Goal: Task Accomplishment & Management: Manage account settings

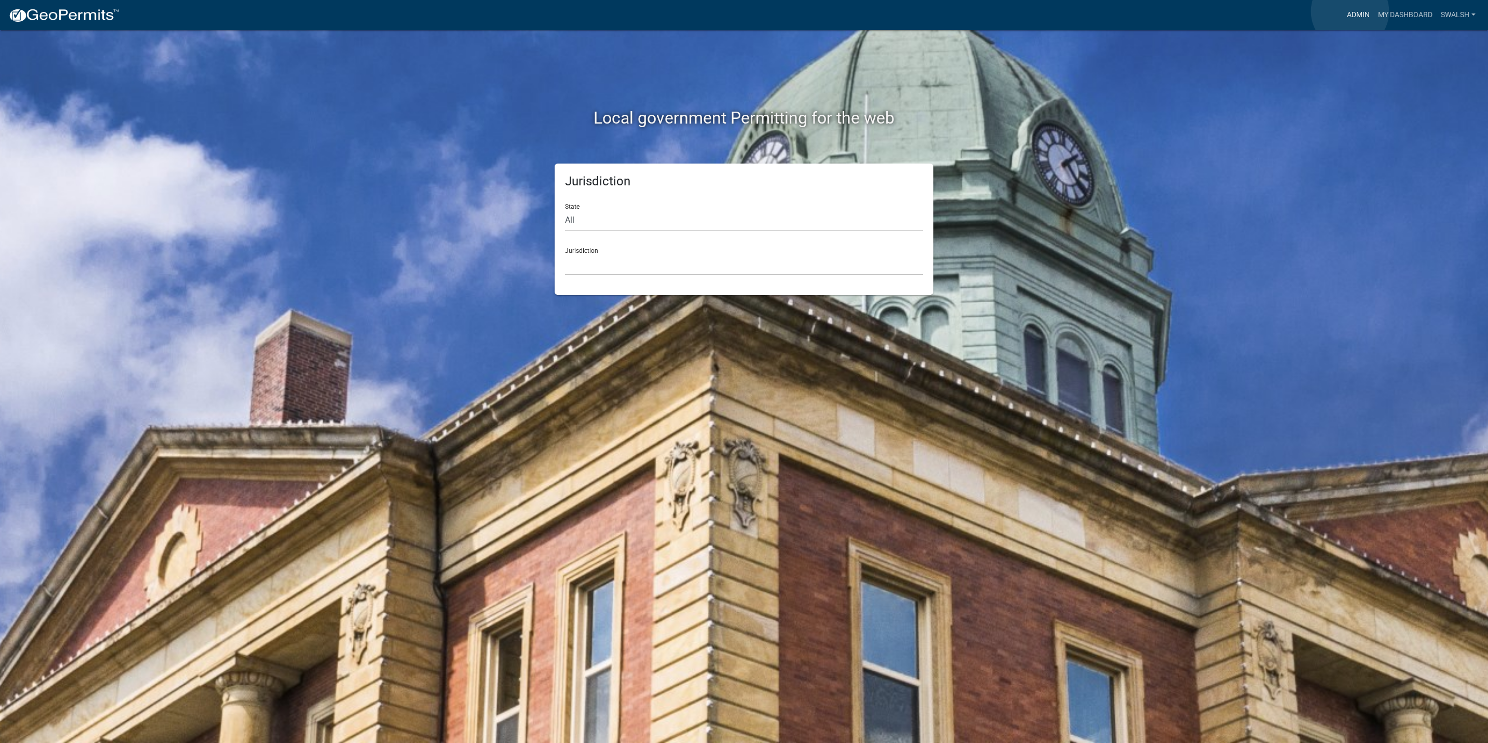
click at [1350, 11] on link "Admin" at bounding box center [1358, 15] width 31 height 20
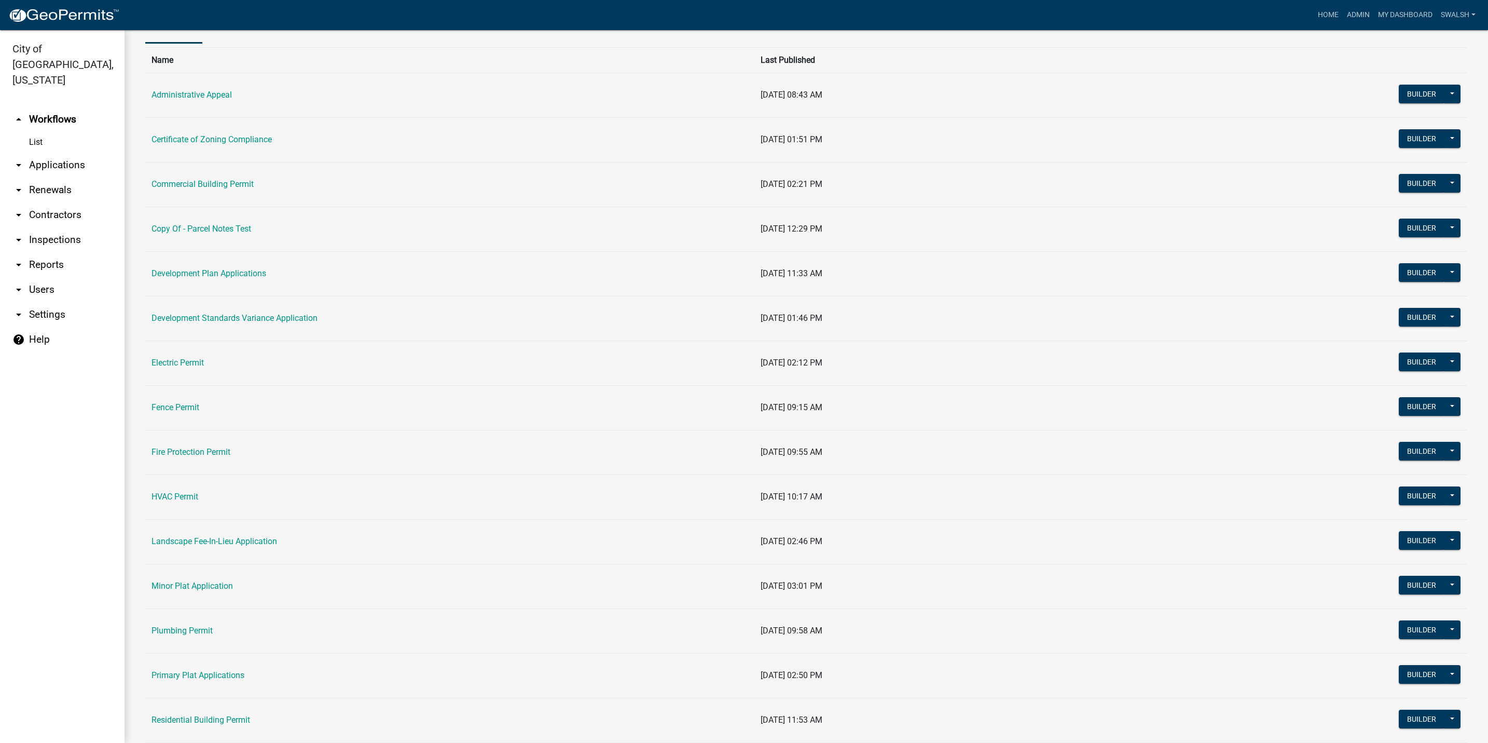
scroll to position [156, 0]
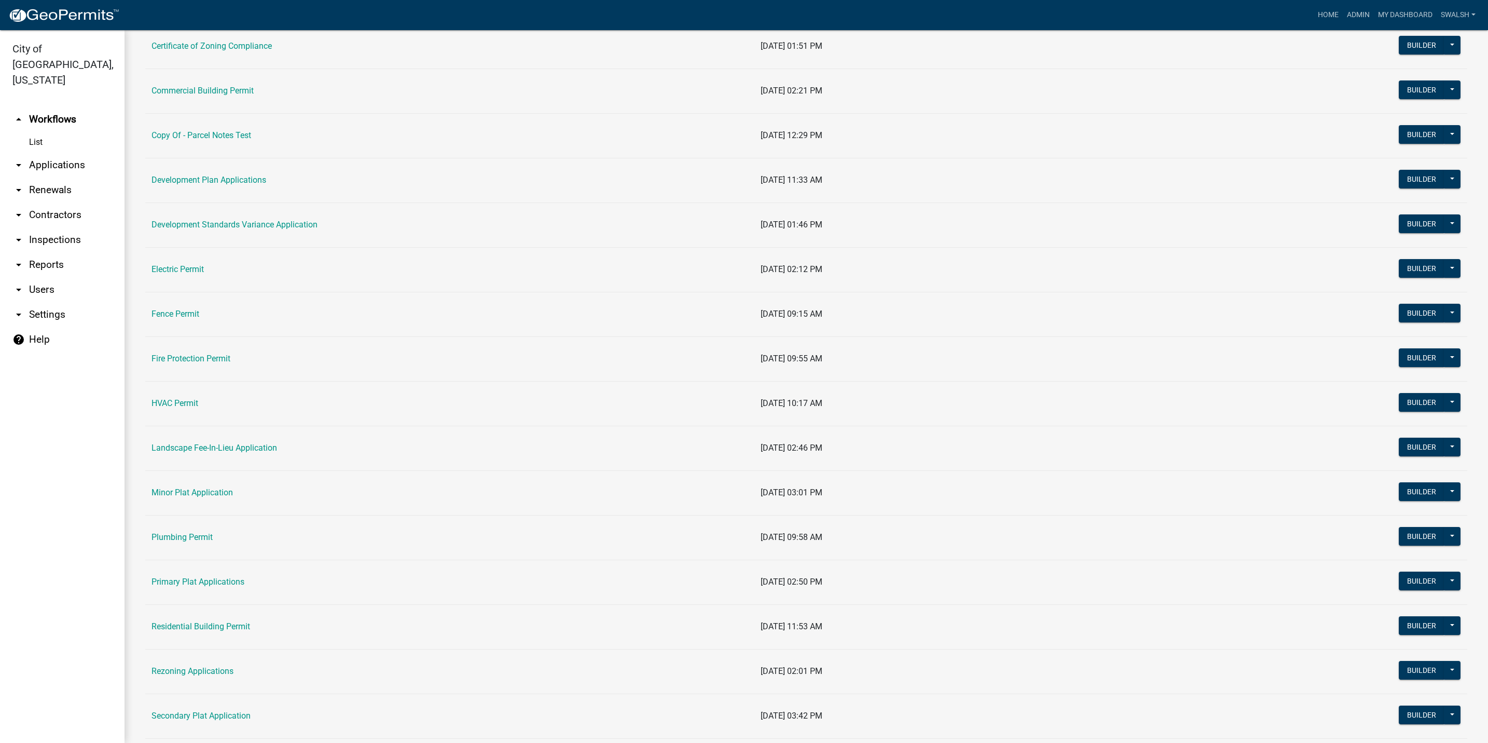
click at [196, 637] on td "Residential Building Permit" at bounding box center [449, 626] width 609 height 45
click at [195, 631] on link "Residential Building Permit" at bounding box center [201, 626] width 99 height 10
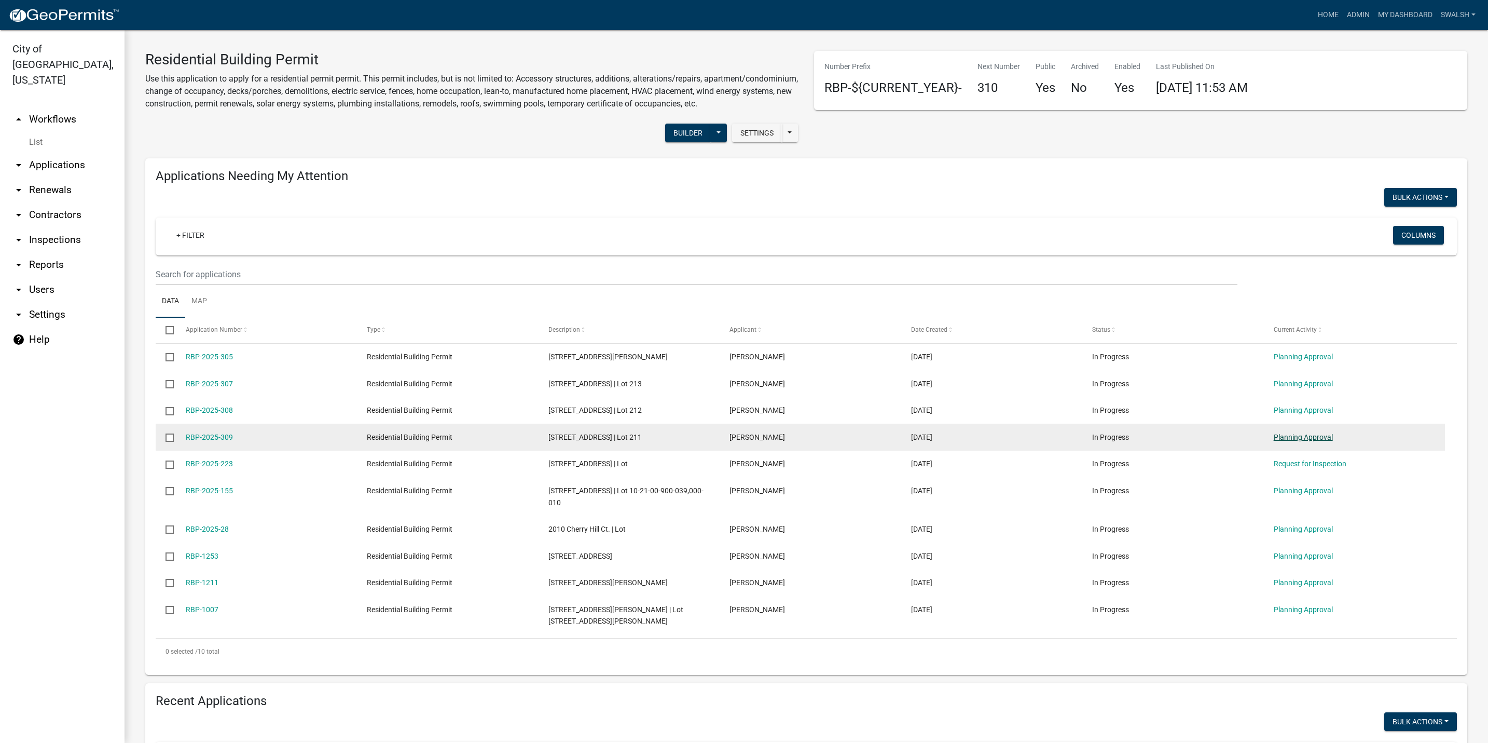
click at [1319, 441] on link "Planning Approval" at bounding box center [1303, 437] width 59 height 8
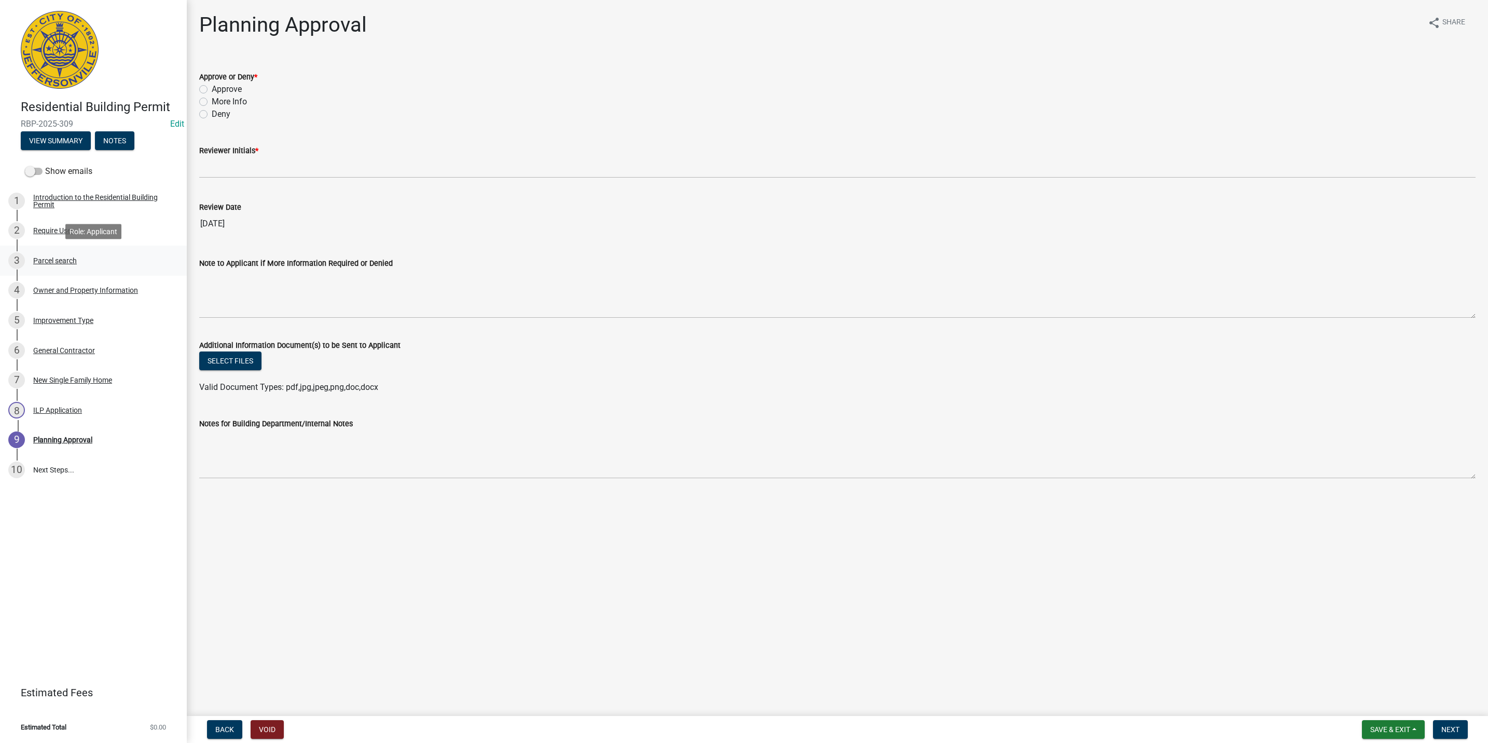
click at [100, 262] on div "3 Parcel search" at bounding box center [89, 260] width 162 height 17
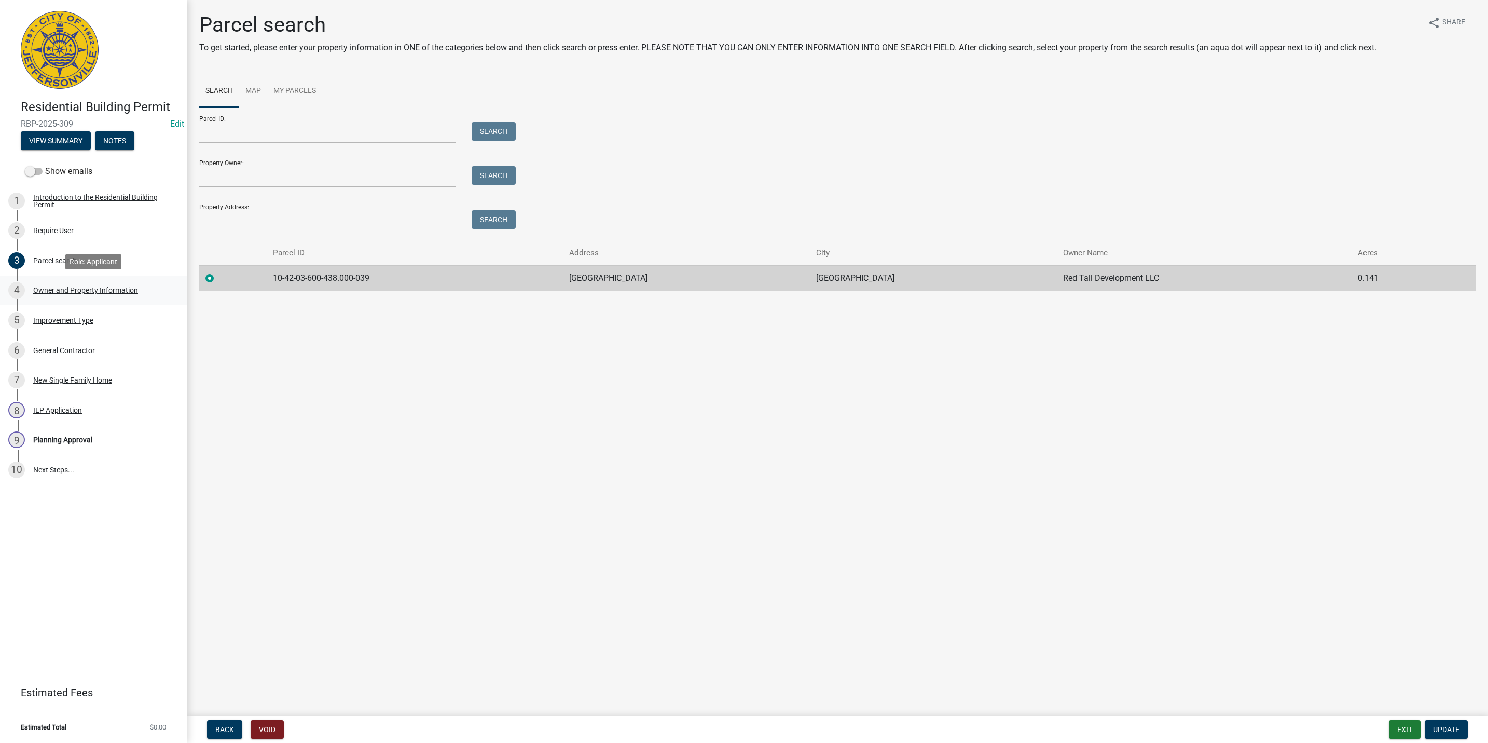
click at [60, 290] on div "Owner and Property Information" at bounding box center [85, 289] width 105 height 7
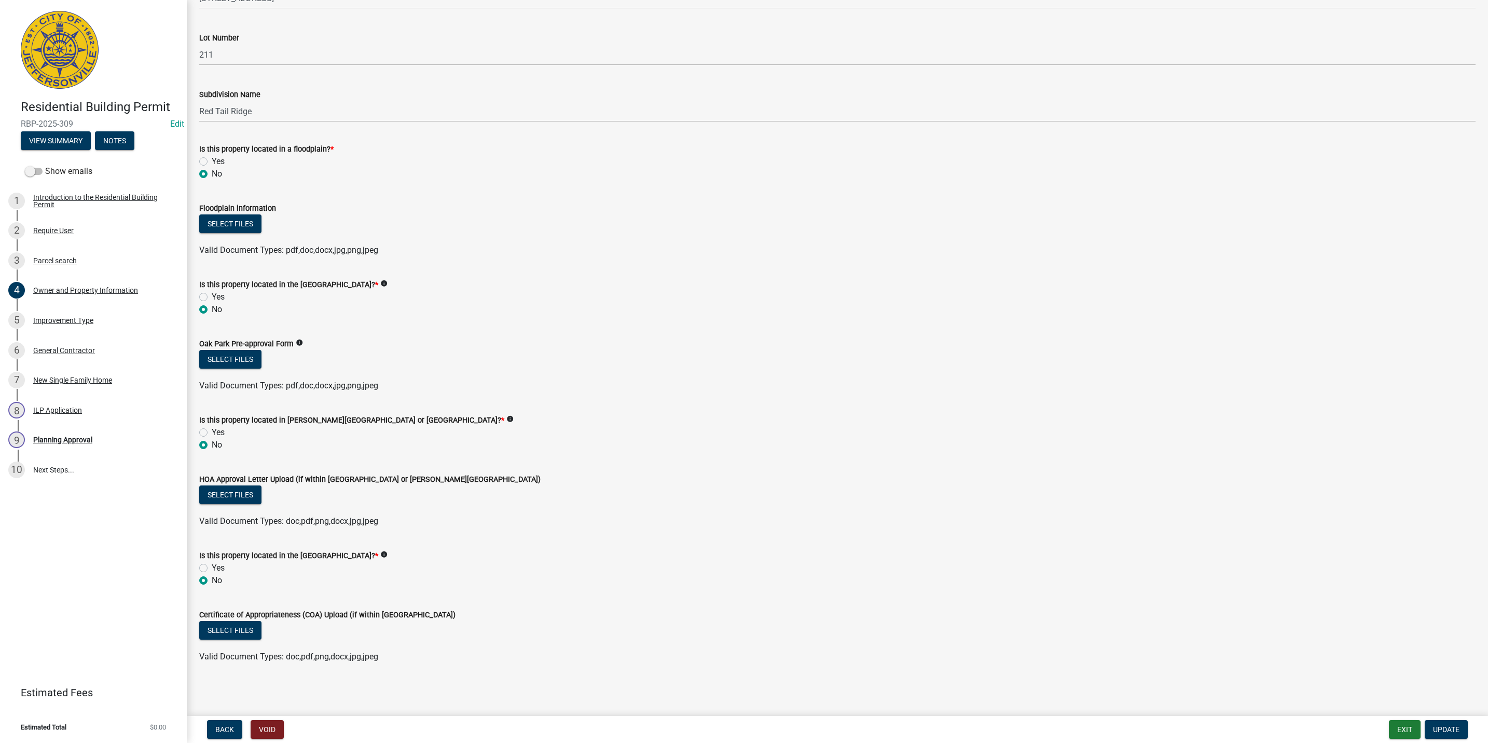
scroll to position [603, 0]
click at [61, 324] on div "Improvement Type" at bounding box center [63, 320] width 60 height 7
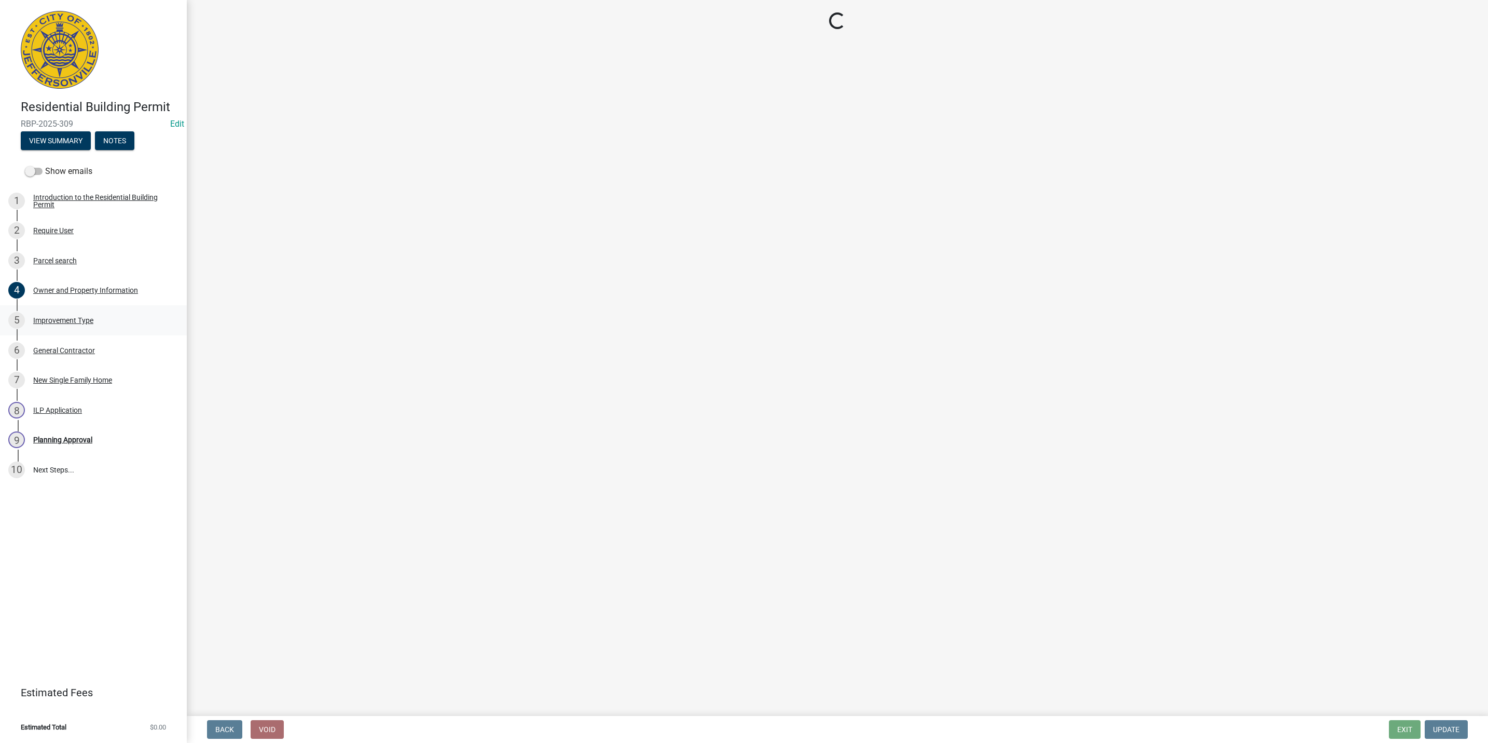
scroll to position [0, 0]
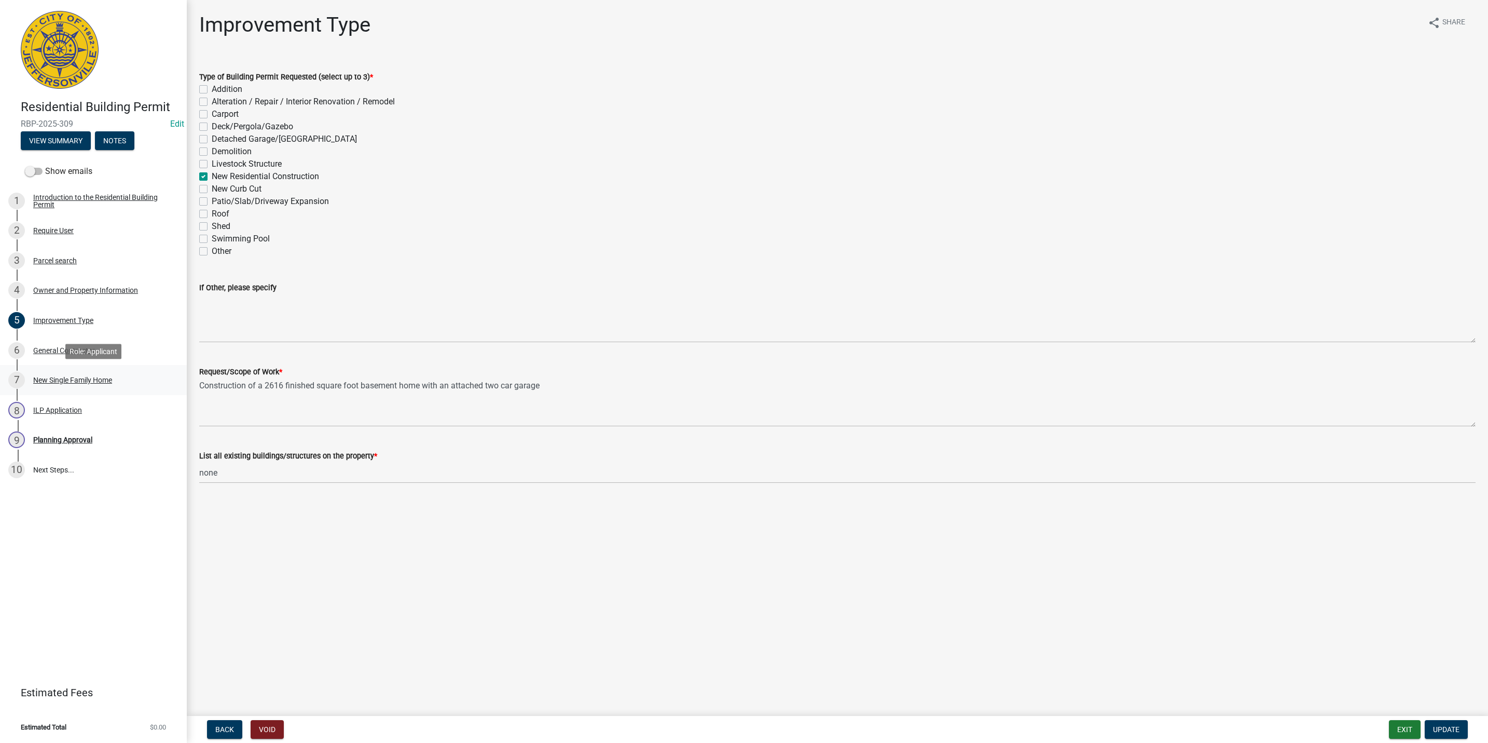
click at [78, 376] on div "New Single Family Home" at bounding box center [72, 379] width 79 height 7
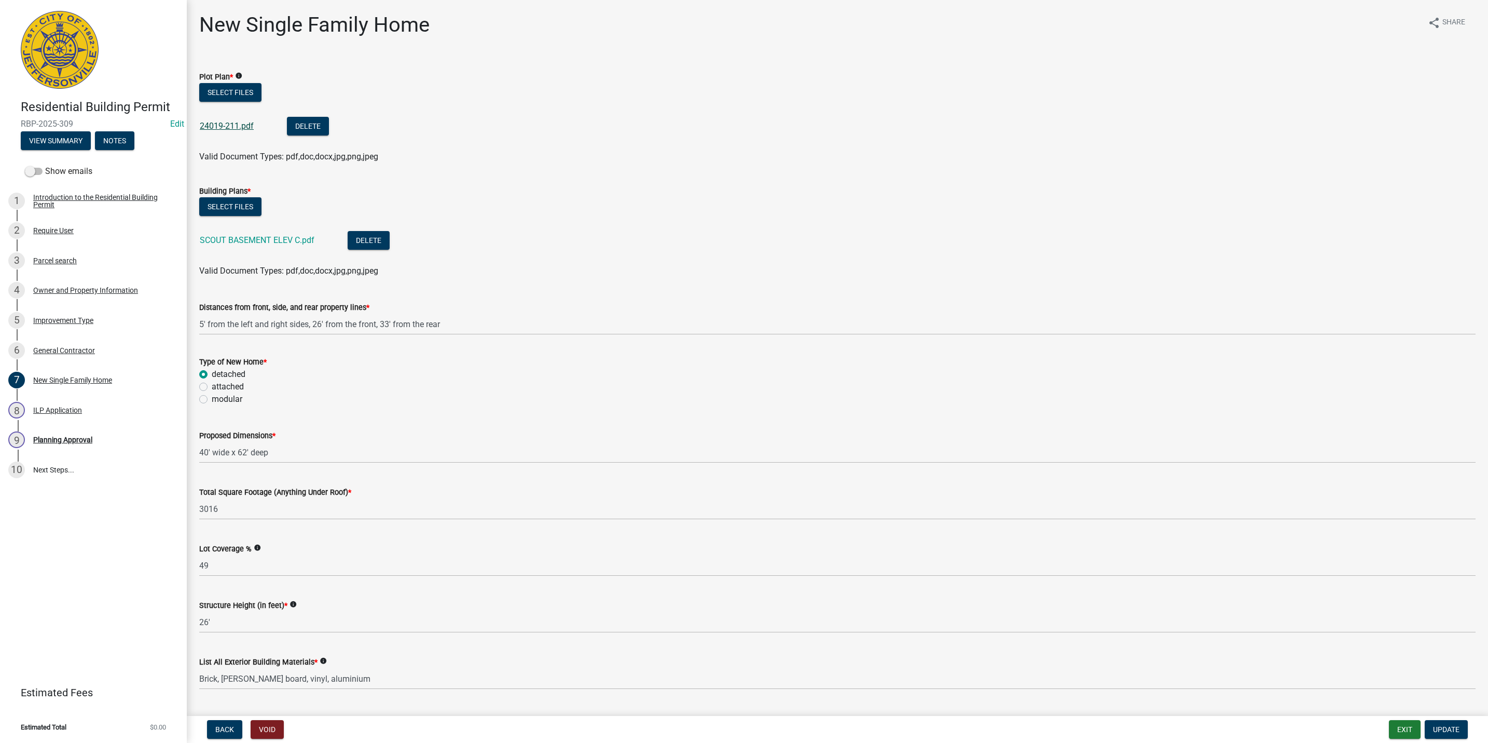
click at [237, 125] on link "24019-211.pdf" at bounding box center [227, 126] width 54 height 10
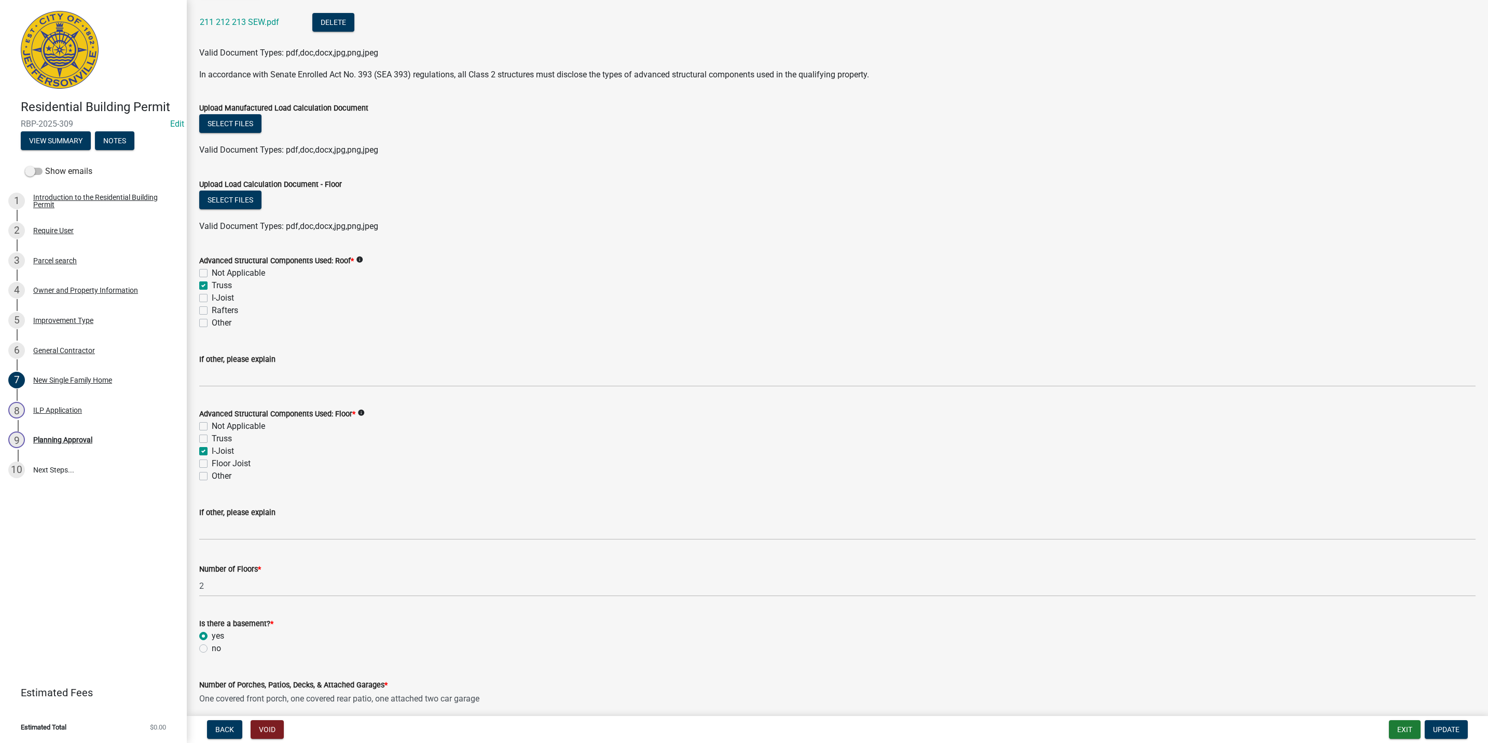
scroll to position [1168, 0]
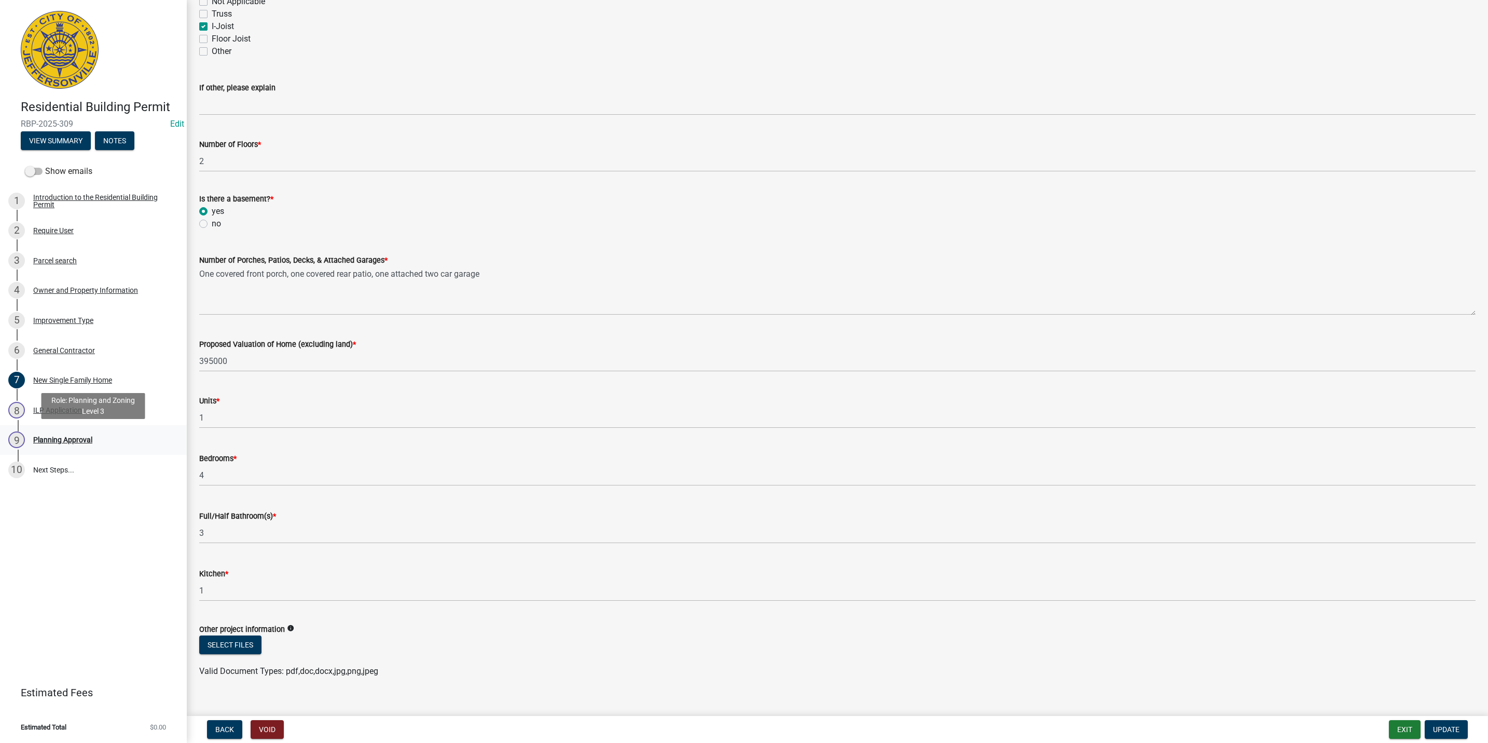
click at [45, 450] on link "9 Planning Approval" at bounding box center [93, 440] width 187 height 30
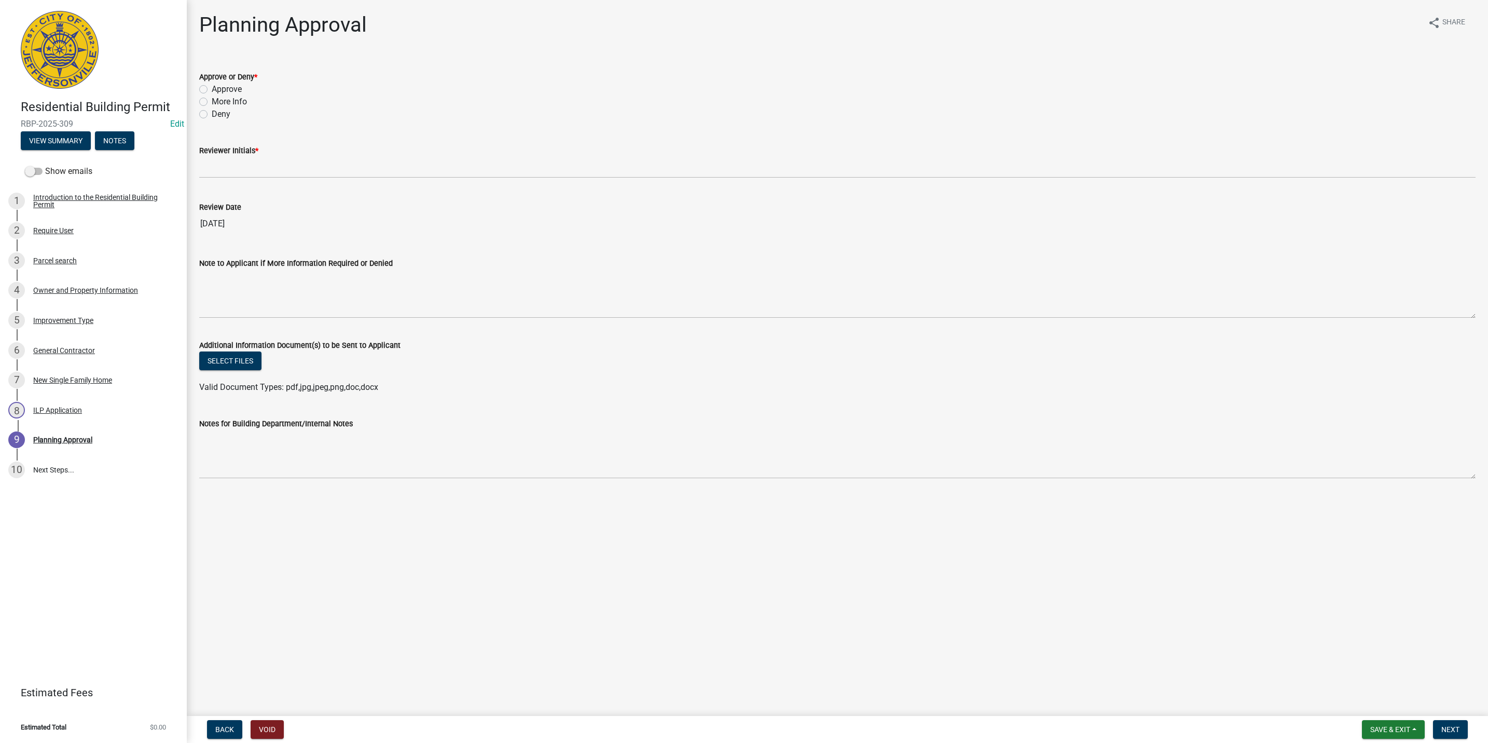
click at [225, 81] on div "Approve or Deny *" at bounding box center [837, 77] width 1277 height 12
click at [228, 88] on label "Approve" at bounding box center [227, 89] width 30 height 12
drag, startPoint x: 228, startPoint y: 88, endPoint x: 208, endPoint y: 94, distance: 21.2
click at [208, 94] on div "Approve" at bounding box center [837, 89] width 1277 height 12
click at [212, 91] on label "Approve" at bounding box center [227, 89] width 30 height 12
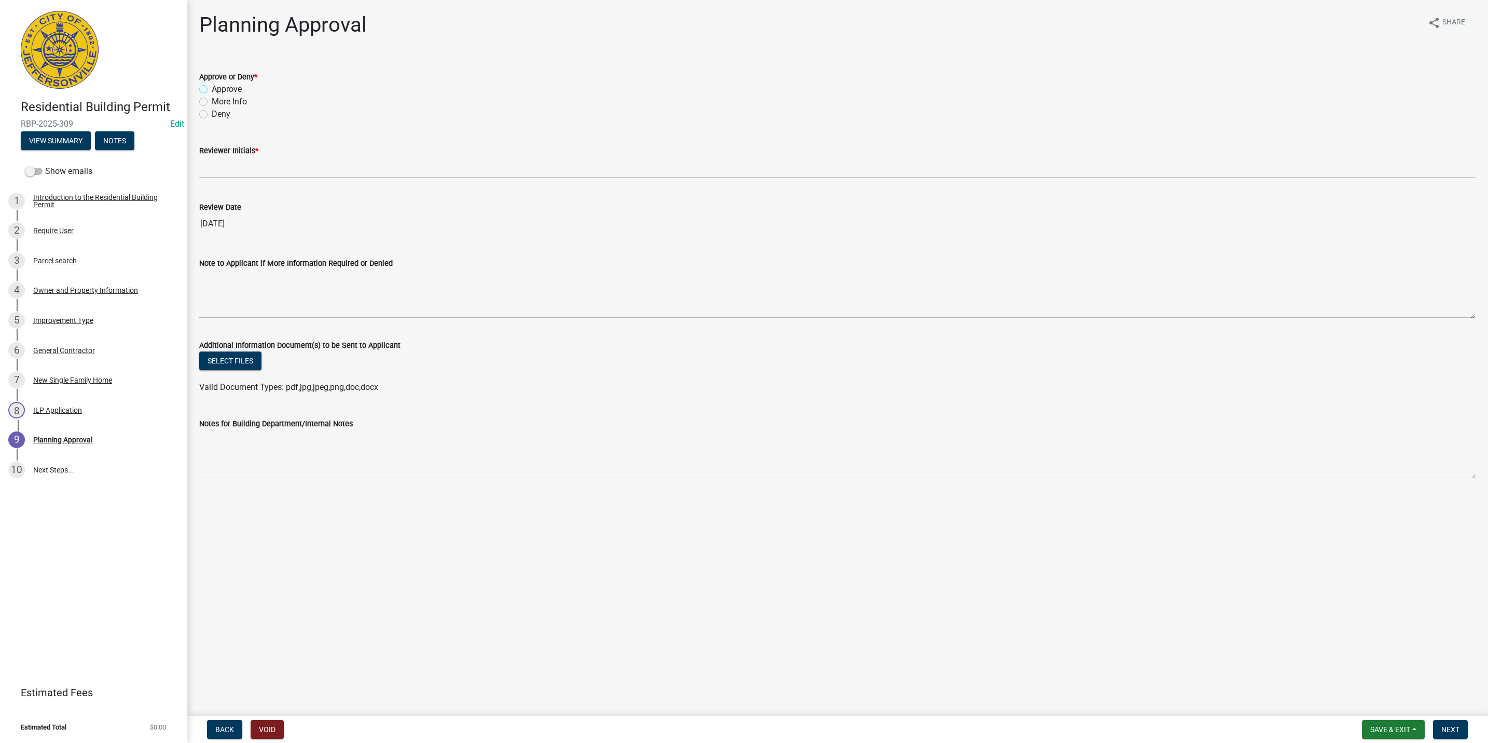
click at [212, 90] on input "Approve" at bounding box center [215, 86] width 7 height 7
radio input "true"
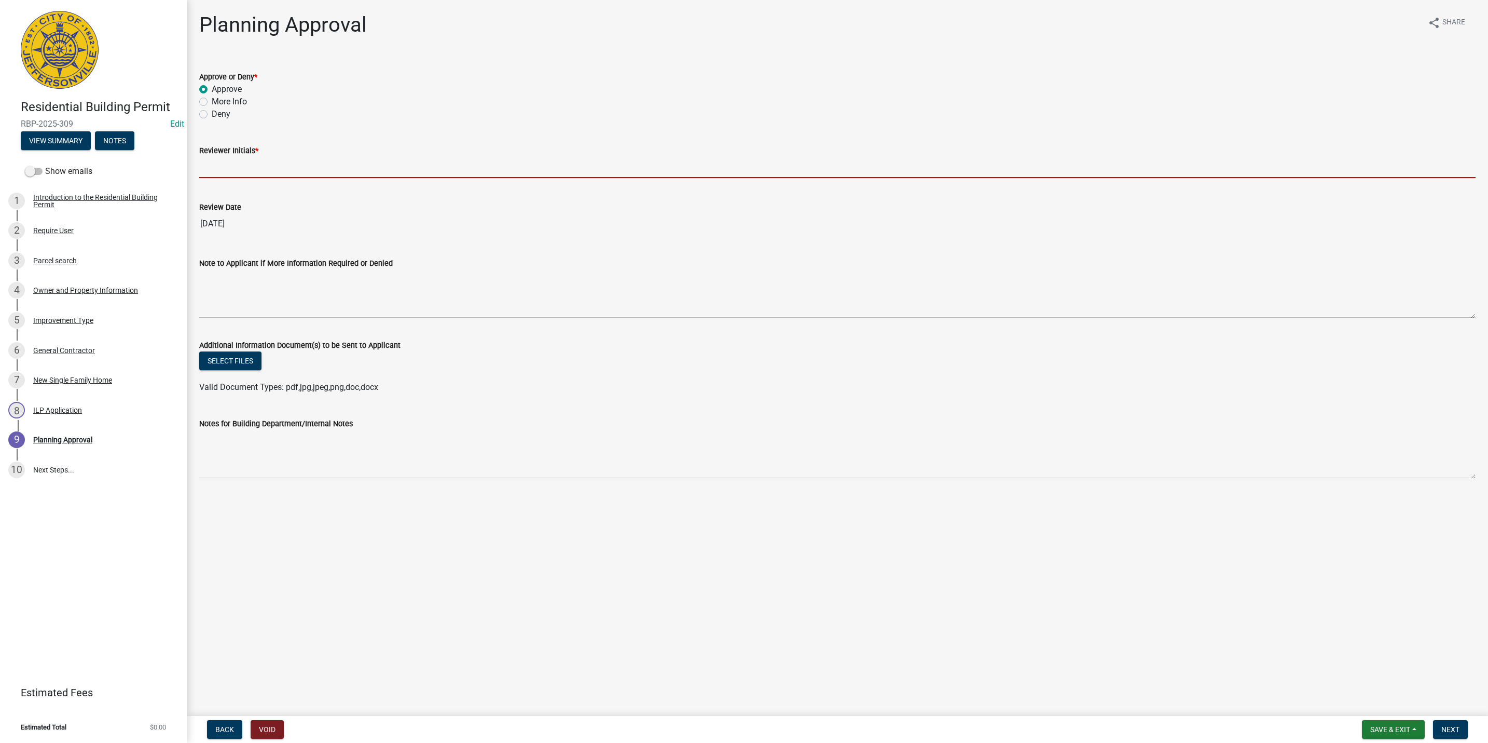
click at [271, 162] on input "Reviewer Initials *" at bounding box center [837, 167] width 1277 height 21
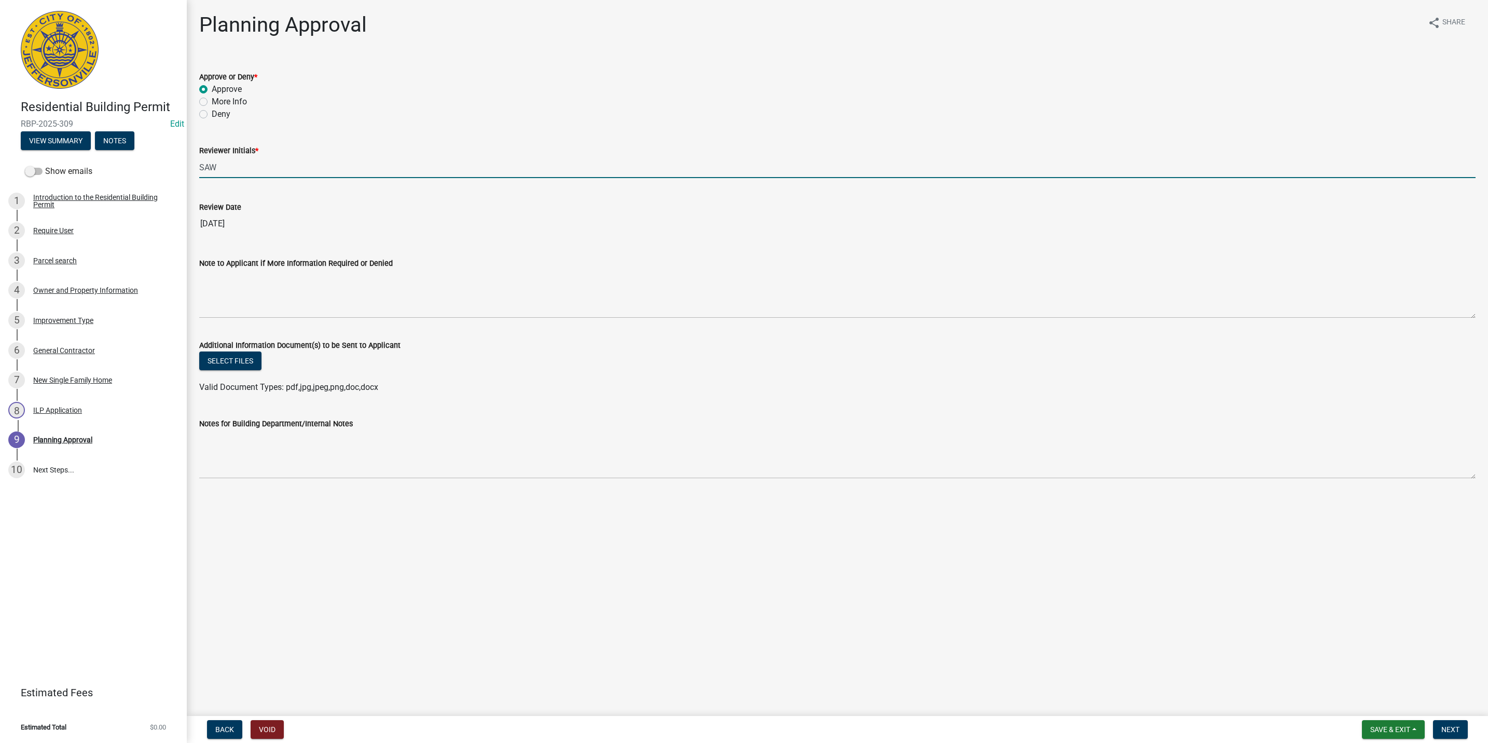
type input "SAW"
click at [1469, 729] on form "Save & Exit Save Save & Exit Next" at bounding box center [1415, 729] width 114 height 19
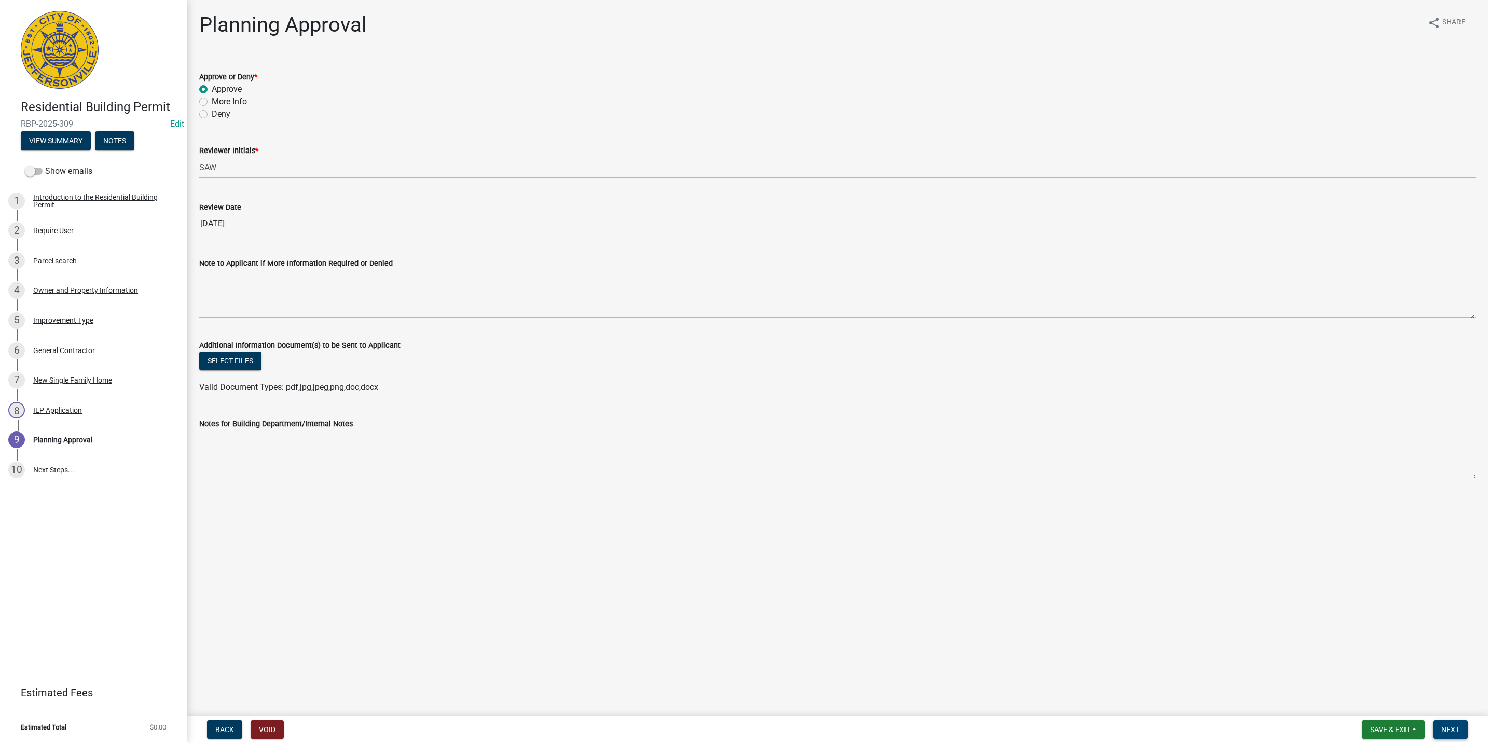
click at [1468, 729] on form "Save & Exit Save Save & Exit Next" at bounding box center [1415, 729] width 114 height 19
click at [1461, 727] on button "Next" at bounding box center [1450, 729] width 35 height 19
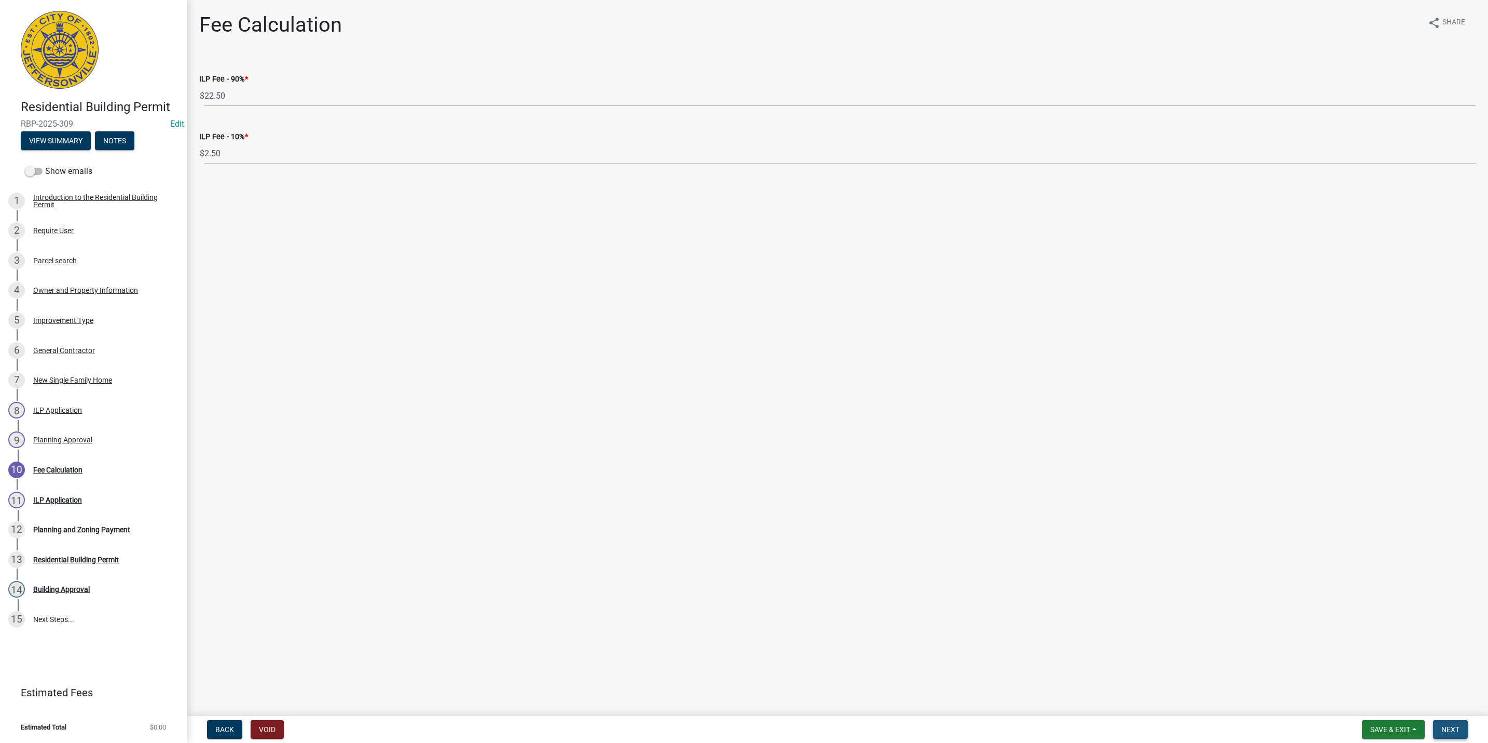
click at [1451, 721] on button "Next" at bounding box center [1450, 729] width 35 height 19
select select "3: 3"
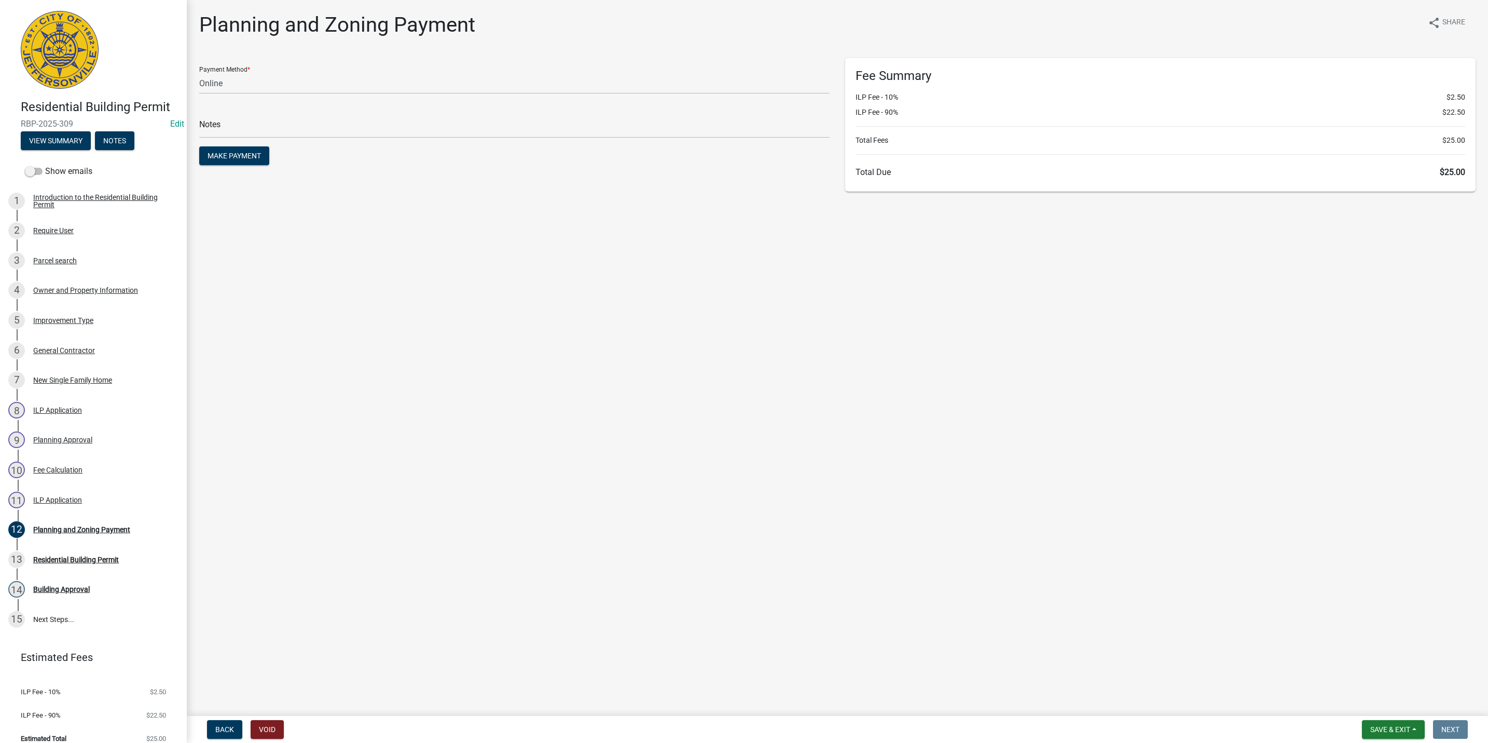
click at [1412, 718] on nav "Back Void Save & Exit Save Save & Exit Next" at bounding box center [838, 729] width 1302 height 27
click at [1403, 725] on span "Save & Exit" at bounding box center [1391, 729] width 40 height 8
click at [1405, 704] on button "Save & Exit" at bounding box center [1383, 702] width 83 height 25
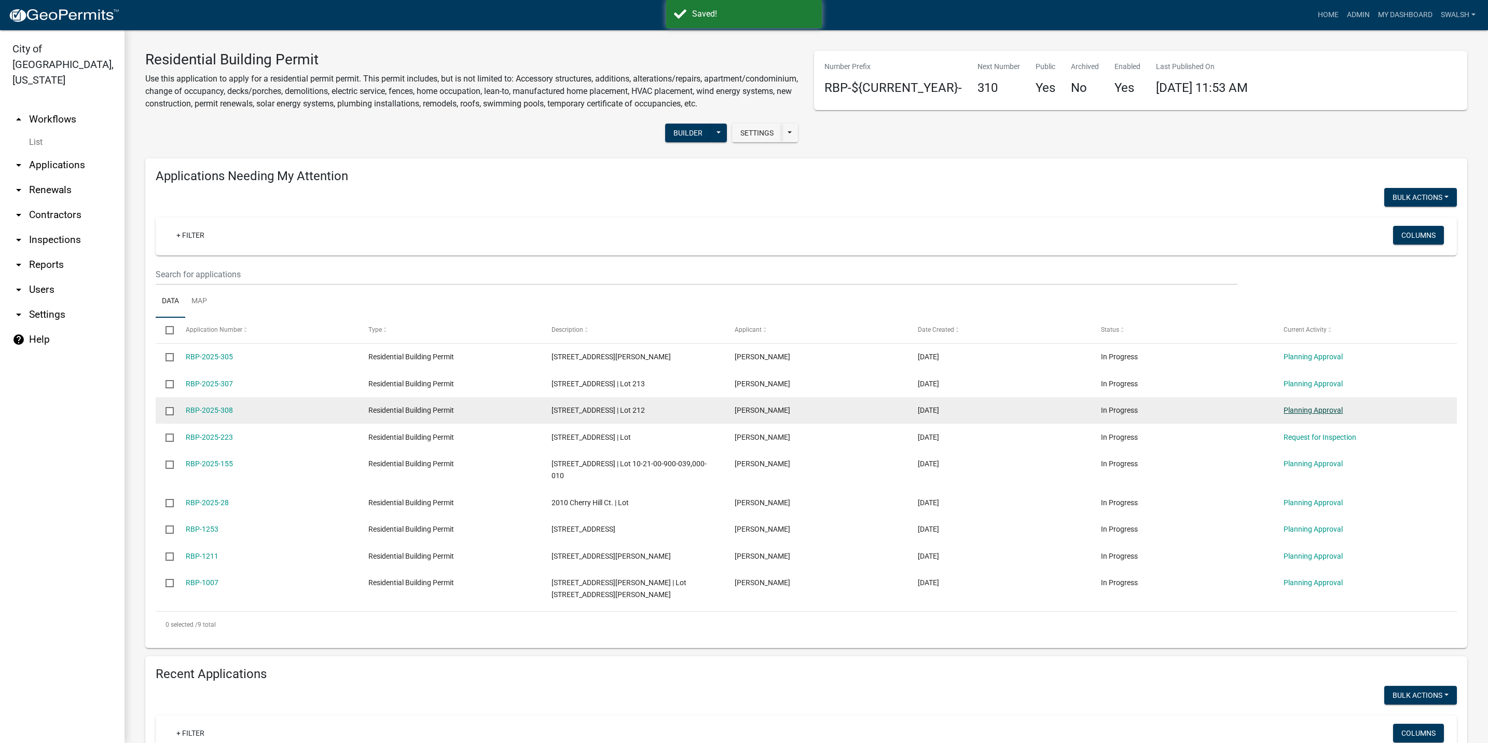
click at [1316, 414] on link "Planning Approval" at bounding box center [1313, 410] width 59 height 8
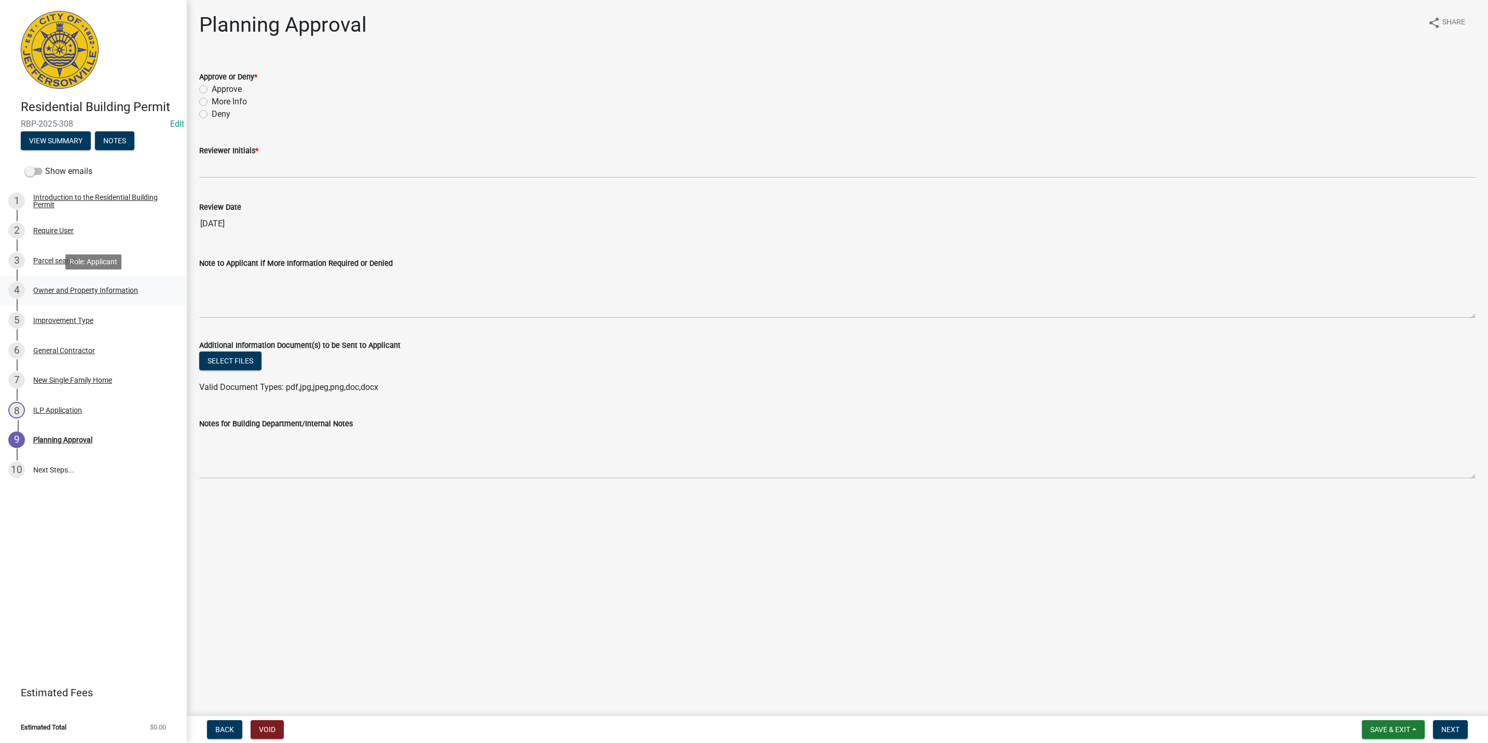
click at [114, 293] on div "Owner and Property Information" at bounding box center [85, 289] width 105 height 7
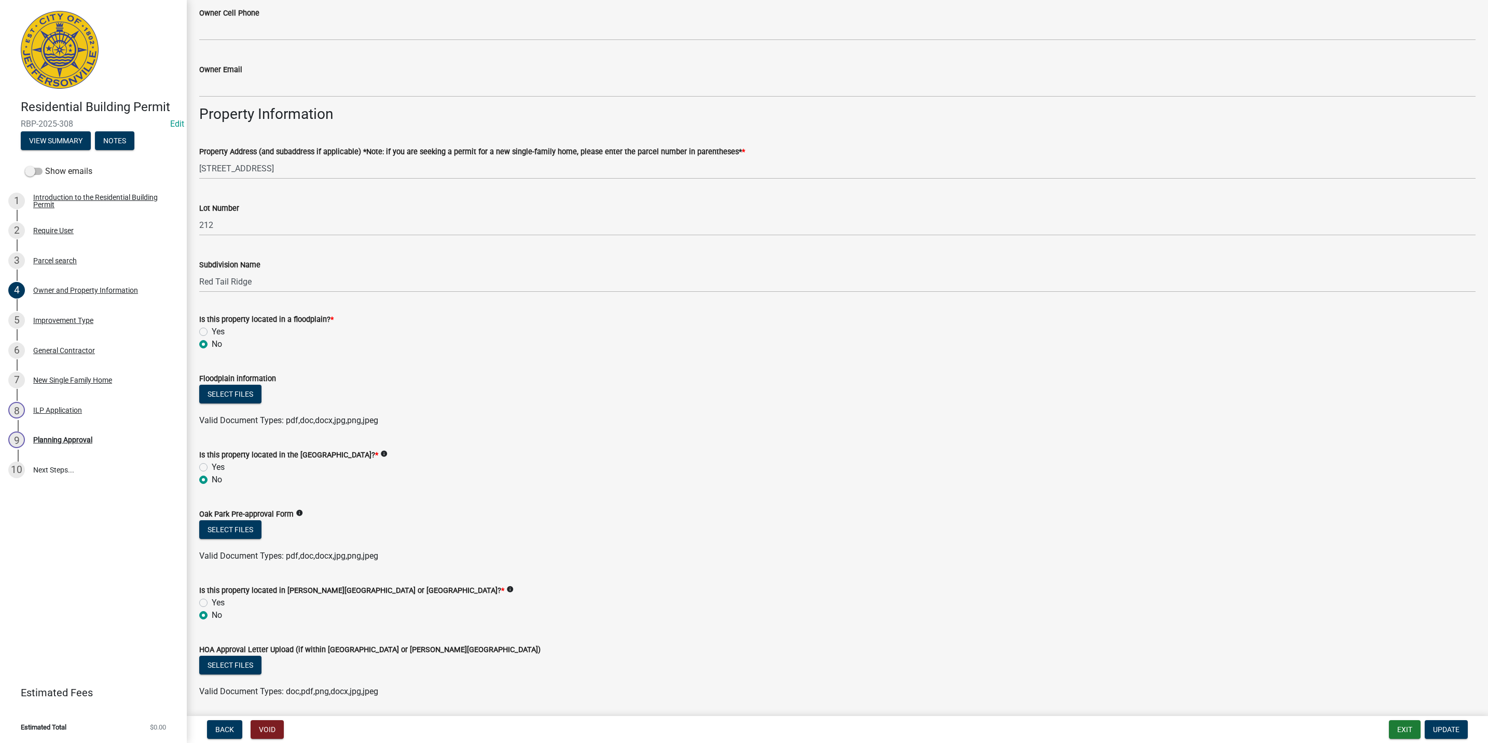
scroll to position [467, 0]
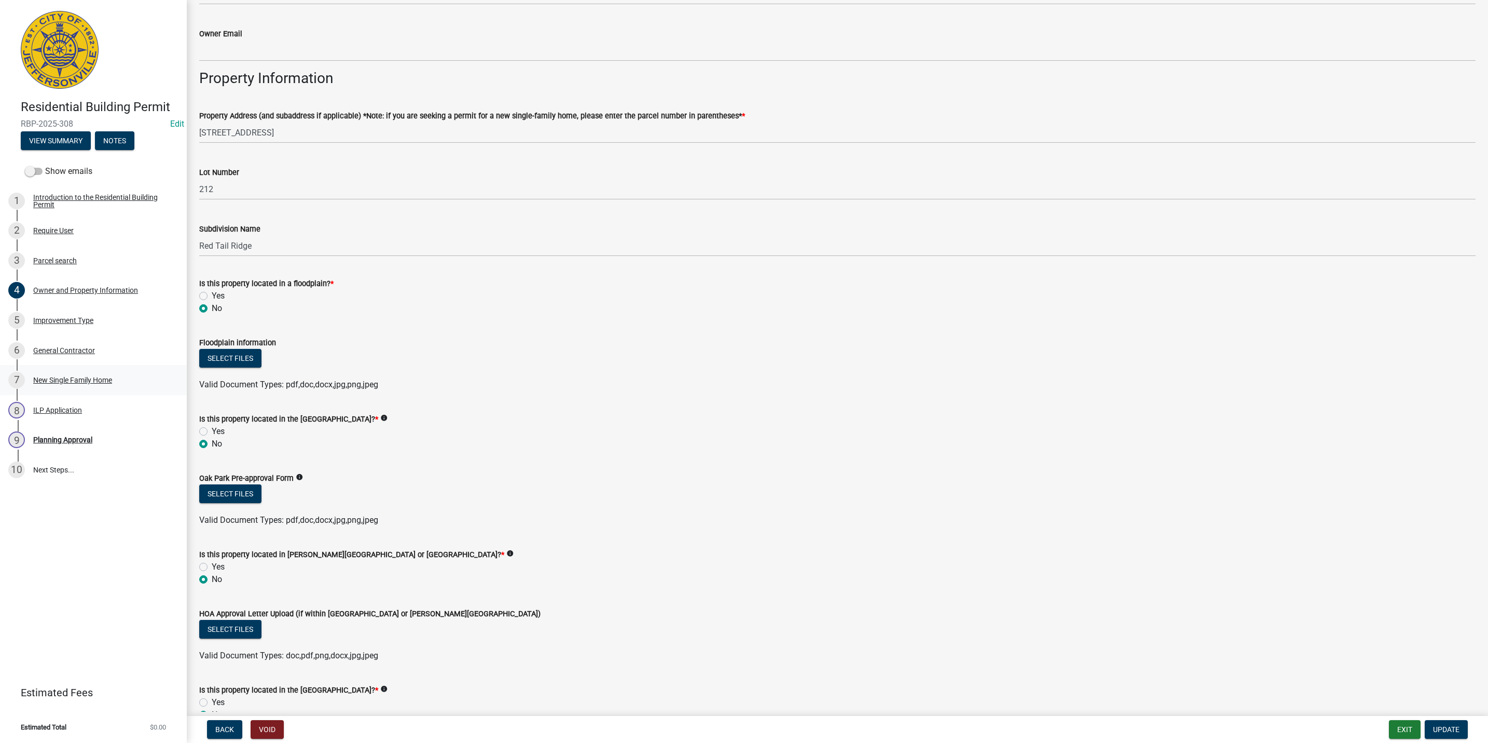
click at [59, 380] on div "New Single Family Home" at bounding box center [72, 379] width 79 height 7
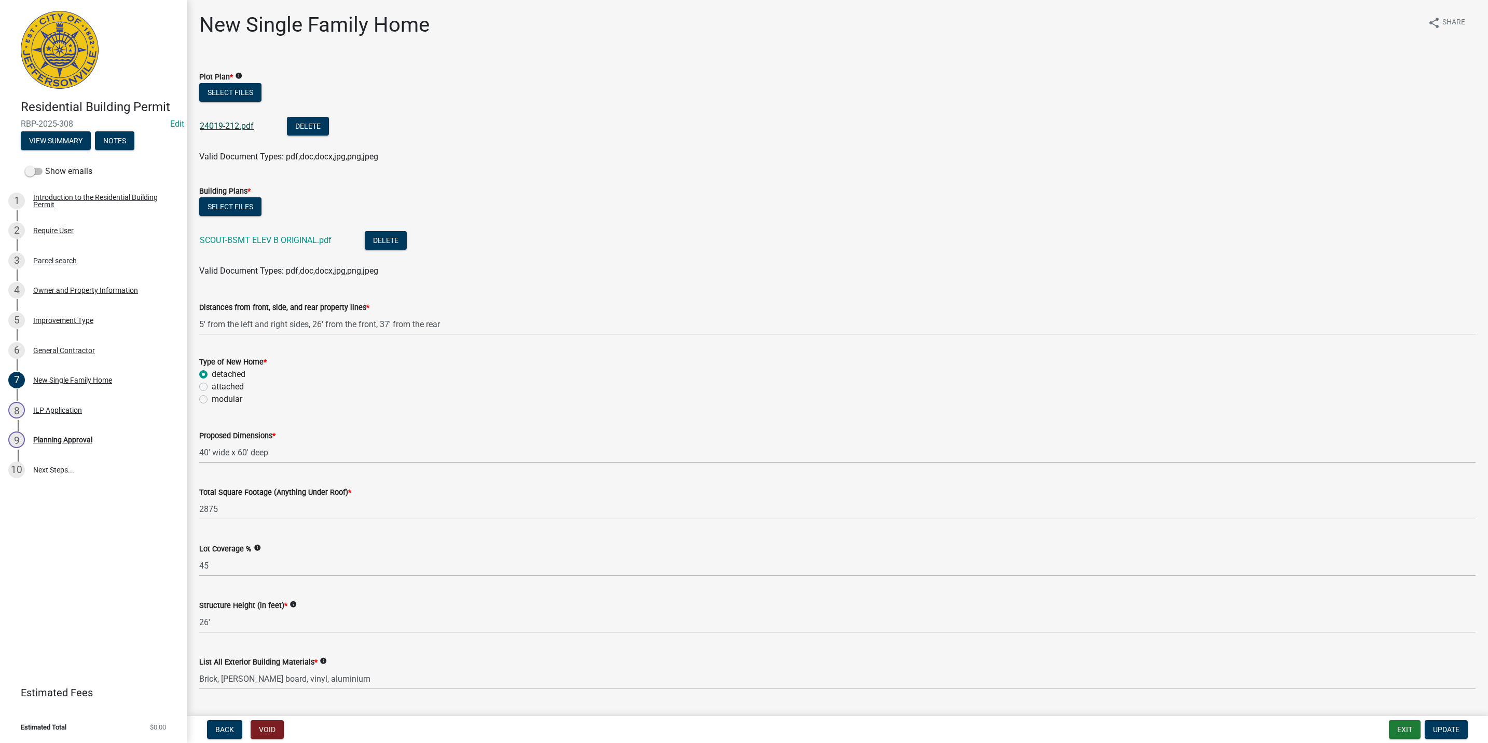
click at [234, 123] on link "24019-212.pdf" at bounding box center [227, 126] width 54 height 10
click at [103, 432] on div "9 Planning Approval" at bounding box center [89, 439] width 162 height 17
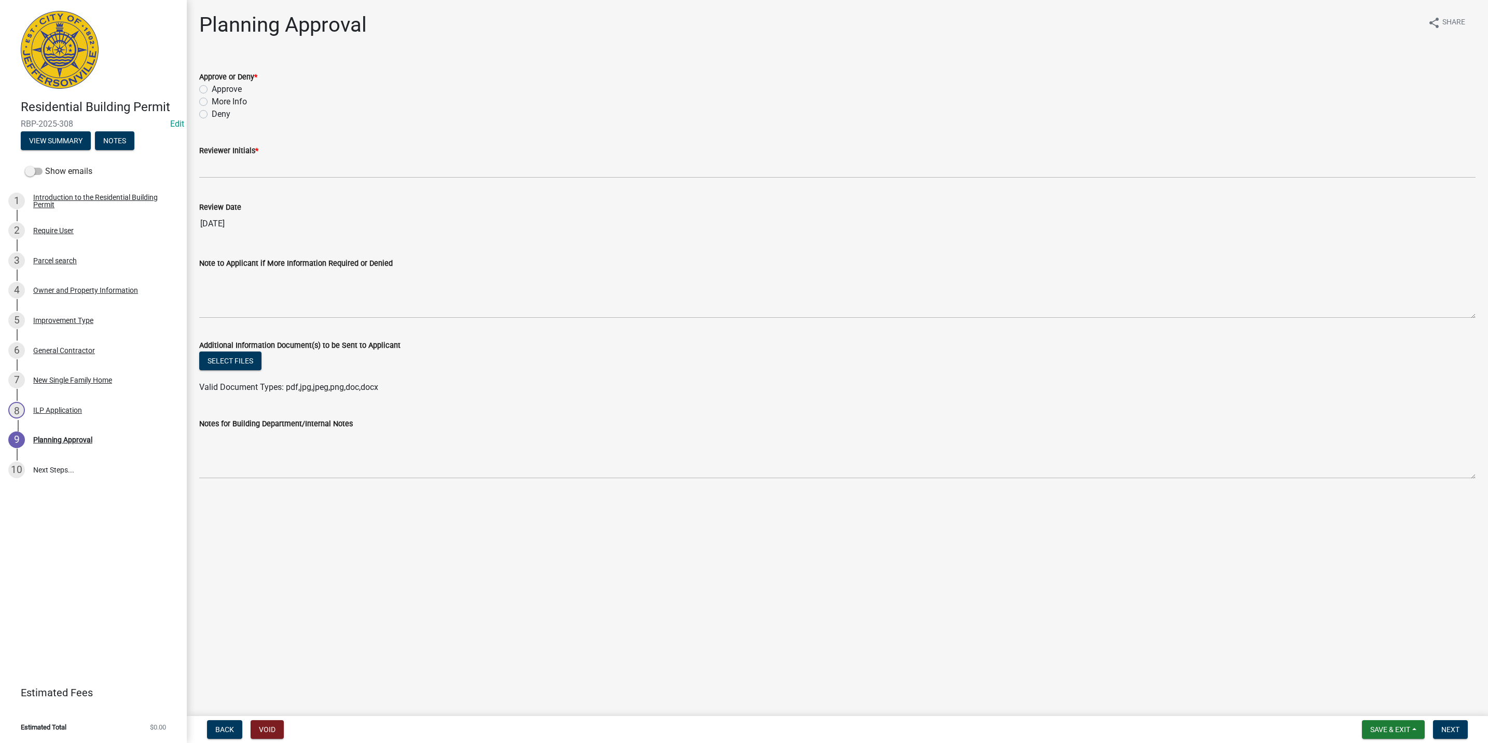
click at [228, 88] on label "Approve" at bounding box center [227, 89] width 30 height 12
click at [218, 88] on input "Approve" at bounding box center [215, 86] width 7 height 7
radio input "true"
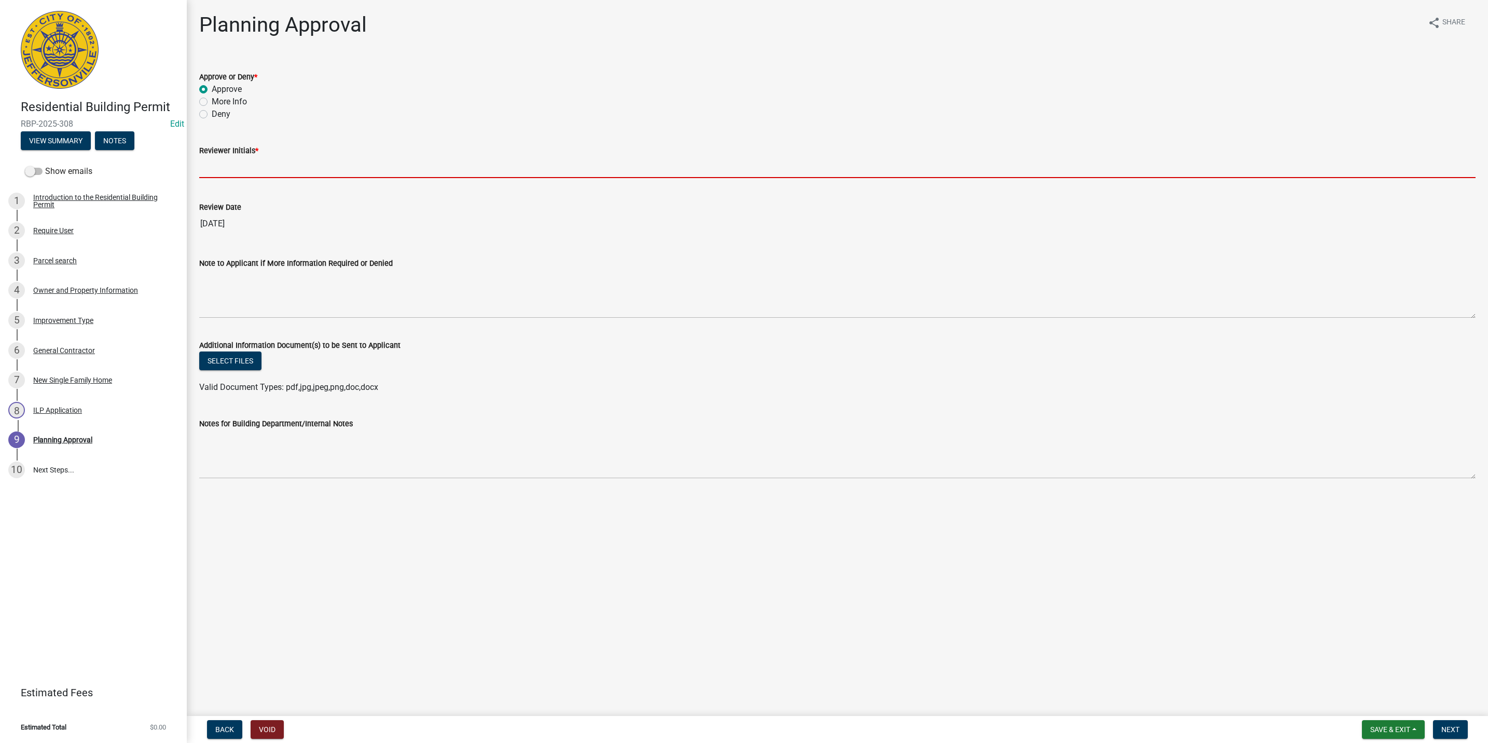
click at [240, 171] on input "Reviewer Initials *" at bounding box center [837, 167] width 1277 height 21
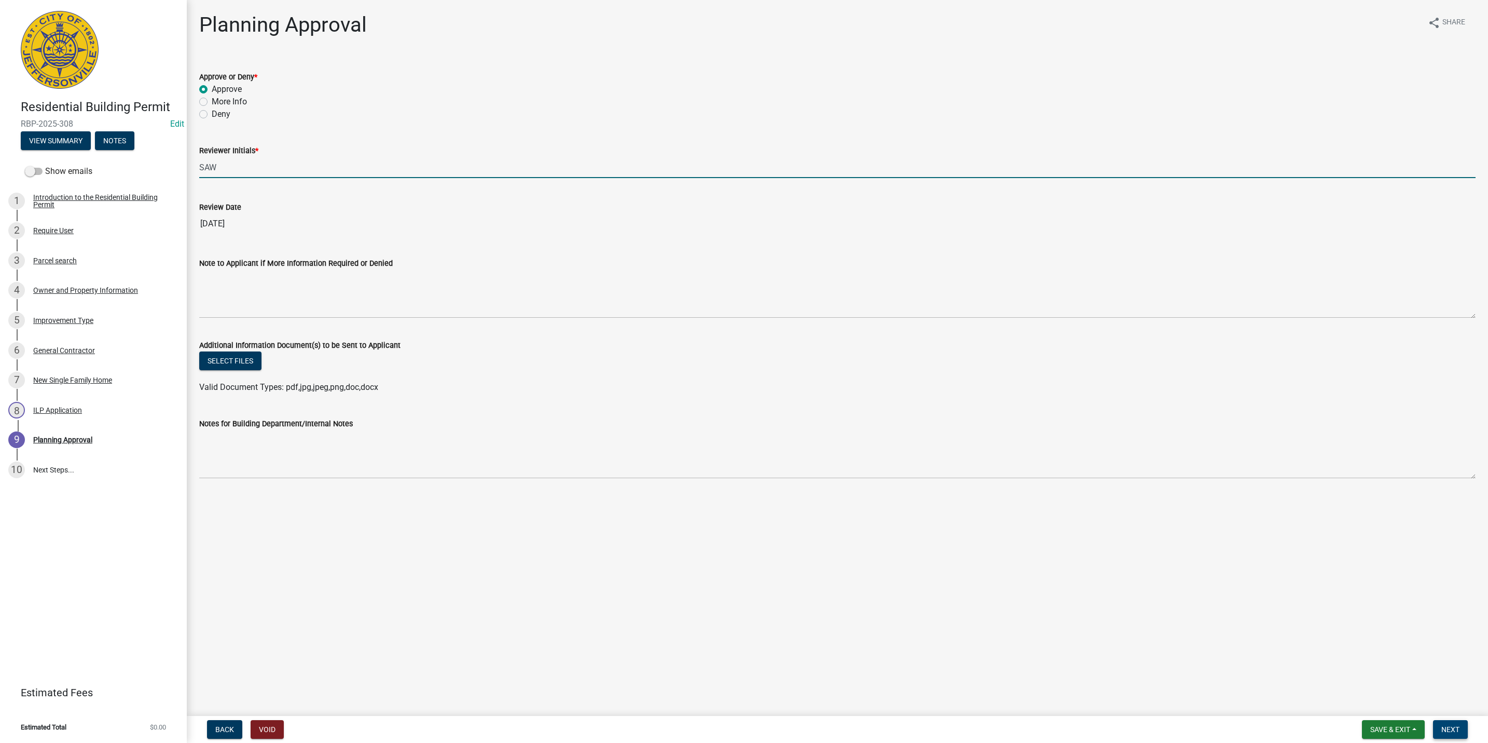
type input "SAW"
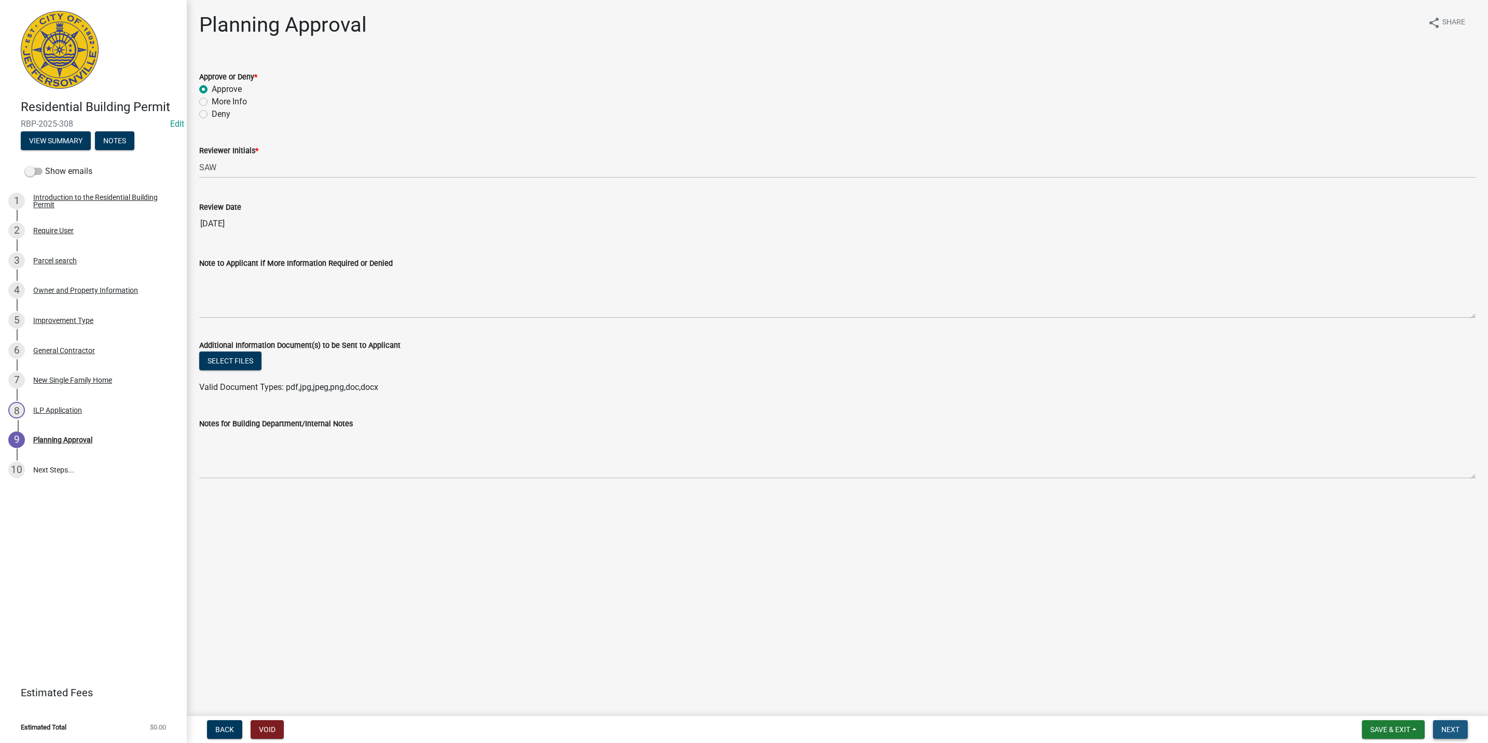
click at [1453, 725] on span "Next" at bounding box center [1451, 729] width 18 height 8
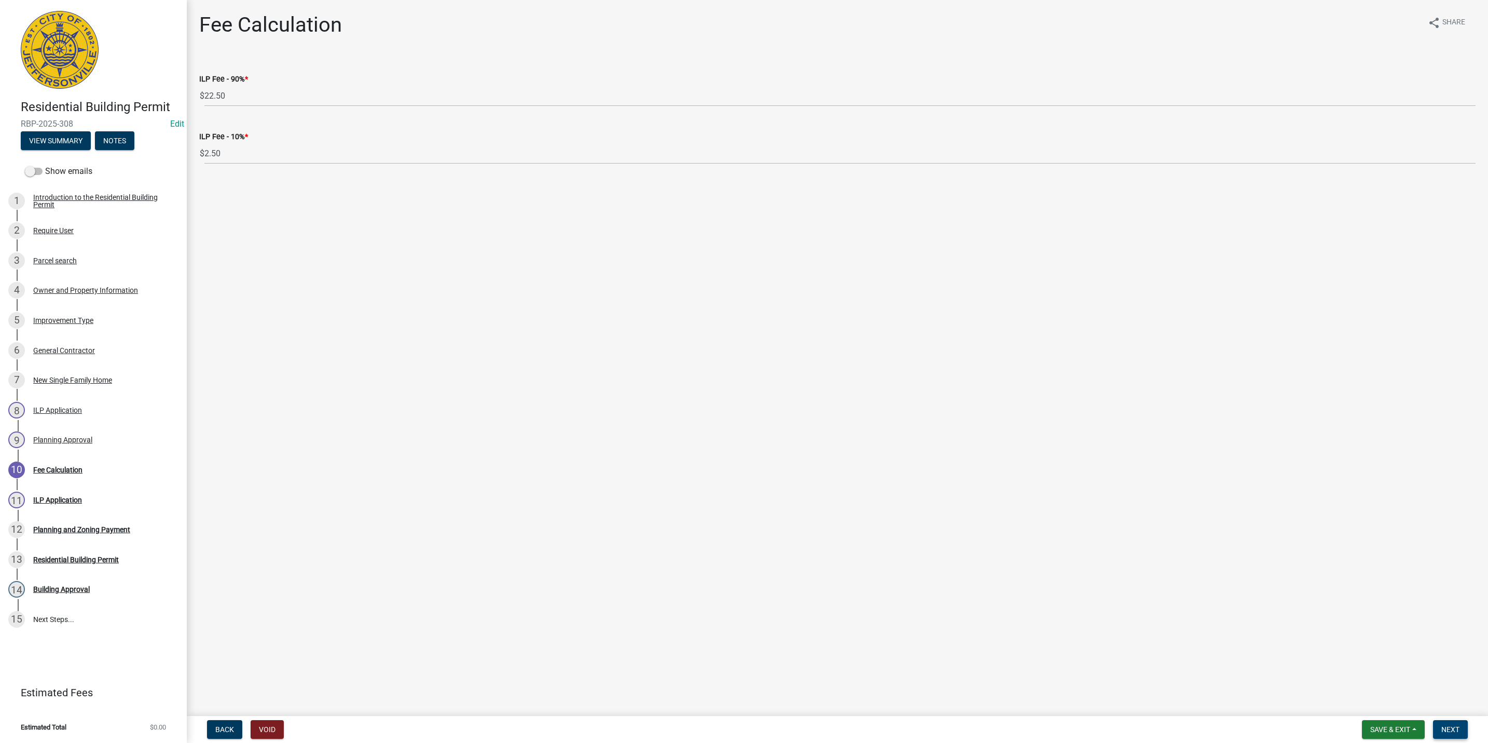
click at [1451, 723] on button "Next" at bounding box center [1450, 729] width 35 height 19
select select "3: 3"
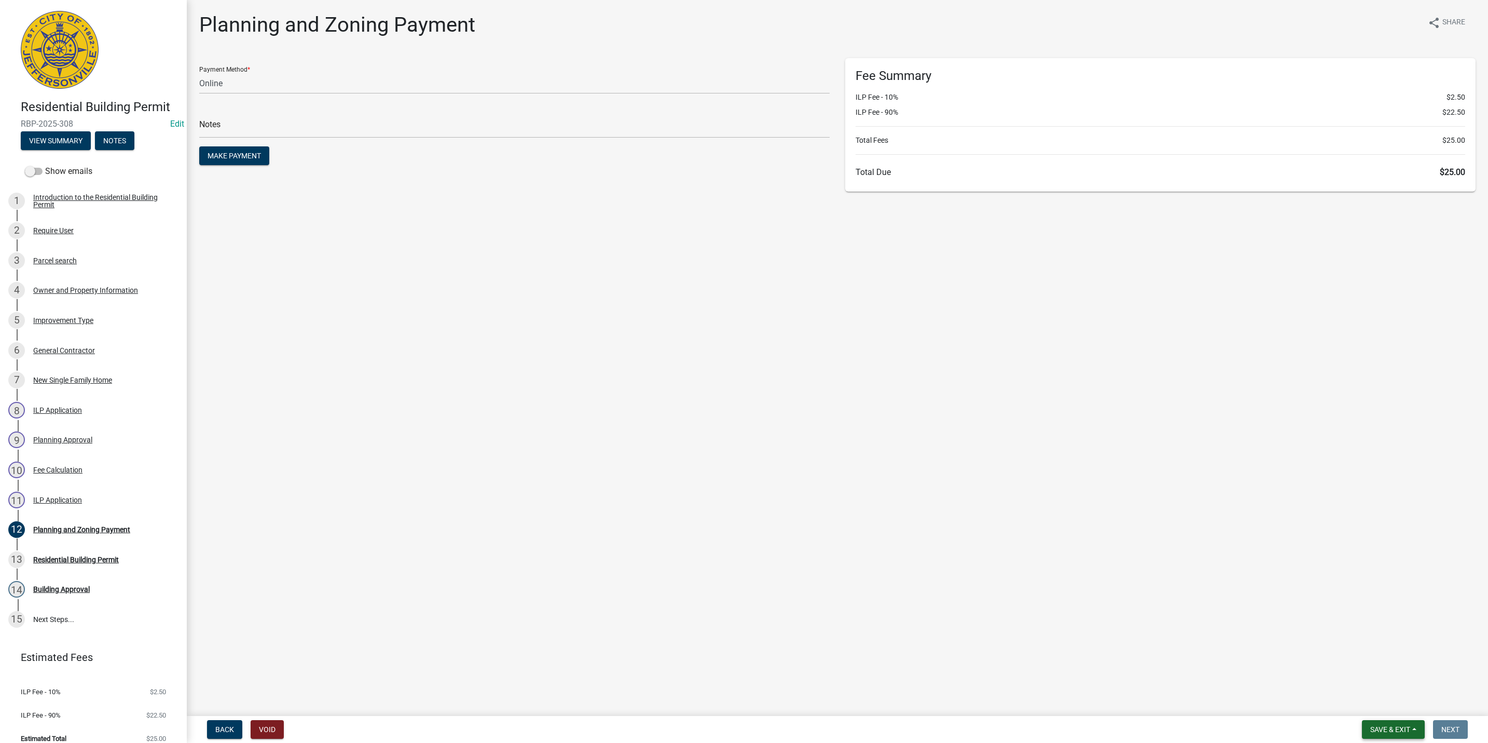
click at [1400, 726] on span "Save & Exit" at bounding box center [1391, 729] width 40 height 8
click at [1384, 701] on button "Save & Exit" at bounding box center [1383, 702] width 83 height 25
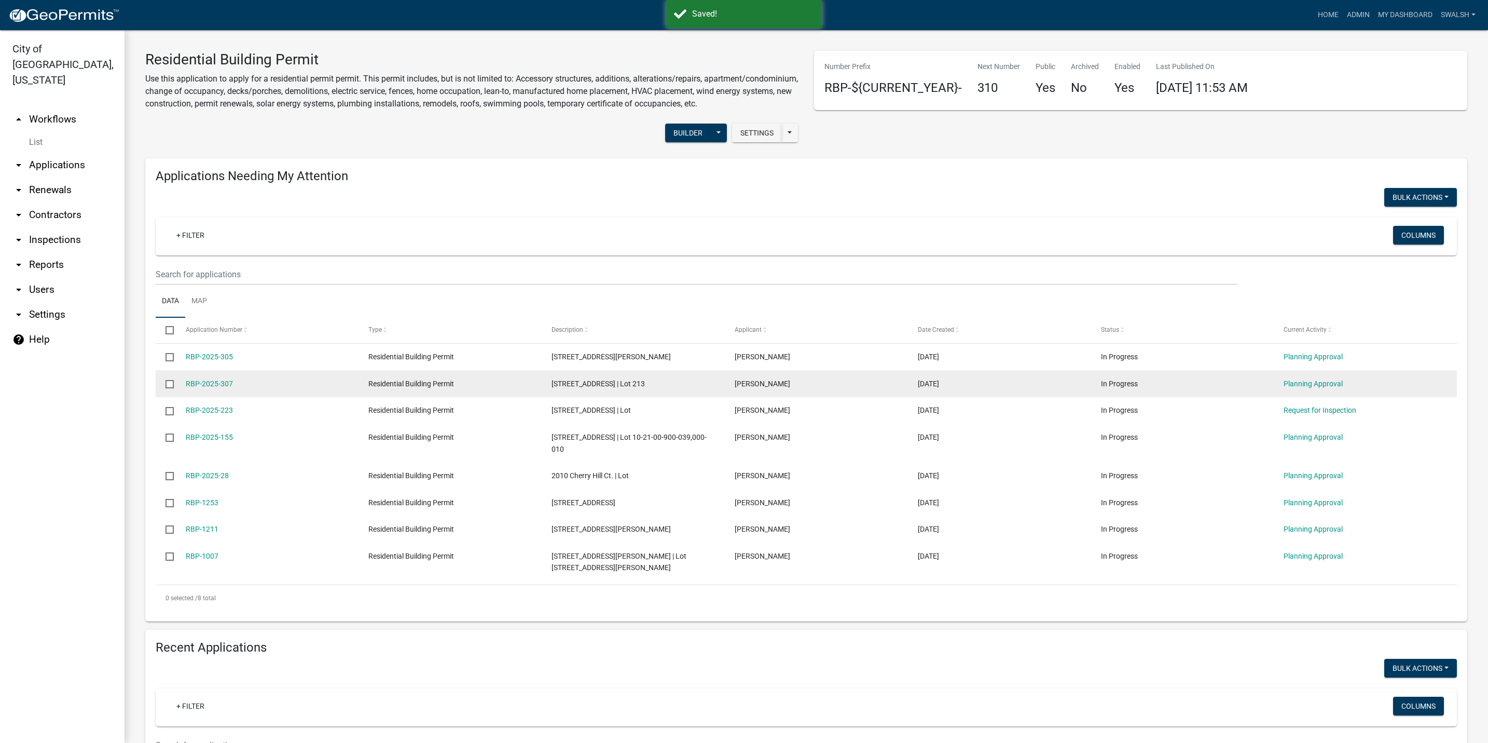
click at [1302, 397] on datatable-body-cell "Planning Approval" at bounding box center [1365, 383] width 183 height 27
click at [1303, 388] on link "Planning Approval" at bounding box center [1313, 383] width 59 height 8
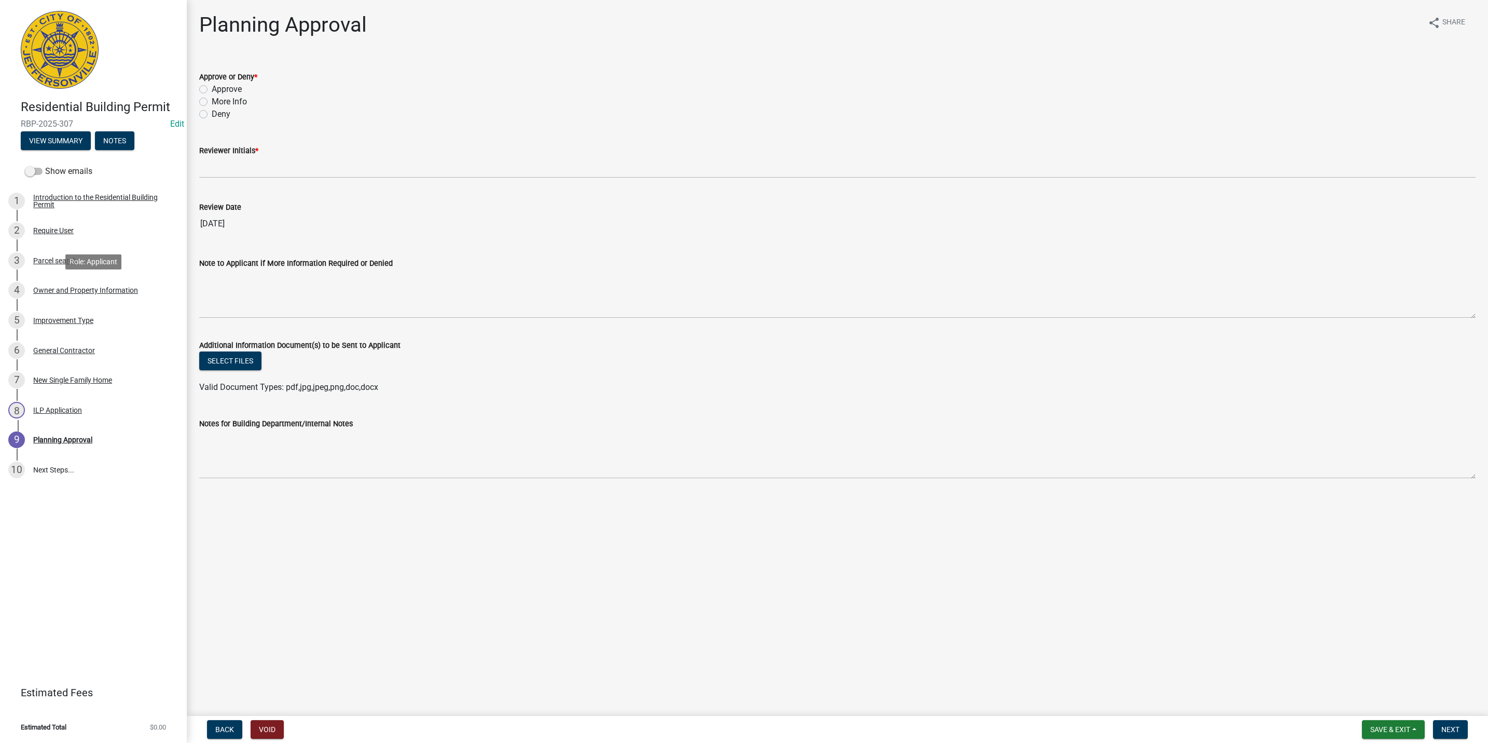
click at [73, 291] on div "Owner and Property Information" at bounding box center [85, 289] width 105 height 7
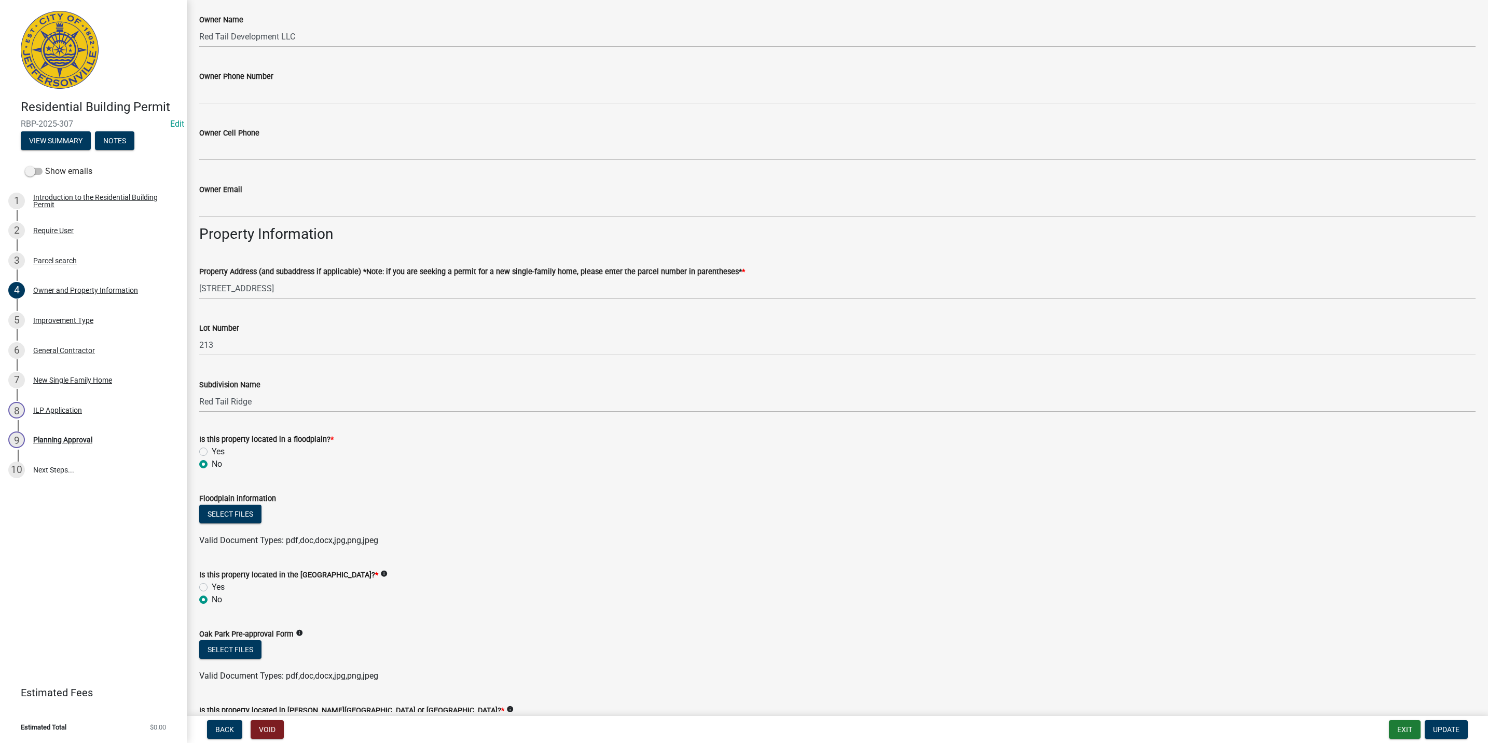
scroll to position [603, 0]
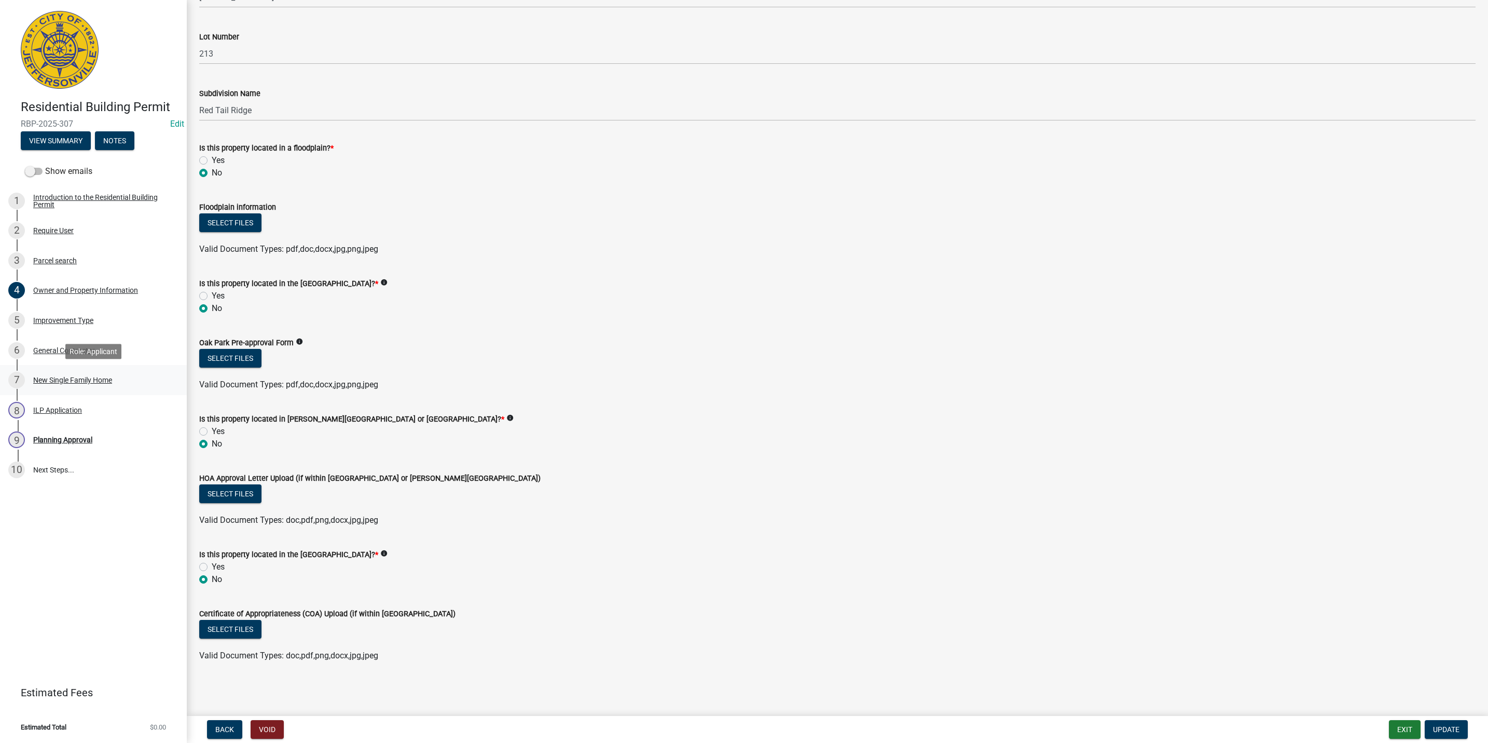
click at [81, 376] on div "New Single Family Home" at bounding box center [72, 379] width 79 height 7
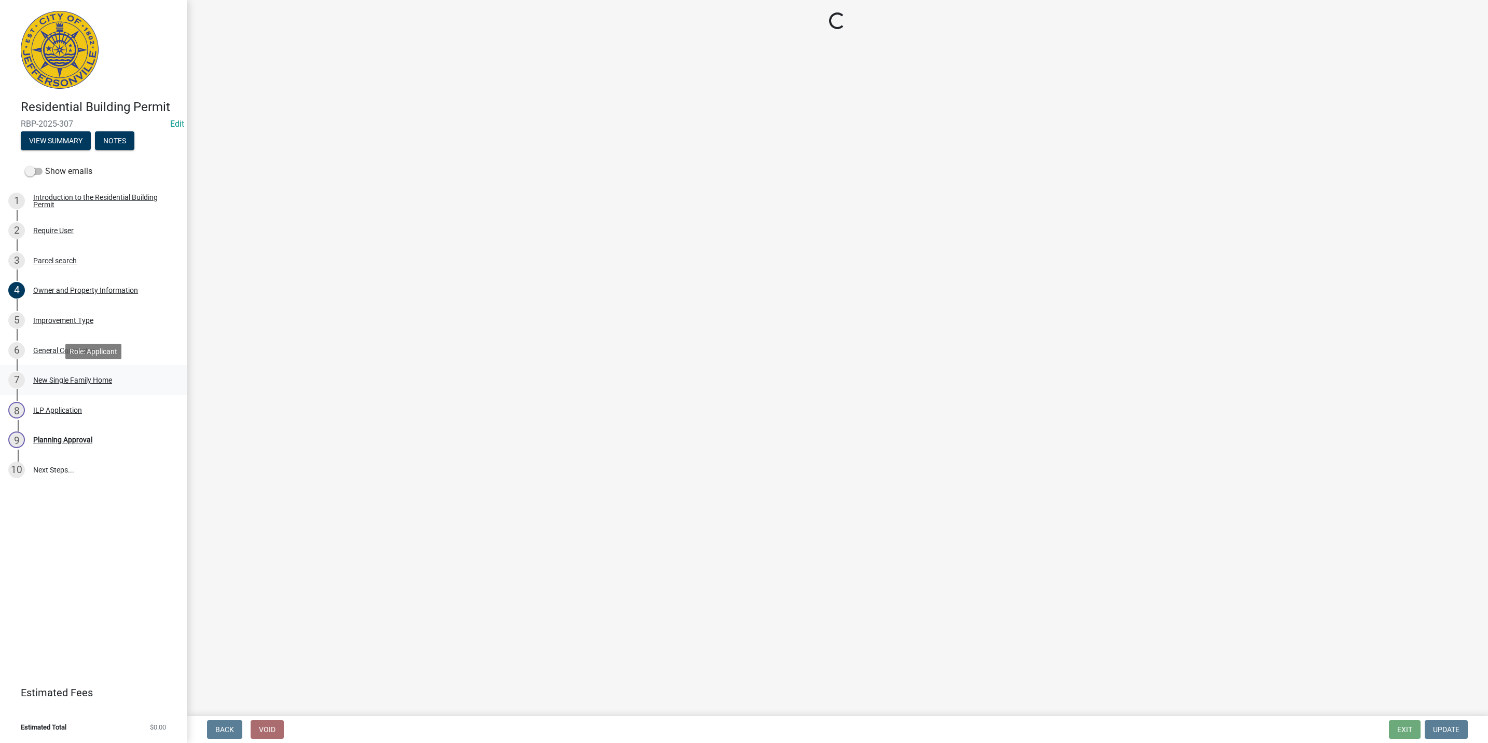
scroll to position [0, 0]
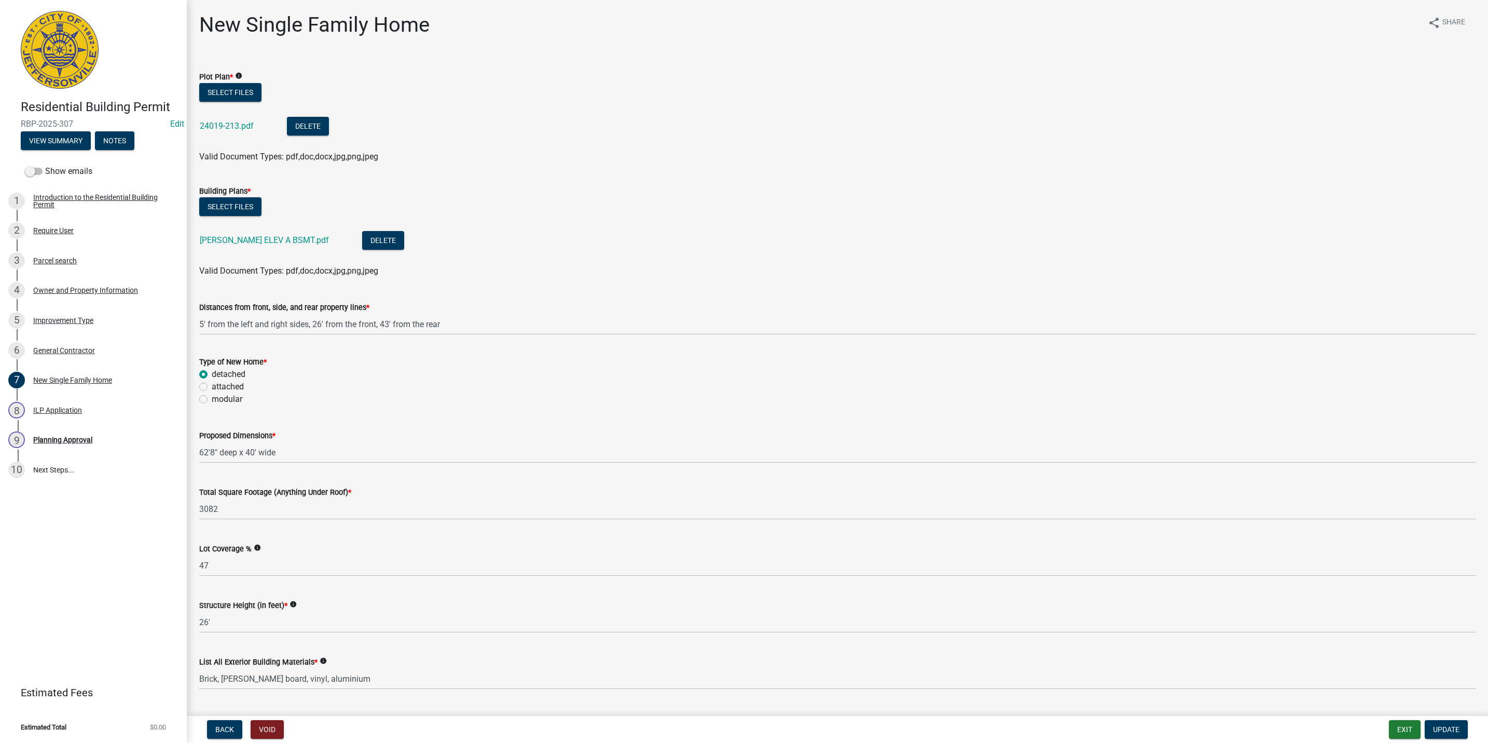
drag, startPoint x: 215, startPoint y: 110, endPoint x: 215, endPoint y: 120, distance: 10.4
click at [215, 114] on li "24019-213.pdf Delete" at bounding box center [837, 127] width 1277 height 38
click at [215, 126] on link "24019-213.pdf" at bounding box center [227, 126] width 54 height 10
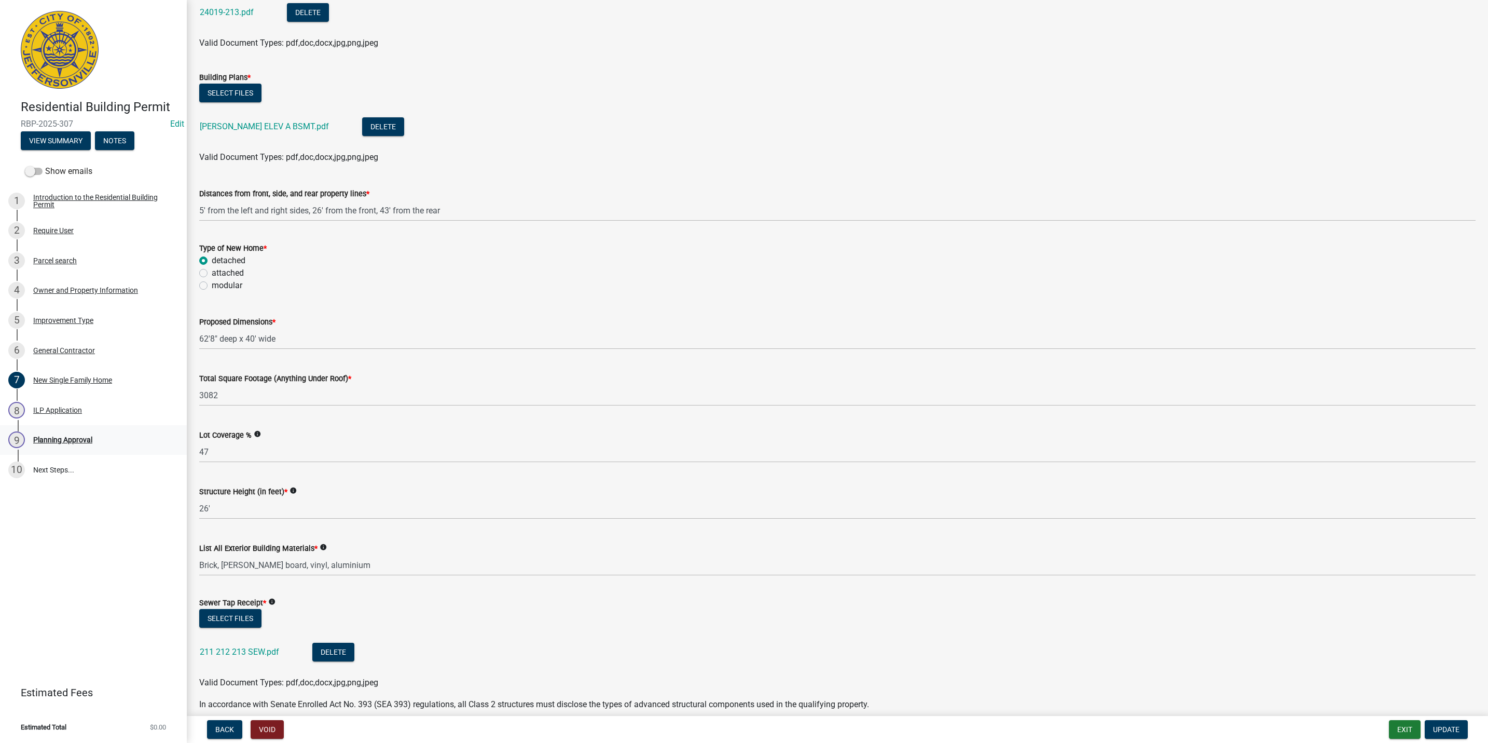
scroll to position [156, 0]
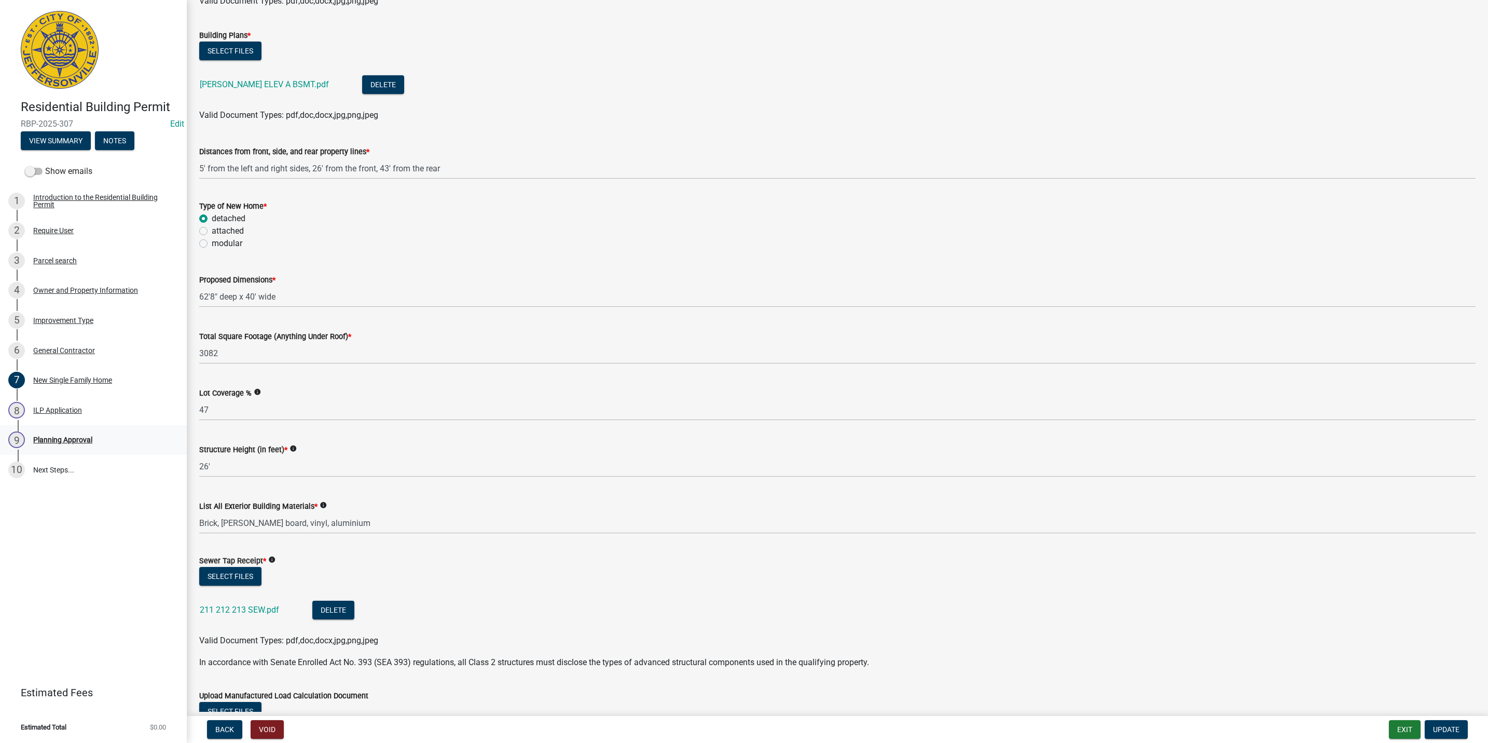
click at [32, 433] on div "9 Planning Approval" at bounding box center [89, 439] width 162 height 17
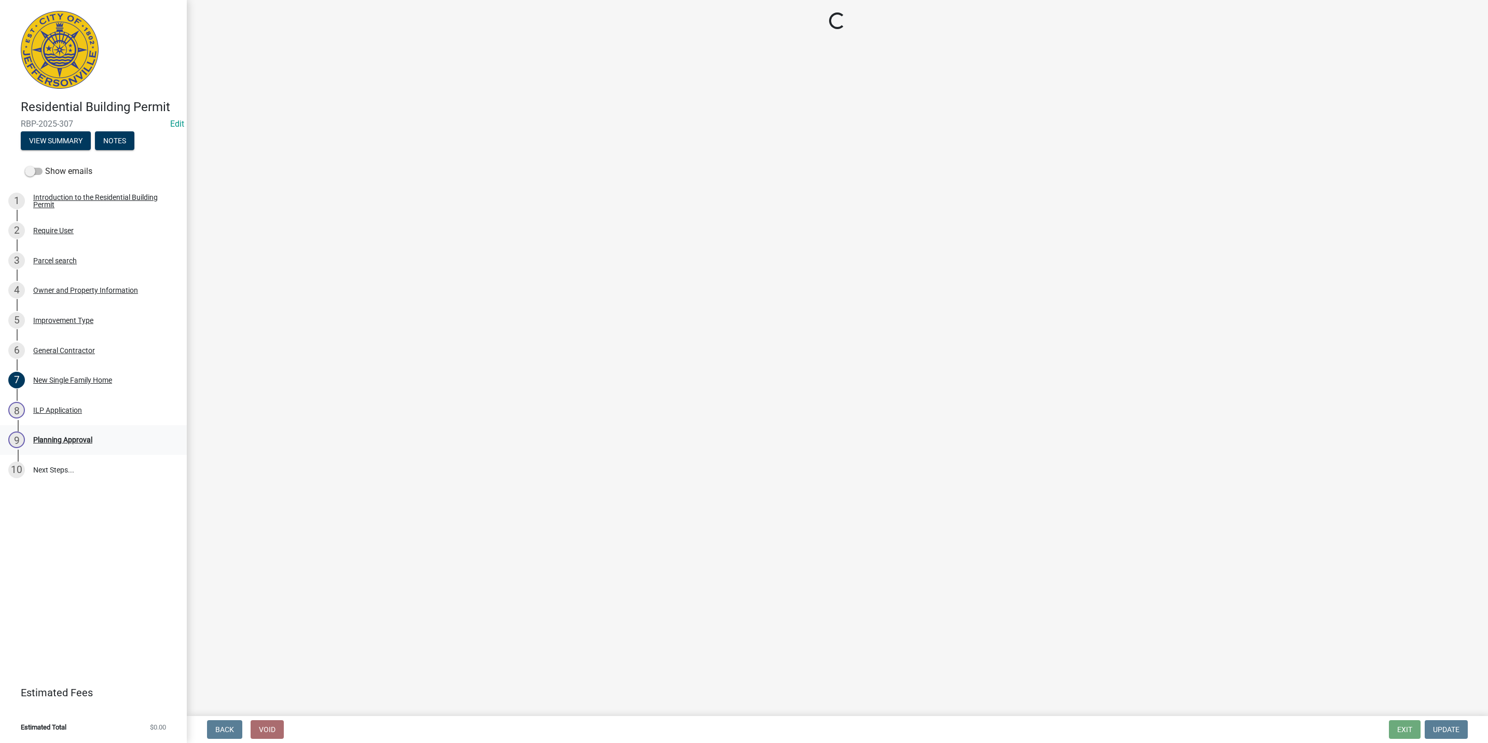
scroll to position [0, 0]
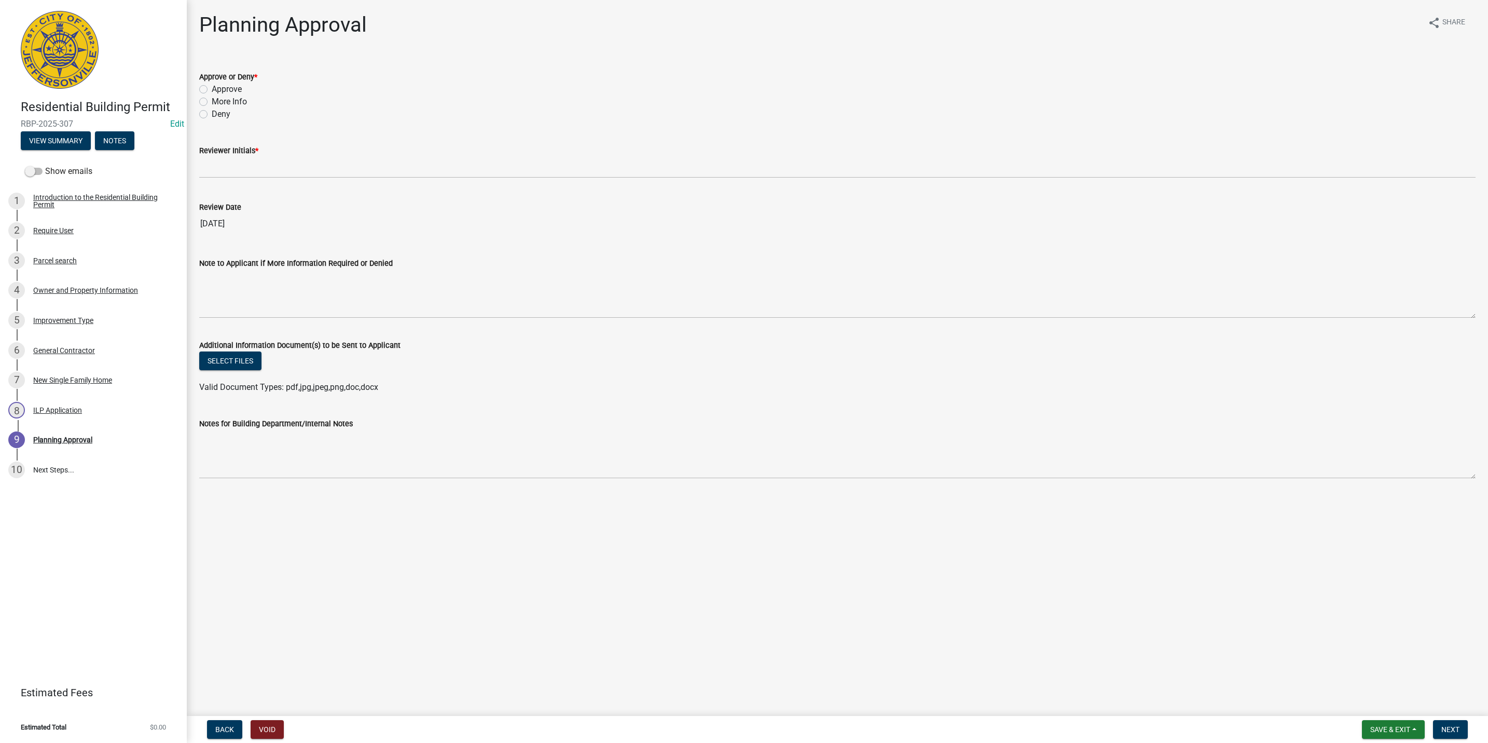
click at [227, 97] on label "More Info" at bounding box center [229, 101] width 35 height 12
click at [218, 97] on input "More Info" at bounding box center [215, 98] width 7 height 7
radio input "true"
click at [224, 89] on label "Approve" at bounding box center [227, 89] width 30 height 12
click at [218, 89] on input "Approve" at bounding box center [215, 86] width 7 height 7
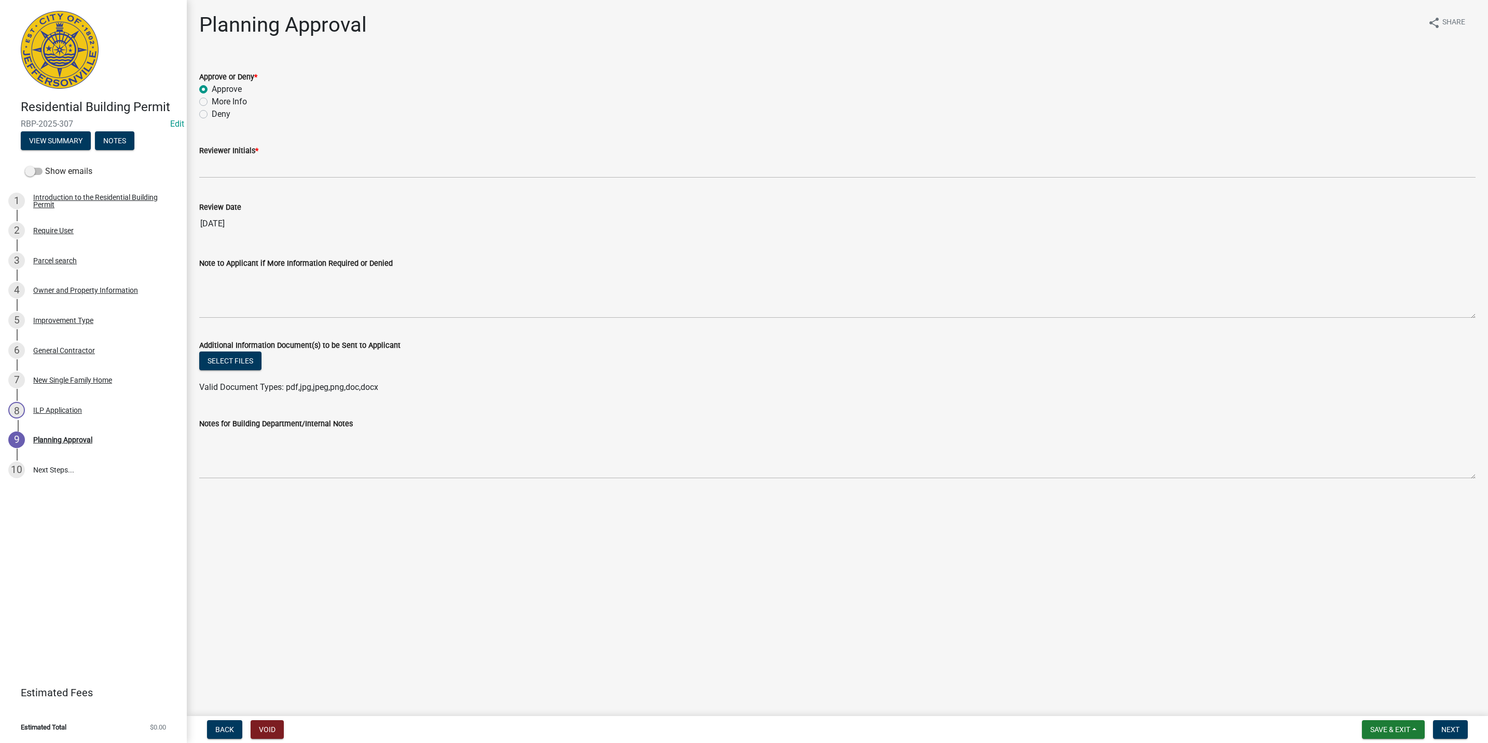
radio input "true"
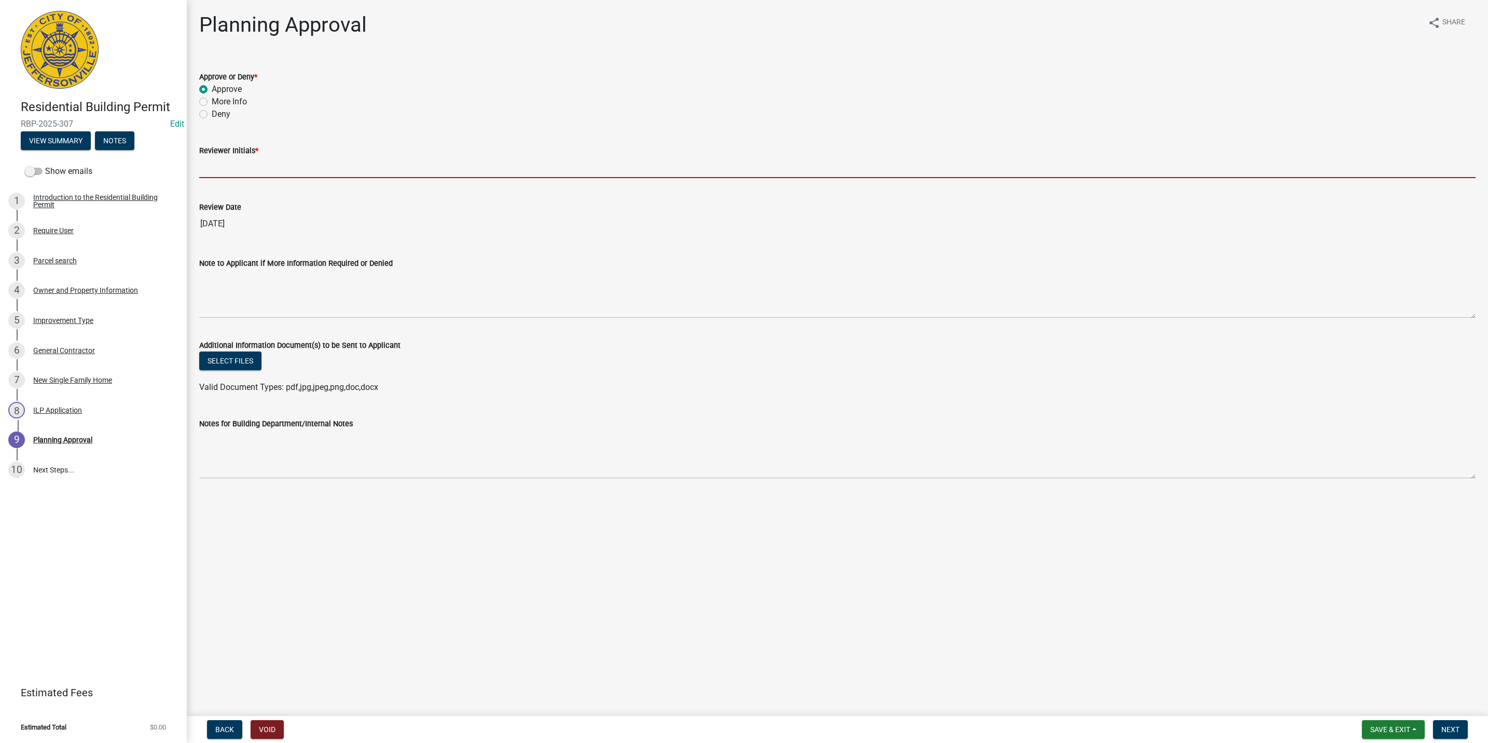
click at [260, 157] on input "Reviewer Initials *" at bounding box center [837, 167] width 1277 height 21
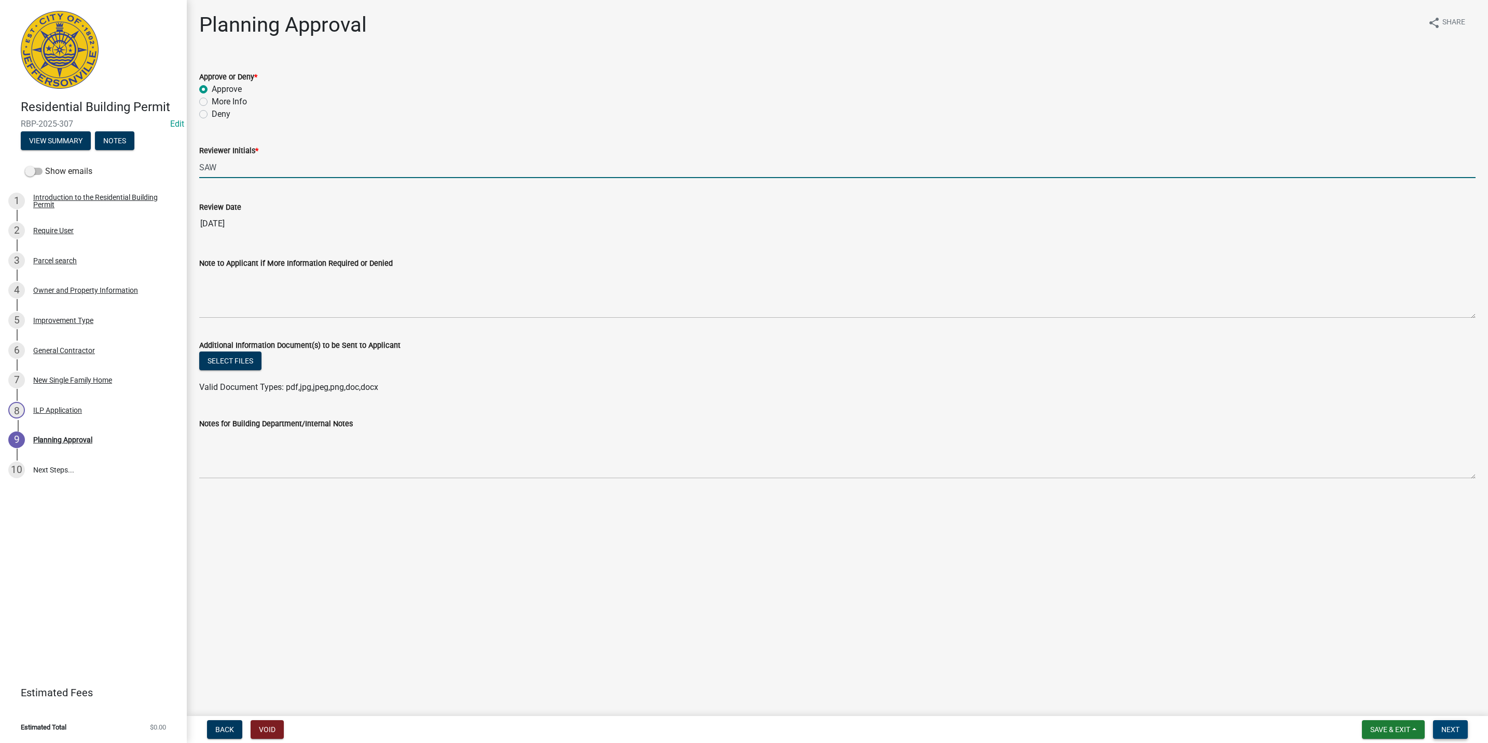
type input "SAW"
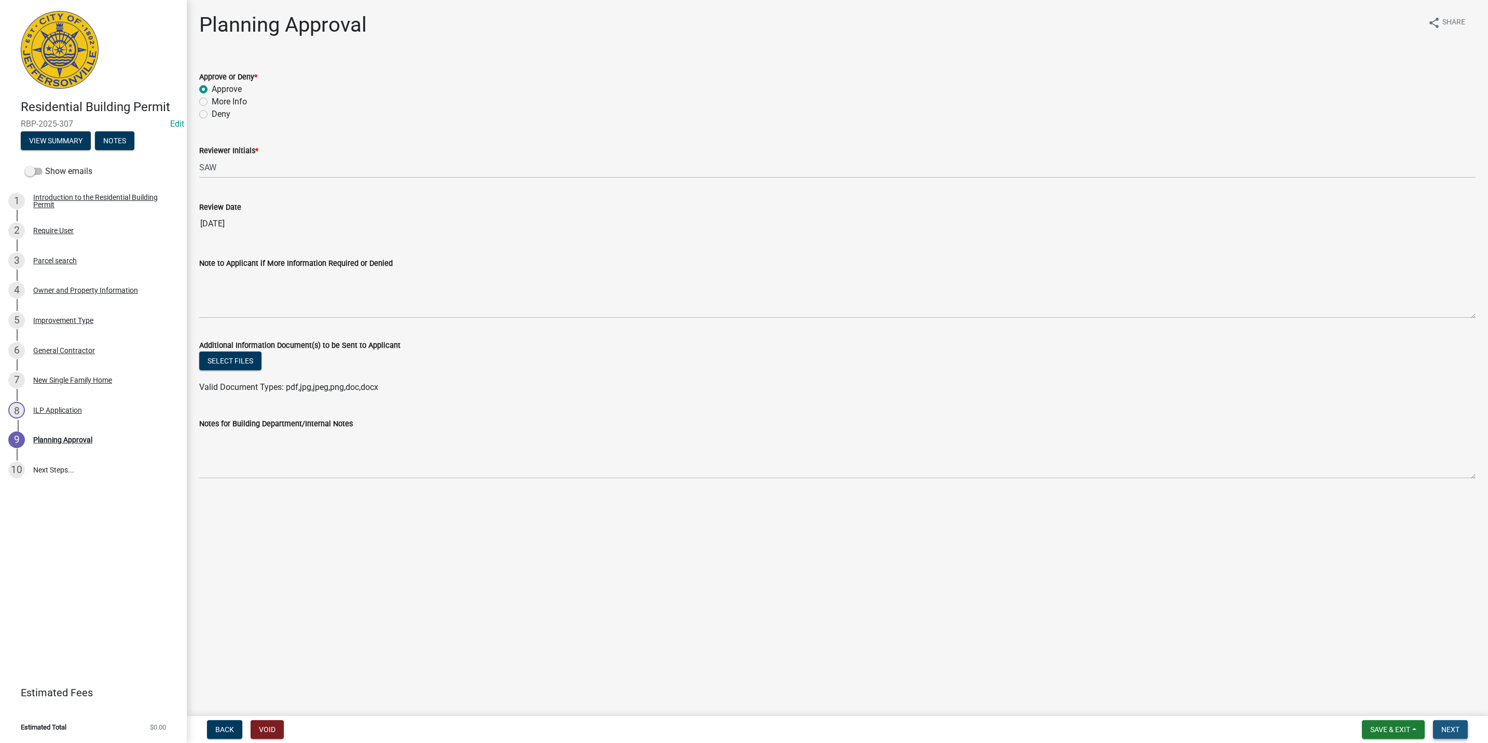
click at [1447, 735] on button "Next" at bounding box center [1450, 729] width 35 height 19
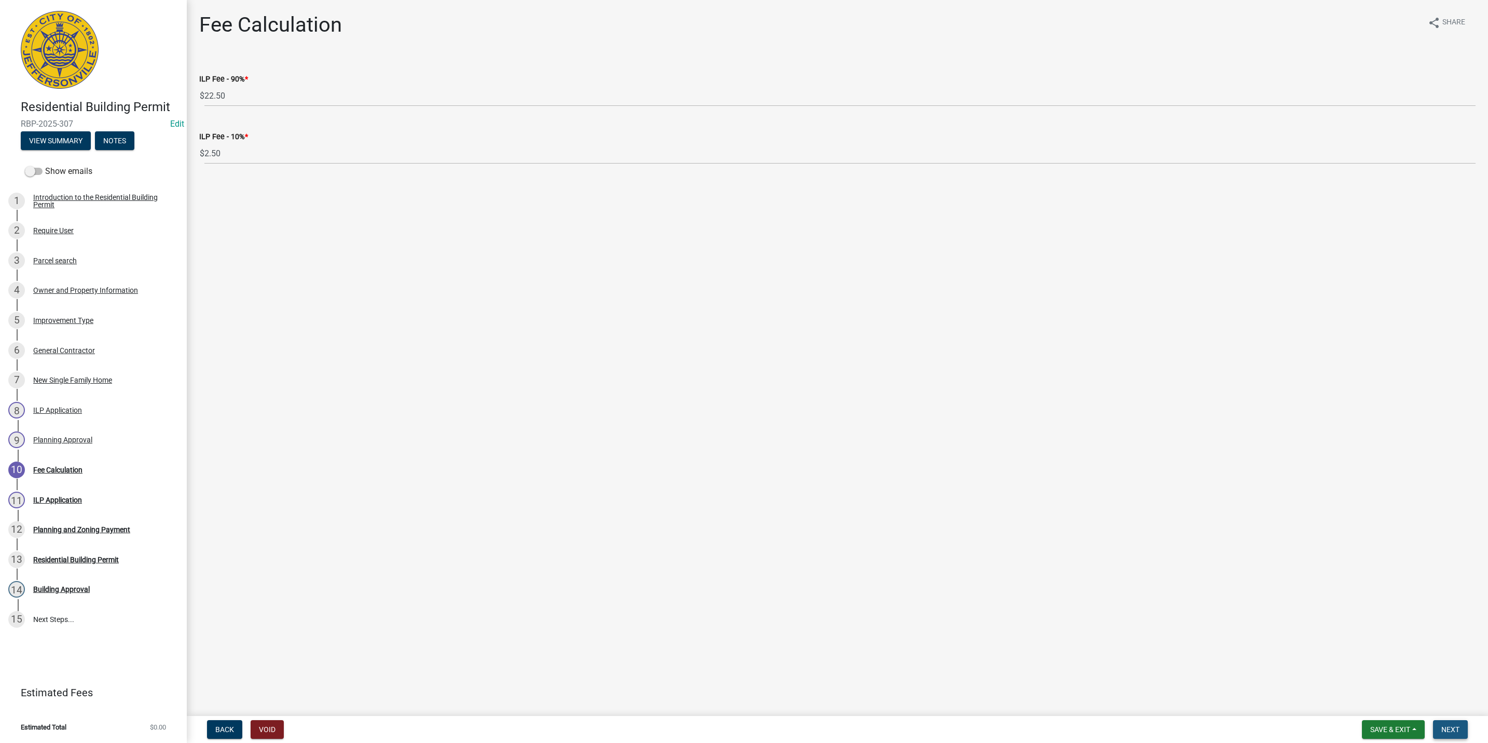
click at [1466, 729] on button "Next" at bounding box center [1450, 729] width 35 height 19
select select "3: 3"
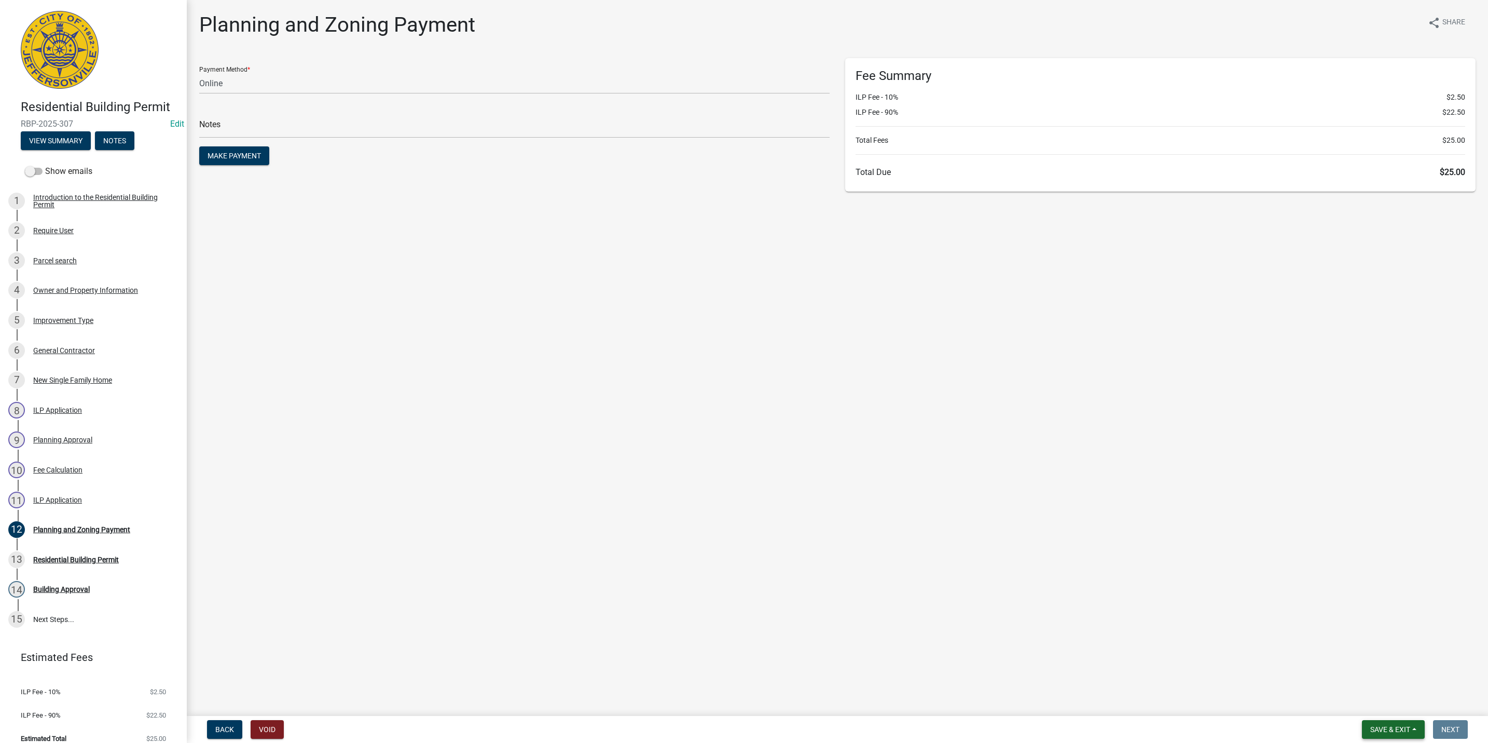
click at [1417, 723] on button "Save & Exit" at bounding box center [1393, 729] width 63 height 19
click at [1419, 703] on button "Save & Exit" at bounding box center [1383, 702] width 83 height 25
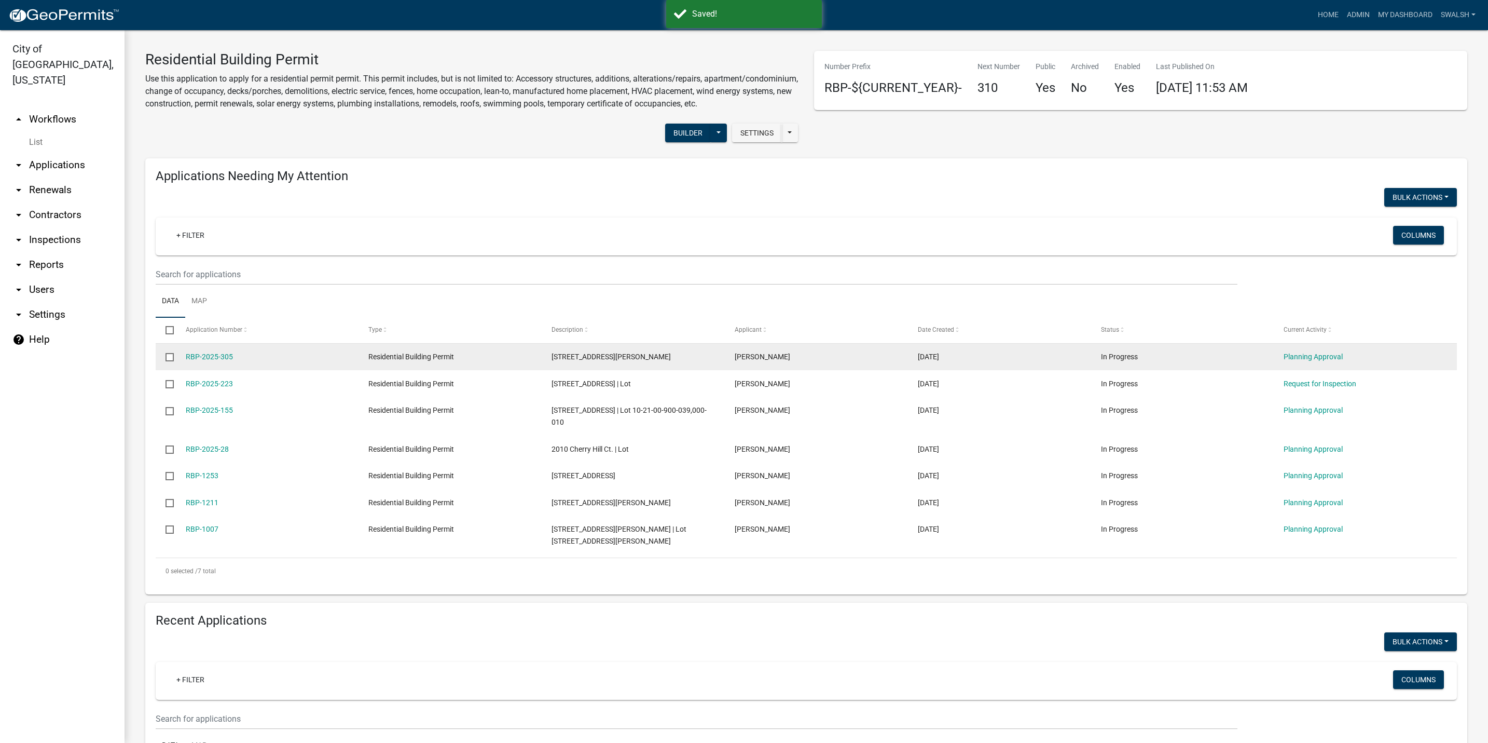
click at [1311, 371] on datatable-body-cell "Planning Approval" at bounding box center [1365, 357] width 183 height 27
click at [1308, 361] on link "Planning Approval" at bounding box center [1313, 356] width 59 height 8
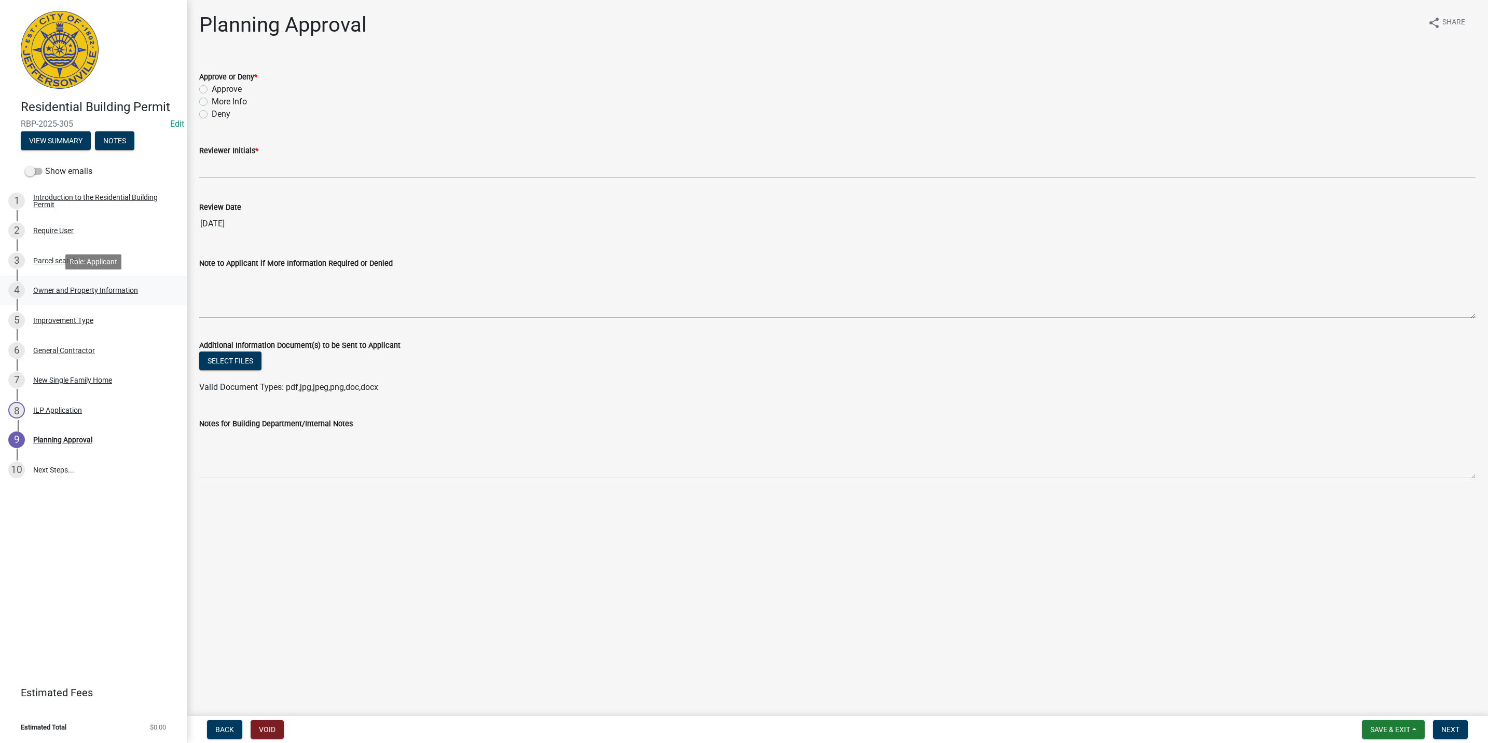
click at [113, 301] on link "4 Owner and Property Information" at bounding box center [93, 291] width 187 height 30
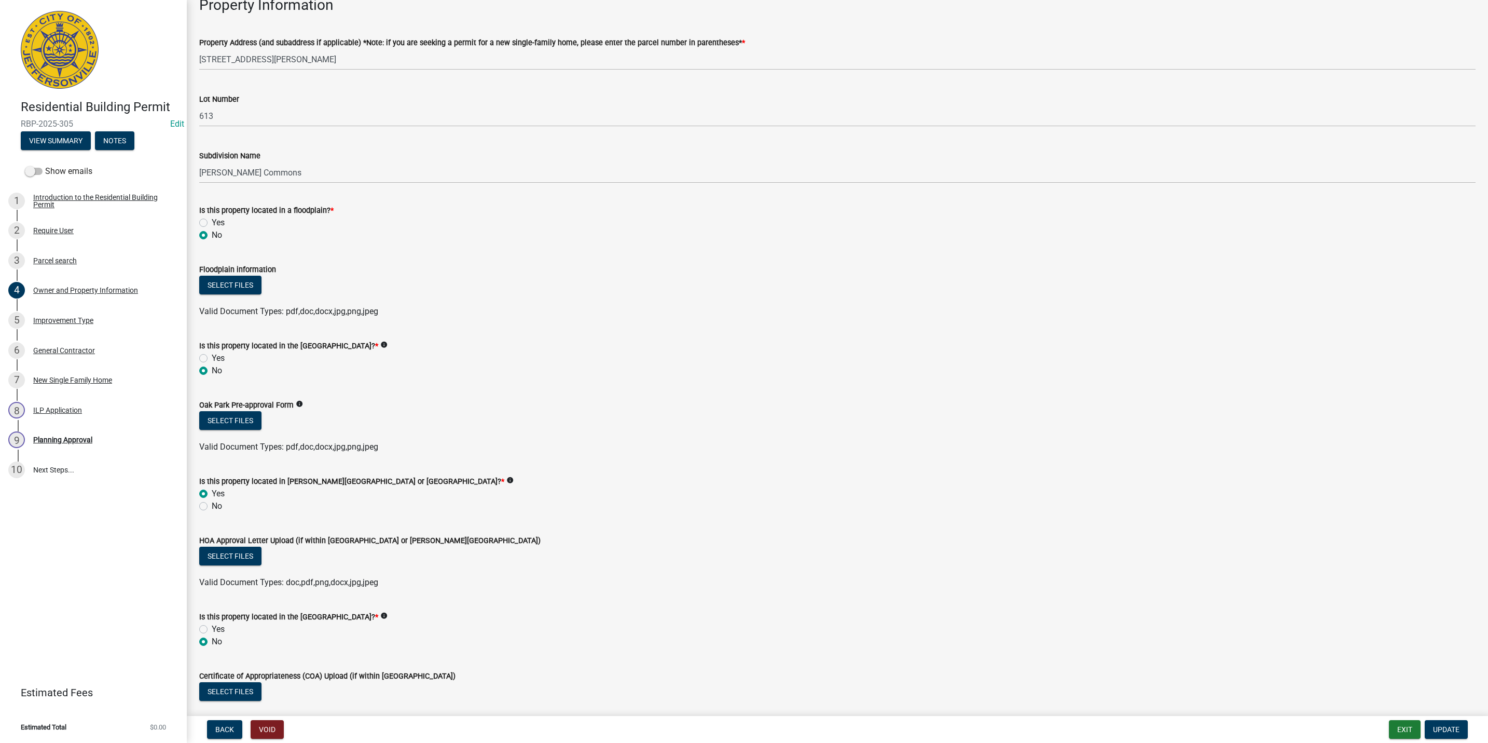
scroll to position [603, 0]
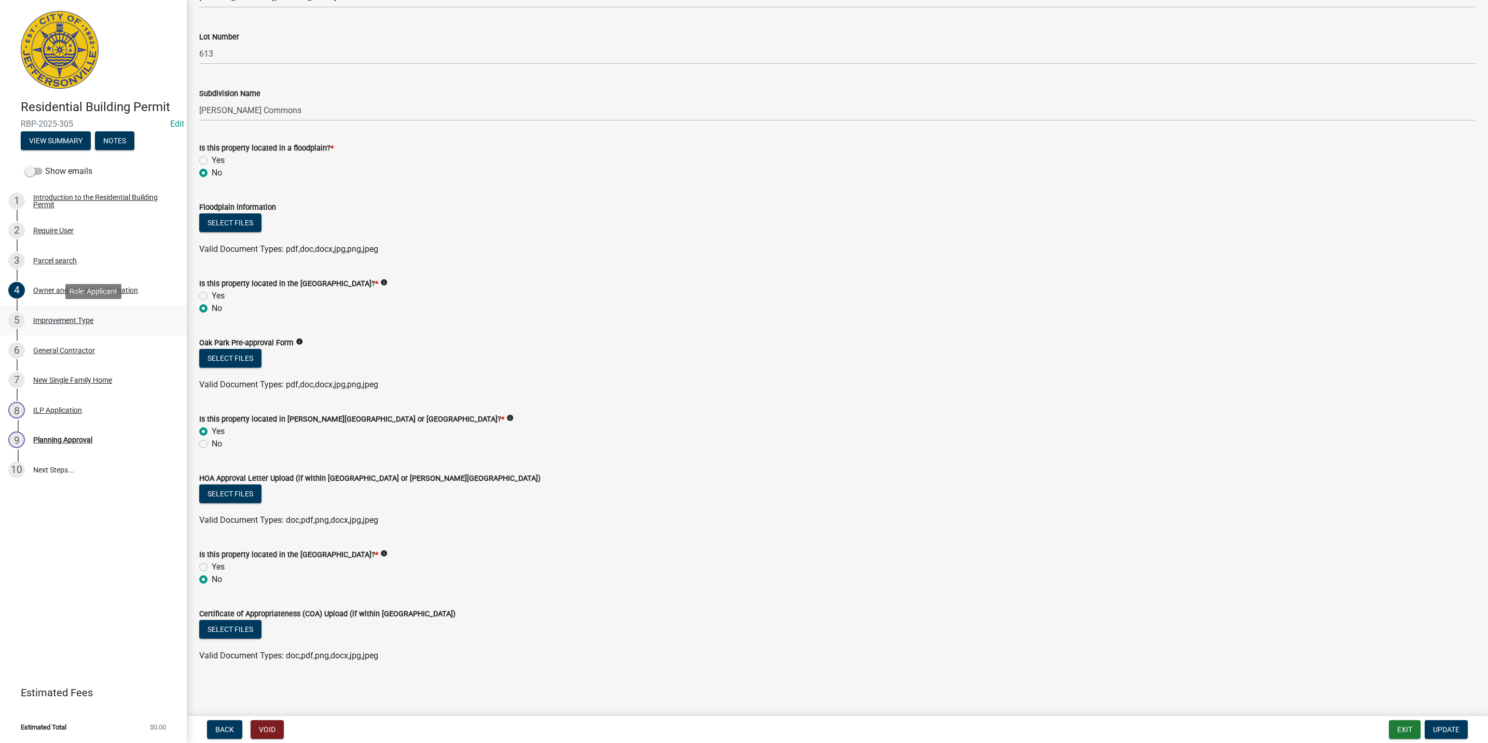
click at [112, 331] on link "5 Improvement Type" at bounding box center [93, 320] width 187 height 30
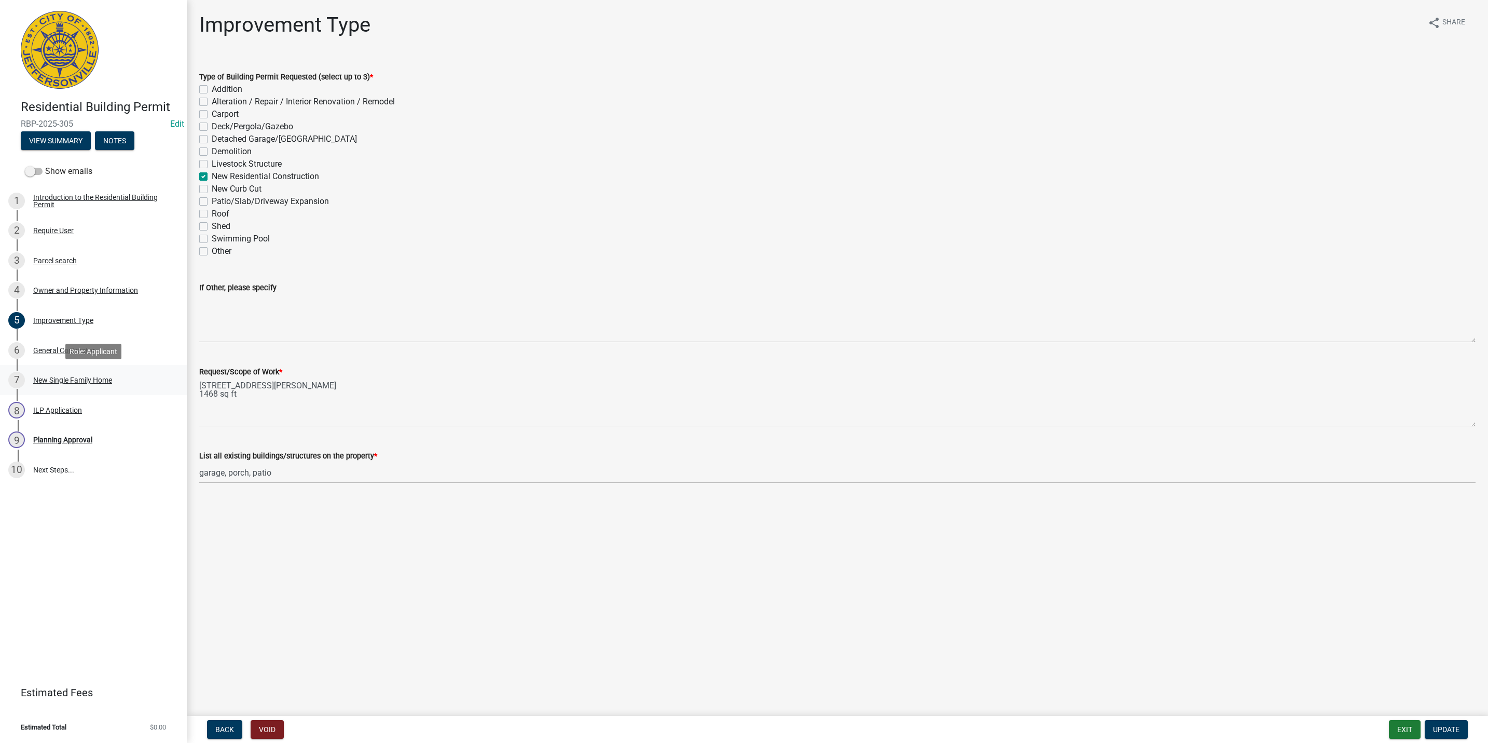
click at [123, 377] on div "7 New Single Family Home" at bounding box center [89, 380] width 162 height 17
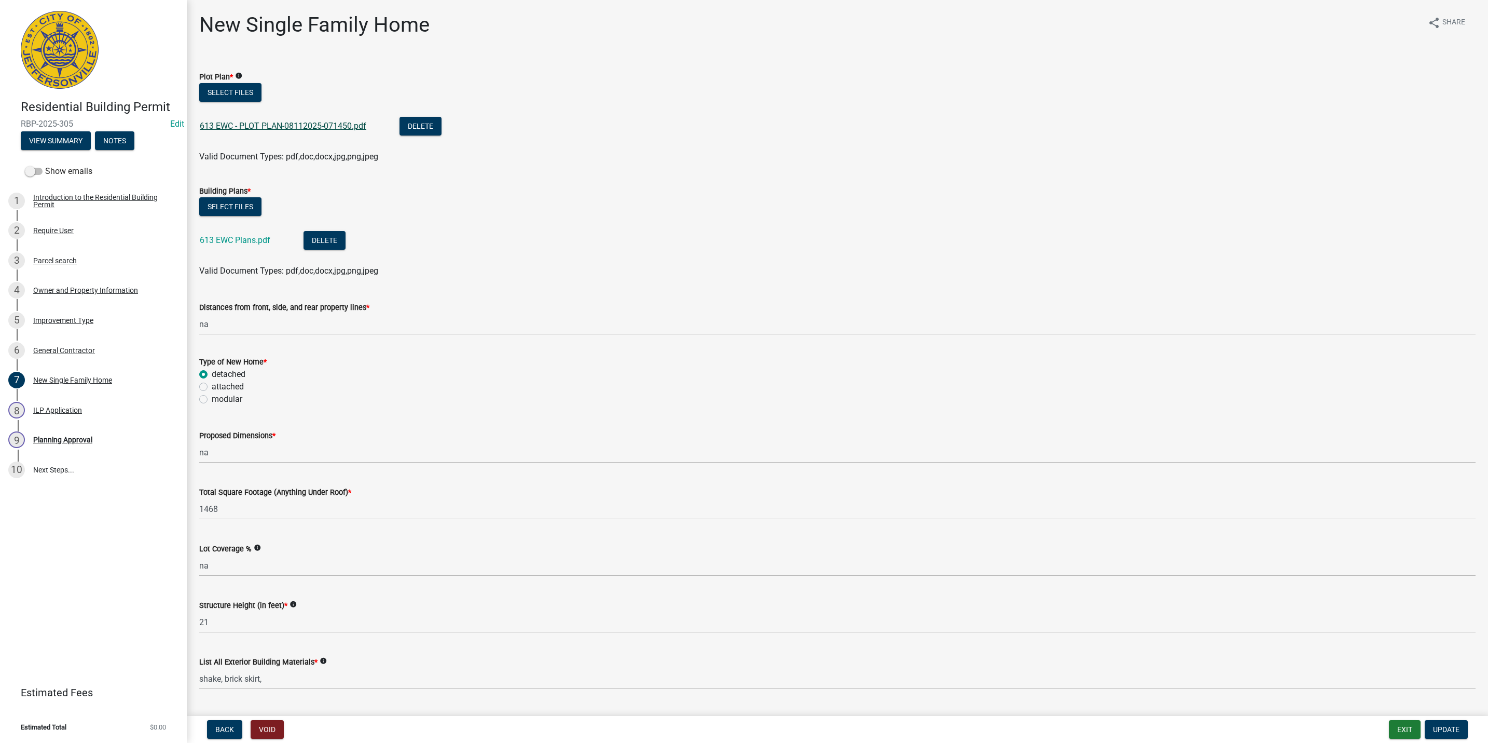
click at [305, 125] on link "613 EWC - PLOT PLAN-08112025-071450.pdf" at bounding box center [283, 126] width 167 height 10
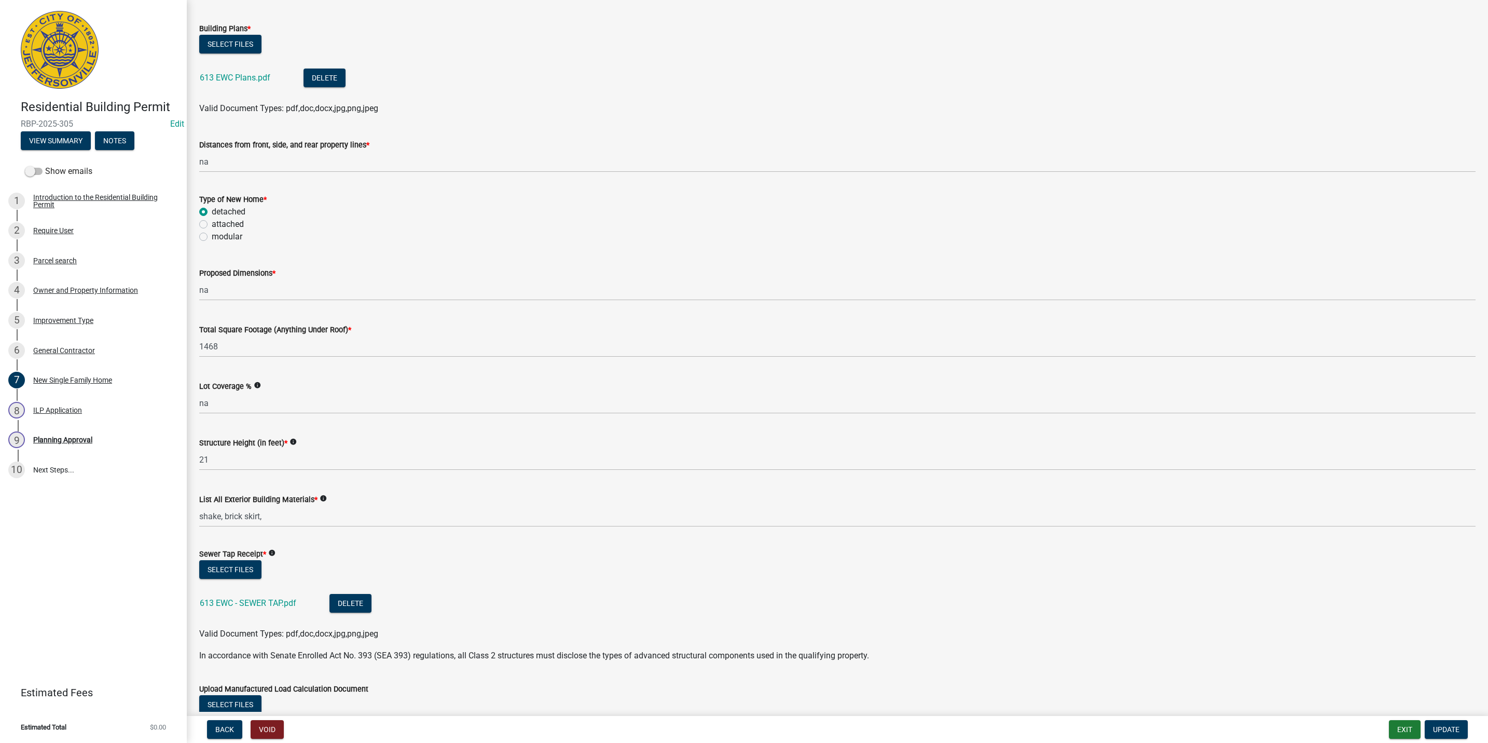
scroll to position [623, 0]
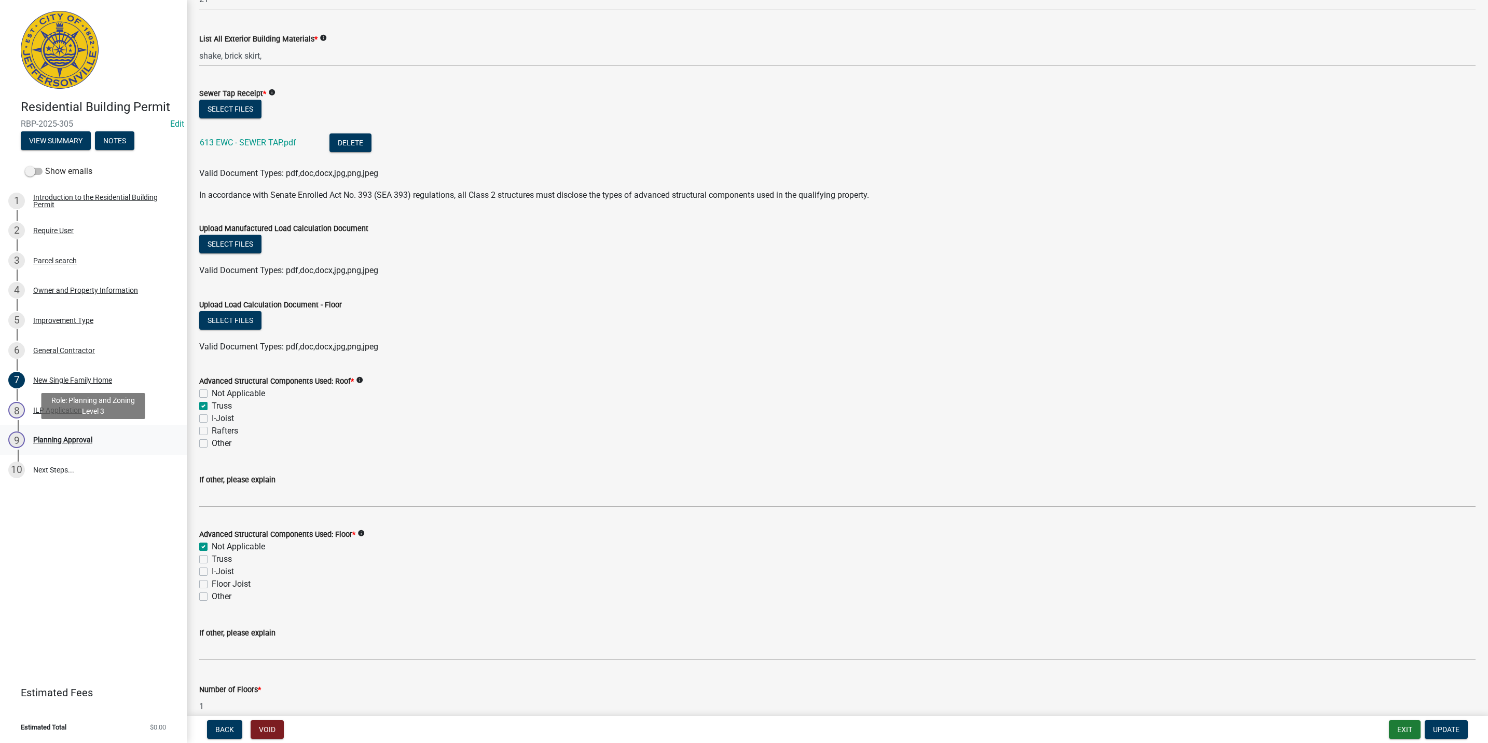
click at [70, 426] on link "9 Planning Approval" at bounding box center [93, 440] width 187 height 30
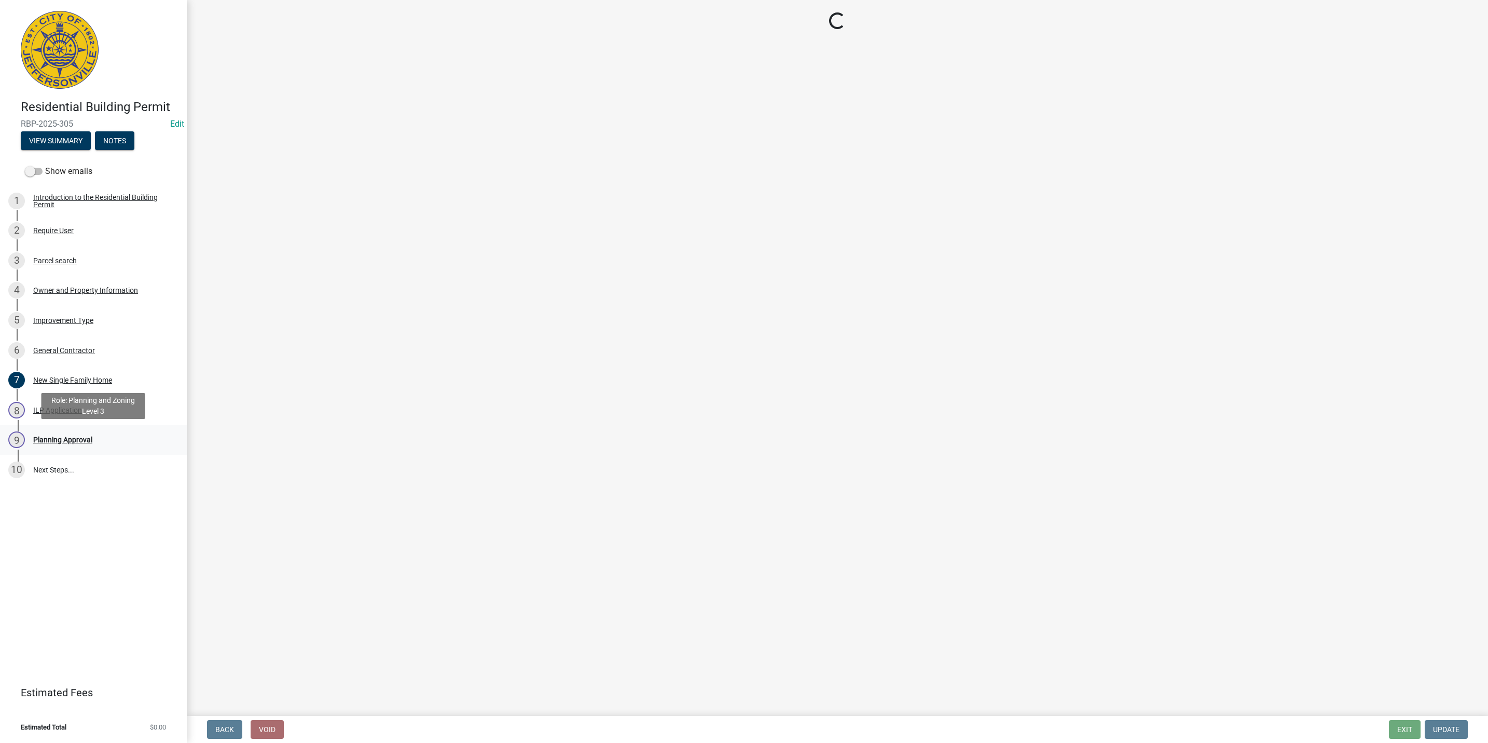
click at [70, 433] on div "9 Planning Approval" at bounding box center [89, 439] width 162 height 17
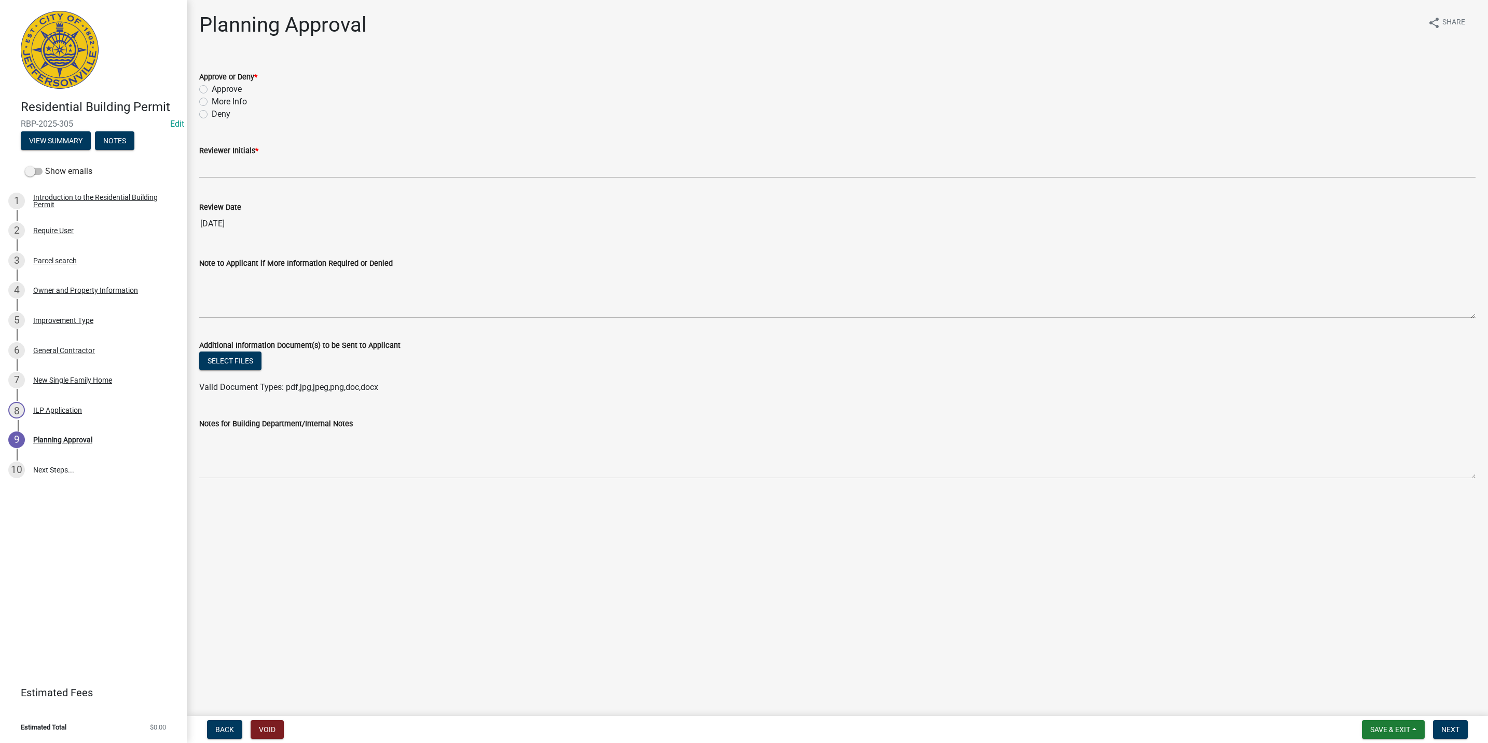
click at [229, 89] on label "Approve" at bounding box center [227, 89] width 30 height 12
click at [218, 89] on input "Approve" at bounding box center [215, 86] width 7 height 7
radio input "true"
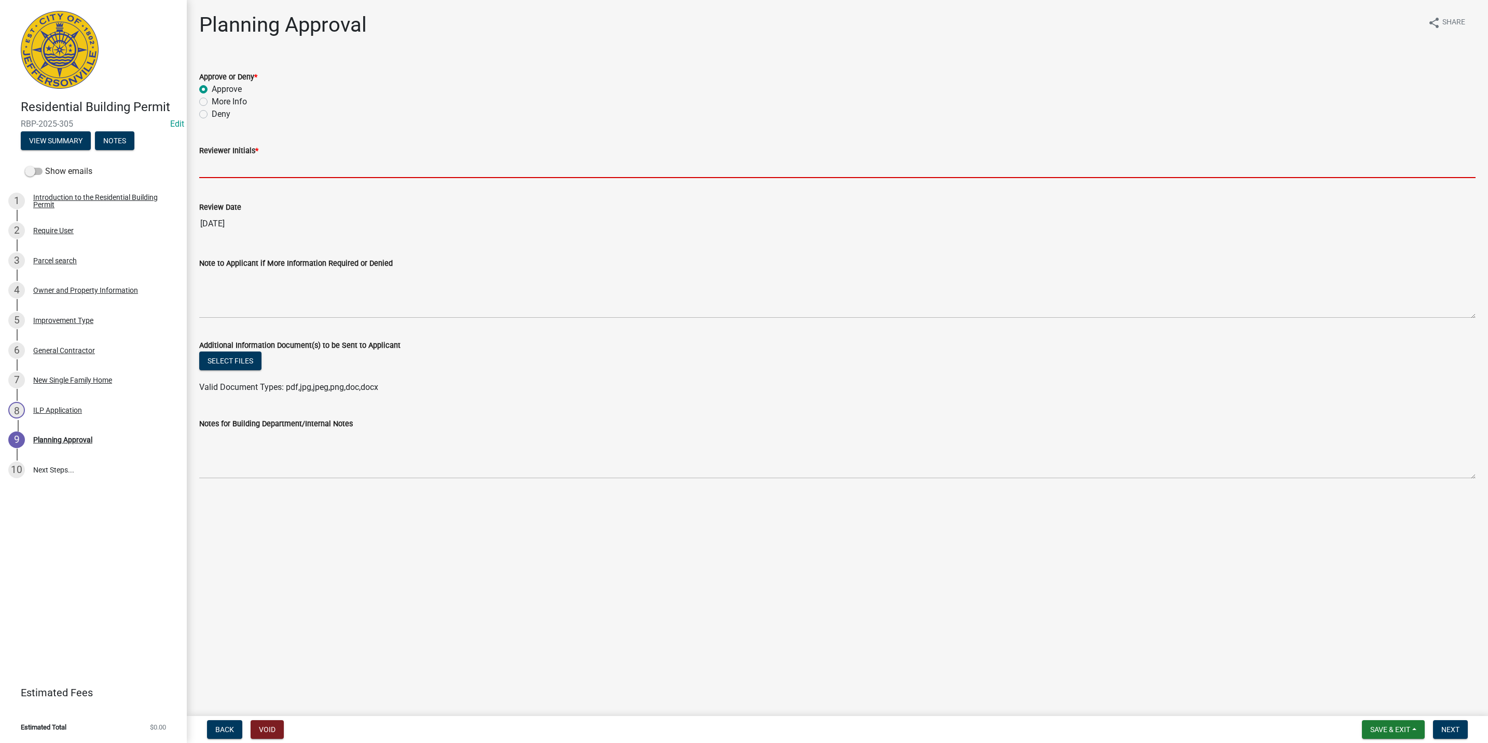
click at [227, 166] on input "Reviewer Initials *" at bounding box center [837, 167] width 1277 height 21
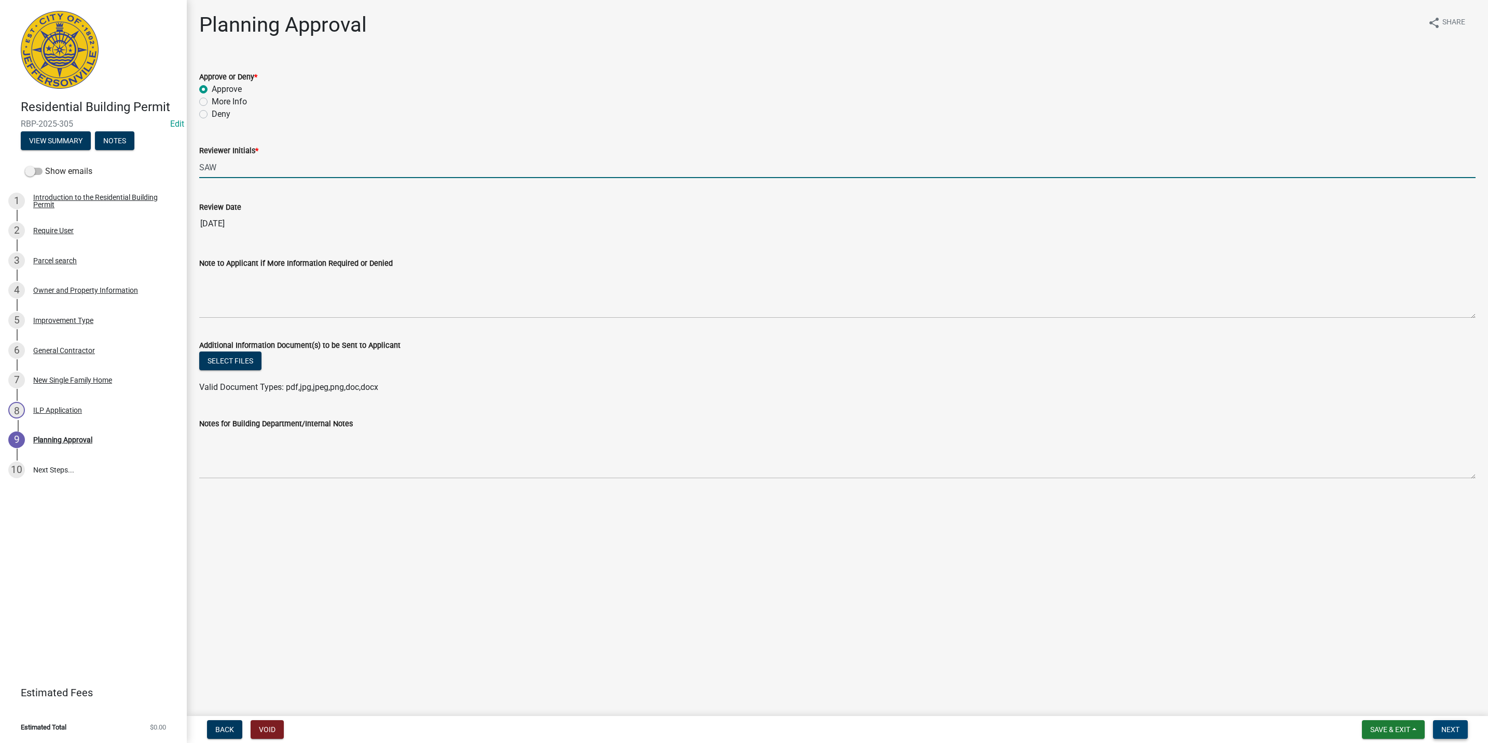
type input "SAW"
click at [1447, 731] on span "Next" at bounding box center [1451, 729] width 18 height 8
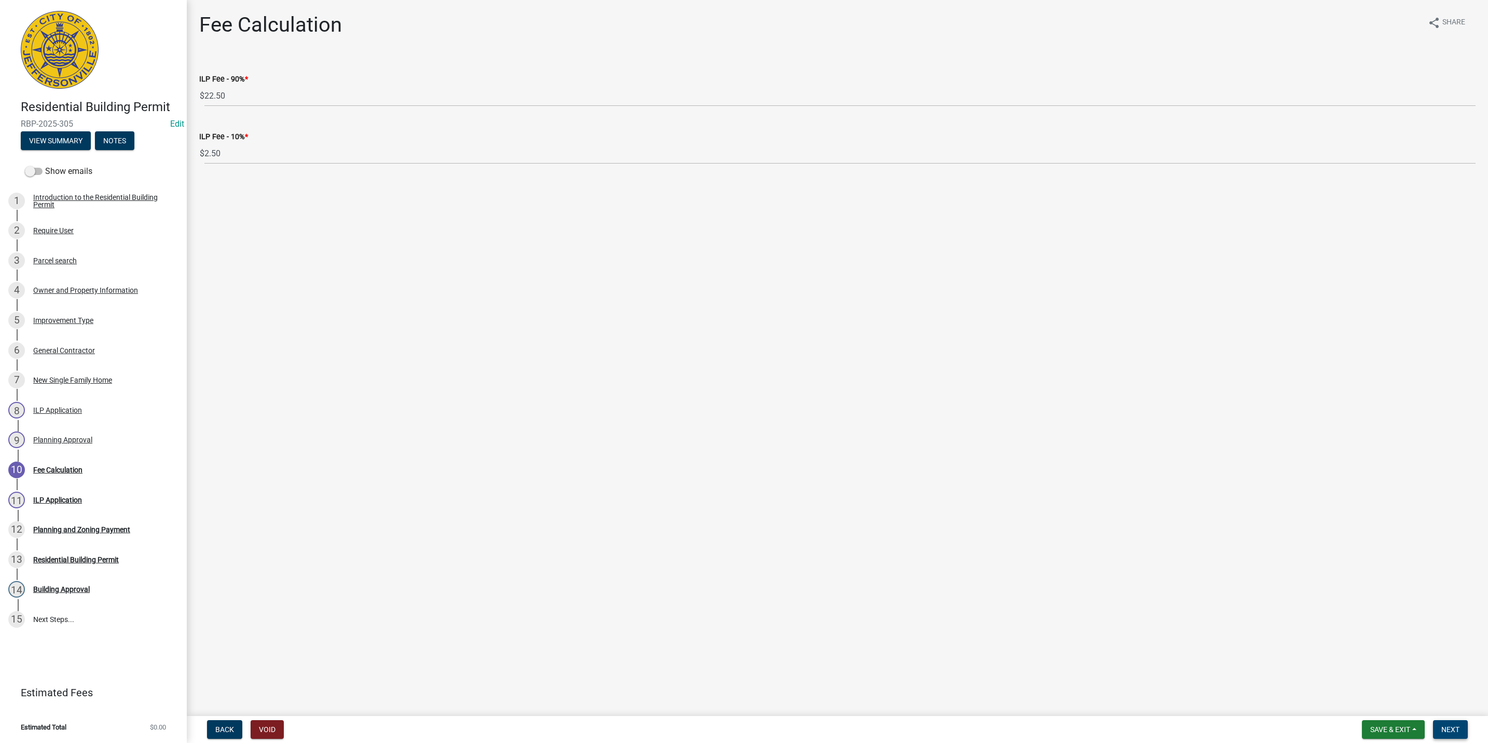
click at [1451, 720] on button "Next" at bounding box center [1450, 729] width 35 height 19
select select "3: 3"
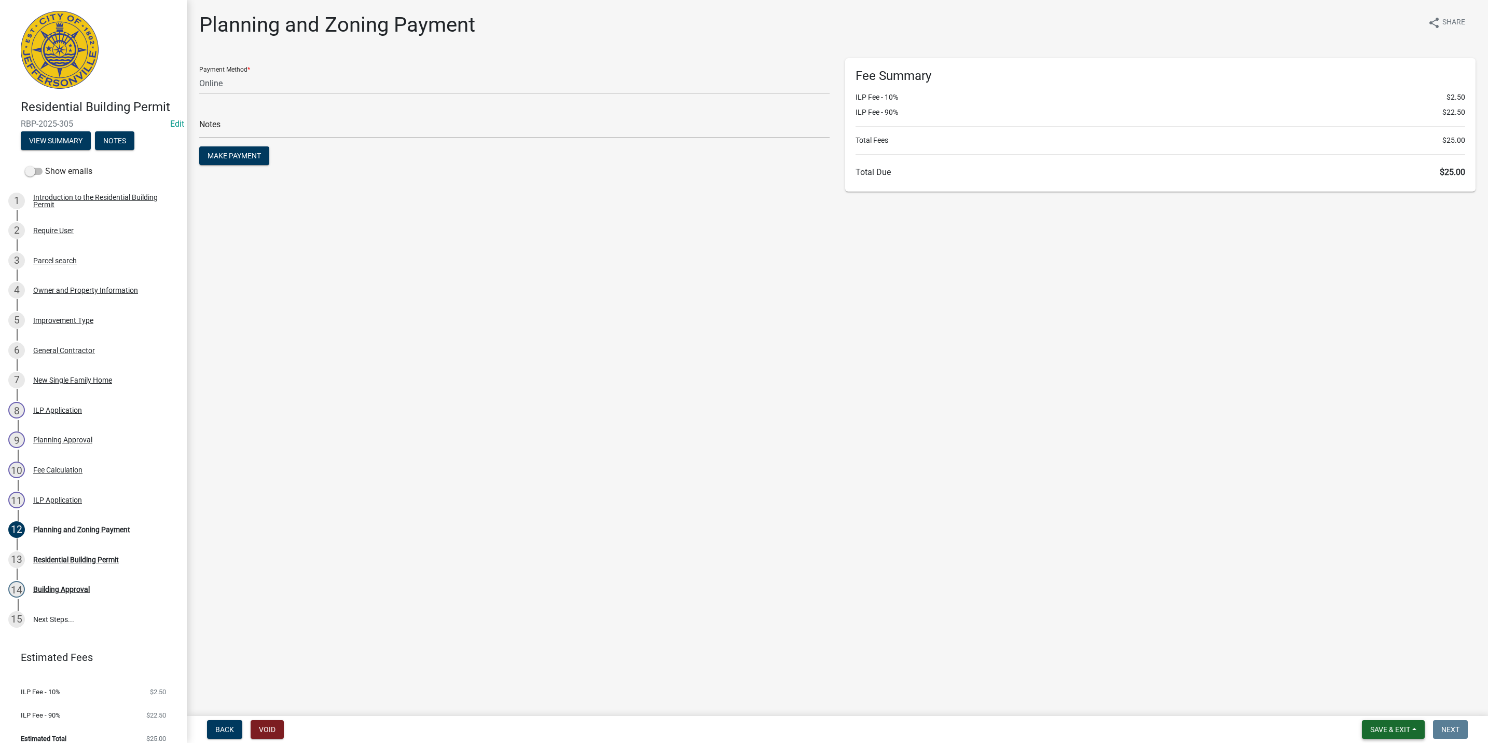
click at [1407, 732] on span "Save & Exit" at bounding box center [1391, 729] width 40 height 8
drag, startPoint x: 1407, startPoint y: 699, endPoint x: 1406, endPoint y: 704, distance: 5.4
click at [1406, 704] on button "Save & Exit" at bounding box center [1383, 702] width 83 height 25
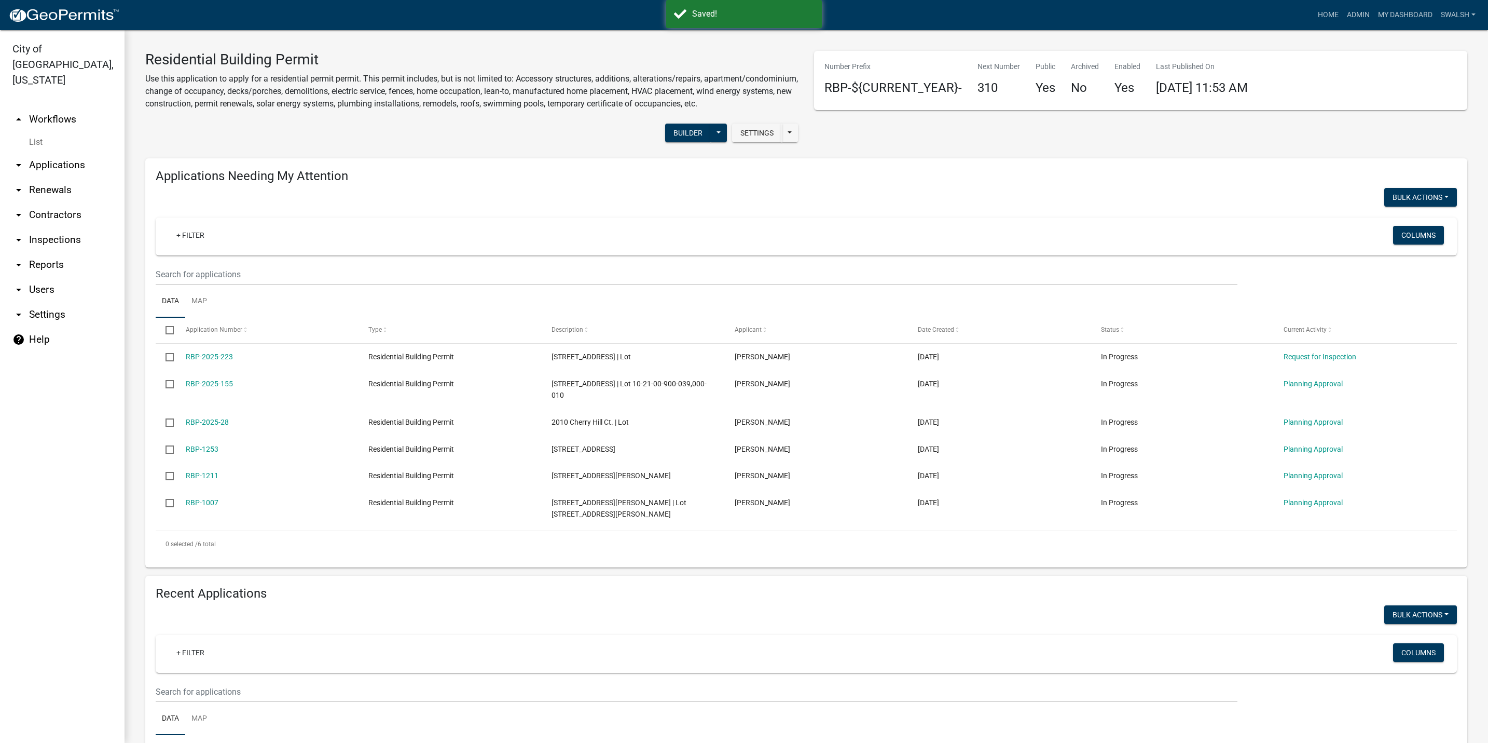
click at [61, 107] on link "arrow_drop_up Workflows" at bounding box center [62, 119] width 125 height 25
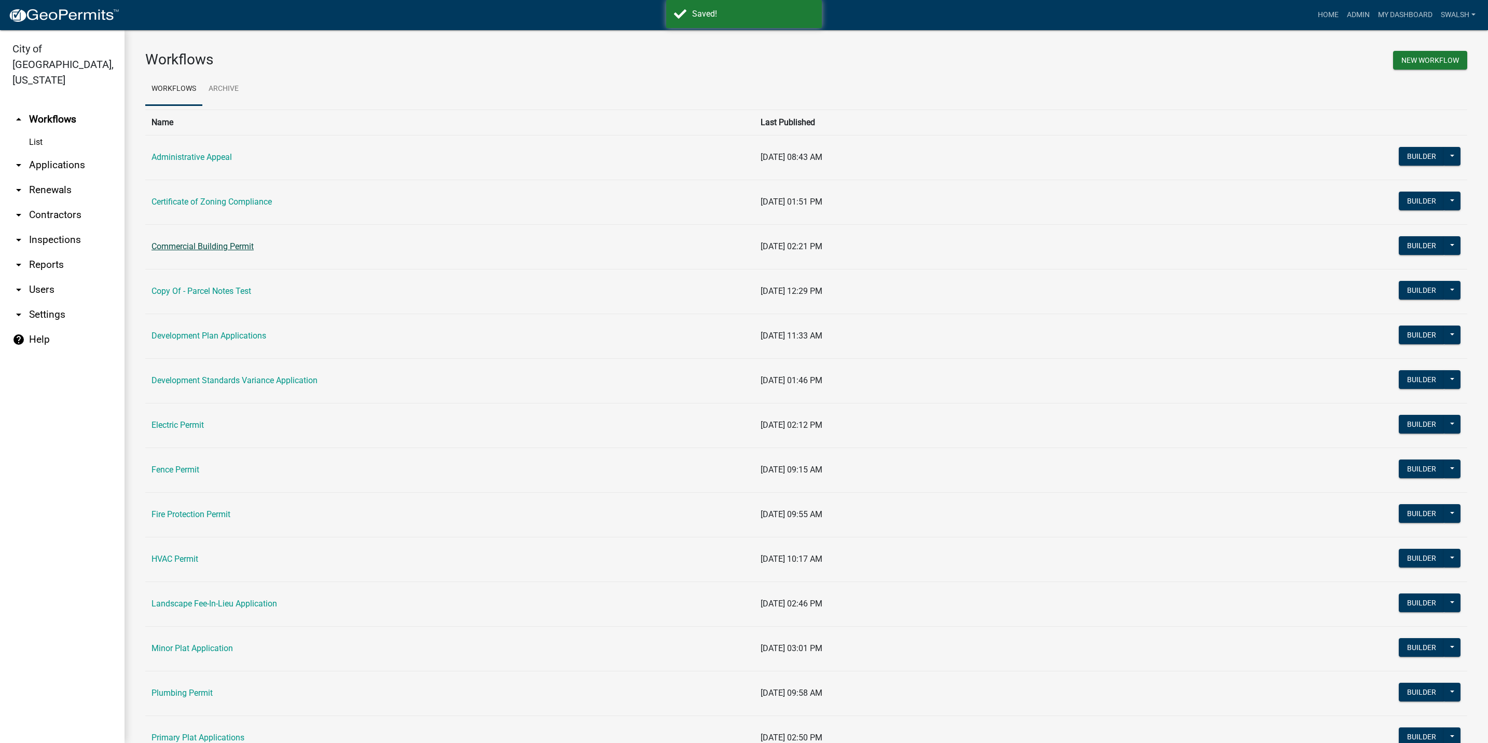
click at [222, 247] on link "Commercial Building Permit" at bounding box center [203, 246] width 102 height 10
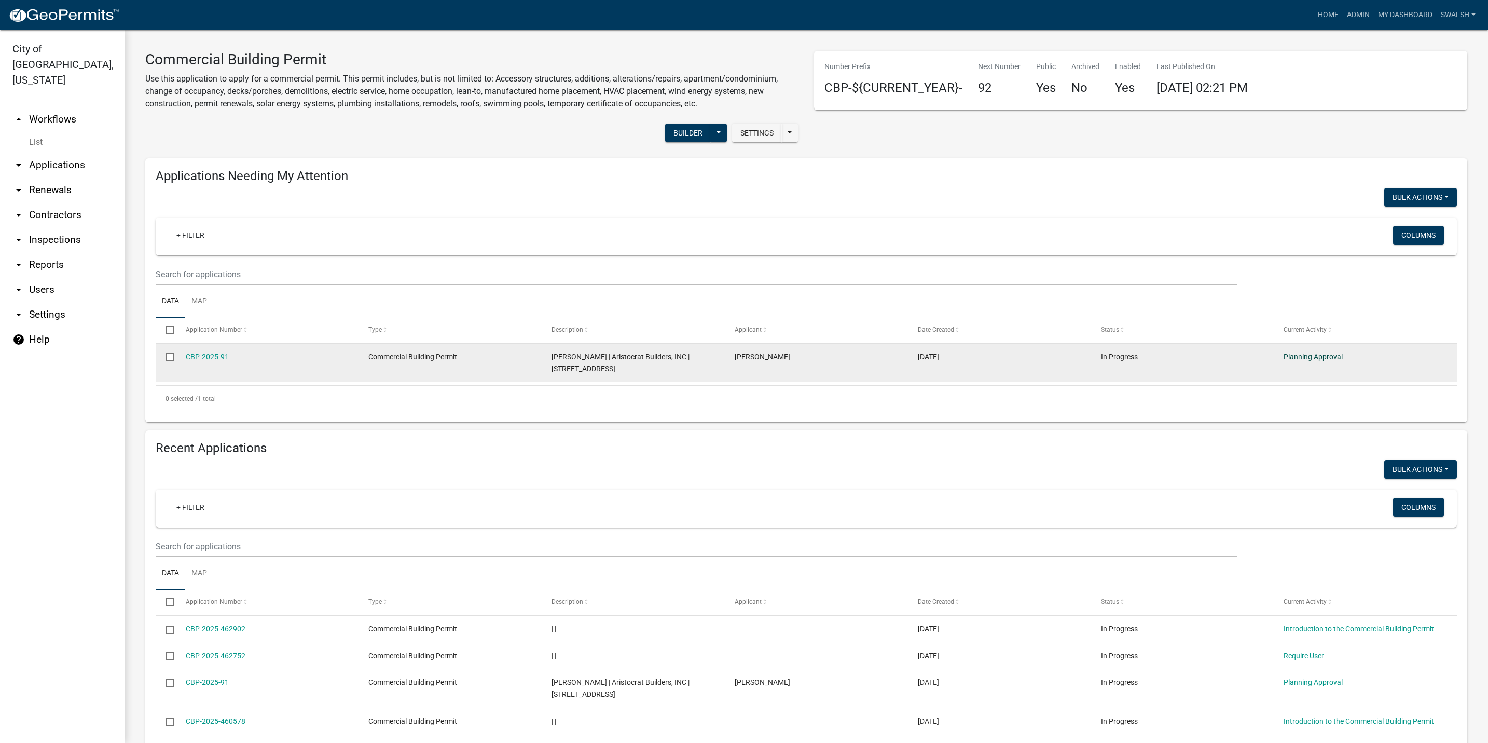
click at [1315, 352] on link "Planning Approval" at bounding box center [1313, 356] width 59 height 8
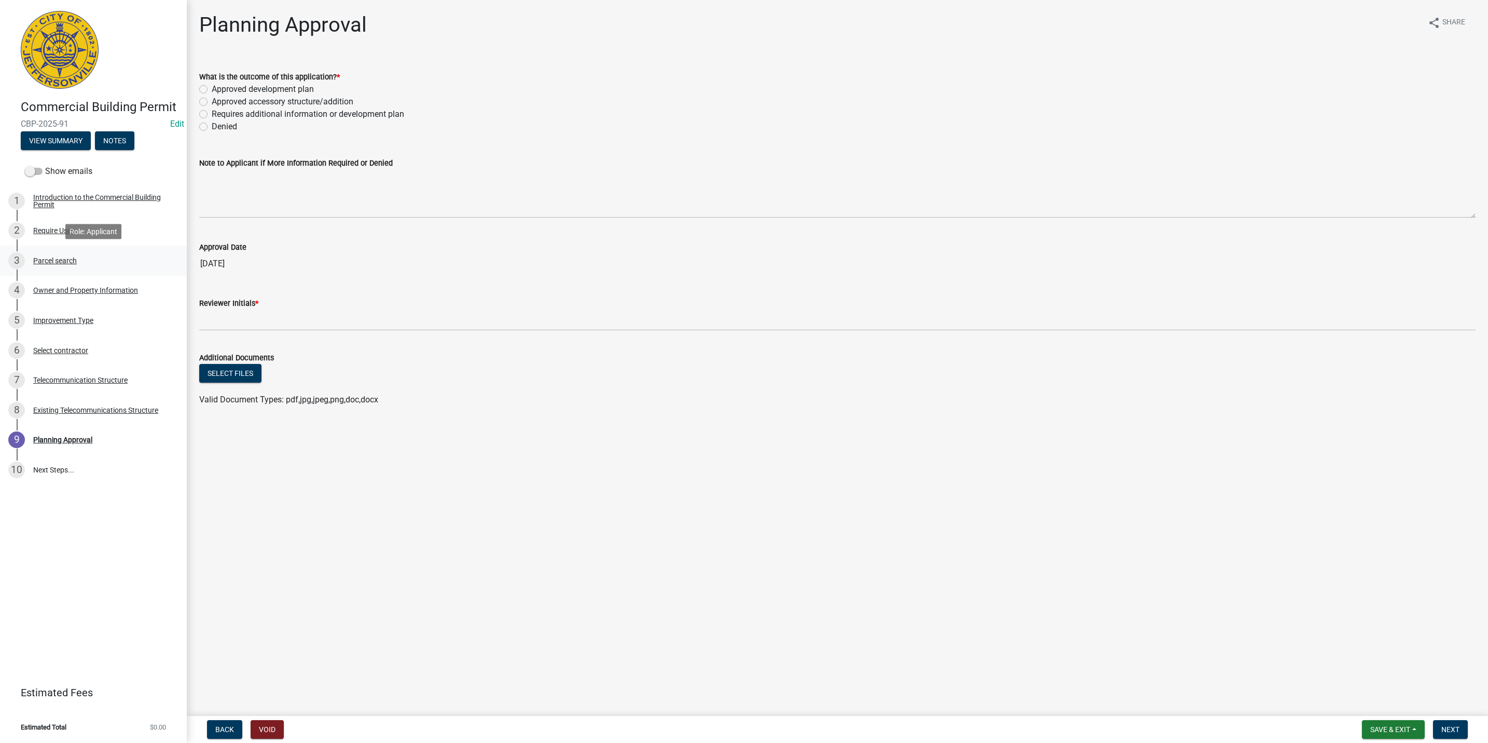
click at [159, 259] on div "3 Parcel search" at bounding box center [89, 260] width 162 height 17
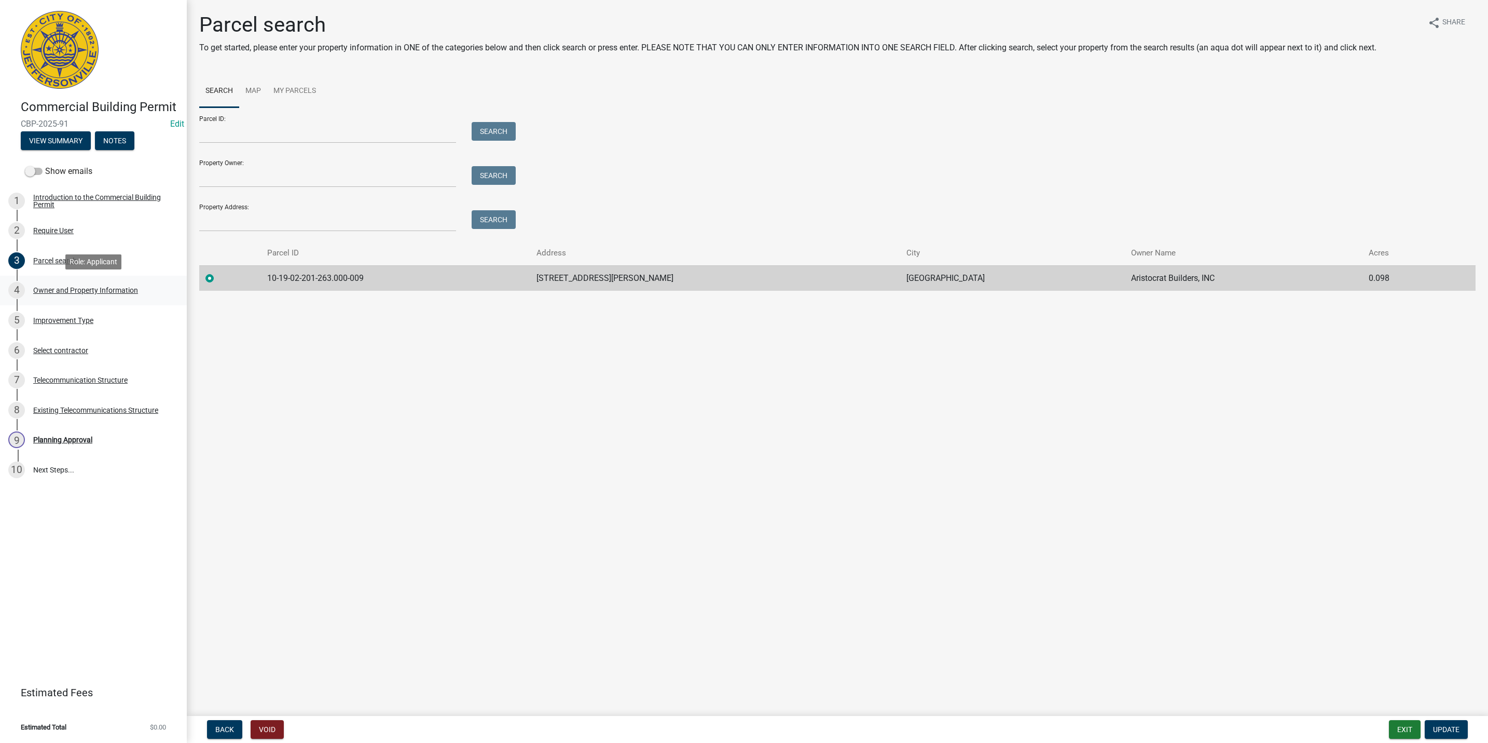
click at [128, 290] on div "Owner and Property Information" at bounding box center [85, 289] width 105 height 7
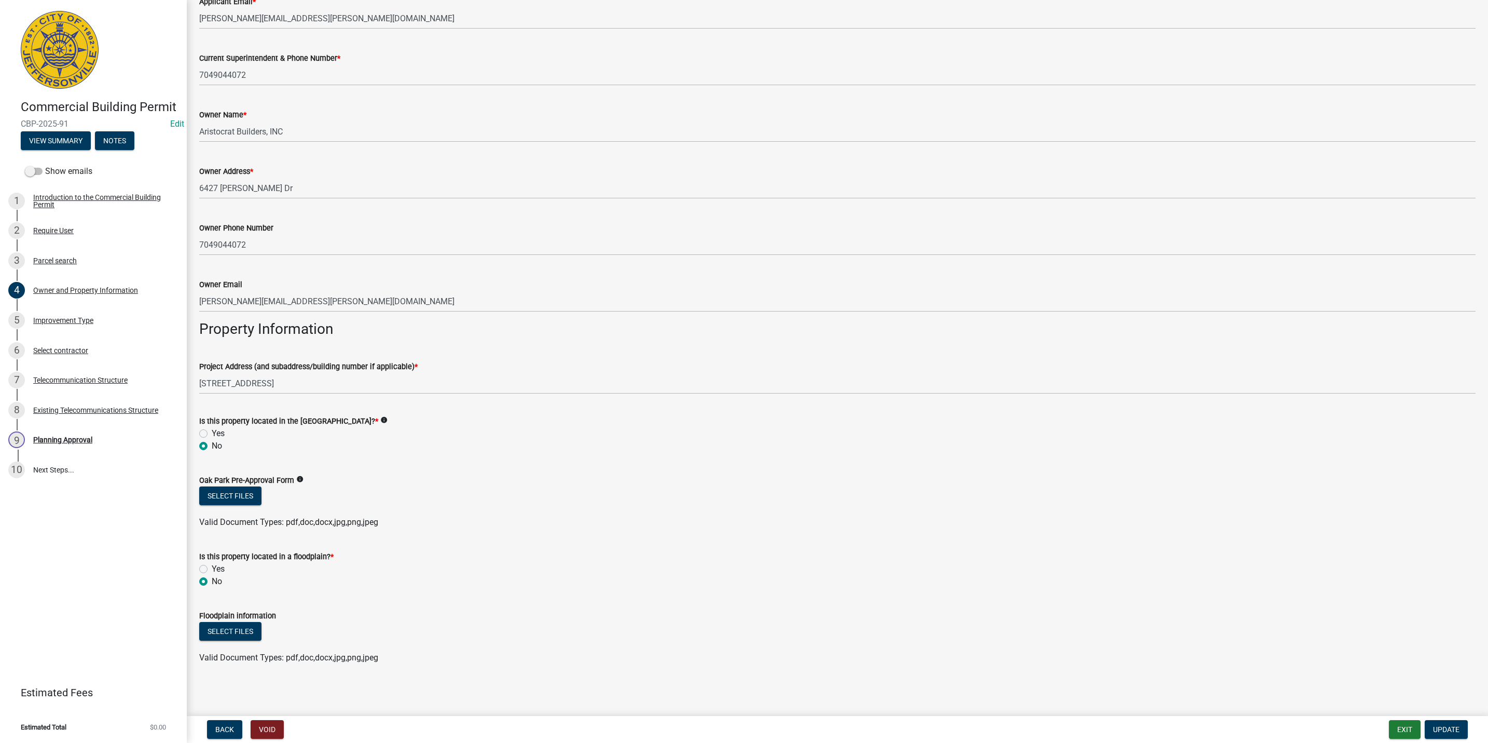
scroll to position [275, 0]
drag, startPoint x: 285, startPoint y: 375, endPoint x: 168, endPoint y: 385, distance: 117.7
click at [168, 385] on div "Commercial Building Permit CBP-2025-91 Edit View Summary Notes Show emails 1 In…" at bounding box center [744, 371] width 1488 height 743
click at [85, 313] on div "5 Improvement Type" at bounding box center [89, 320] width 162 height 17
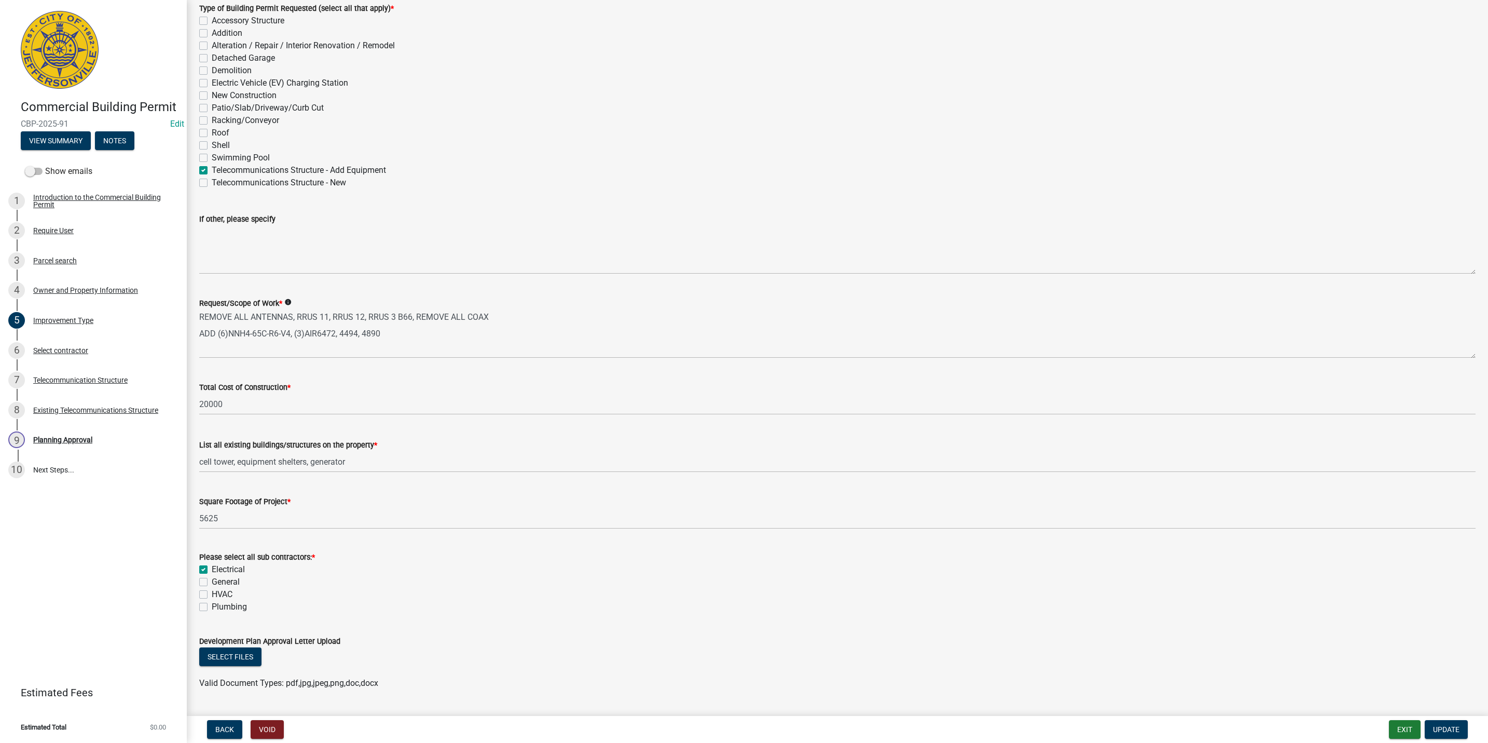
scroll to position [95, 0]
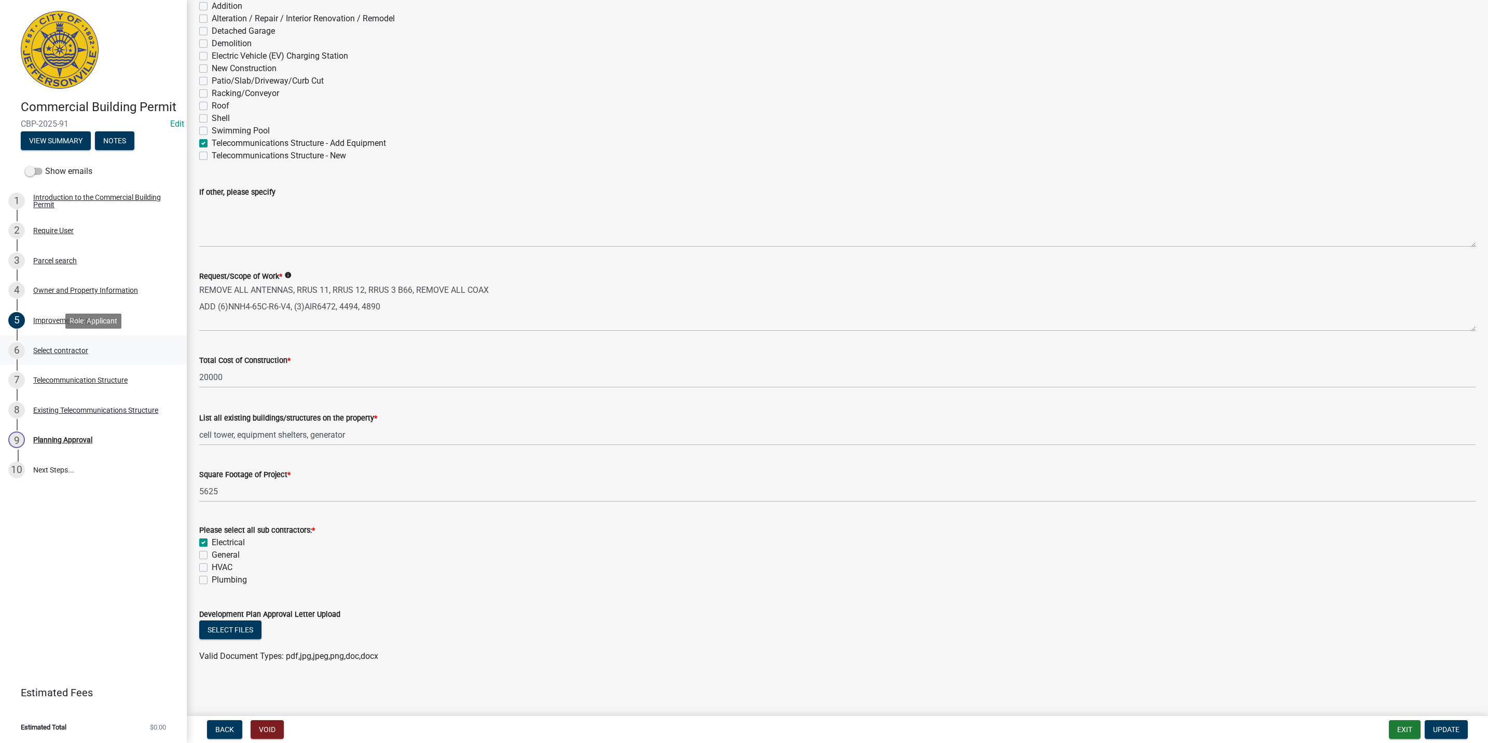
click at [92, 355] on div "6 Select contractor" at bounding box center [89, 350] width 162 height 17
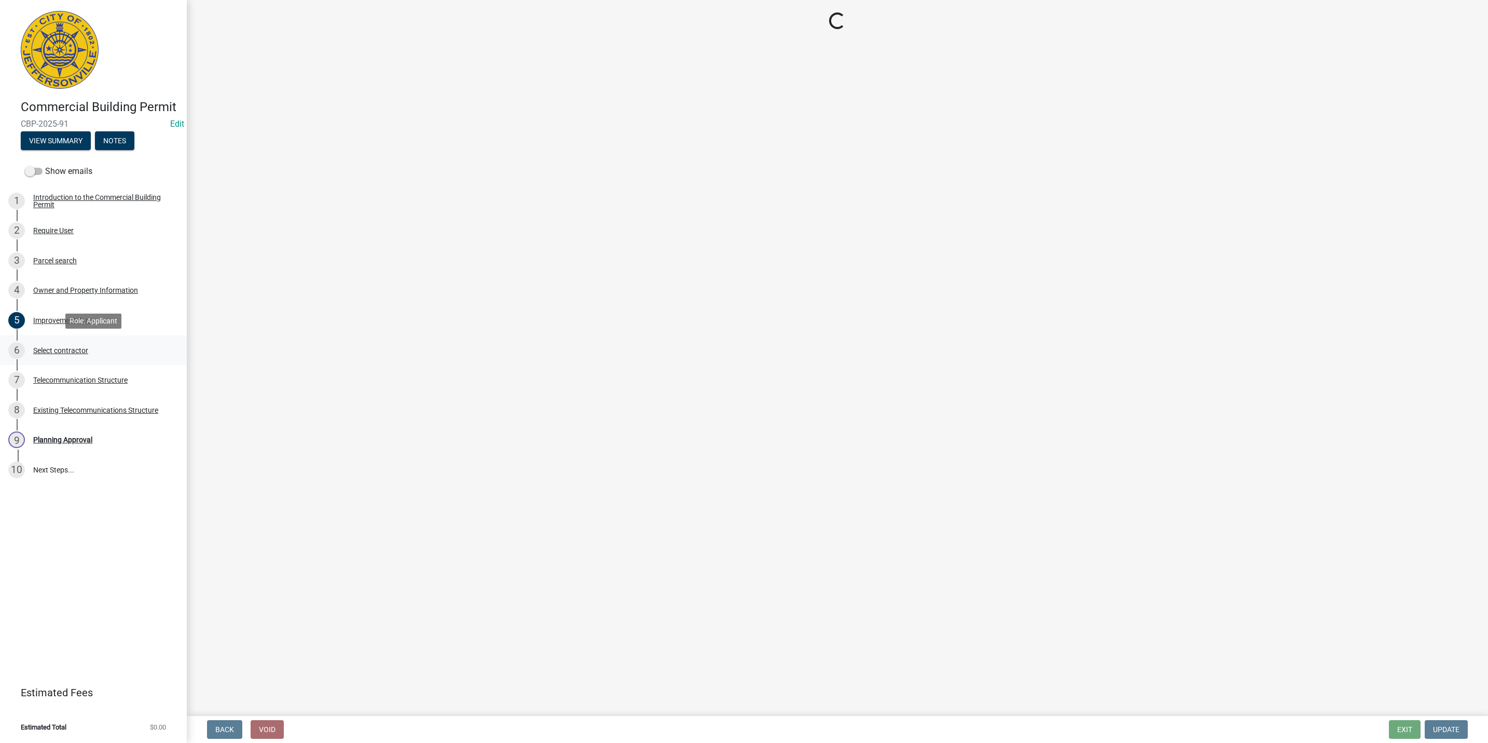
scroll to position [0, 0]
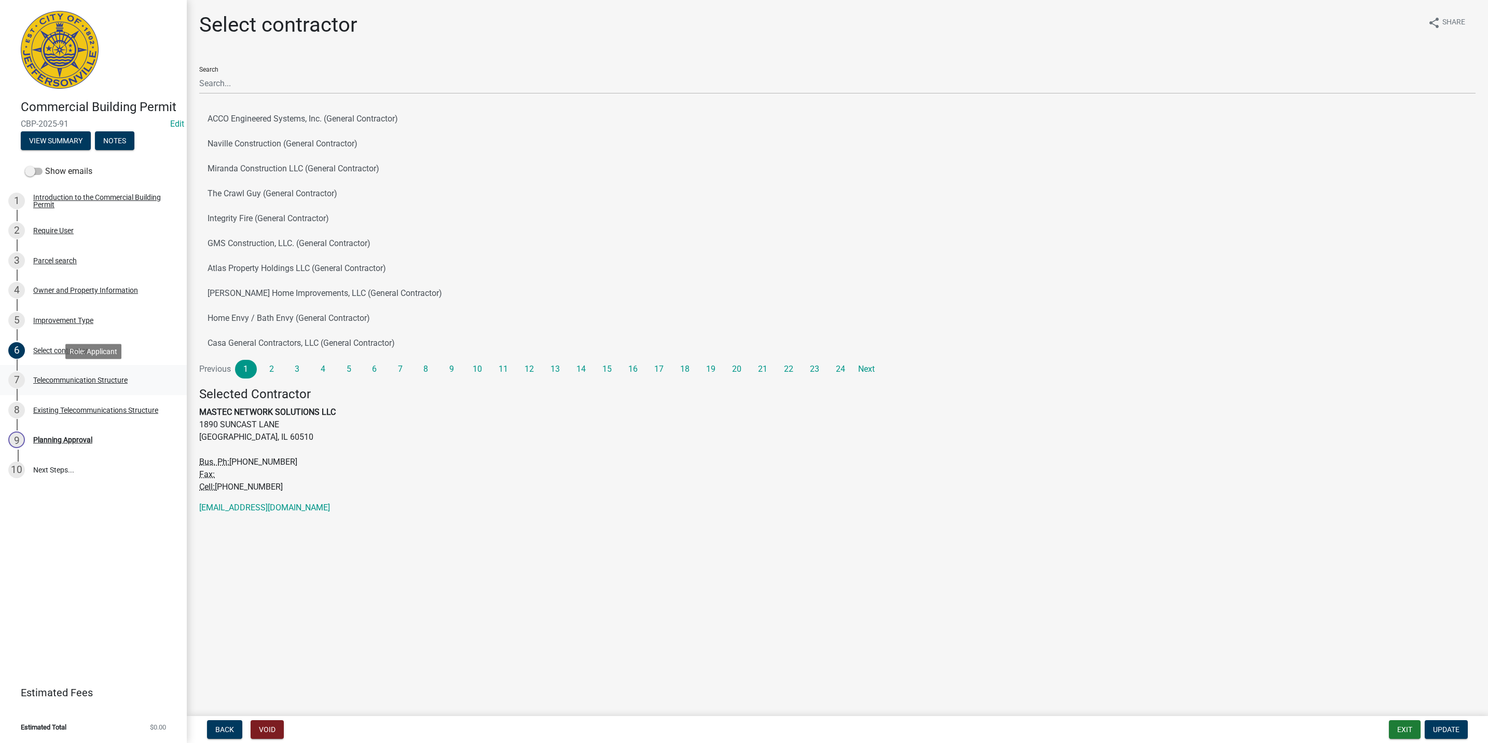
click at [104, 377] on div "Telecommunication Structure" at bounding box center [80, 379] width 94 height 7
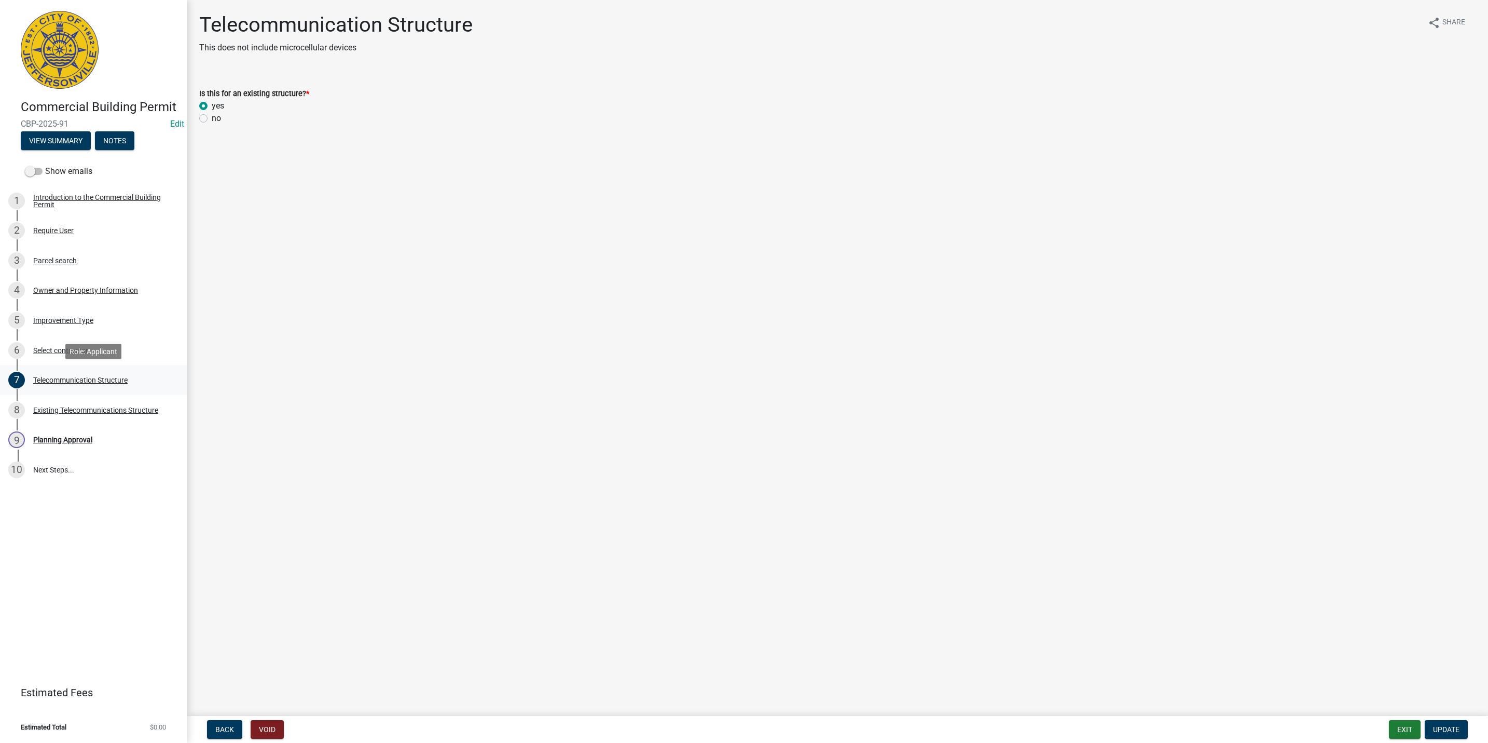
click at [113, 393] on link "7 Telecommunication Structure" at bounding box center [93, 380] width 187 height 30
click at [119, 427] on link "9 Planning Approval" at bounding box center [93, 440] width 187 height 30
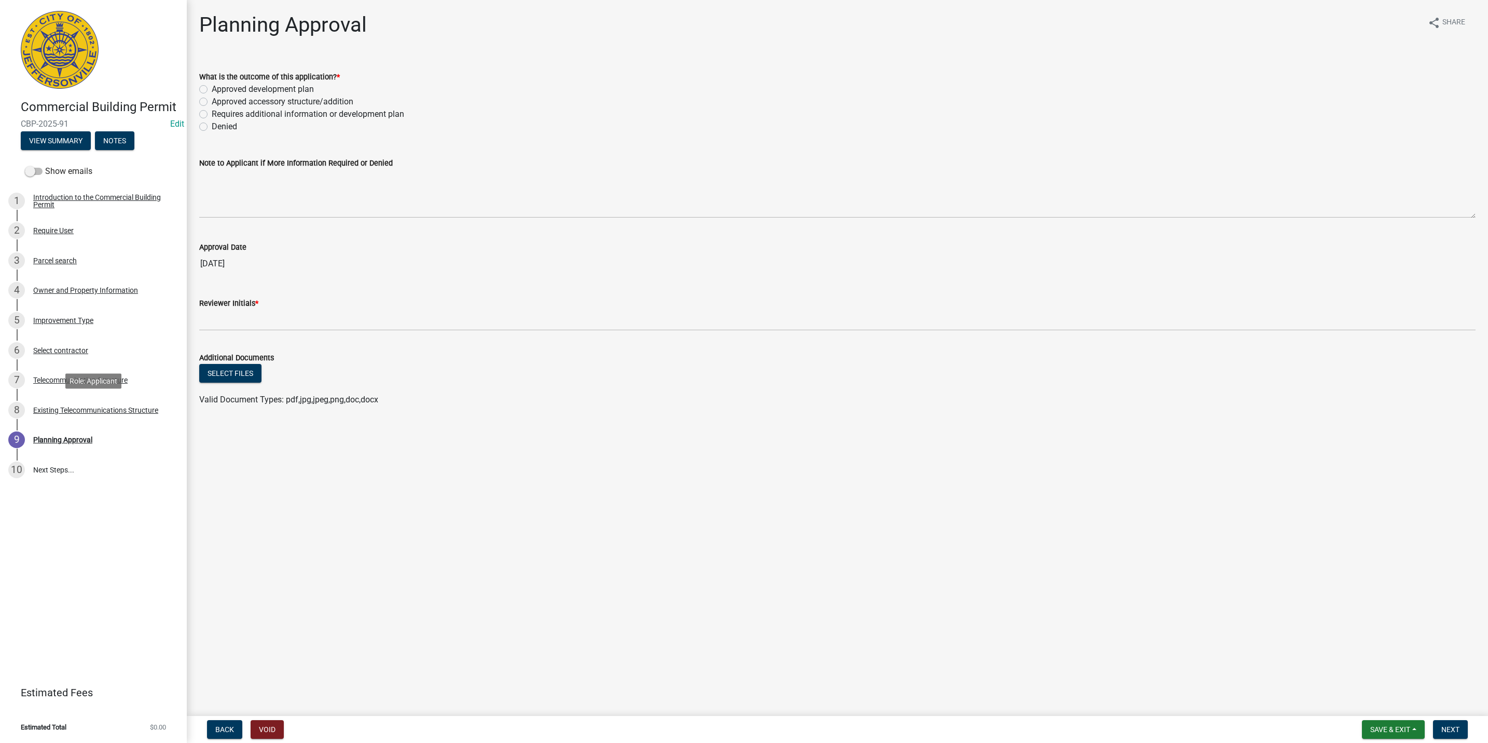
click at [120, 411] on div "Existing Telecommunications Structure" at bounding box center [95, 409] width 125 height 7
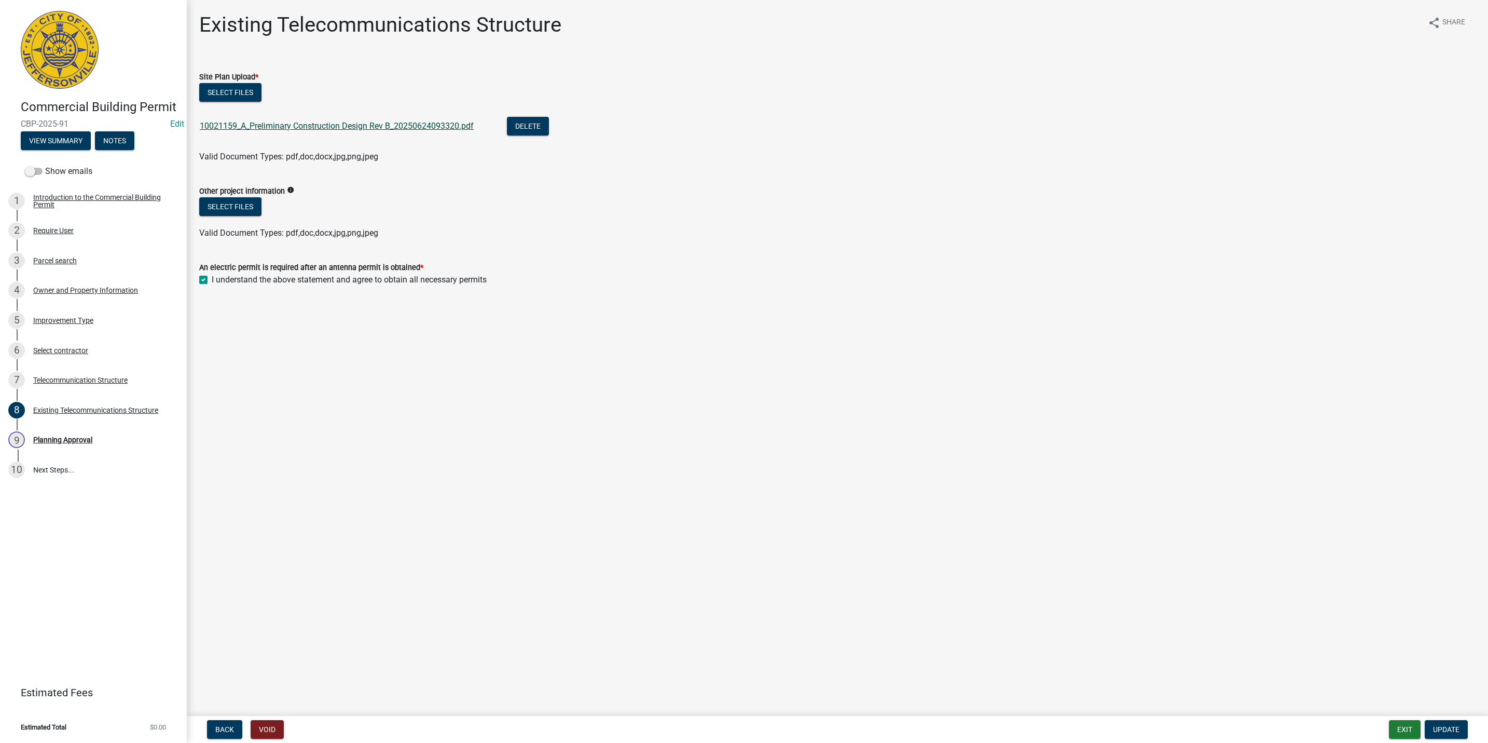
click at [382, 124] on link "10021159_A_Preliminary Construction Design Rev B_20250624093320.pdf" at bounding box center [337, 126] width 274 height 10
click at [49, 261] on div "Parcel search" at bounding box center [55, 260] width 44 height 7
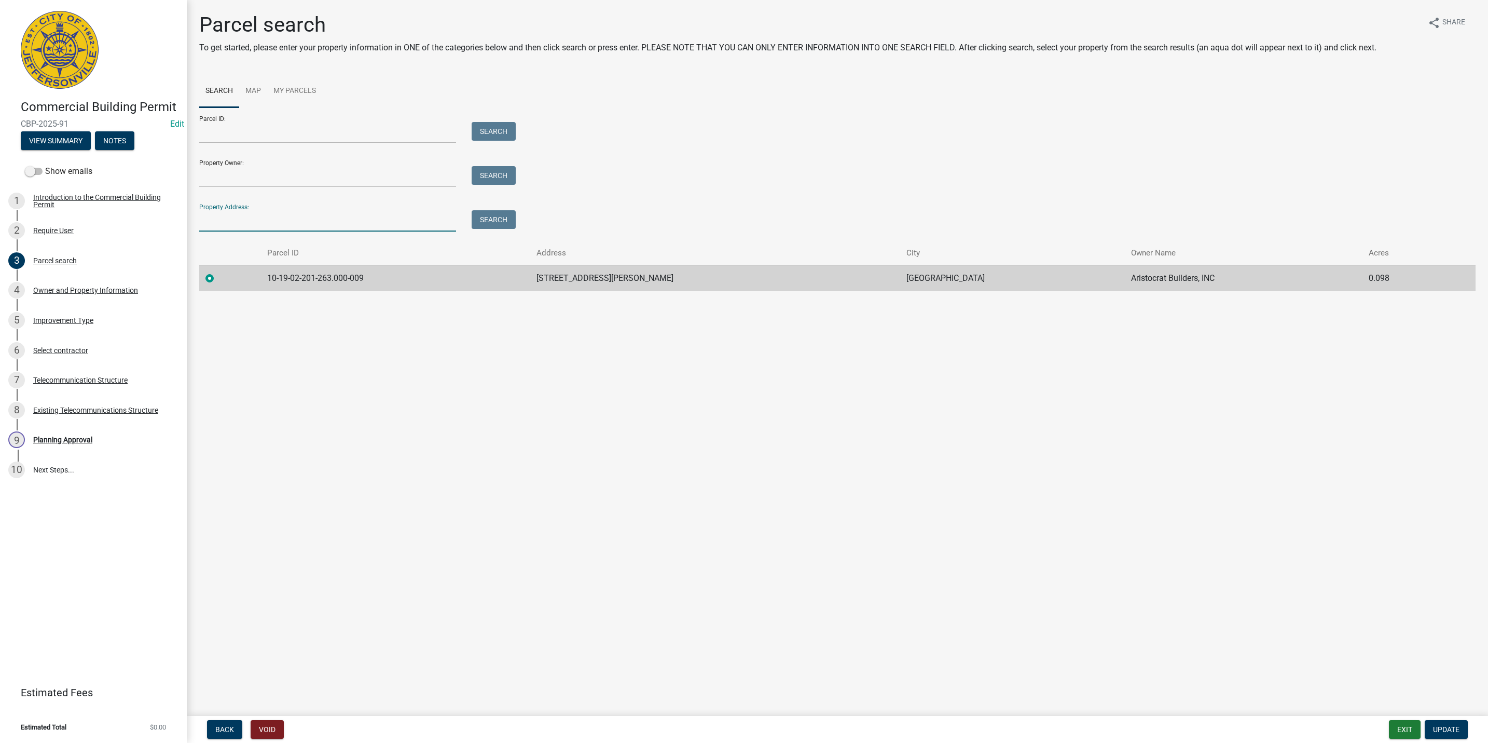
click at [246, 223] on input "Property Address:" at bounding box center [327, 220] width 257 height 21
click at [251, 139] on input "Parcel ID:" at bounding box center [327, 132] width 257 height 21
paste input "10-42-05-100-008.000-039"
type input "10-42-05-100-008.000-039"
drag, startPoint x: 341, startPoint y: 134, endPoint x: 83, endPoint y: 134, distance: 257.9
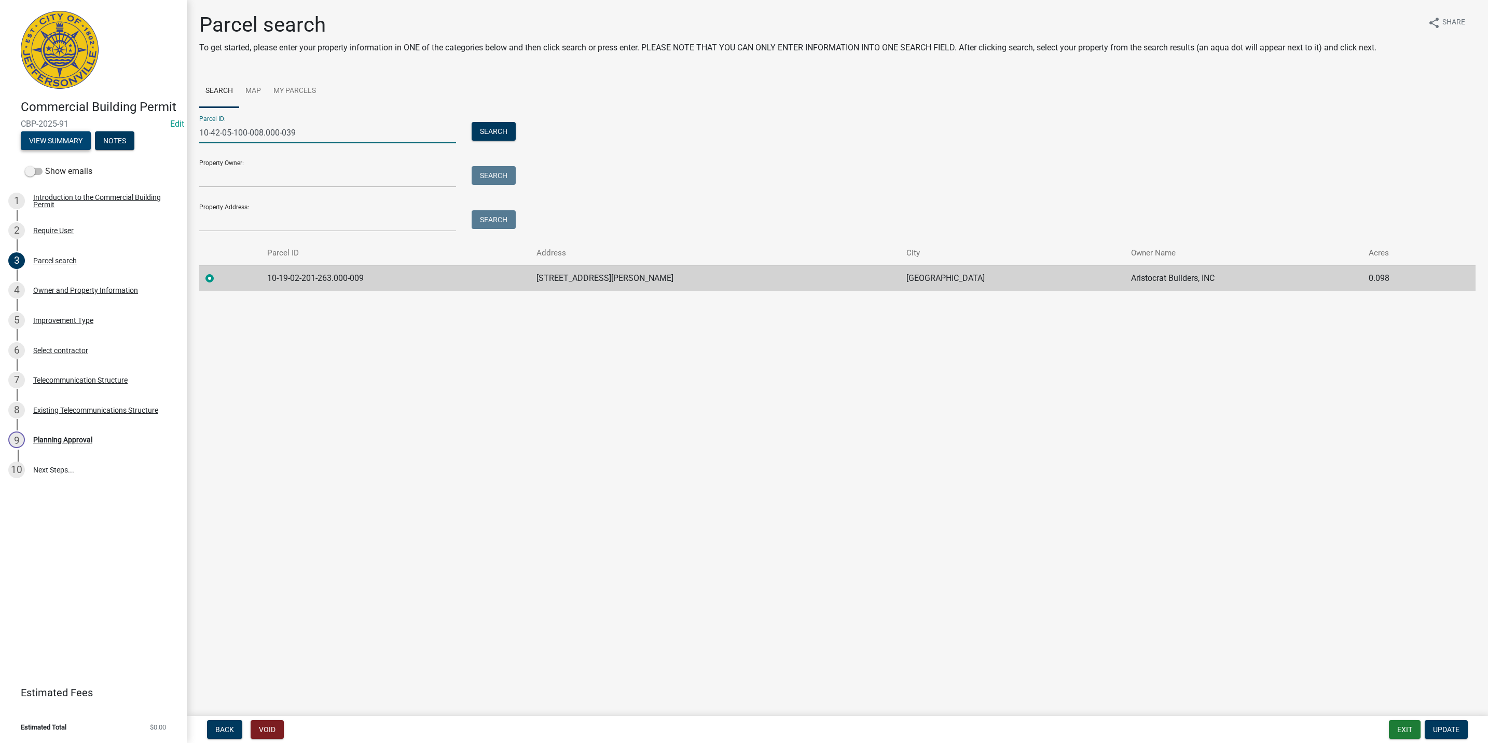
click at [83, 134] on div "Commercial Building Permit CBP-2025-91 Edit View Summary Notes Show emails 1 In…" at bounding box center [744, 371] width 1488 height 743
click at [109, 439] on div "9 Planning Approval" at bounding box center [89, 439] width 162 height 17
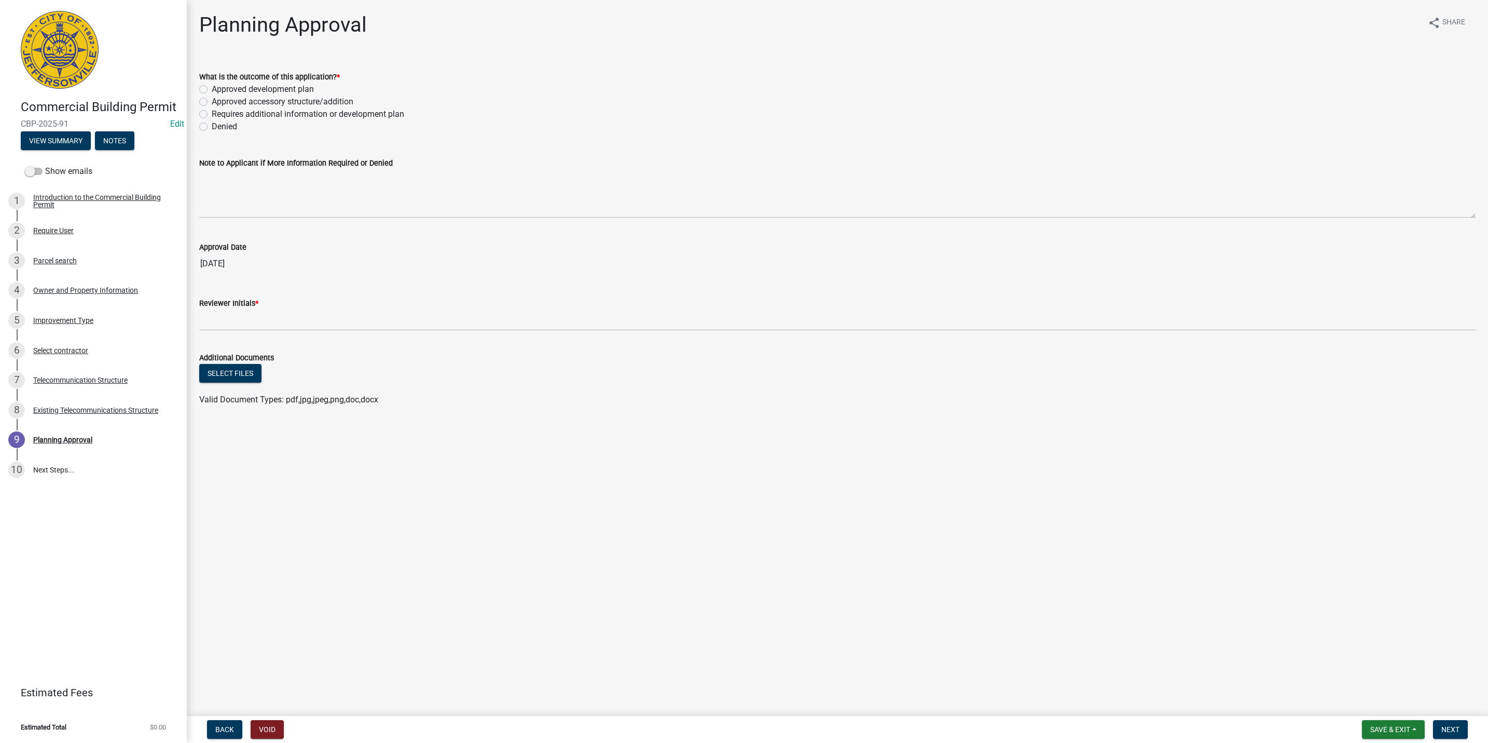
click at [253, 112] on label "Requires additional information or development plan" at bounding box center [308, 114] width 193 height 12
click at [218, 112] on input "Requires additional information or development plan" at bounding box center [215, 111] width 7 height 7
radio input "true"
click at [237, 189] on textarea "Note to Applicant if More Information Required or Denied" at bounding box center [837, 193] width 1277 height 49
paste textarea "10-42-05-100-008.000-039"
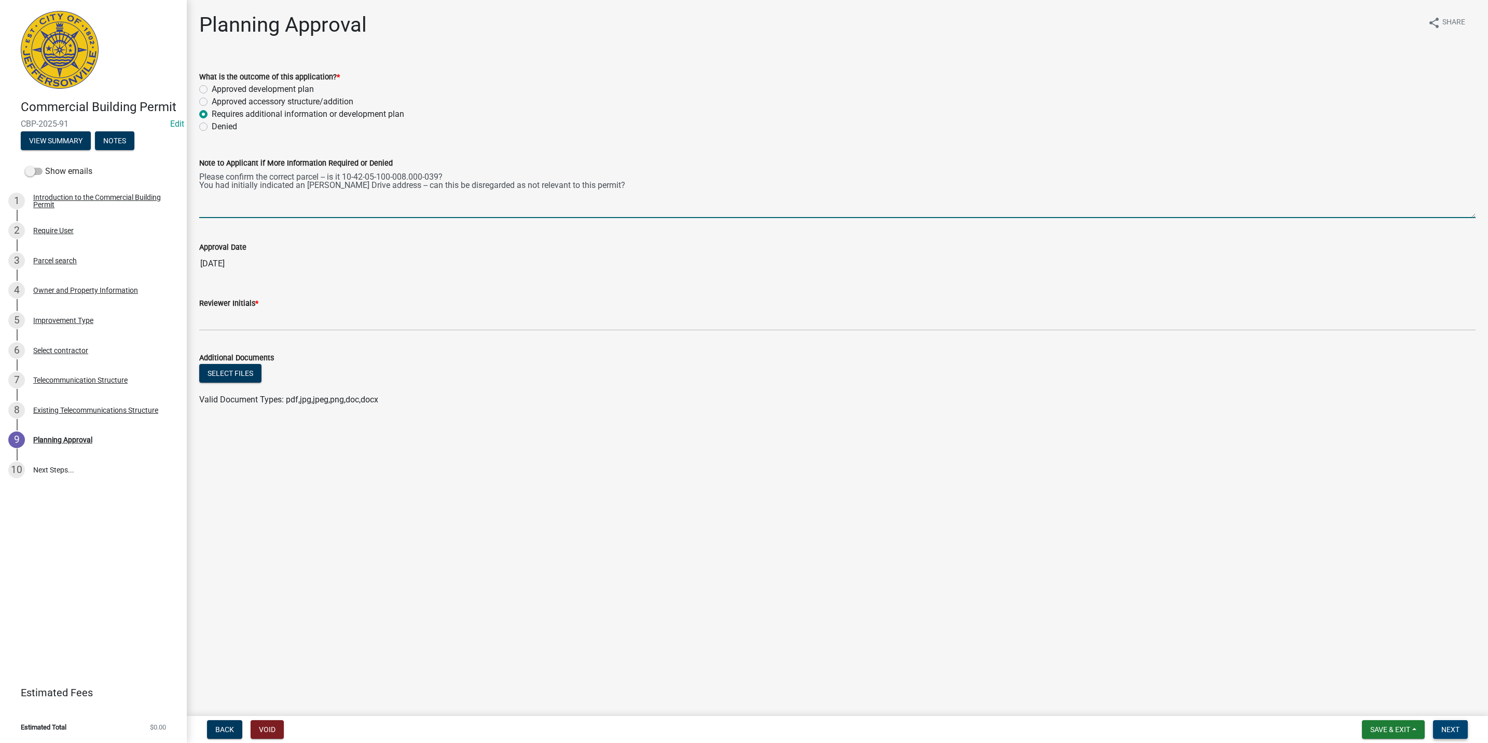
type textarea "Please confirm the correct parcel -- is it 10-42-05-100-008.000-039? You had in…"
drag, startPoint x: 1444, startPoint y: 731, endPoint x: 485, endPoint y: 523, distance: 981.3
click at [485, 523] on wm-app "Commercial Building Permit CBP-2025-91 Edit View Summary Notes Show emails 1 In…" at bounding box center [744, 371] width 1488 height 743
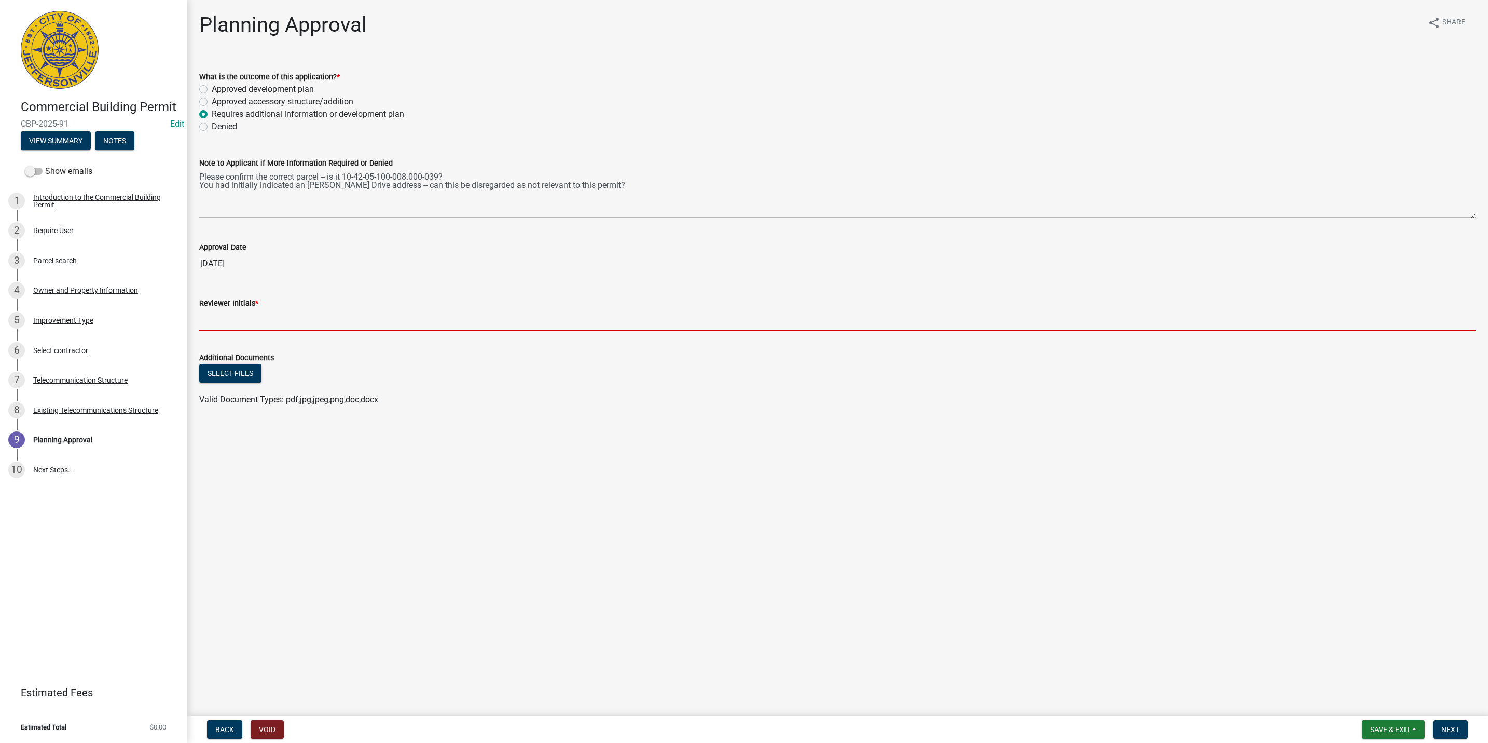
click at [402, 316] on input "Reviewer Initials *" at bounding box center [837, 319] width 1277 height 21
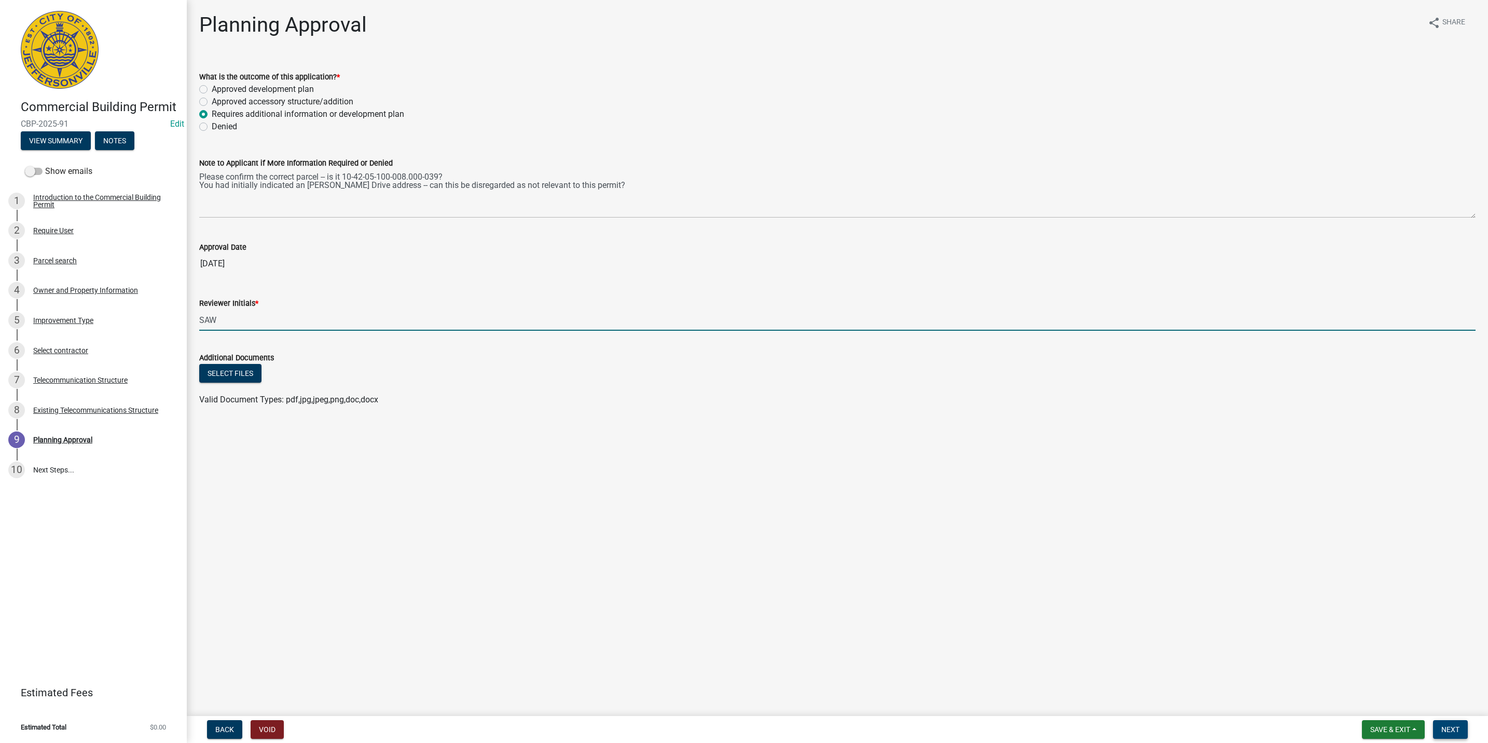
type input "SAW"
click at [1462, 724] on button "Next" at bounding box center [1450, 729] width 35 height 19
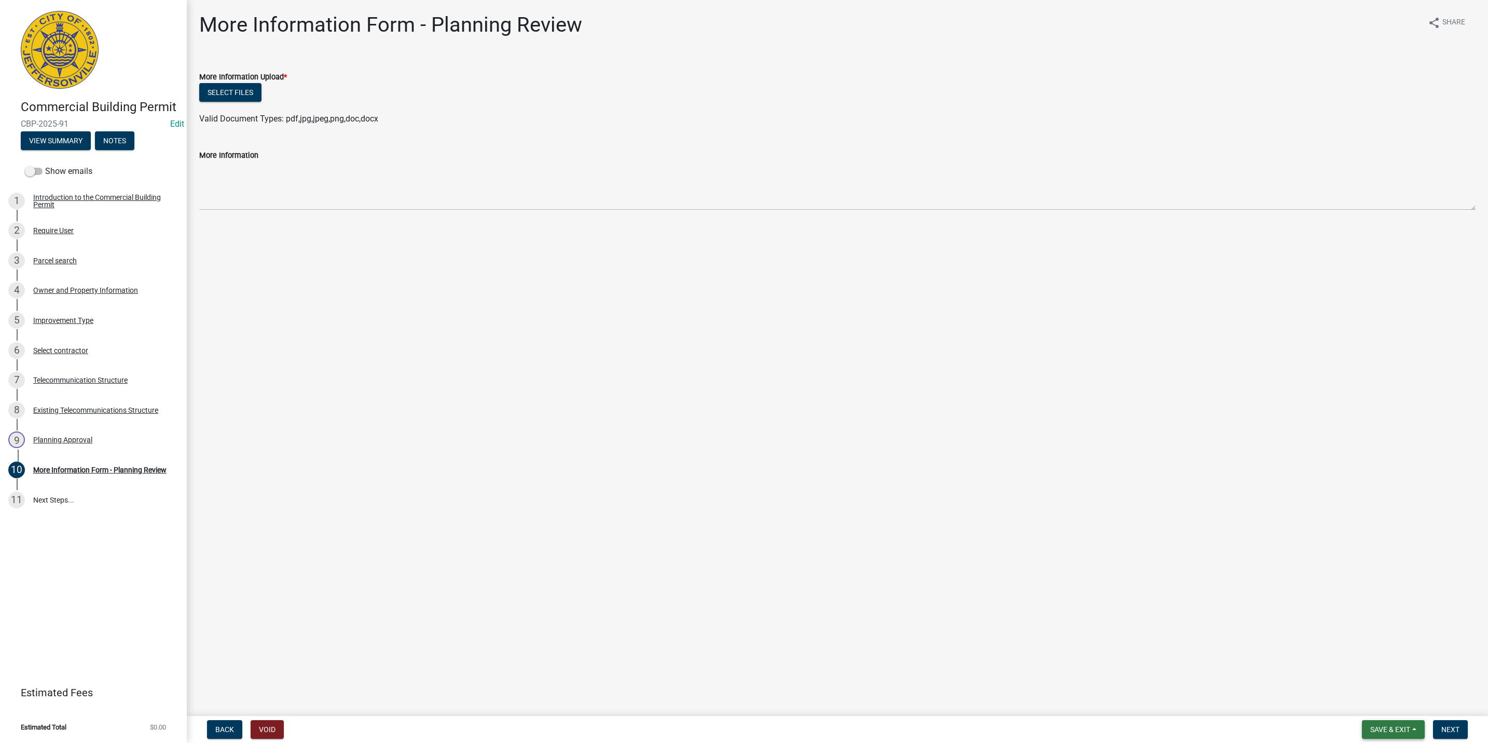
click at [1420, 723] on button "Save & Exit" at bounding box center [1393, 729] width 63 height 19
click at [1421, 699] on button "Save & Exit" at bounding box center [1383, 702] width 83 height 25
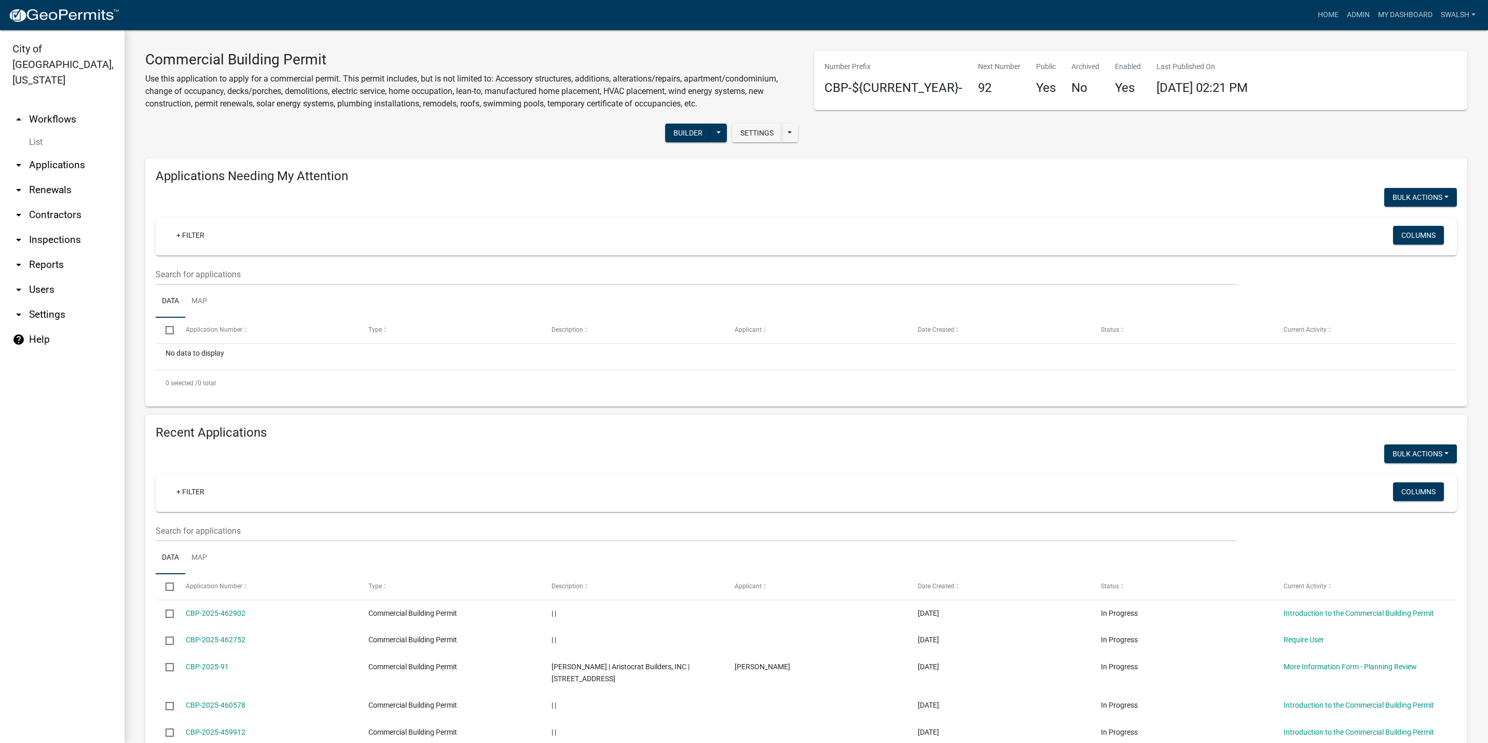
click at [66, 107] on link "arrow_drop_up Workflows" at bounding box center [62, 119] width 125 height 25
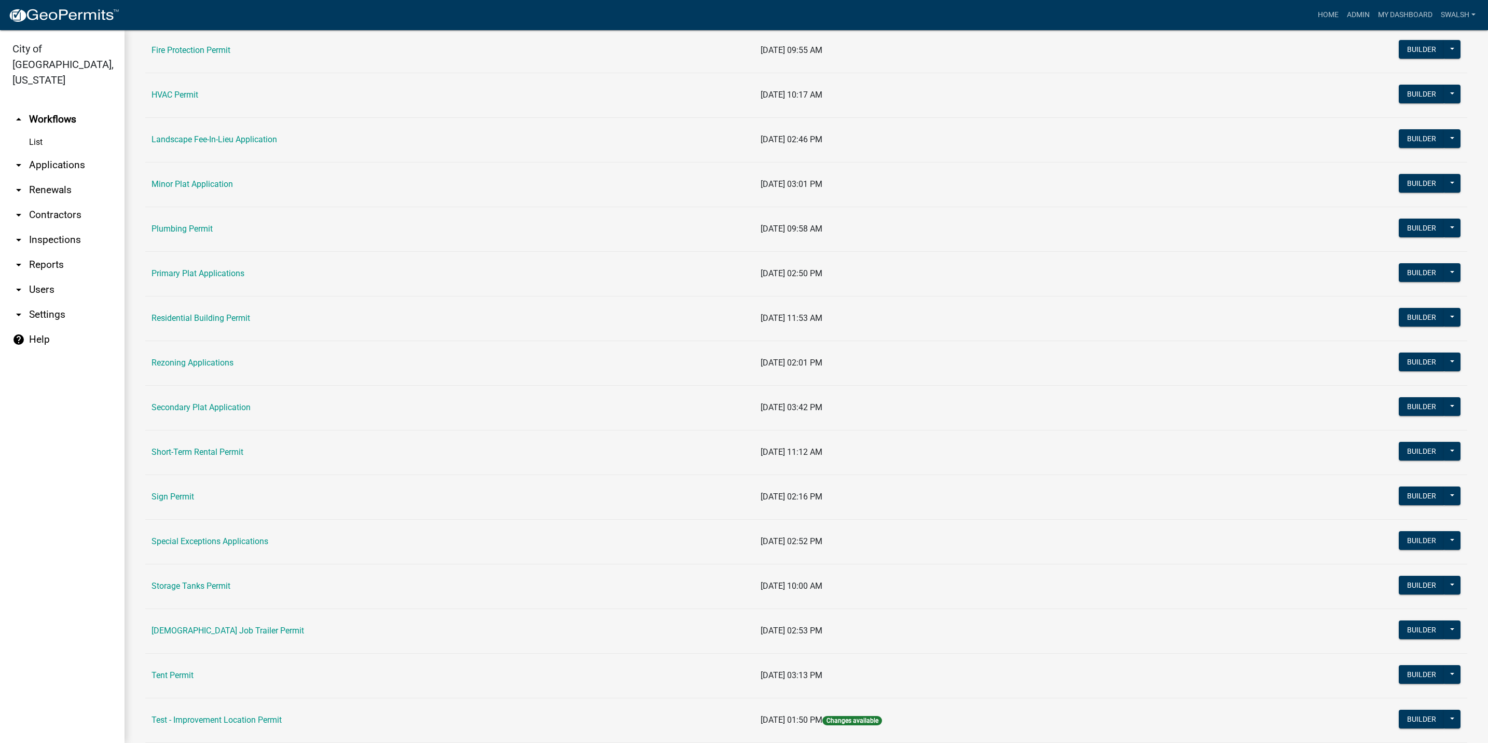
scroll to position [467, 0]
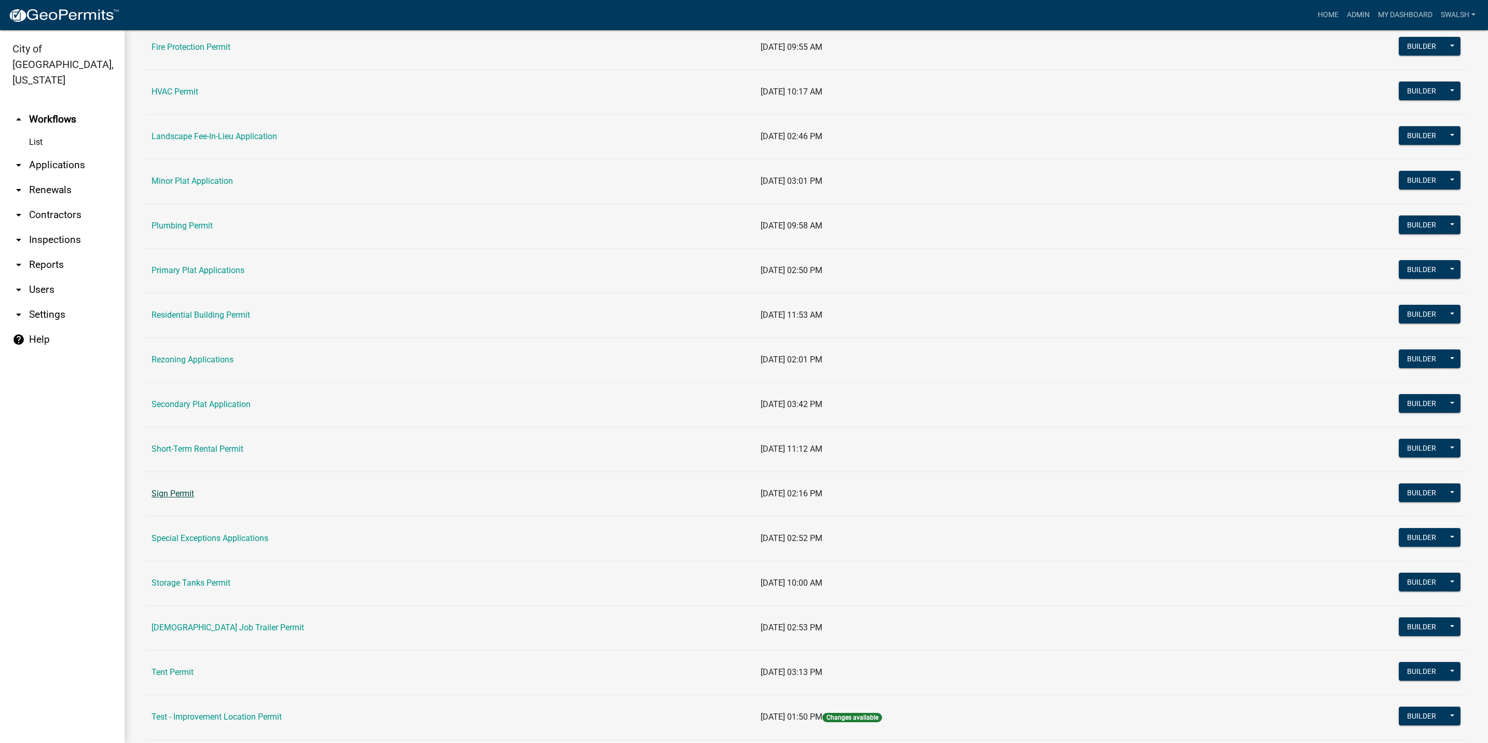
click at [177, 498] on link "Sign Permit" at bounding box center [173, 493] width 43 height 10
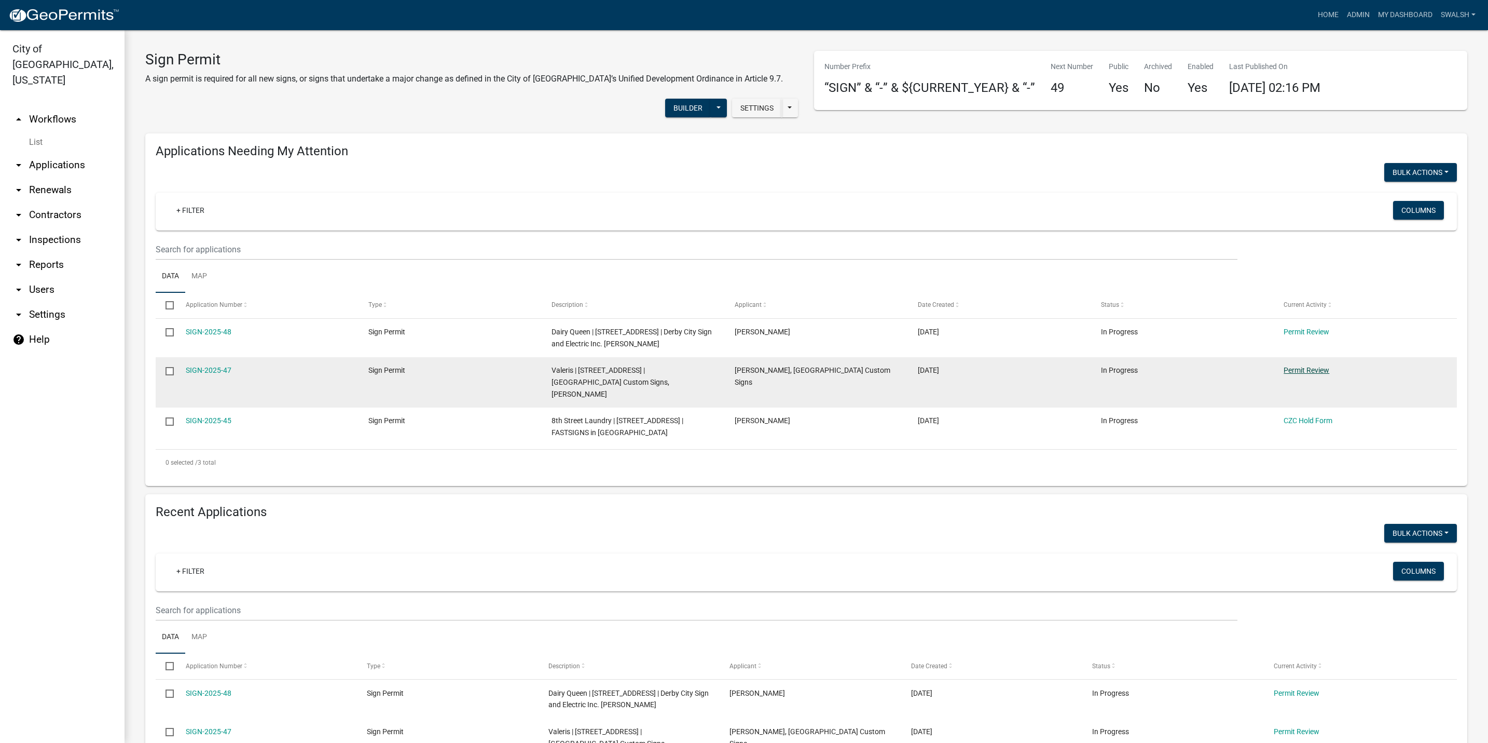
click at [1327, 374] on link "Permit Review" at bounding box center [1307, 370] width 46 height 8
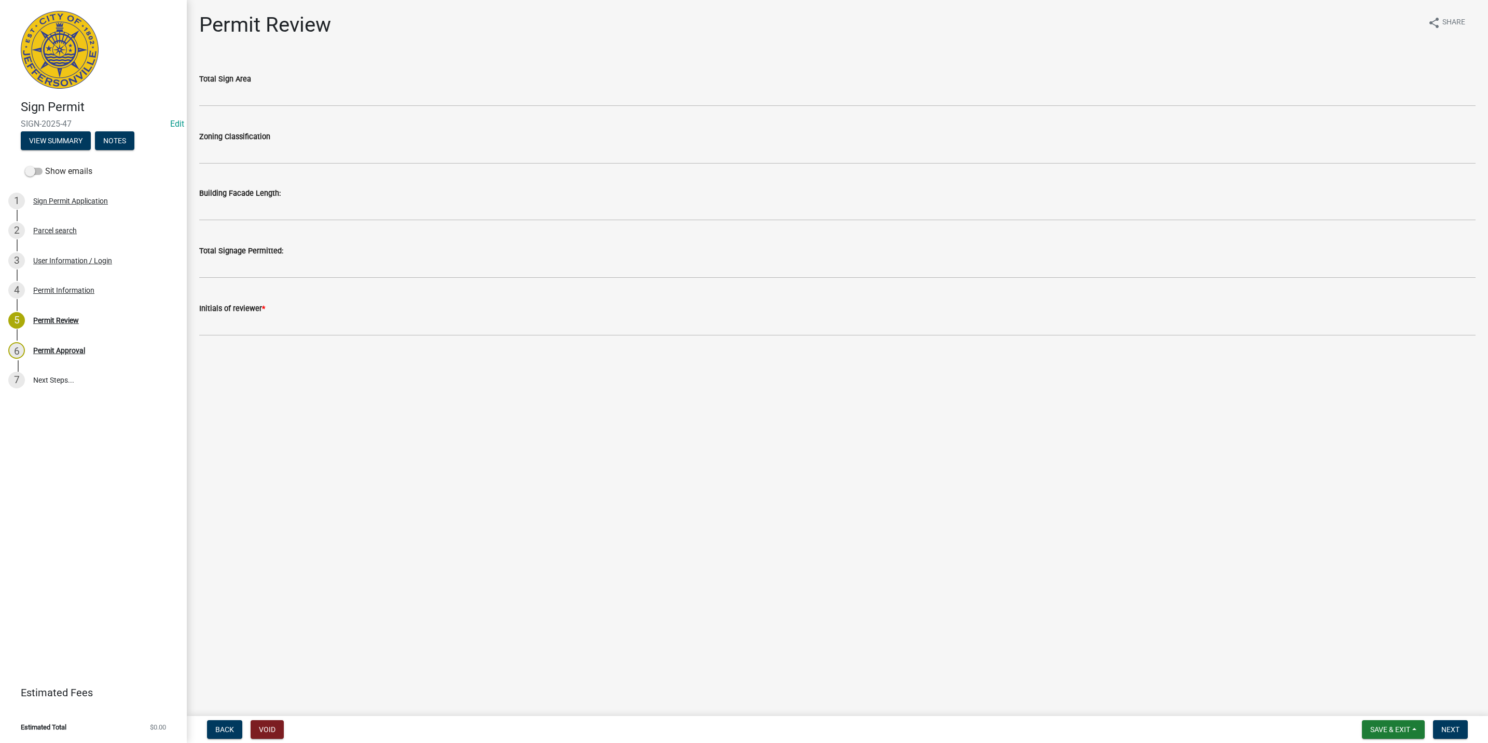
click at [78, 234] on div "2 Parcel search" at bounding box center [89, 230] width 162 height 17
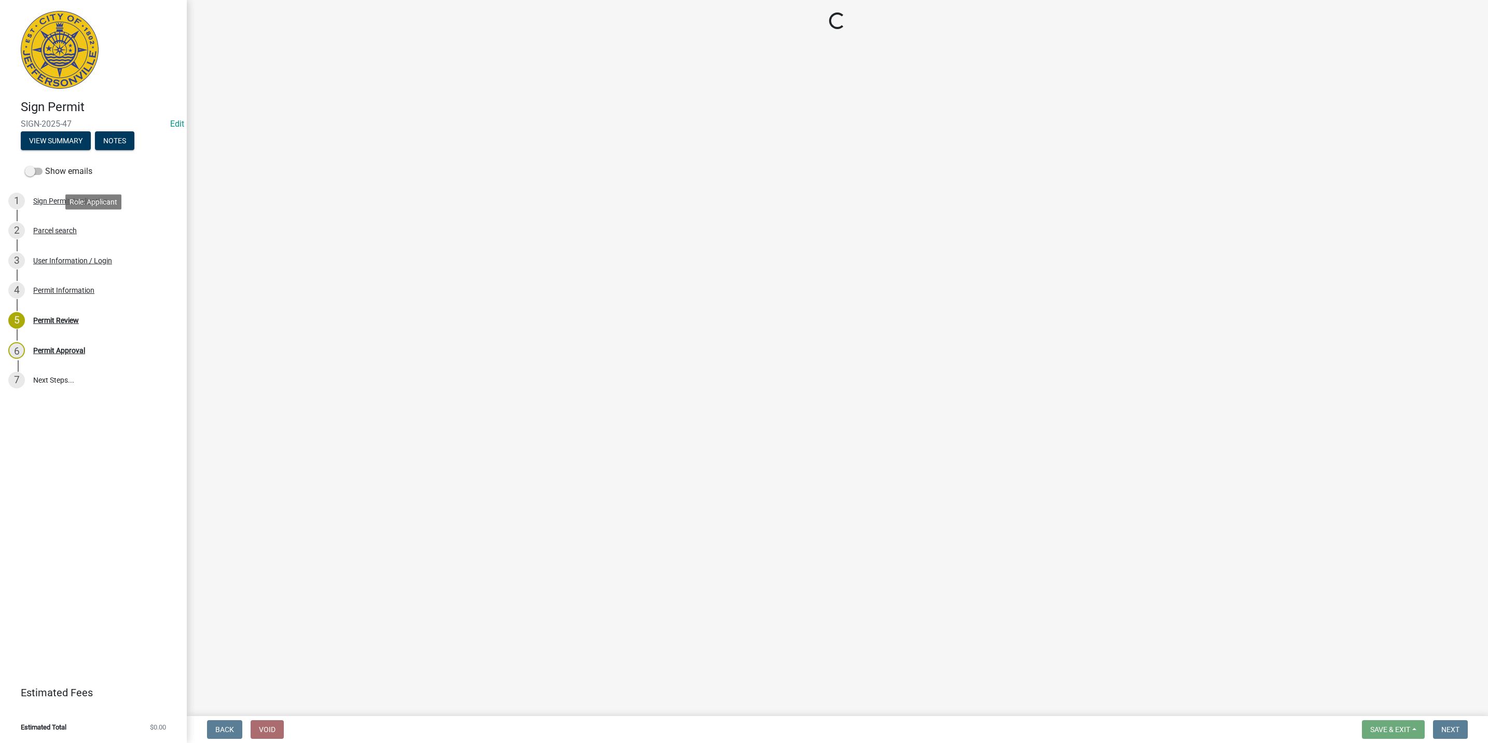
click at [78, 234] on div "2 Parcel search" at bounding box center [89, 230] width 162 height 17
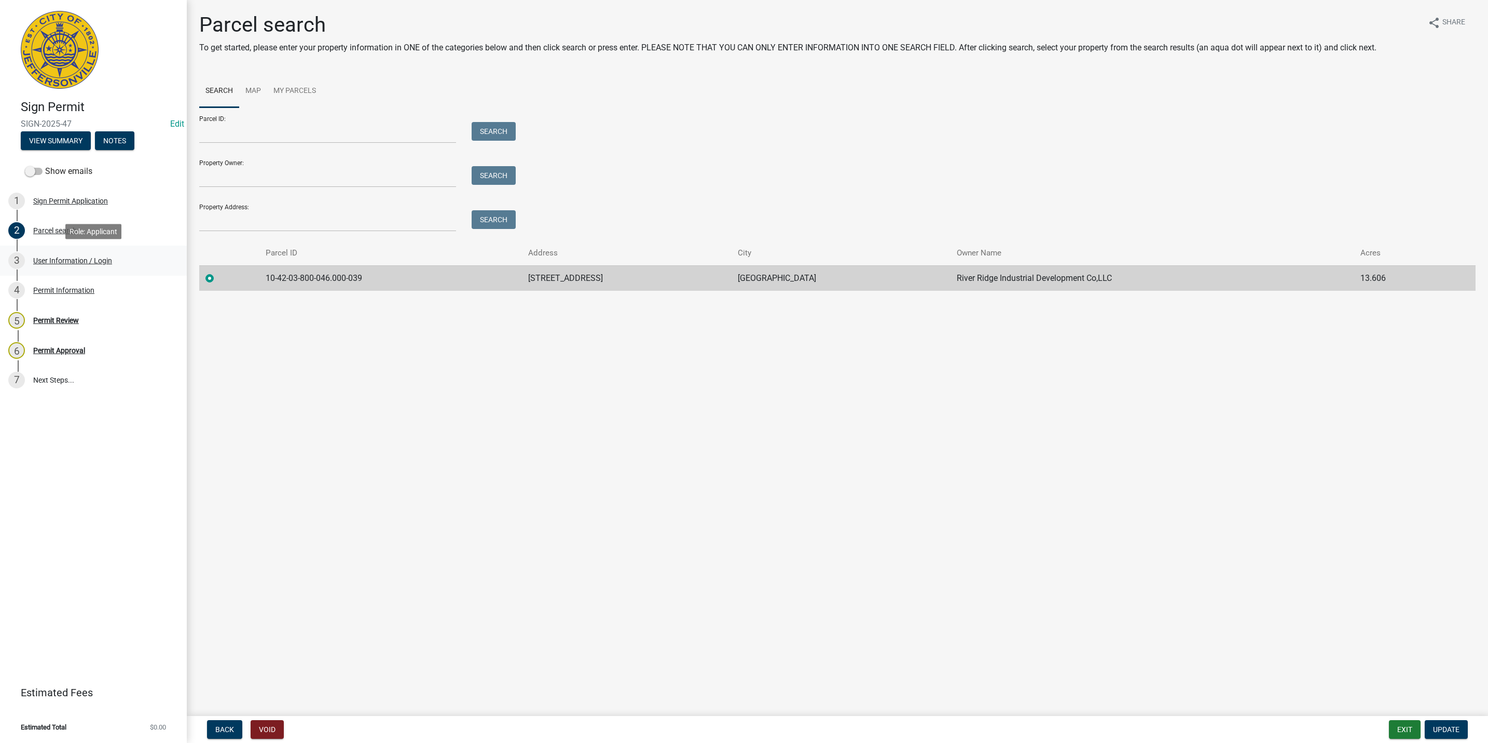
click at [73, 262] on div "User Information / Login" at bounding box center [72, 260] width 79 height 7
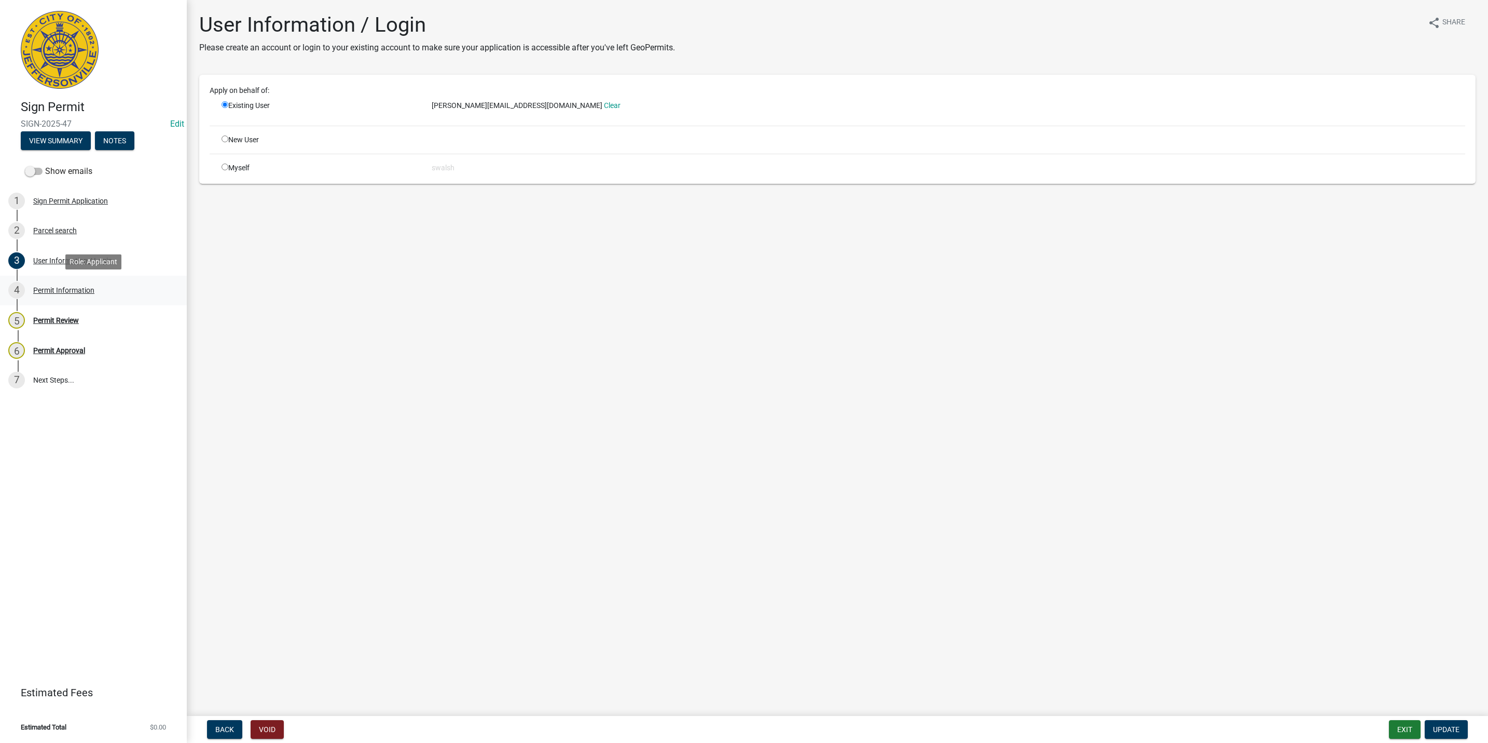
click at [75, 289] on div "Permit Information" at bounding box center [63, 289] width 61 height 7
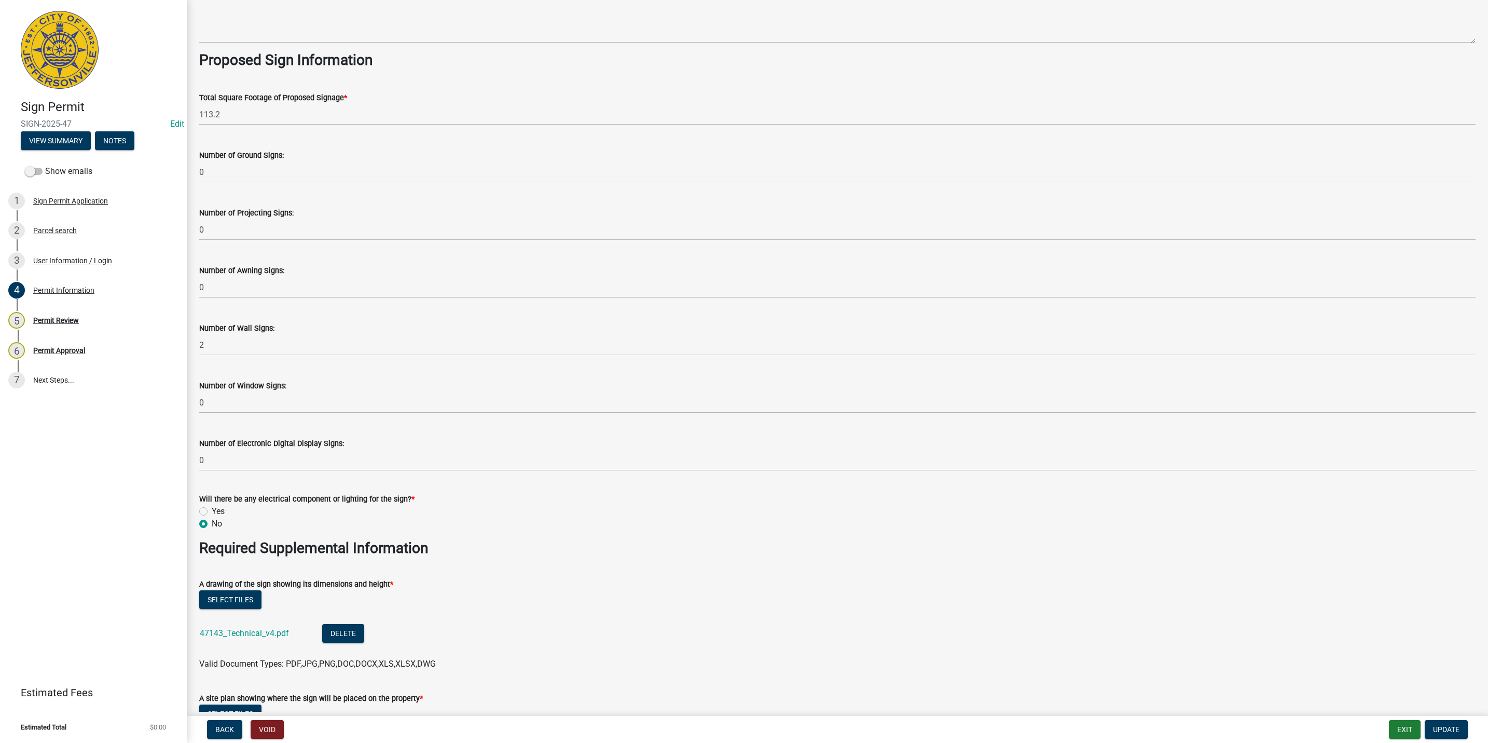
scroll to position [1479, 0]
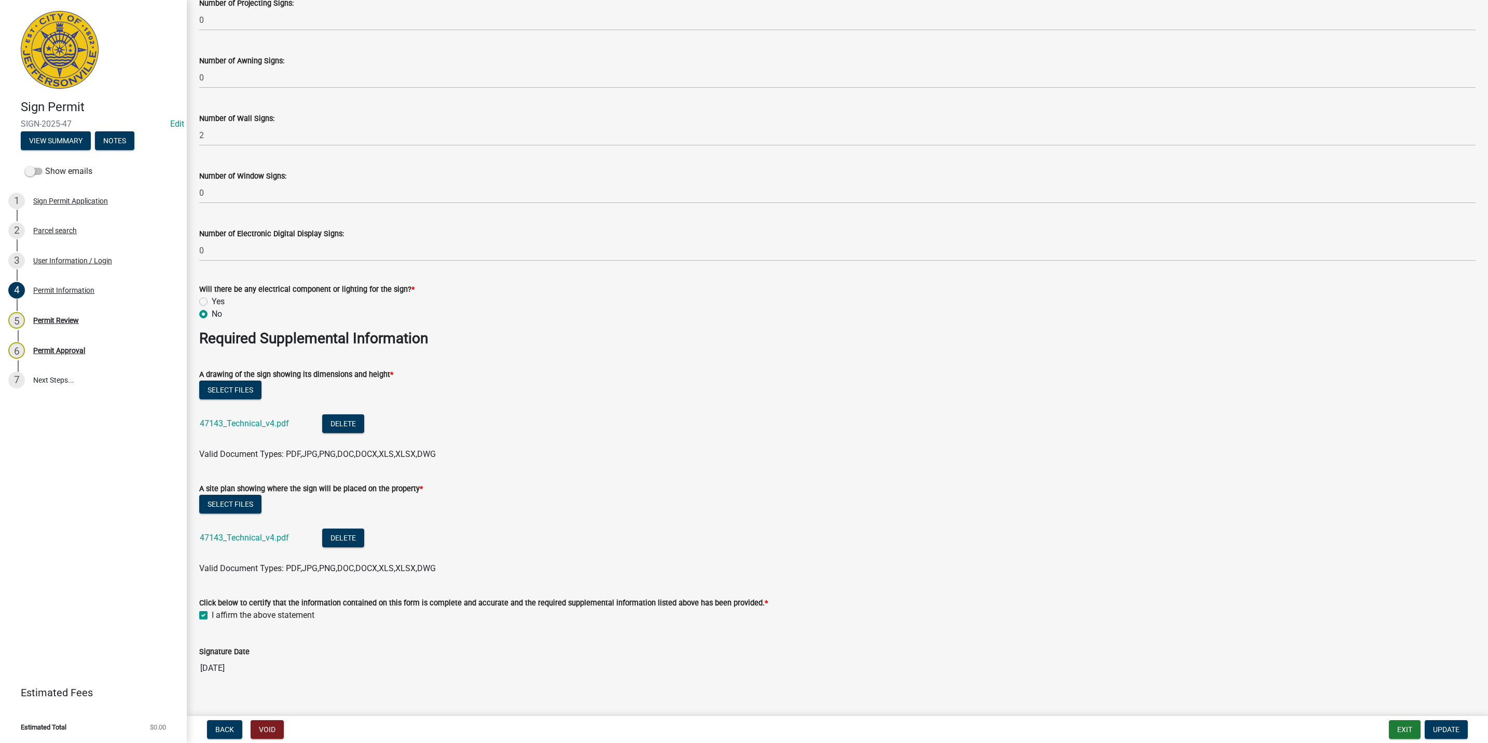
click at [224, 415] on div "47143_Technical_v4.pdf" at bounding box center [253, 424] width 106 height 21
click at [248, 419] on link "47143_Technical_v4.pdf" at bounding box center [244, 423] width 89 height 10
click at [264, 532] on link "47143_Technical_v4.pdf" at bounding box center [244, 537] width 89 height 10
click at [72, 351] on div "Permit Approval" at bounding box center [59, 350] width 52 height 7
click at [62, 313] on div "5 Permit Review" at bounding box center [89, 320] width 162 height 17
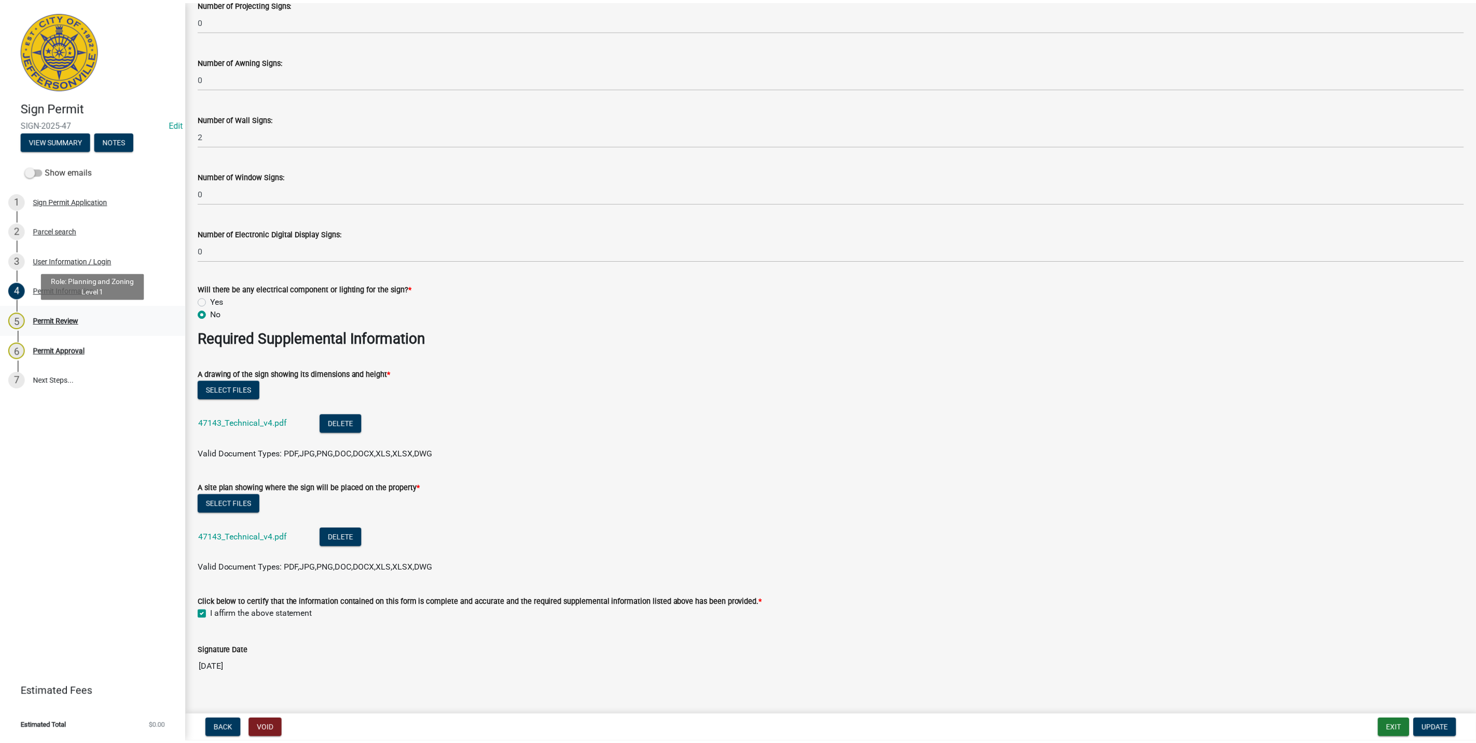
scroll to position [0, 0]
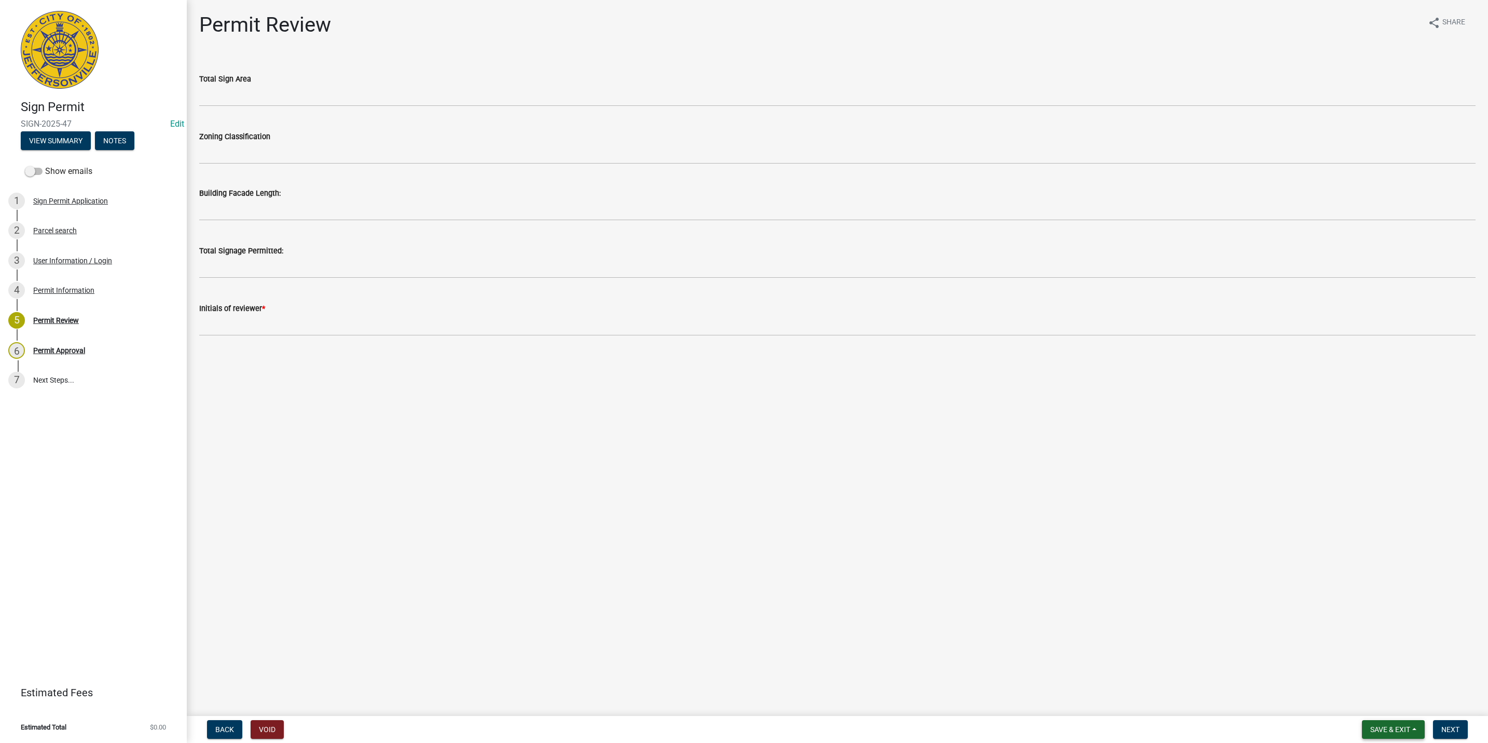
click at [1399, 724] on button "Save & Exit" at bounding box center [1393, 729] width 63 height 19
click at [1397, 701] on button "Save & Exit" at bounding box center [1383, 702] width 83 height 25
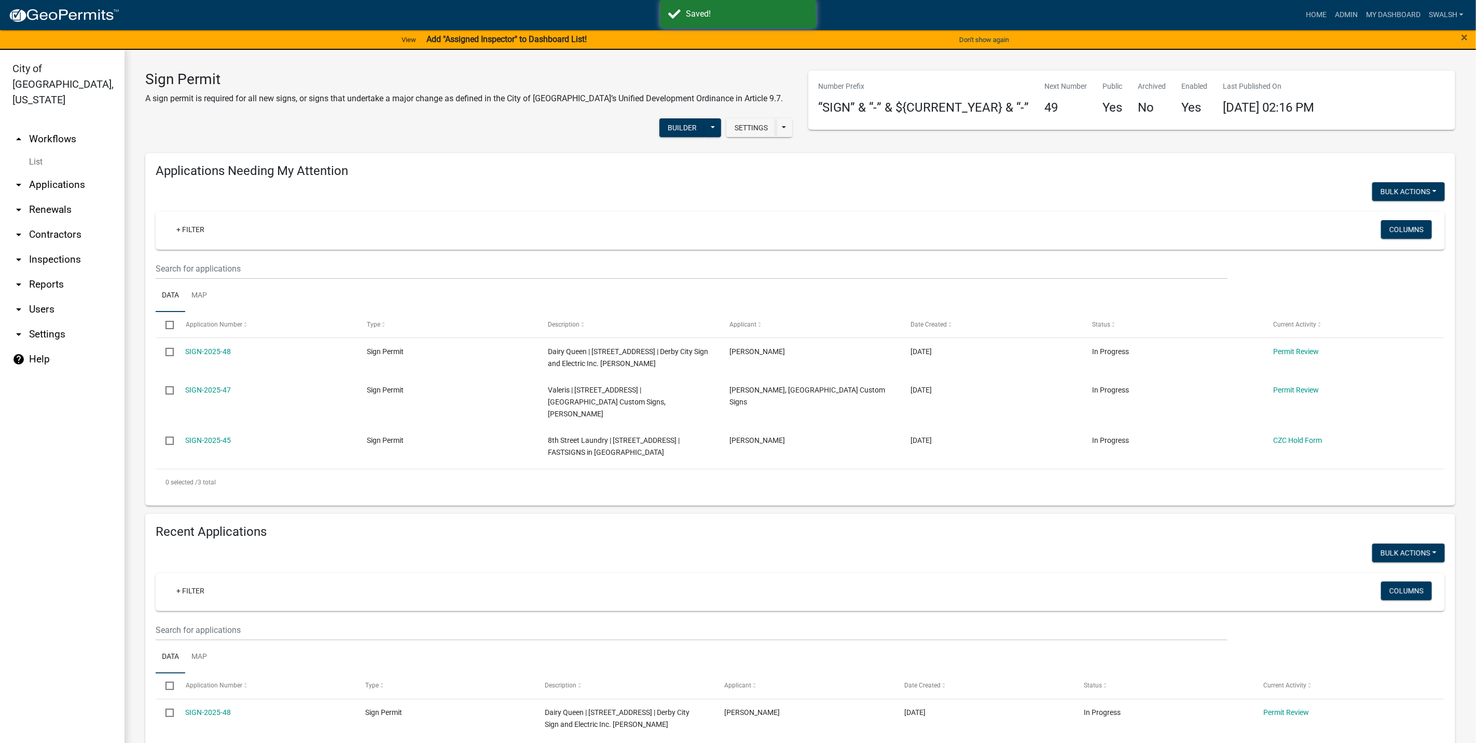
click at [45, 172] on link "arrow_drop_down Applications" at bounding box center [62, 184] width 125 height 25
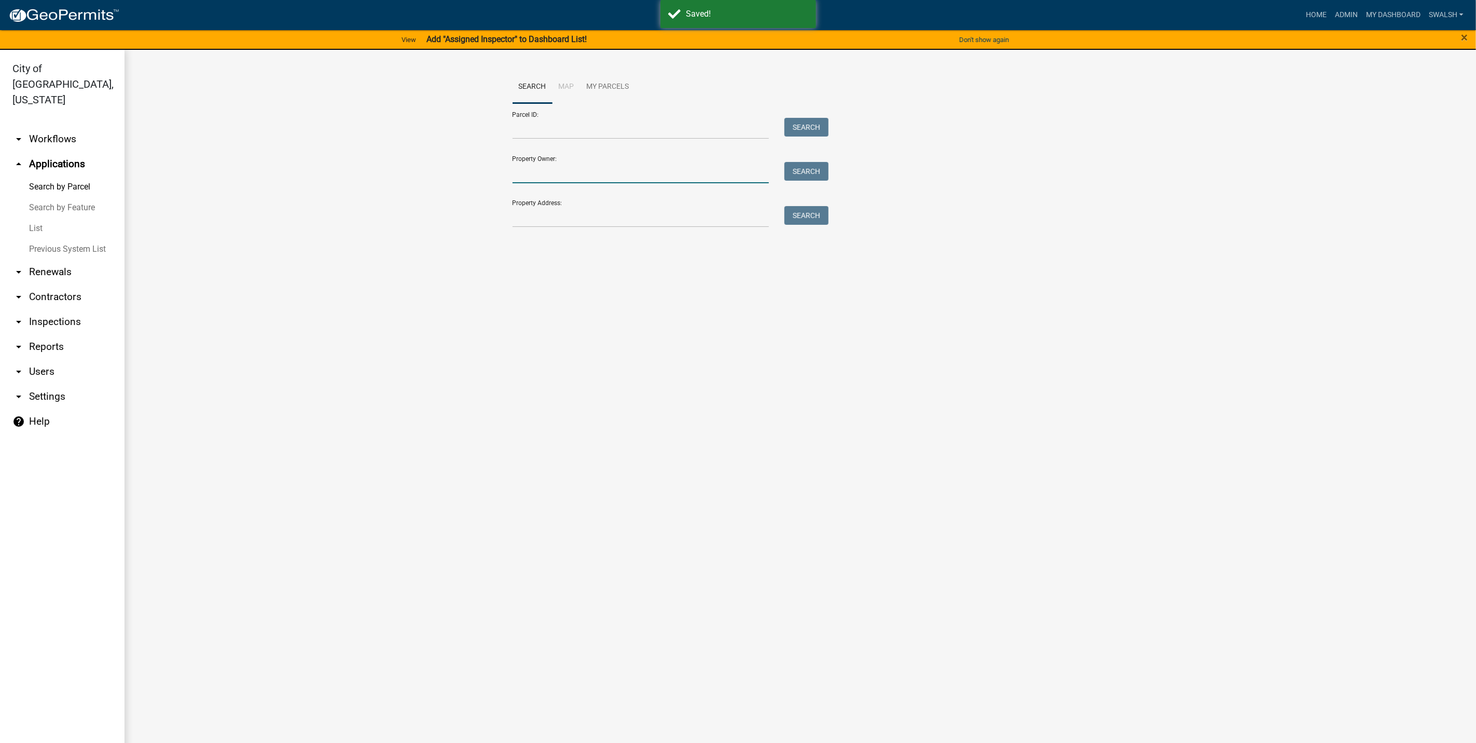
click at [591, 175] on input "Property Owner:" at bounding box center [641, 172] width 257 height 21
click at [522, 222] on input "Property Address:" at bounding box center [641, 216] width 257 height 21
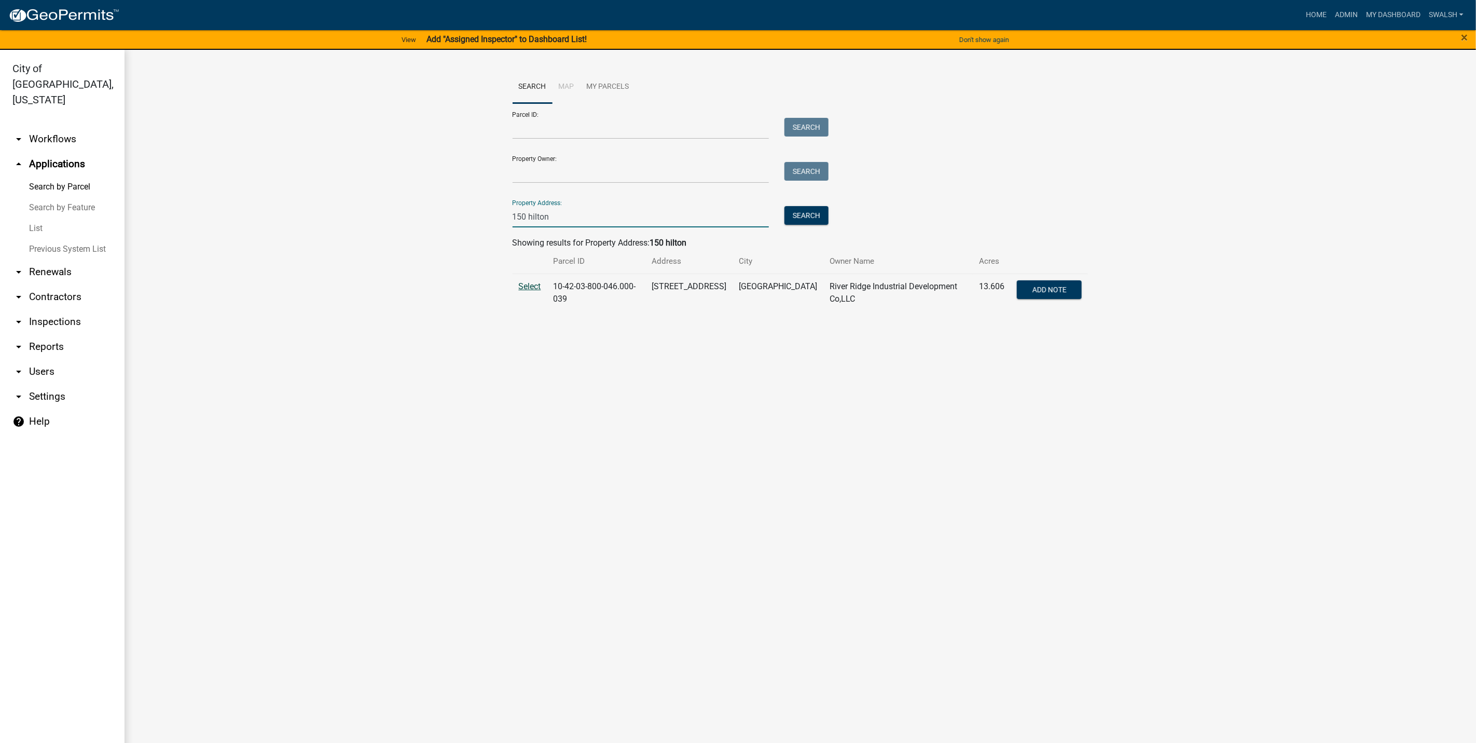
type input "150 hilton"
click at [531, 286] on span "Select" at bounding box center [530, 286] width 22 height 10
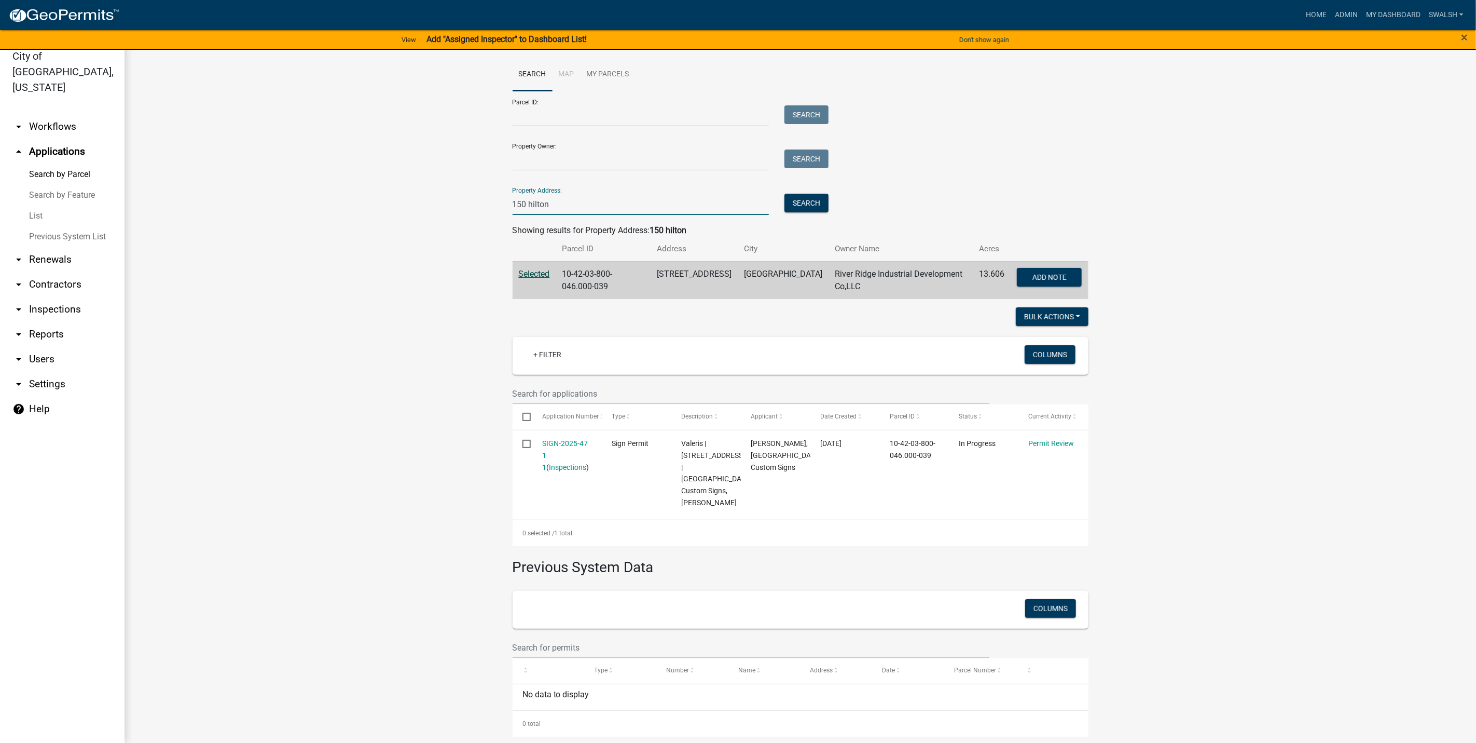
drag, startPoint x: 558, startPoint y: 198, endPoint x: 419, endPoint y: 194, distance: 139.1
click at [419, 194] on wm-workflow-application-search-view "Search Map My Parcels Parcel ID: Search Property Owner: Search Property Address…" at bounding box center [800, 397] width 1310 height 678
click at [520, 113] on input "Parcel ID:" at bounding box center [641, 115] width 257 height 21
click at [54, 114] on link "arrow_drop_down Workflows" at bounding box center [62, 126] width 125 height 25
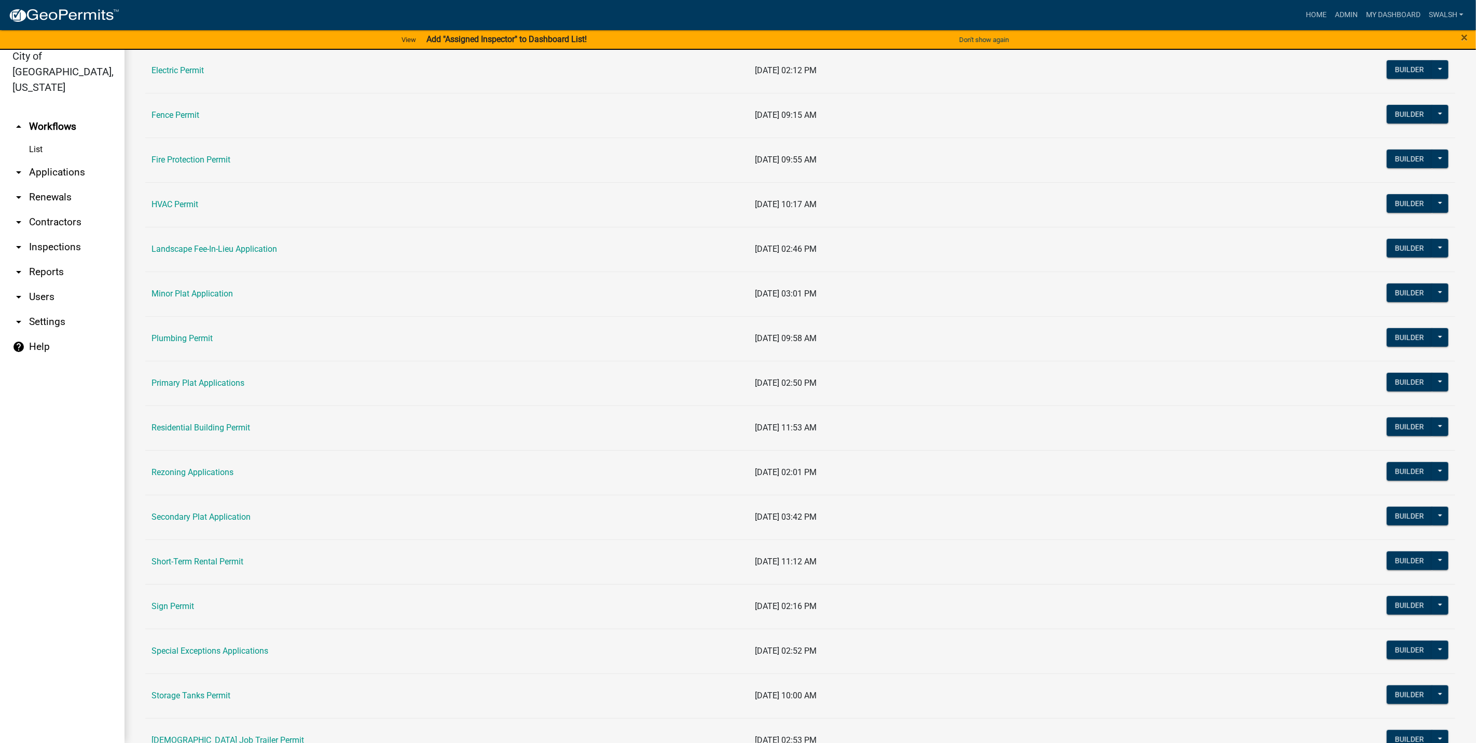
scroll to position [389, 0]
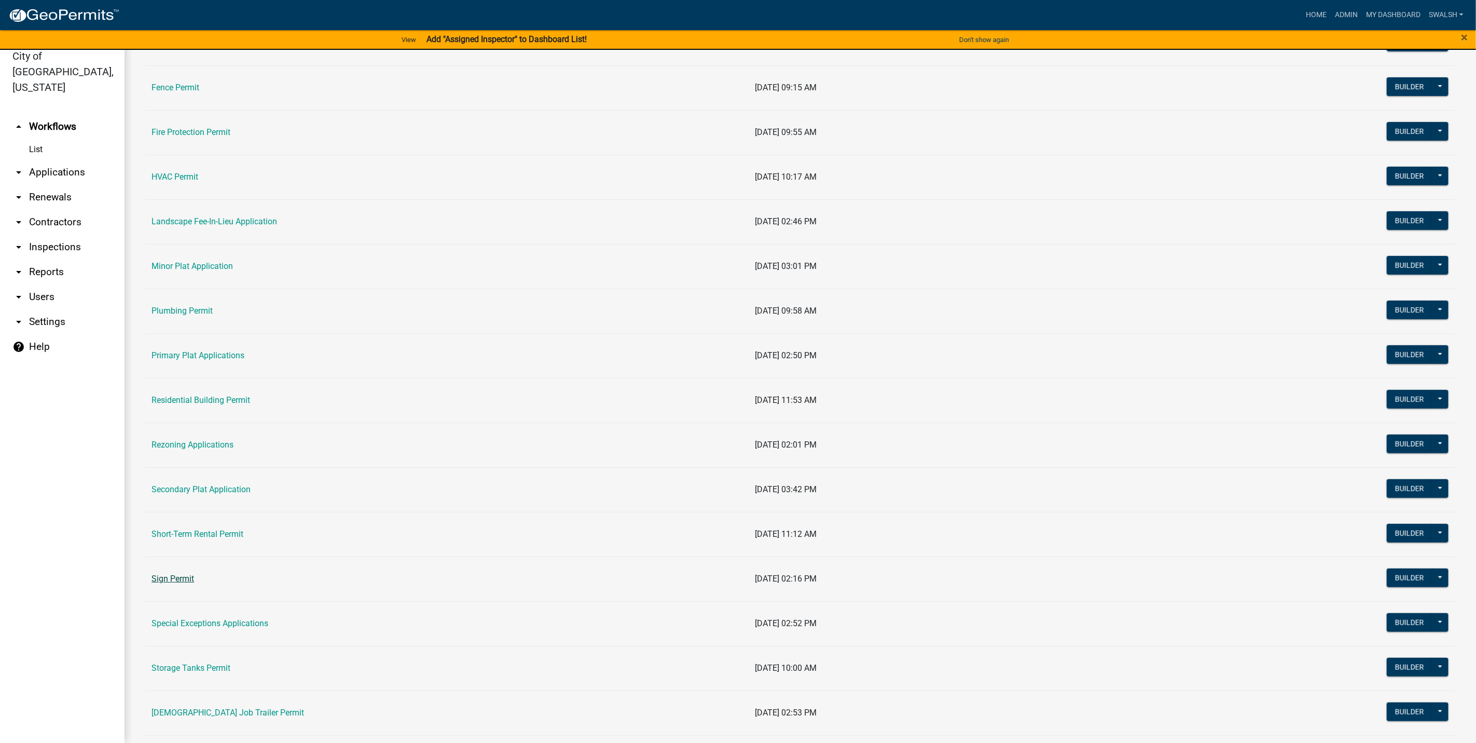
click at [163, 582] on link "Sign Permit" at bounding box center [173, 578] width 43 height 10
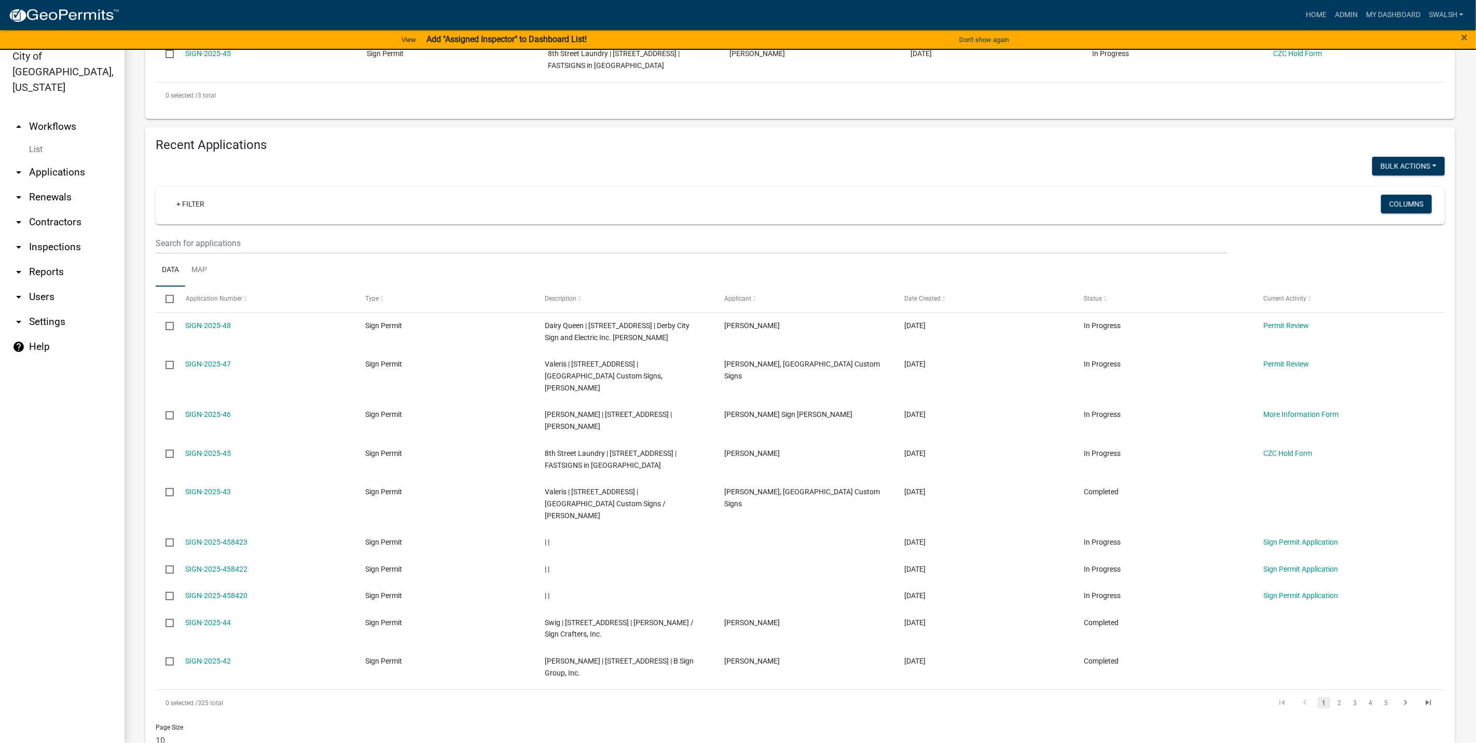
scroll to position [375, 0]
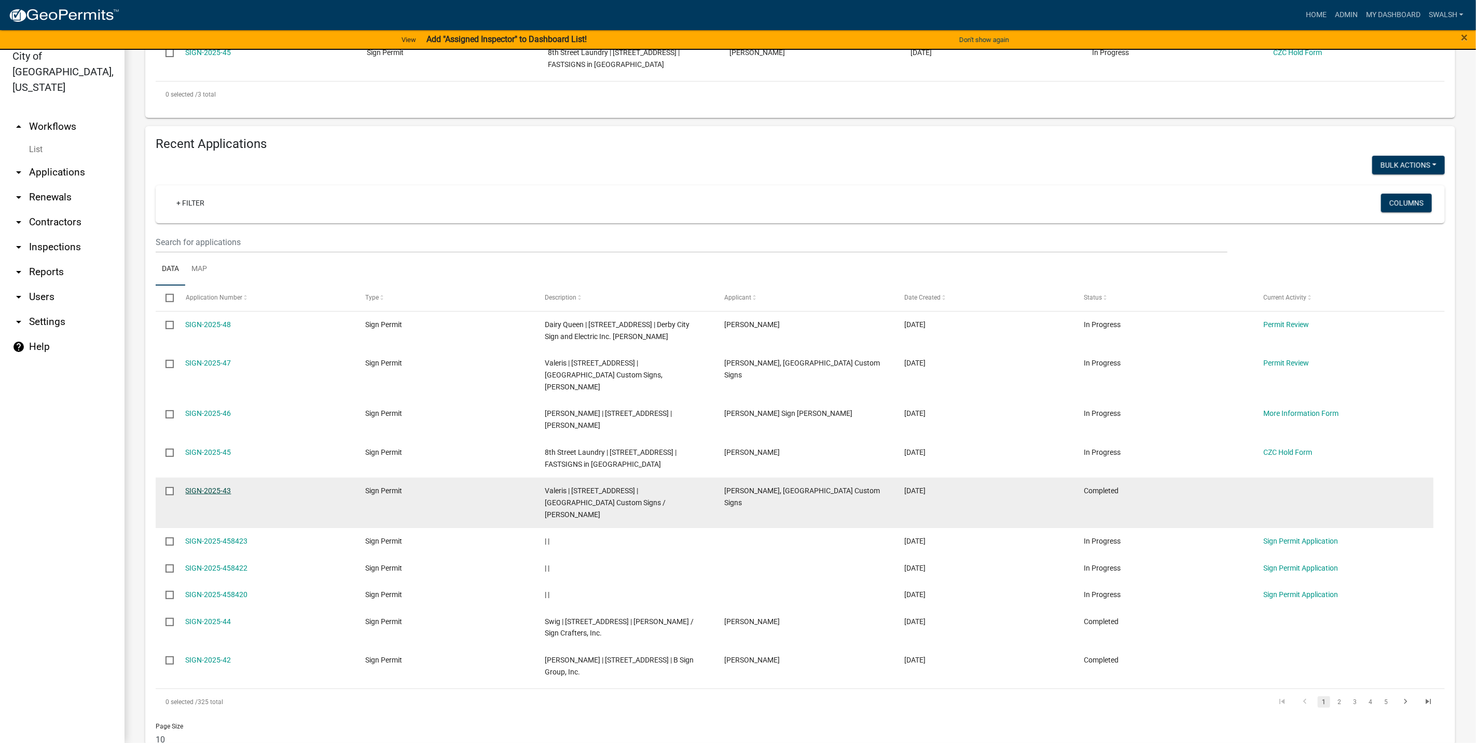
click at [209, 486] on link "SIGN-2025-43" at bounding box center [209, 490] width 46 height 8
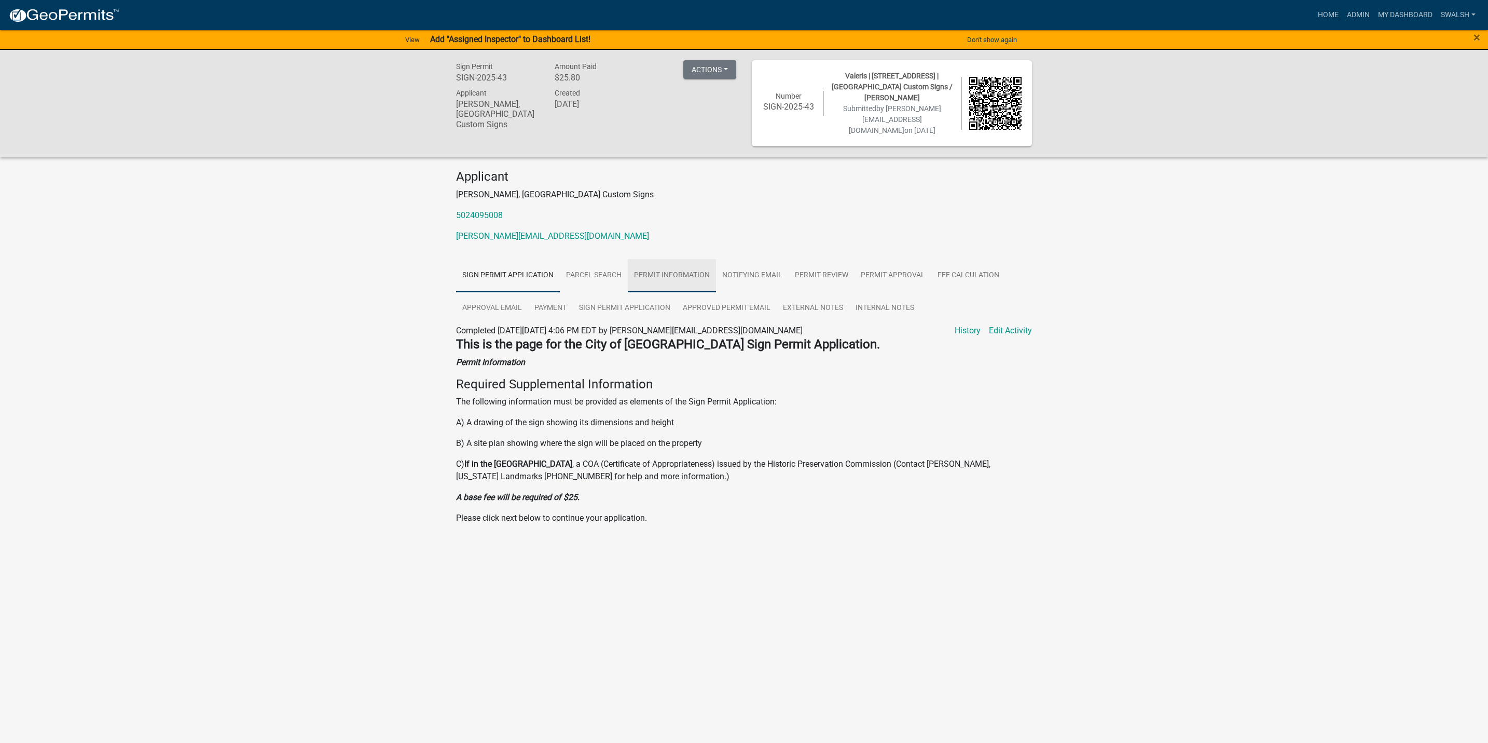
click at [663, 278] on link "Permit Information" at bounding box center [672, 275] width 88 height 33
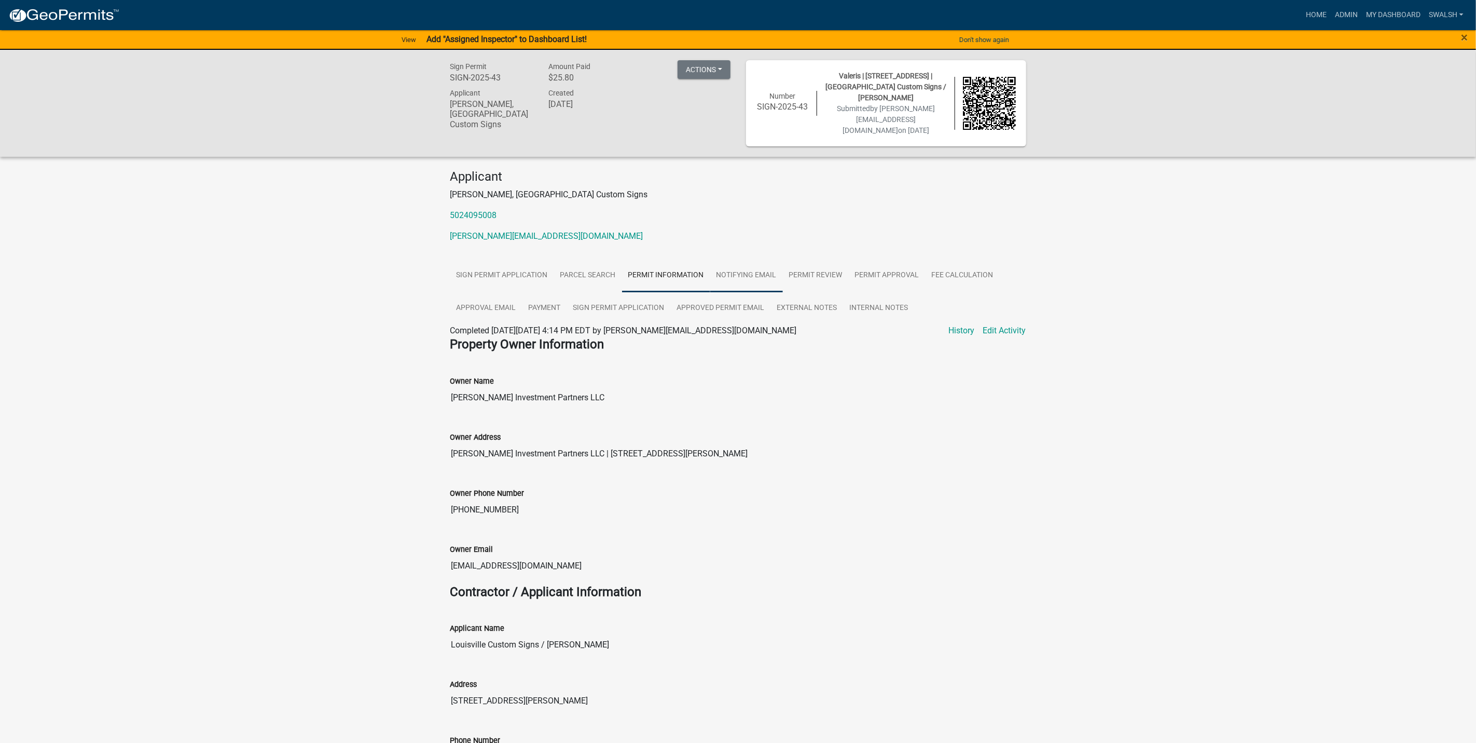
click at [735, 273] on link "Notifying Email" at bounding box center [746, 275] width 73 height 33
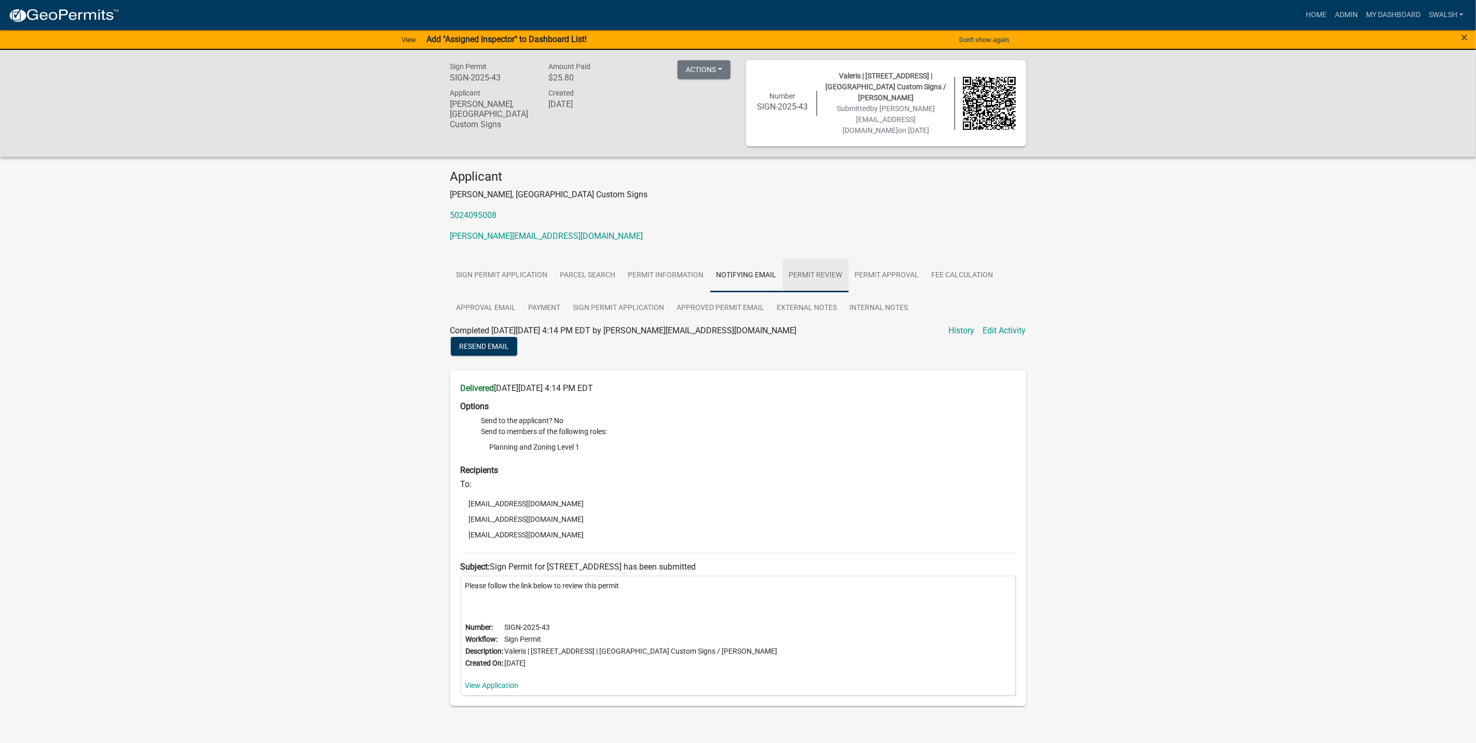
click at [816, 270] on link "Permit Review" at bounding box center [816, 275] width 66 height 33
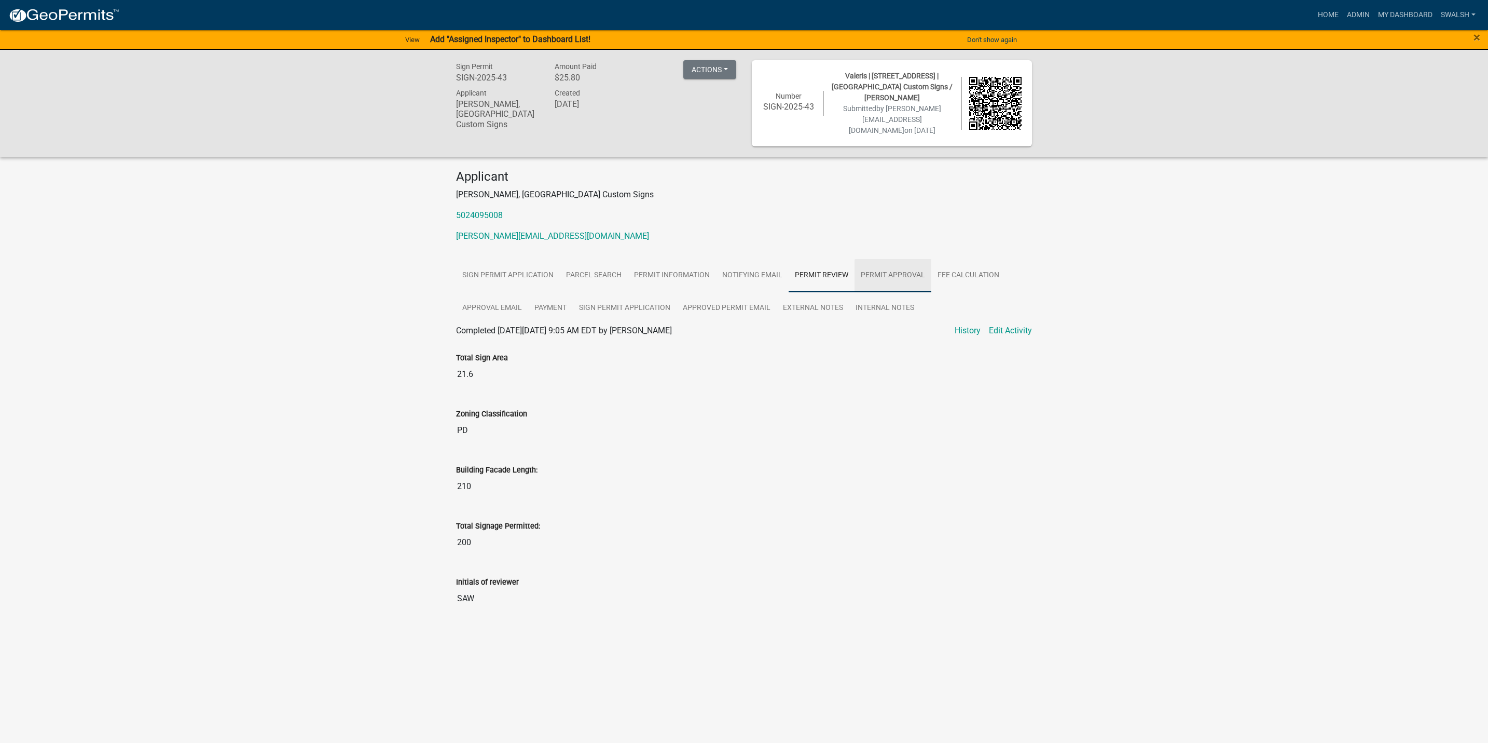
click at [878, 271] on link "Permit Approval" at bounding box center [893, 275] width 77 height 33
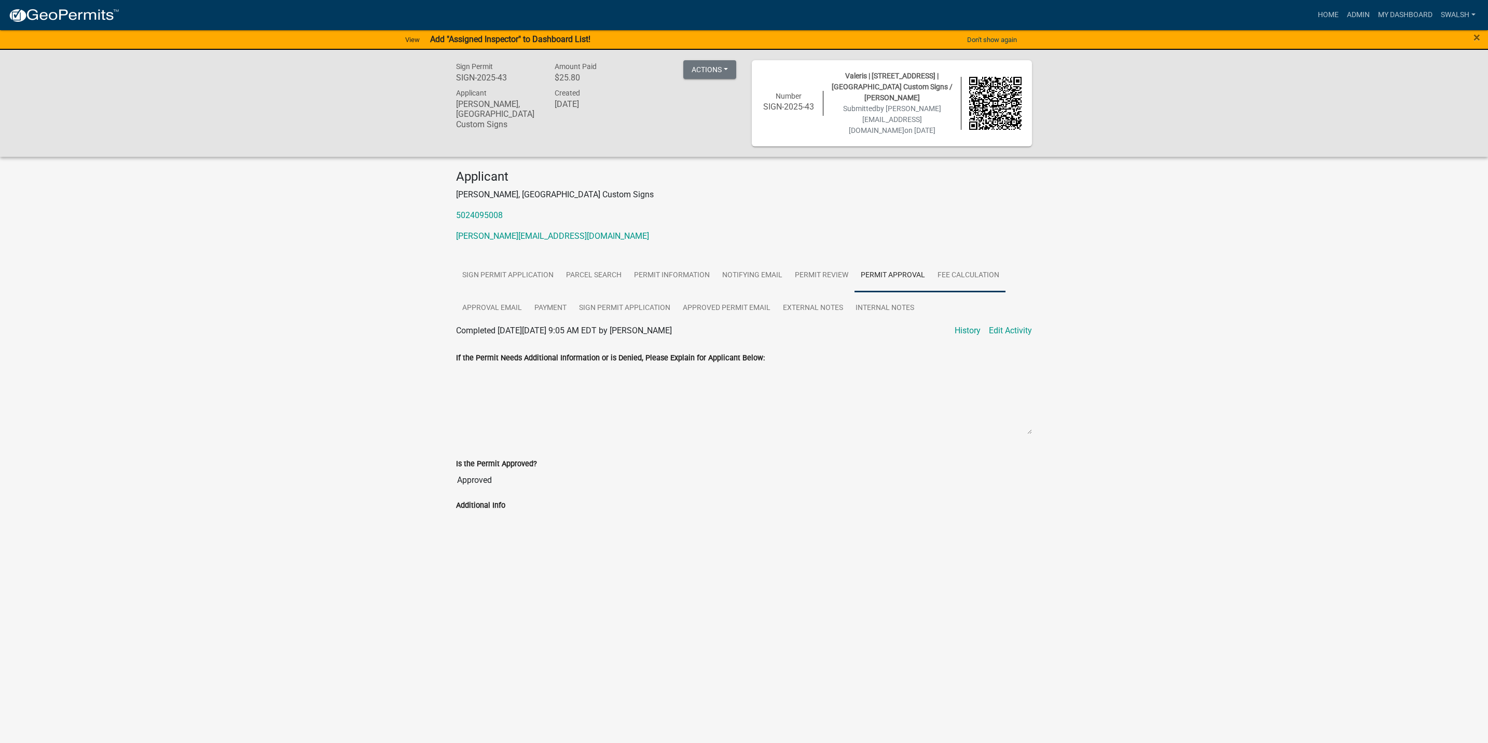
click at [975, 268] on link "Fee Calculation" at bounding box center [969, 275] width 74 height 33
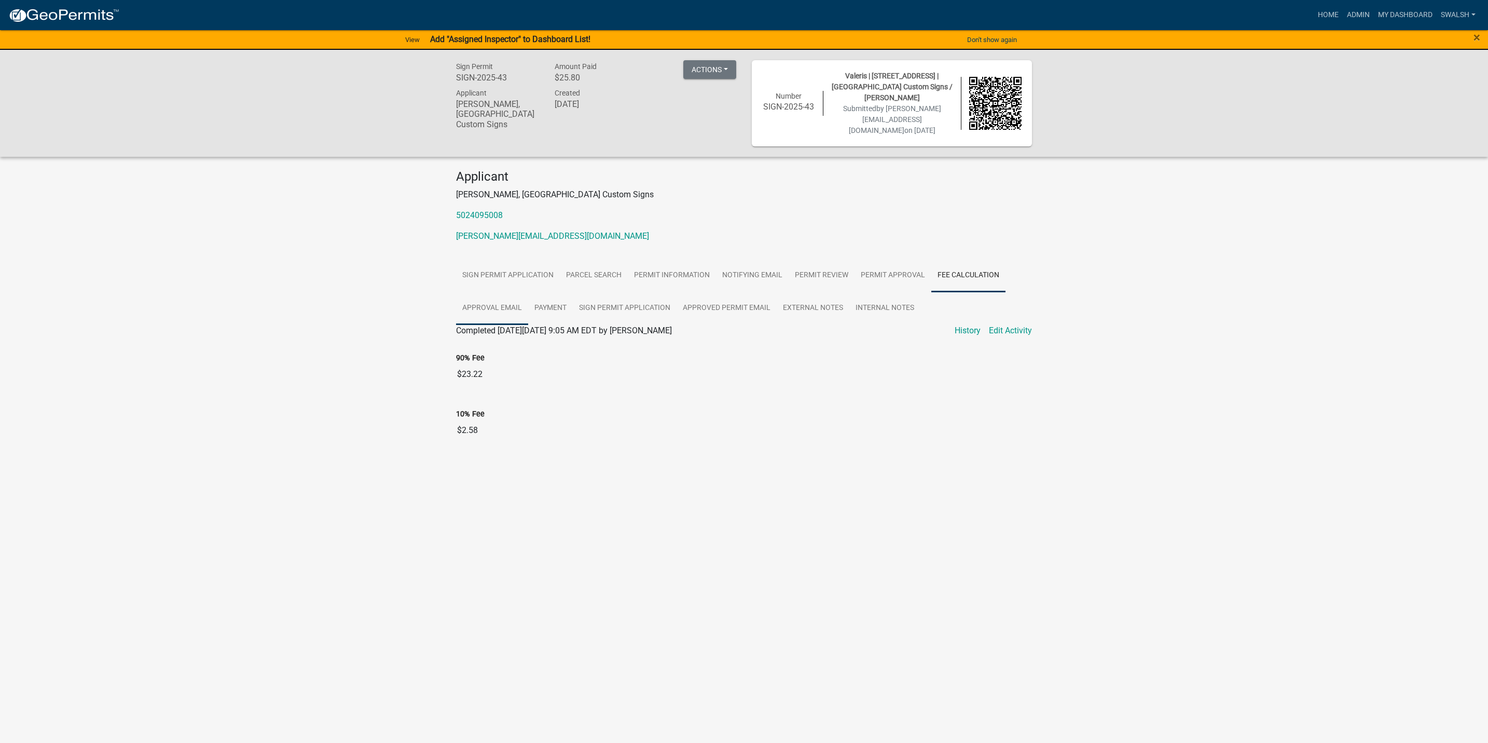
click at [500, 299] on link "Approval Email" at bounding box center [492, 308] width 72 height 33
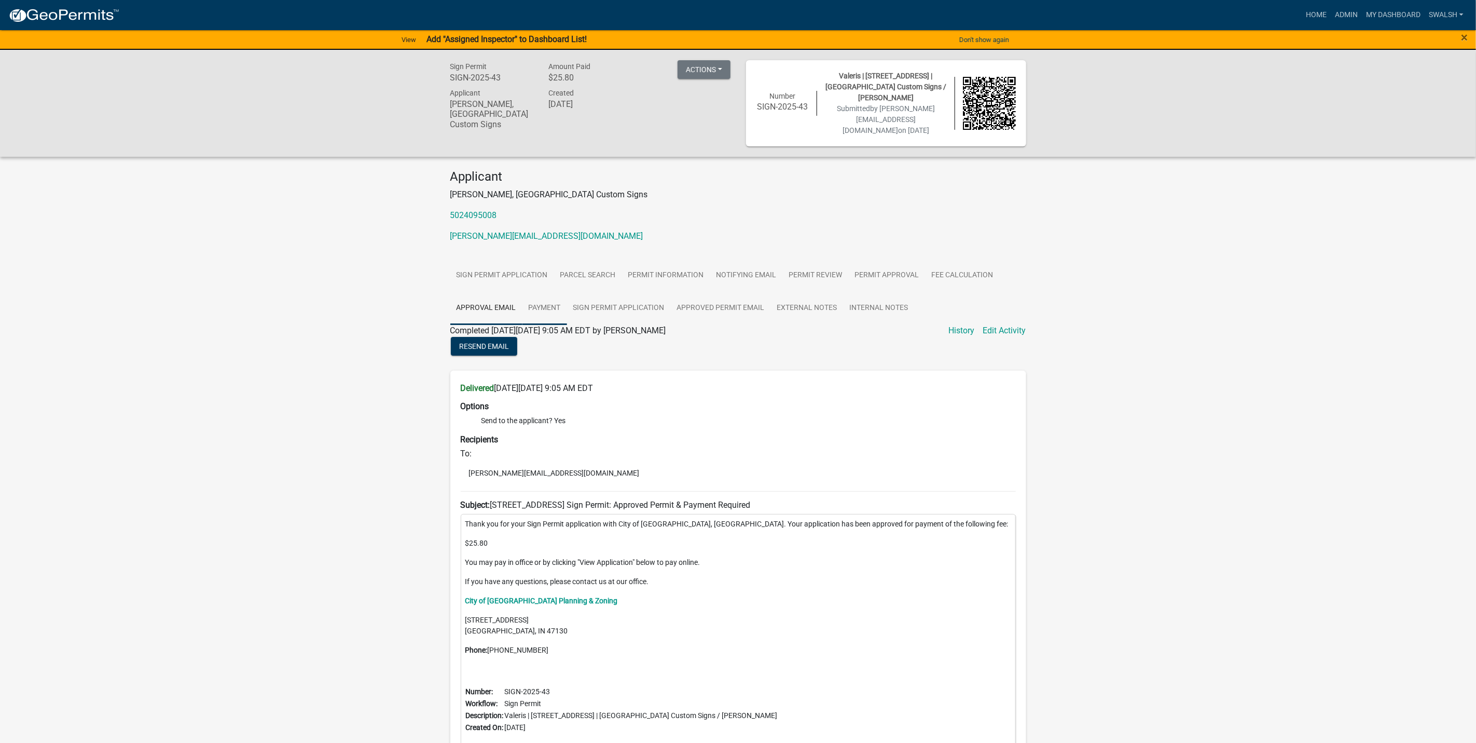
click at [557, 299] on link "Payment" at bounding box center [545, 308] width 45 height 33
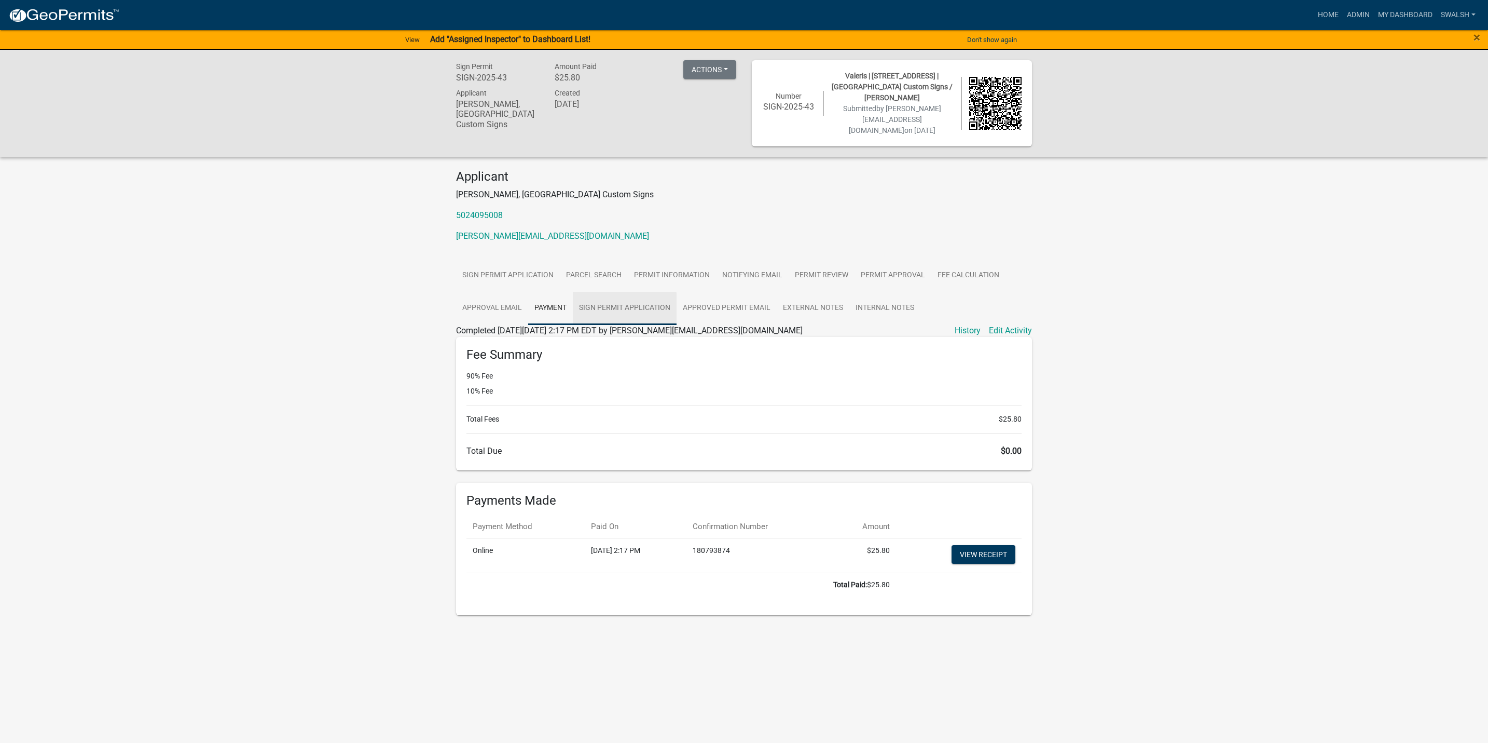
click at [645, 305] on link "Sign Permit Application" at bounding box center [625, 308] width 104 height 33
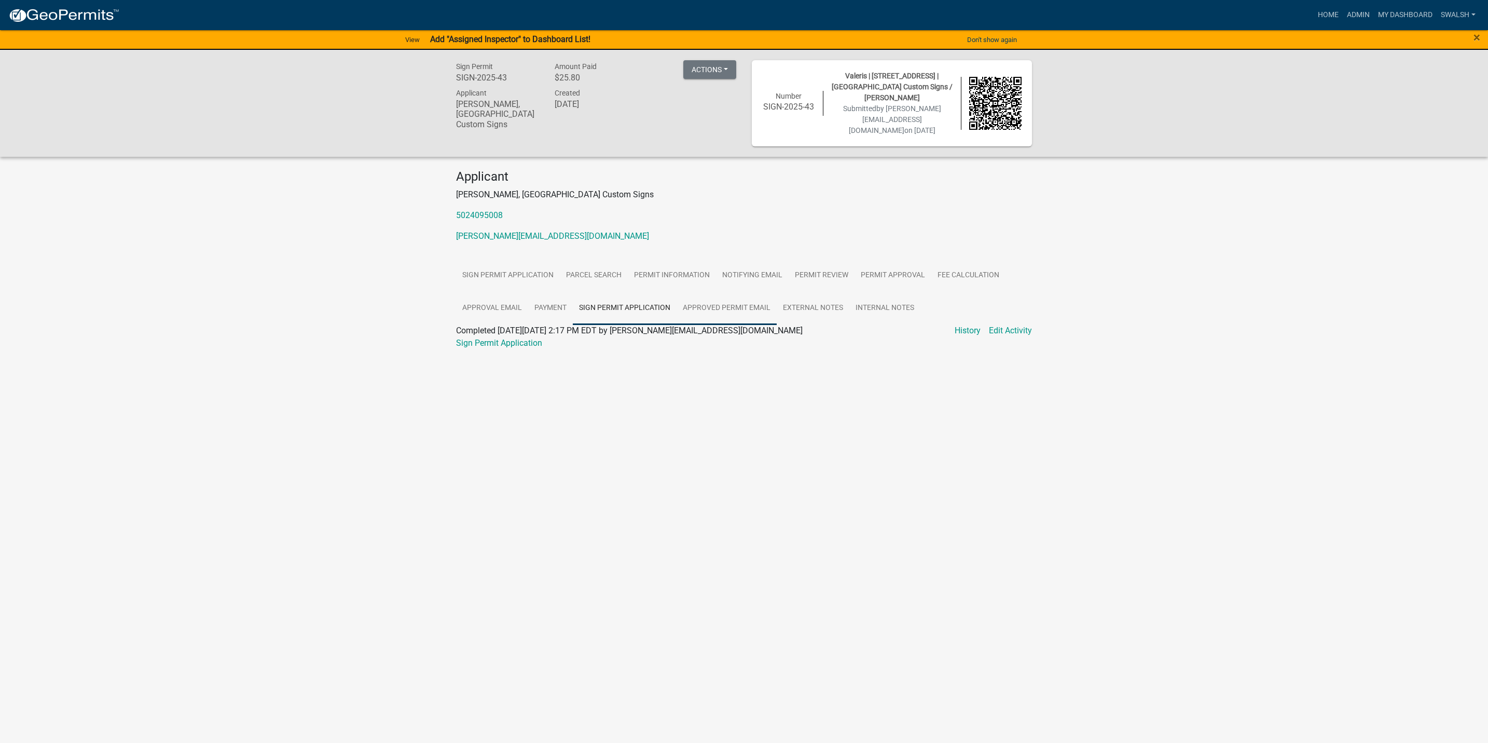
click at [724, 304] on link "Approved Permit Email" at bounding box center [727, 308] width 100 height 33
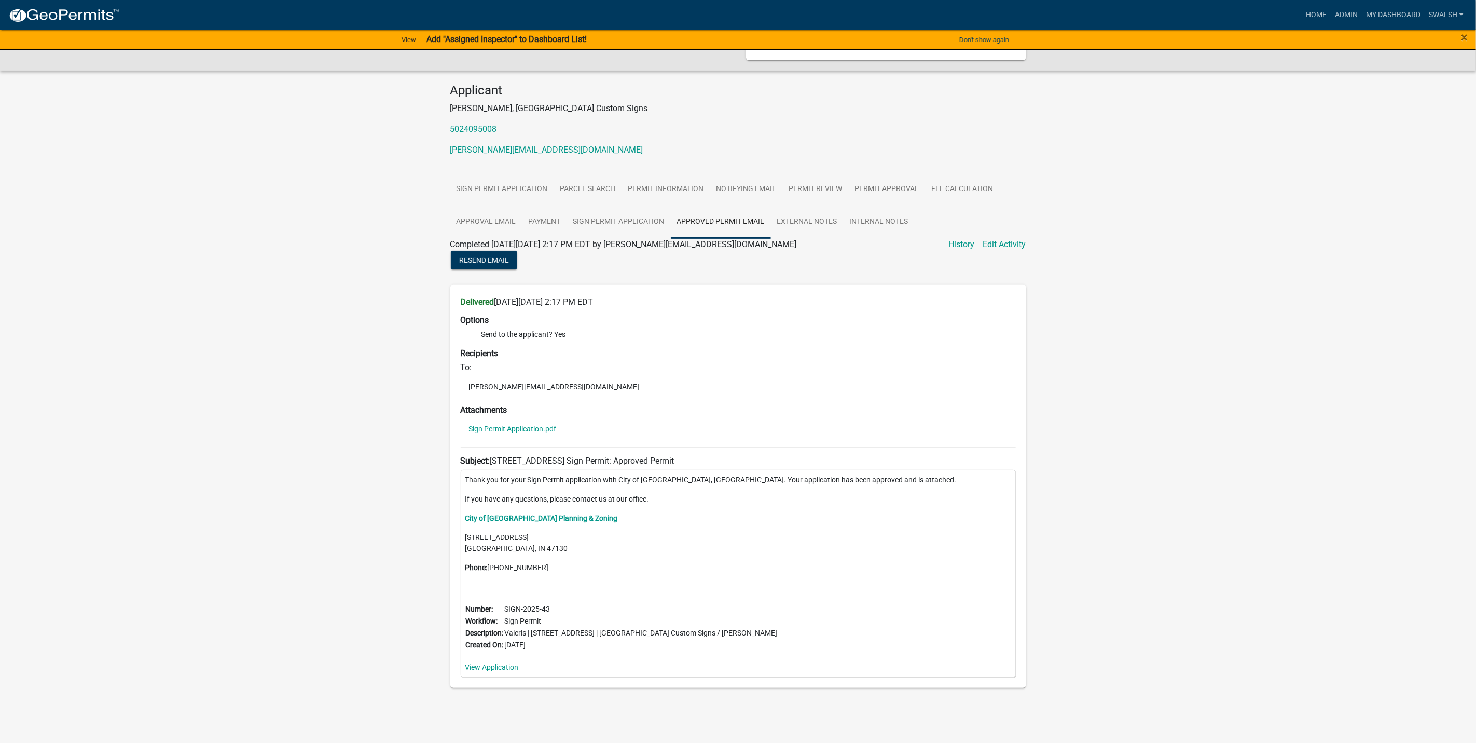
scroll to position [87, 0]
drag, startPoint x: 788, startPoint y: 217, endPoint x: 860, endPoint y: 213, distance: 71.7
click at [790, 217] on link "External Notes" at bounding box center [807, 220] width 73 height 33
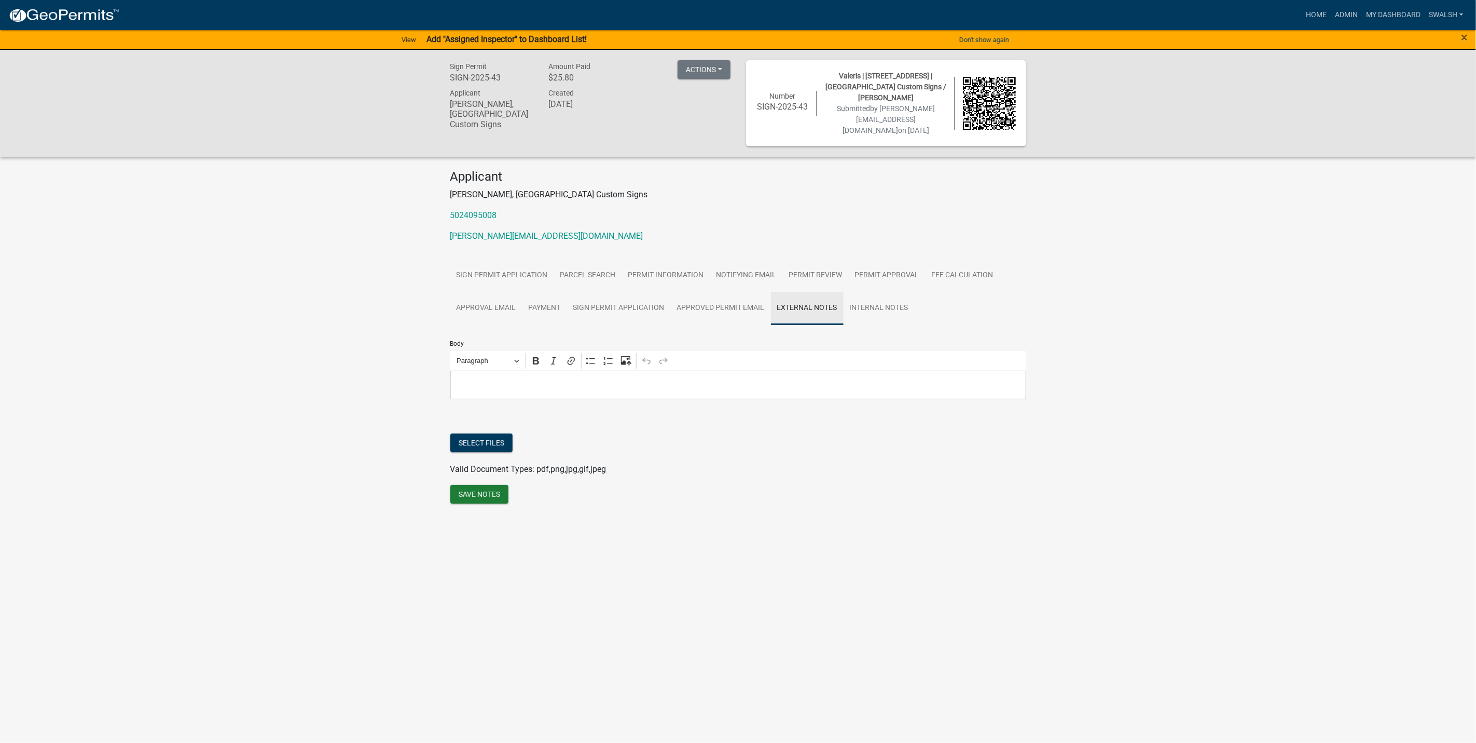
scroll to position [0, 0]
click at [666, 279] on link "Permit Information" at bounding box center [672, 275] width 88 height 33
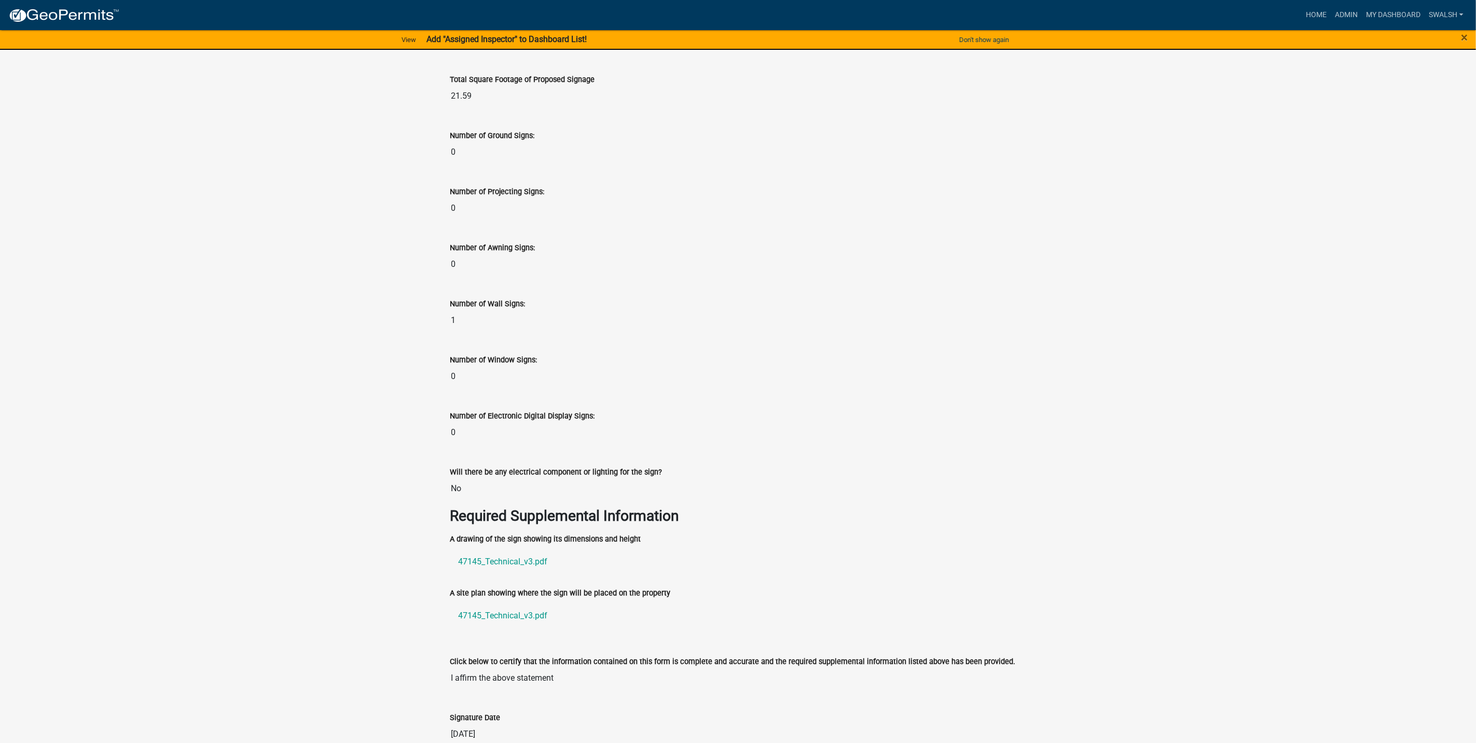
scroll to position [1479, 0]
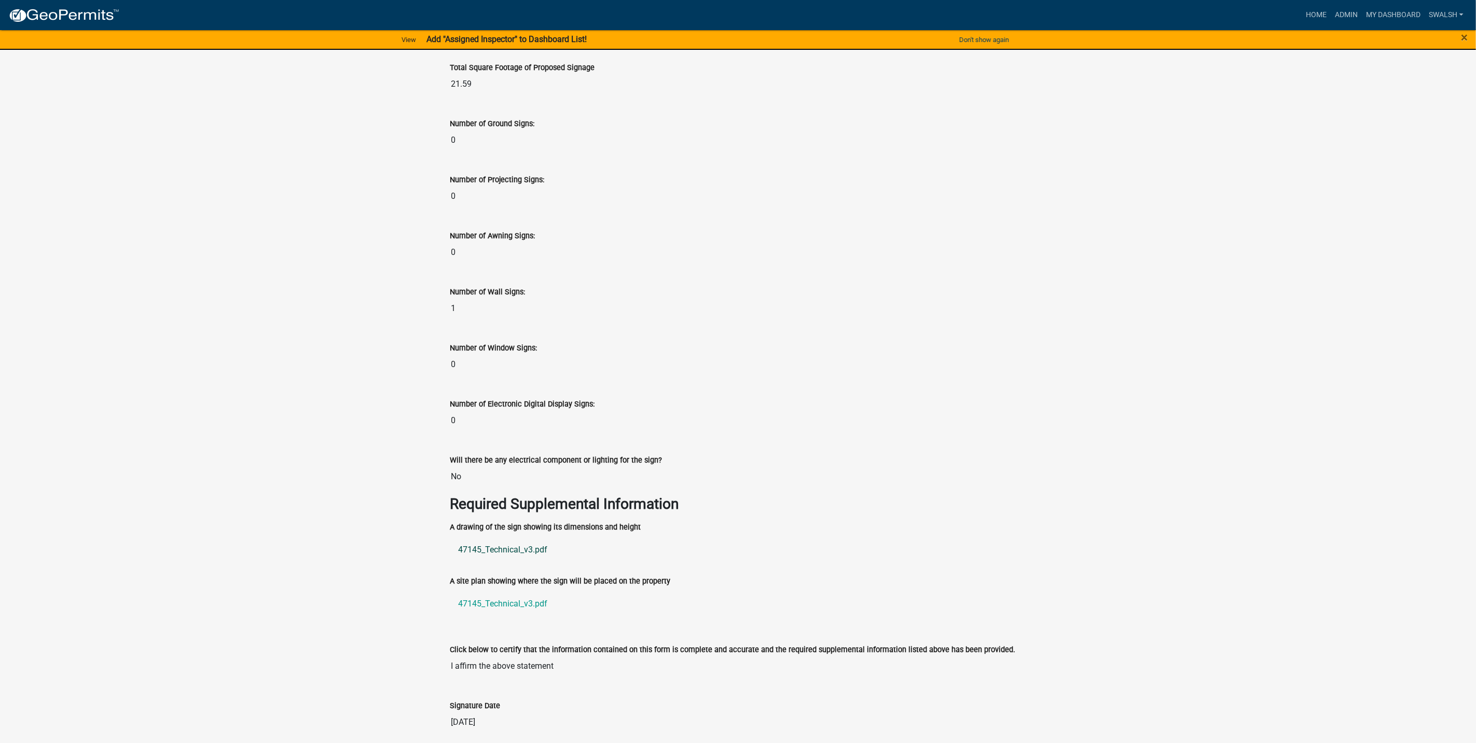
click at [501, 562] on link "47145_Technical_v3.pdf" at bounding box center [738, 549] width 576 height 25
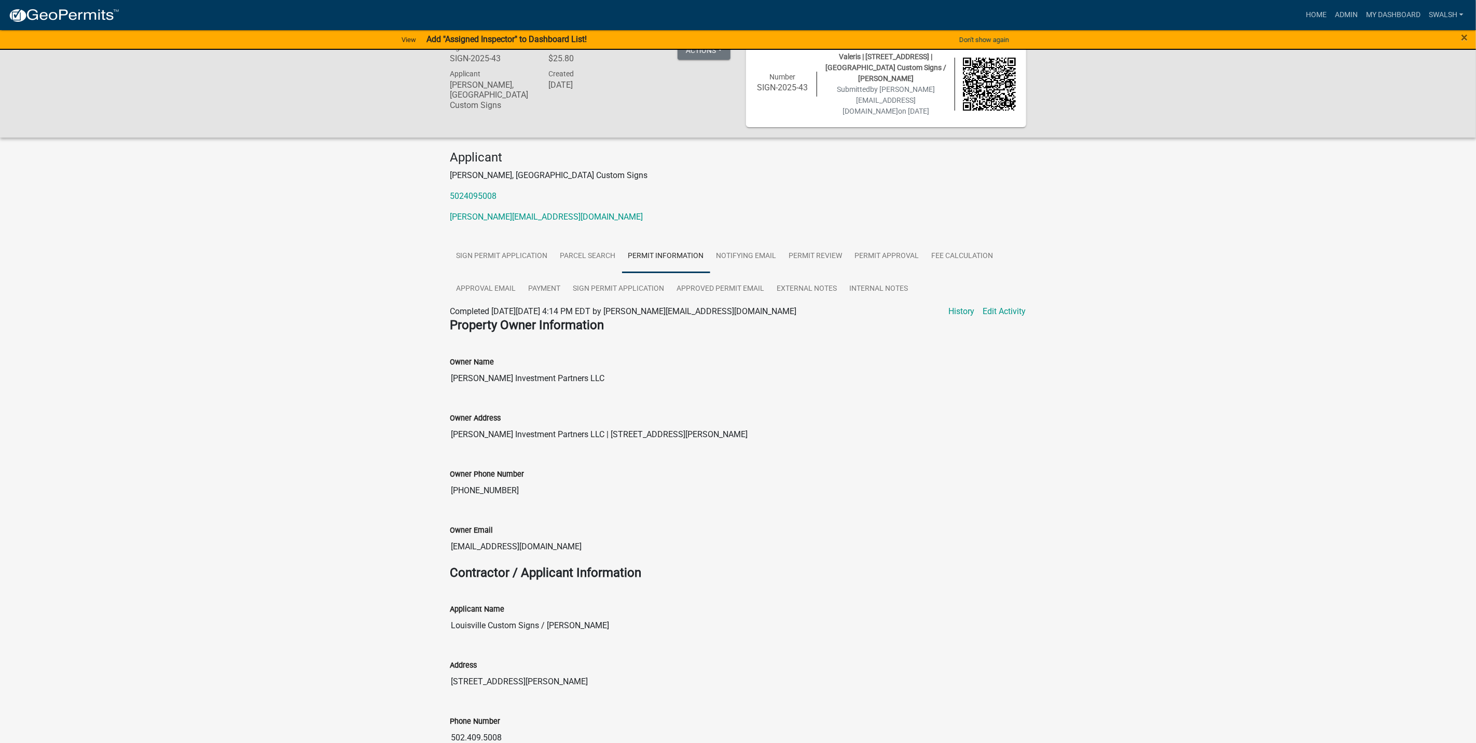
scroll to position [0, 0]
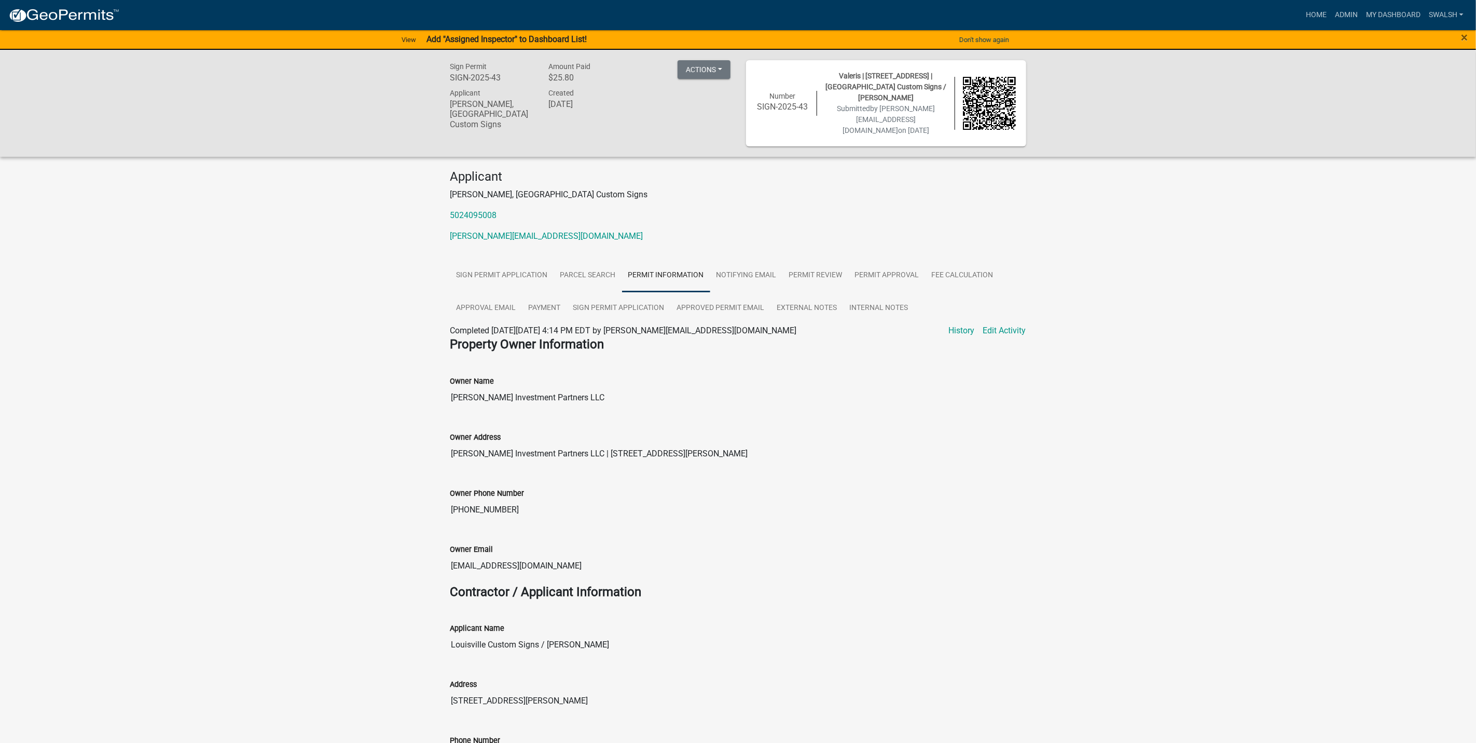
click at [113, 16] on img at bounding box center [63, 16] width 111 height 16
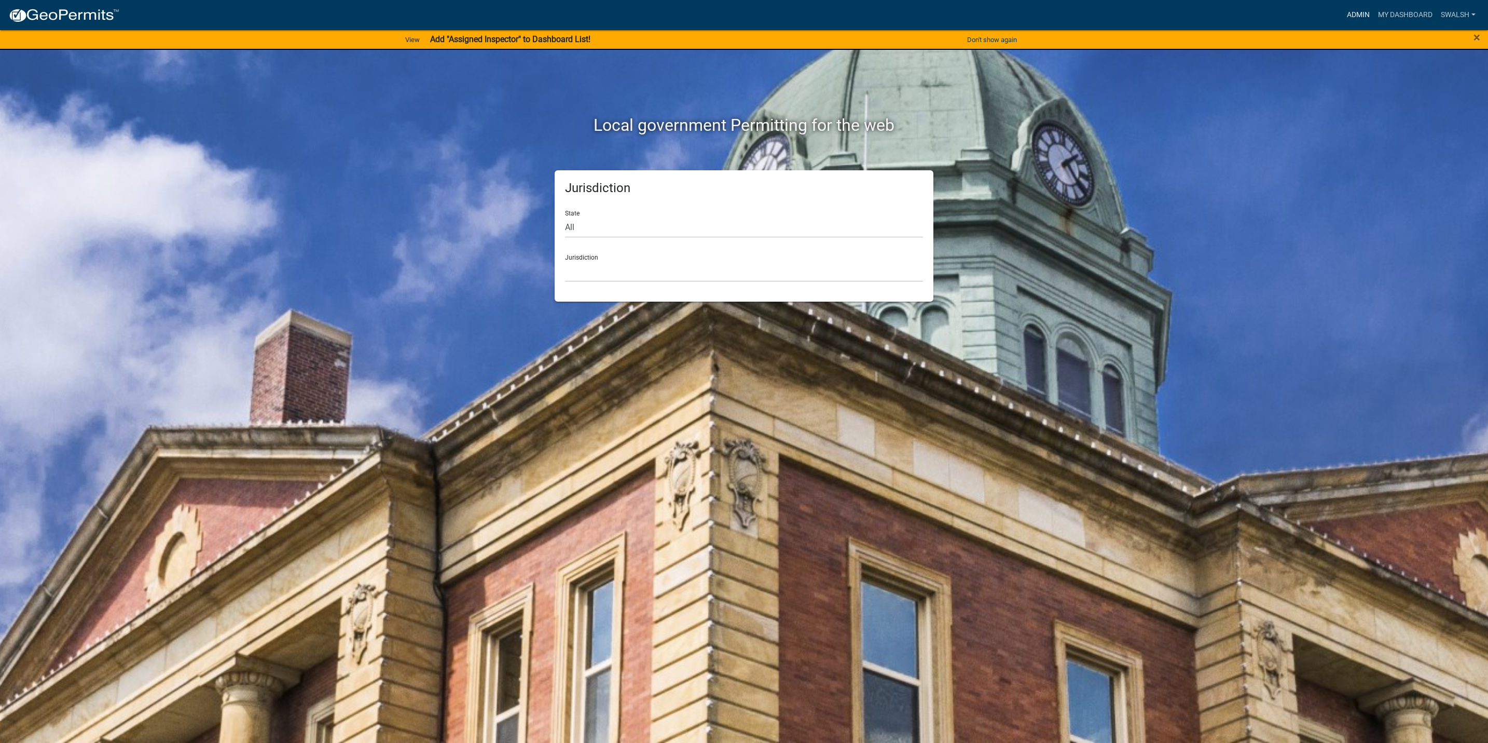
click at [1344, 10] on link "Admin" at bounding box center [1358, 15] width 31 height 20
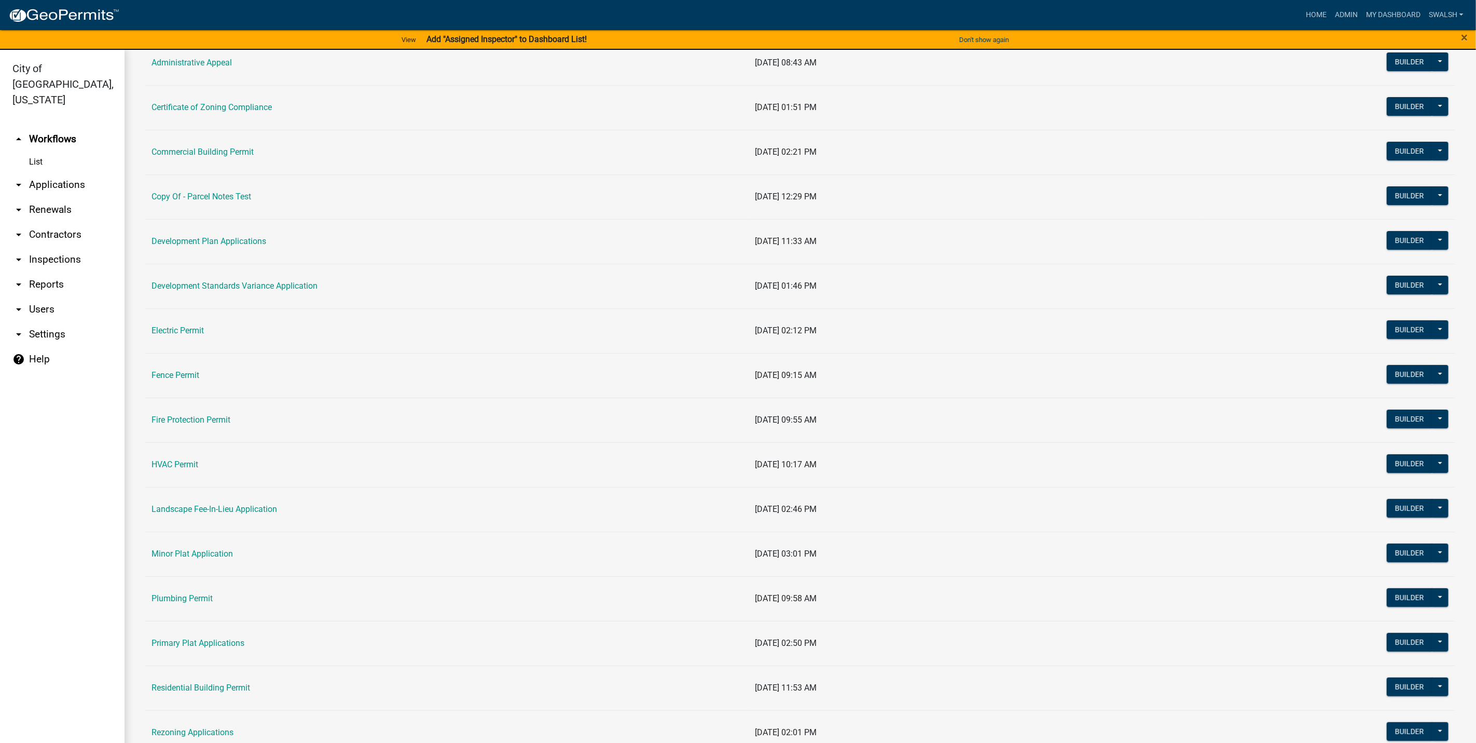
scroll to position [311, 0]
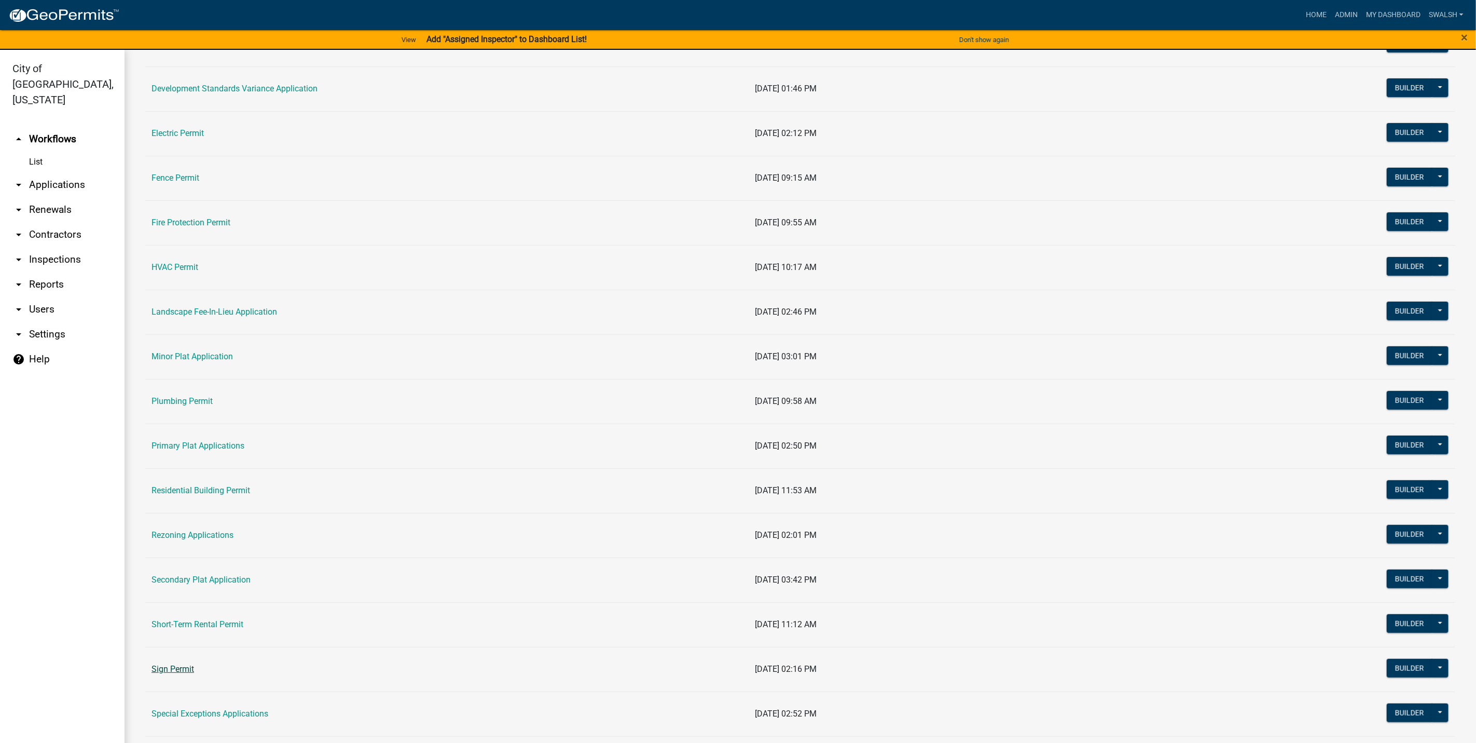
click at [171, 672] on link "Sign Permit" at bounding box center [173, 669] width 43 height 10
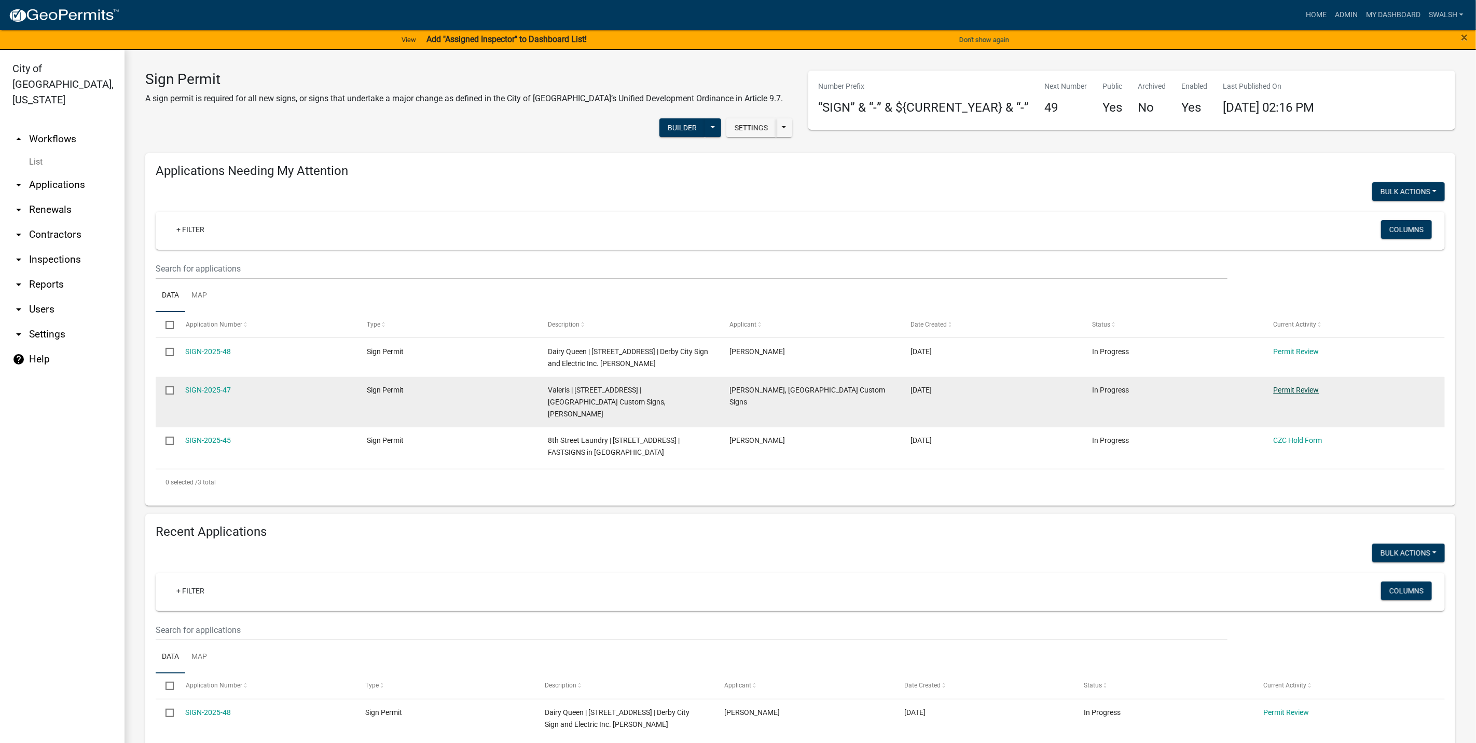
click at [1289, 386] on link "Permit Review" at bounding box center [1297, 390] width 46 height 8
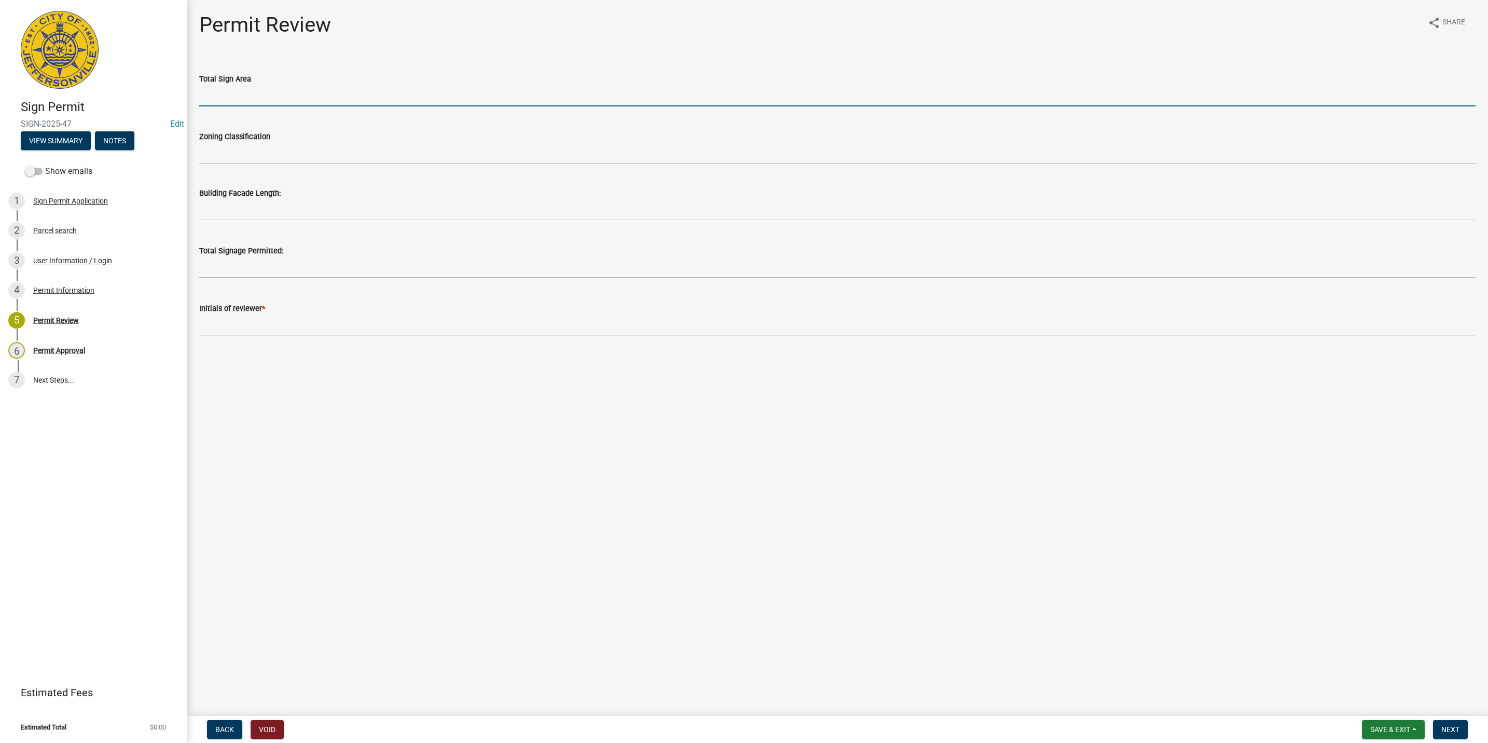
click at [294, 98] on input "text" at bounding box center [837, 95] width 1277 height 21
type input "113.16"
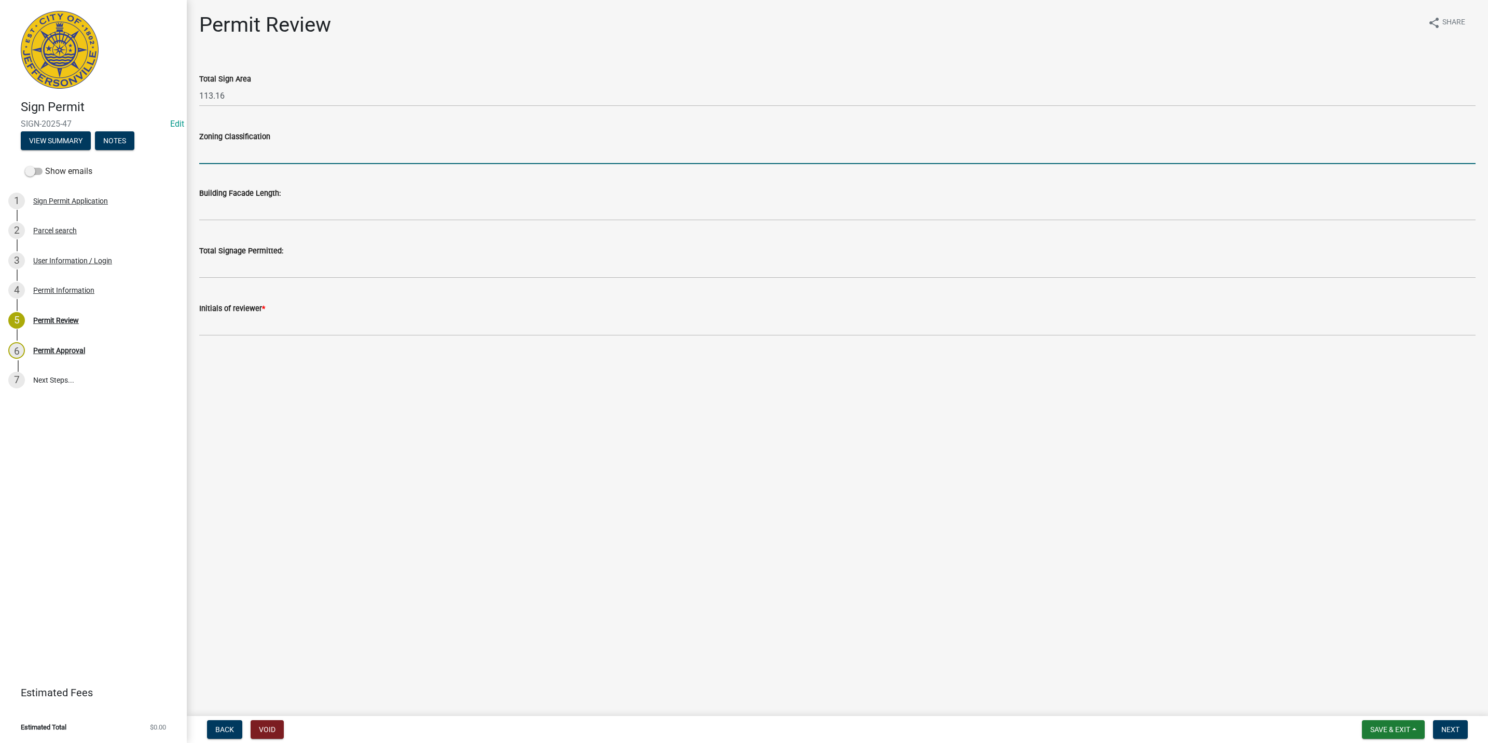
click at [248, 159] on input "Zoning Classification" at bounding box center [837, 153] width 1277 height 21
type input "IR"
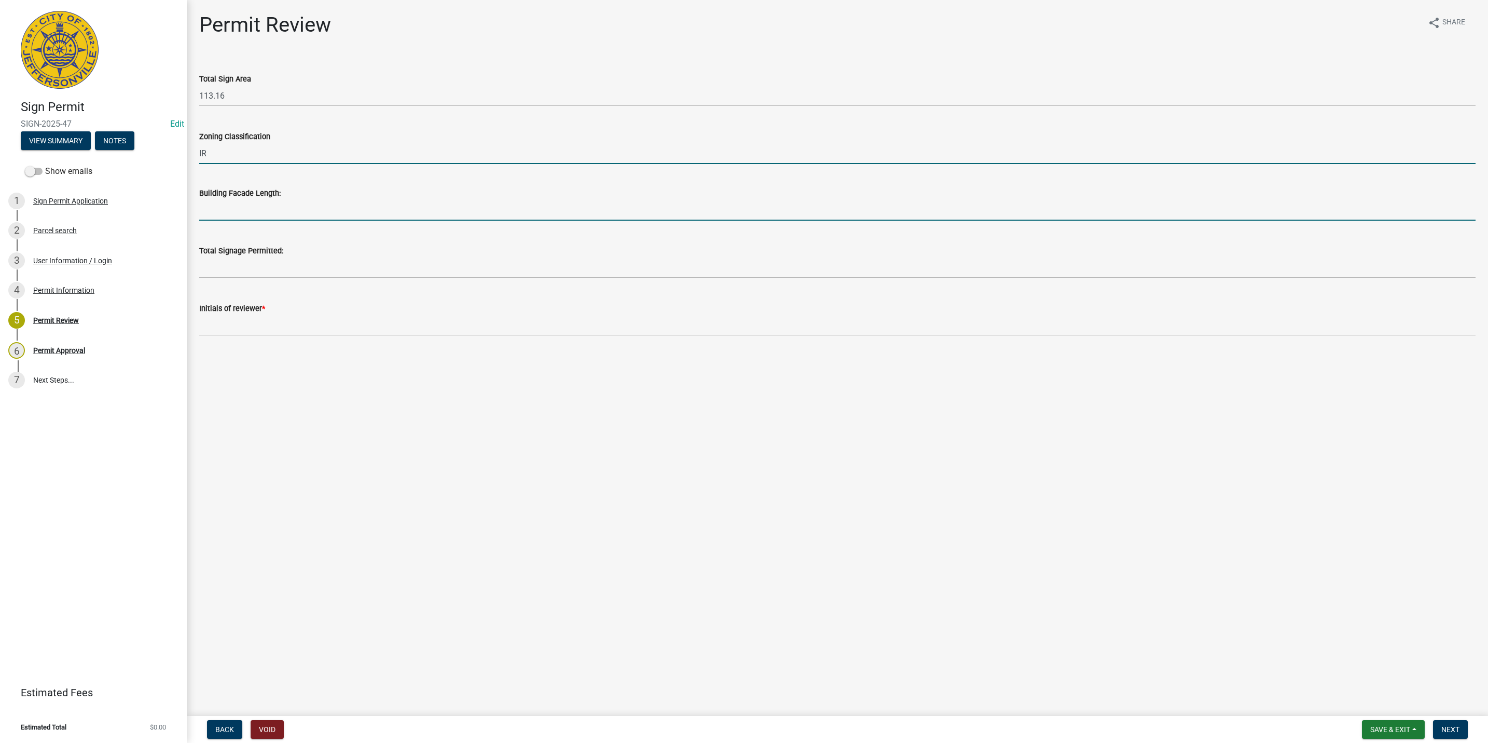
click at [209, 204] on input "text" at bounding box center [837, 209] width 1277 height 21
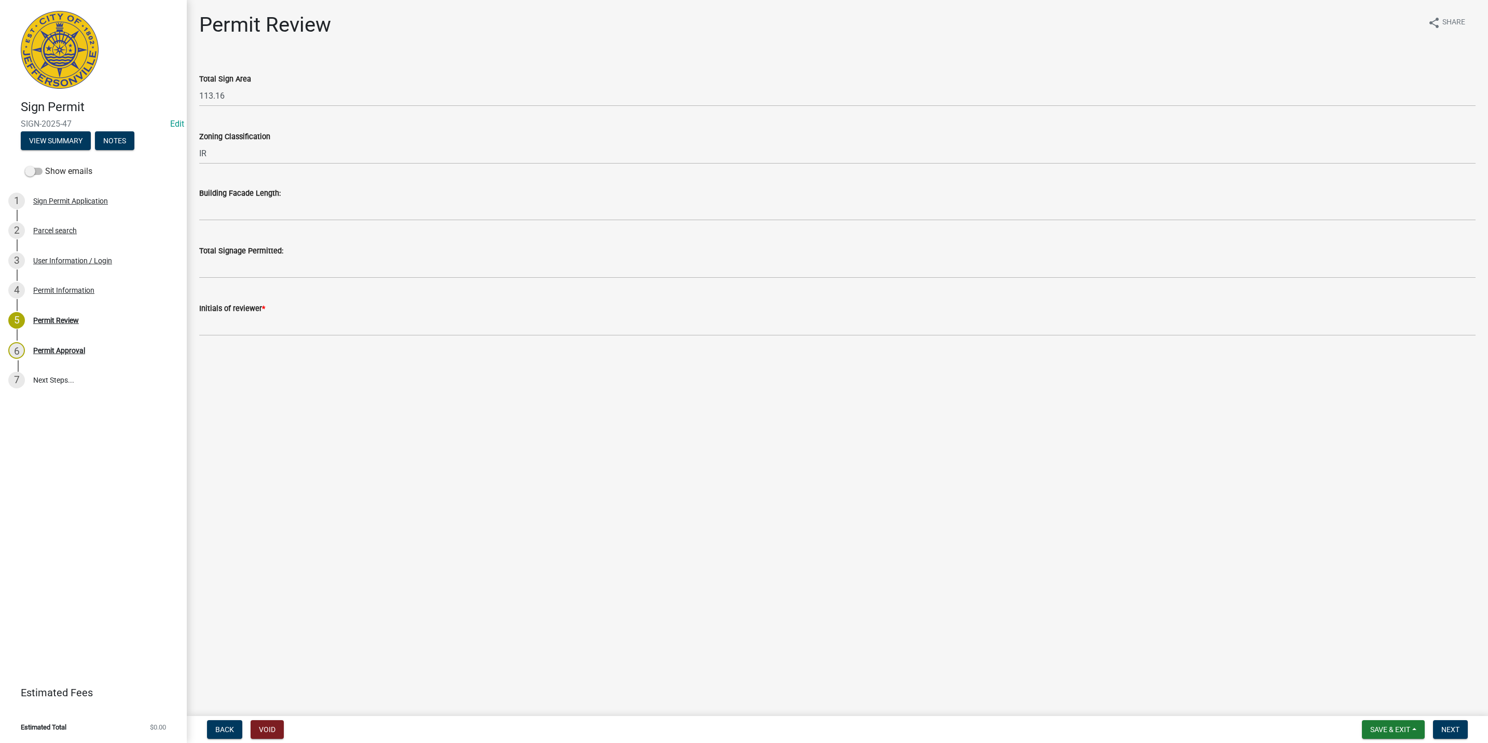
click at [252, 221] on wm-data-entity-input "Building Facade Length:" at bounding box center [837, 201] width 1277 height 58
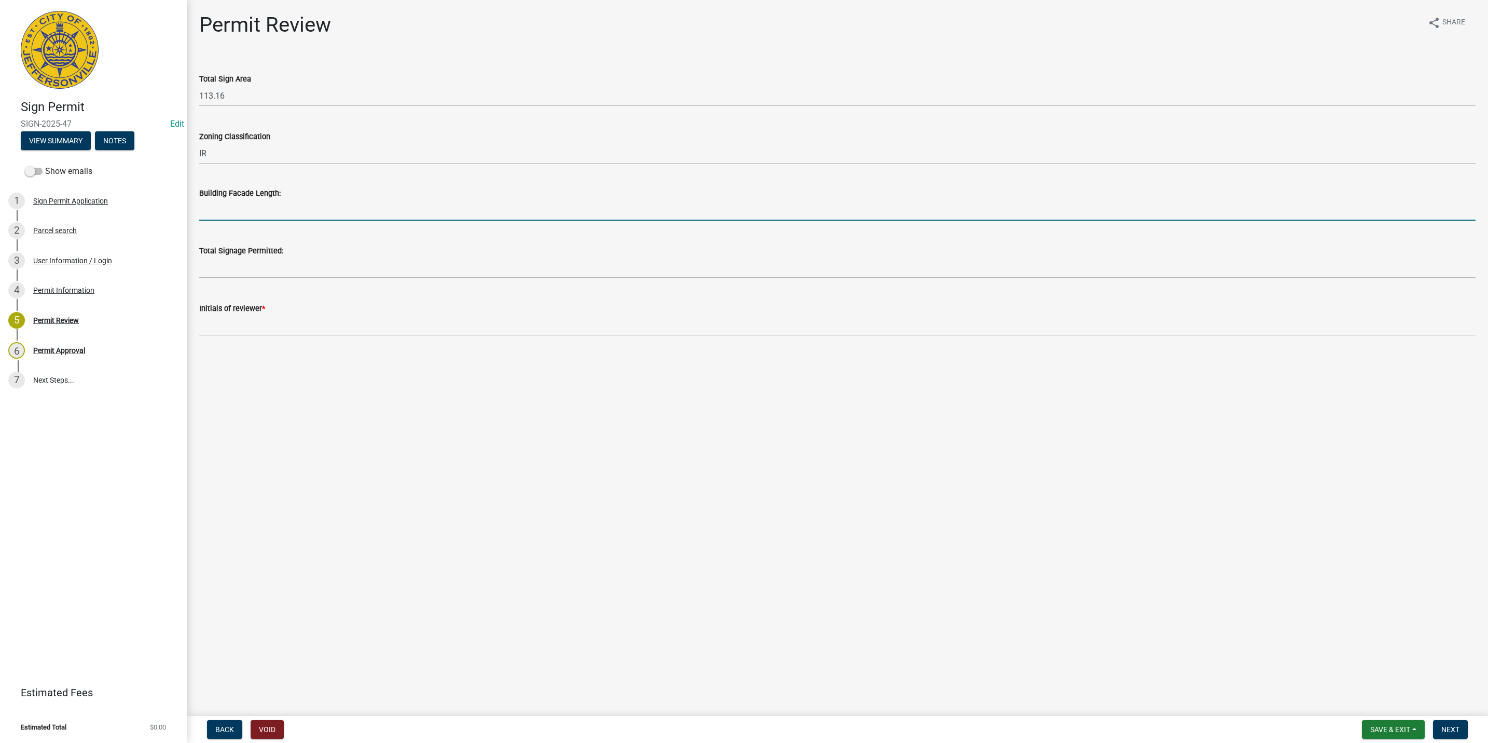
click at [246, 214] on input "text" at bounding box center [837, 209] width 1277 height 21
type input "250"
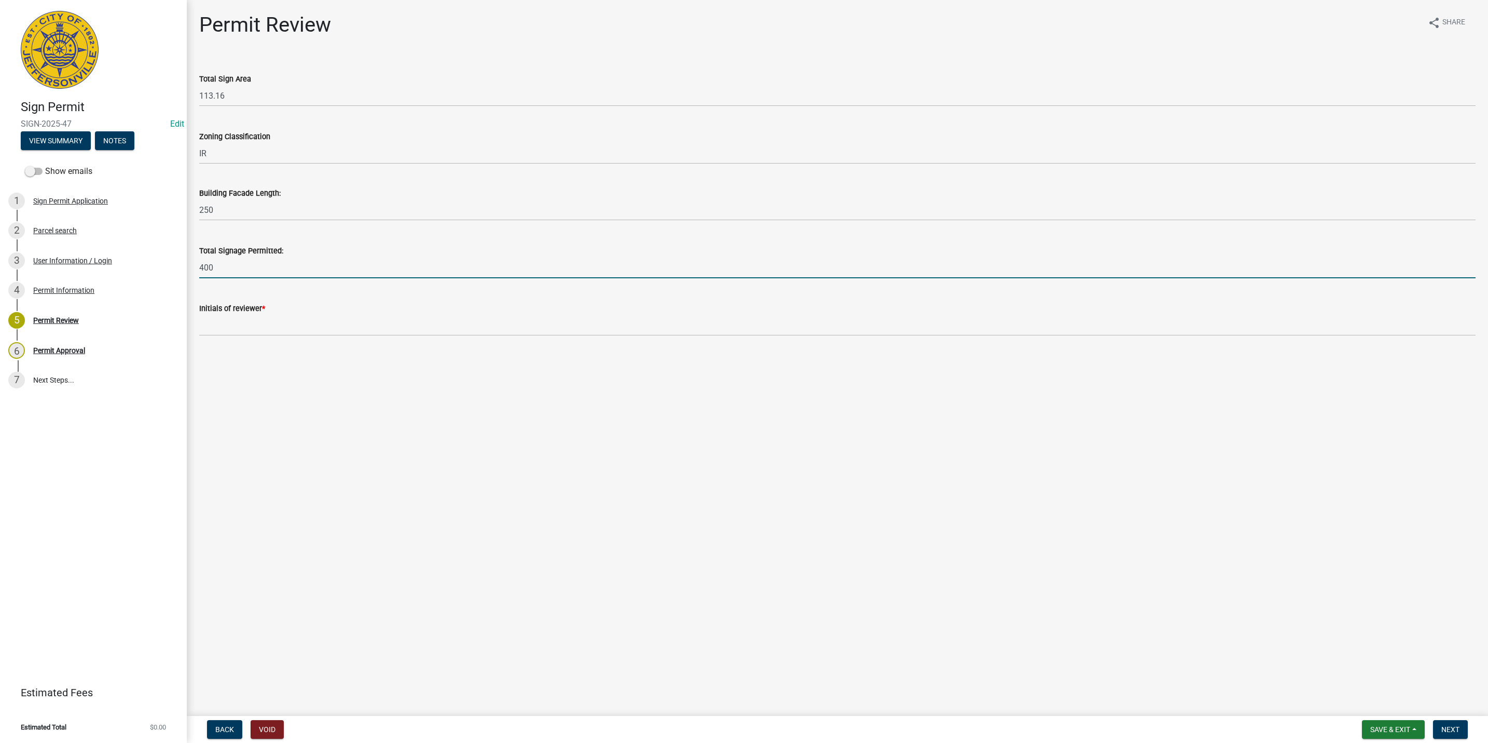
type input "400"
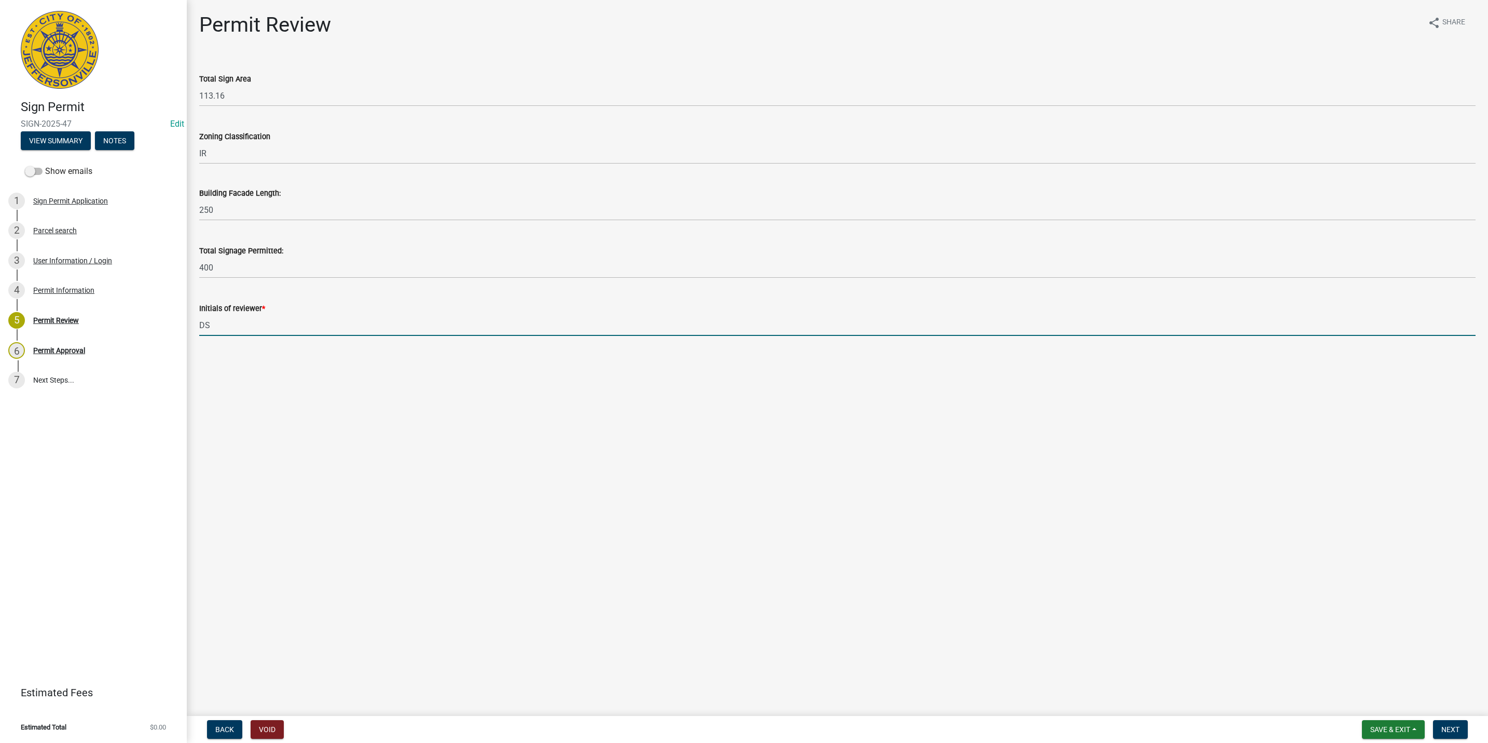
type input "D"
type input "SAW"
click at [1456, 735] on button "Next" at bounding box center [1450, 729] width 35 height 19
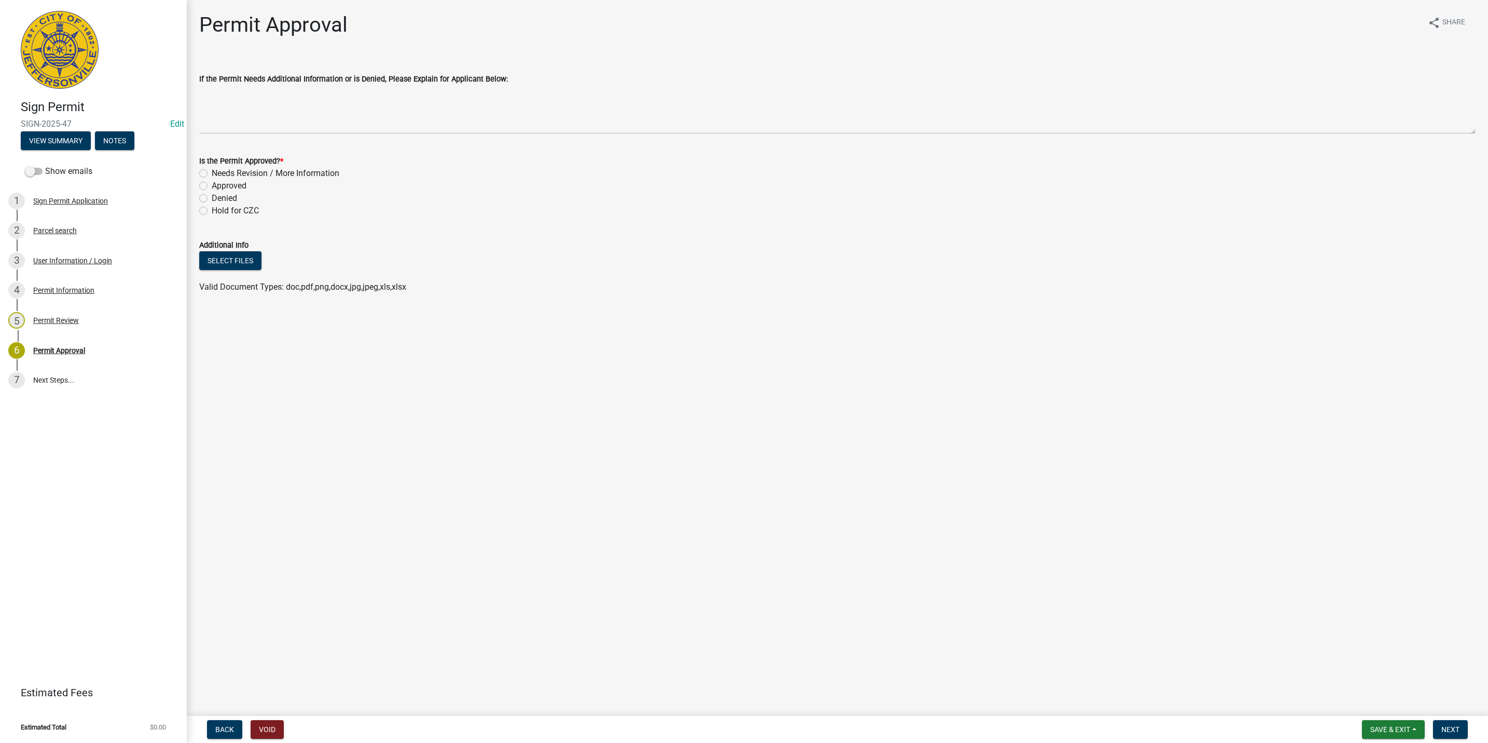
click at [248, 174] on label "Needs Revision / More Information" at bounding box center [276, 173] width 128 height 12
click at [218, 174] on input "Needs Revision / More Information" at bounding box center [215, 170] width 7 height 7
radio input "true"
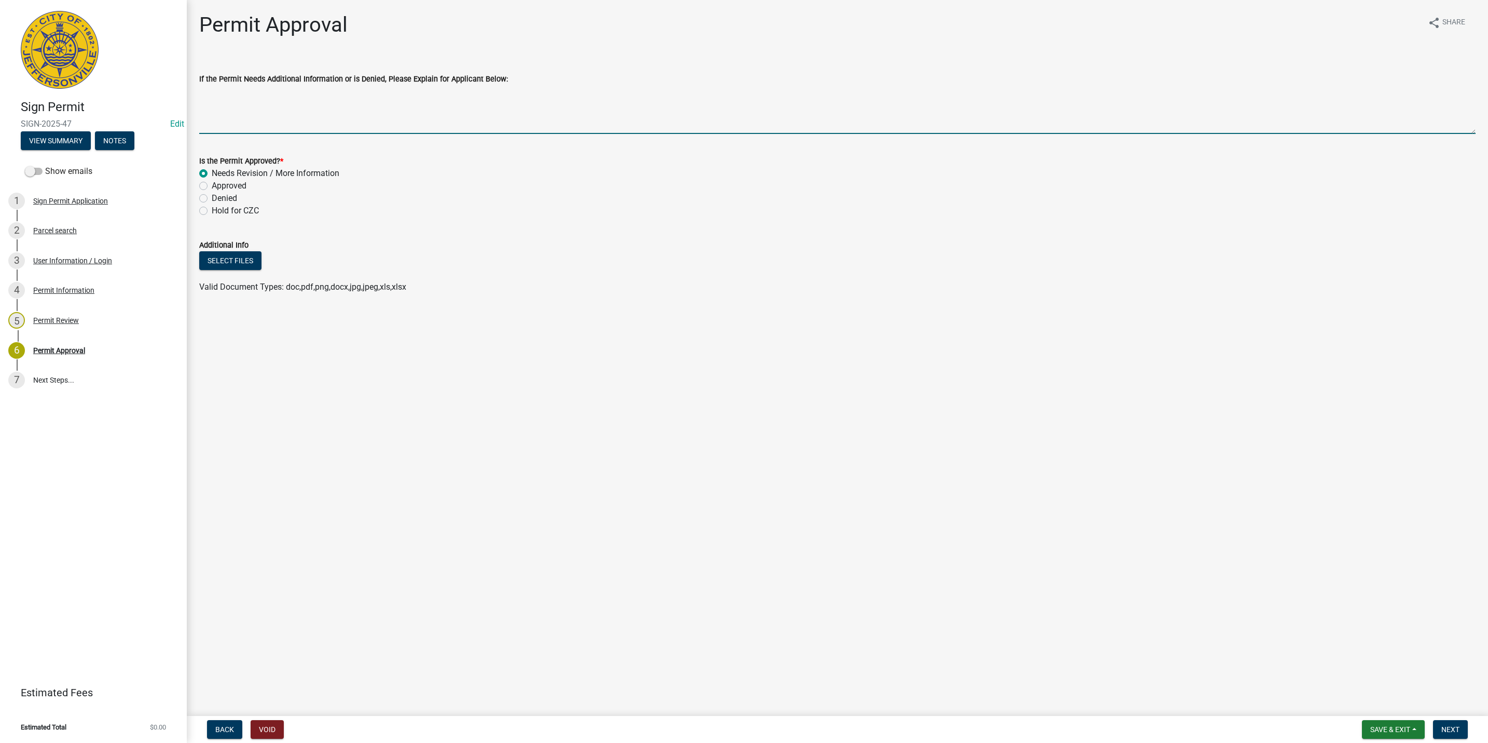
click at [230, 108] on textarea "If the Permit Needs Additional Information or is Denied, Please Explain for App…" at bounding box center [837, 109] width 1277 height 49
type textarea "This site is within [GEOGRAPHIC_DATA]. Please provide a letter of consent from …"
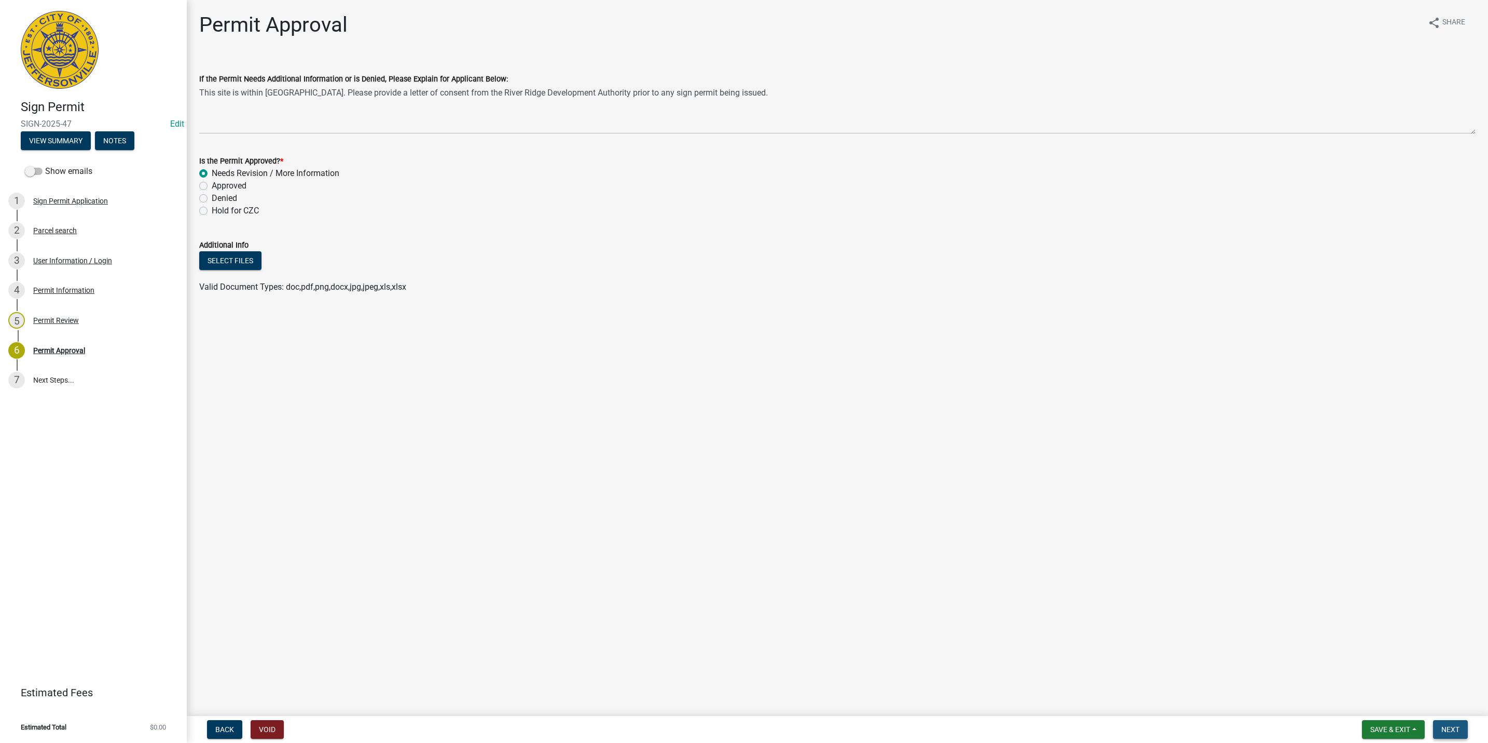
click at [1448, 729] on span "Next" at bounding box center [1451, 729] width 18 height 8
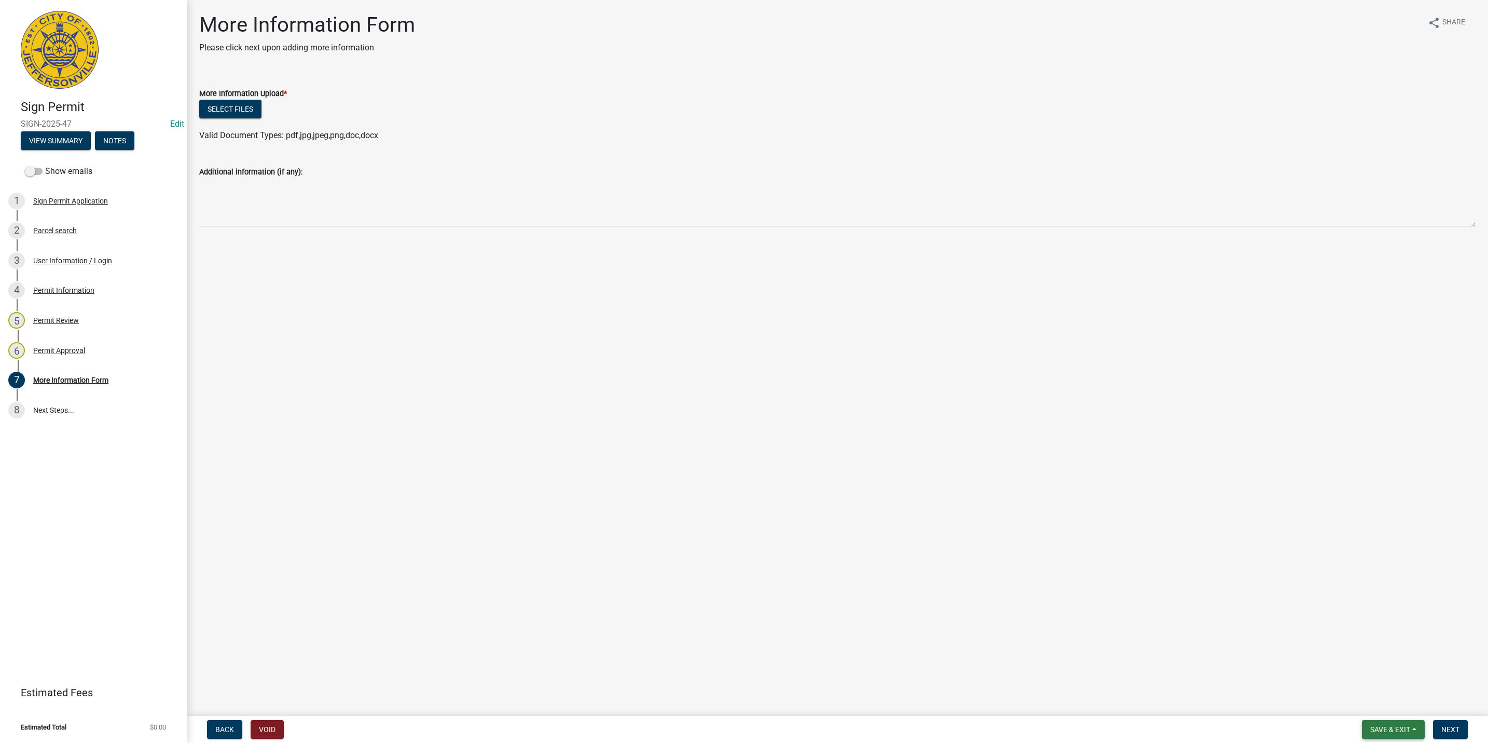
click at [1420, 723] on button "Save & Exit" at bounding box center [1393, 729] width 63 height 19
click at [1409, 704] on button "Save & Exit" at bounding box center [1383, 702] width 83 height 25
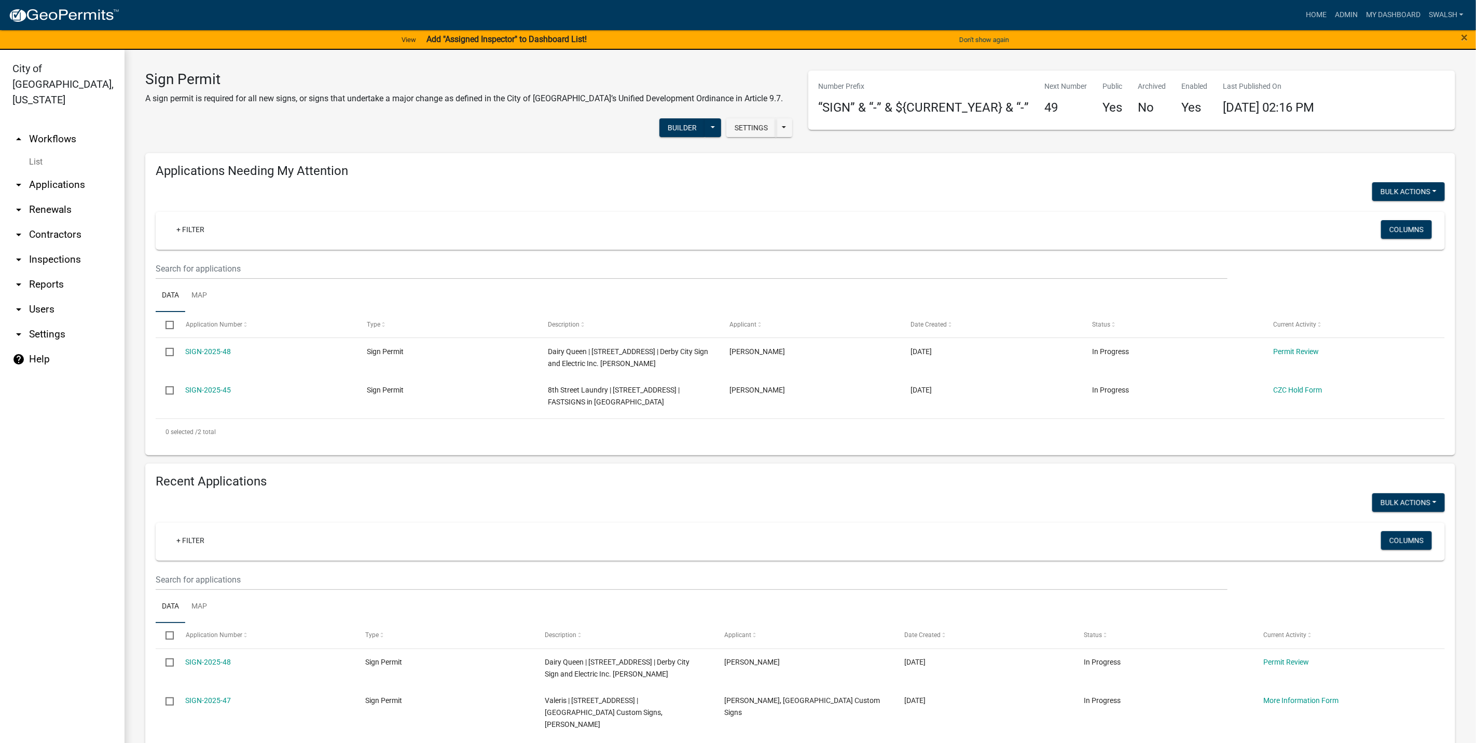
click at [59, 127] on link "arrow_drop_up Workflows" at bounding box center [62, 139] width 125 height 25
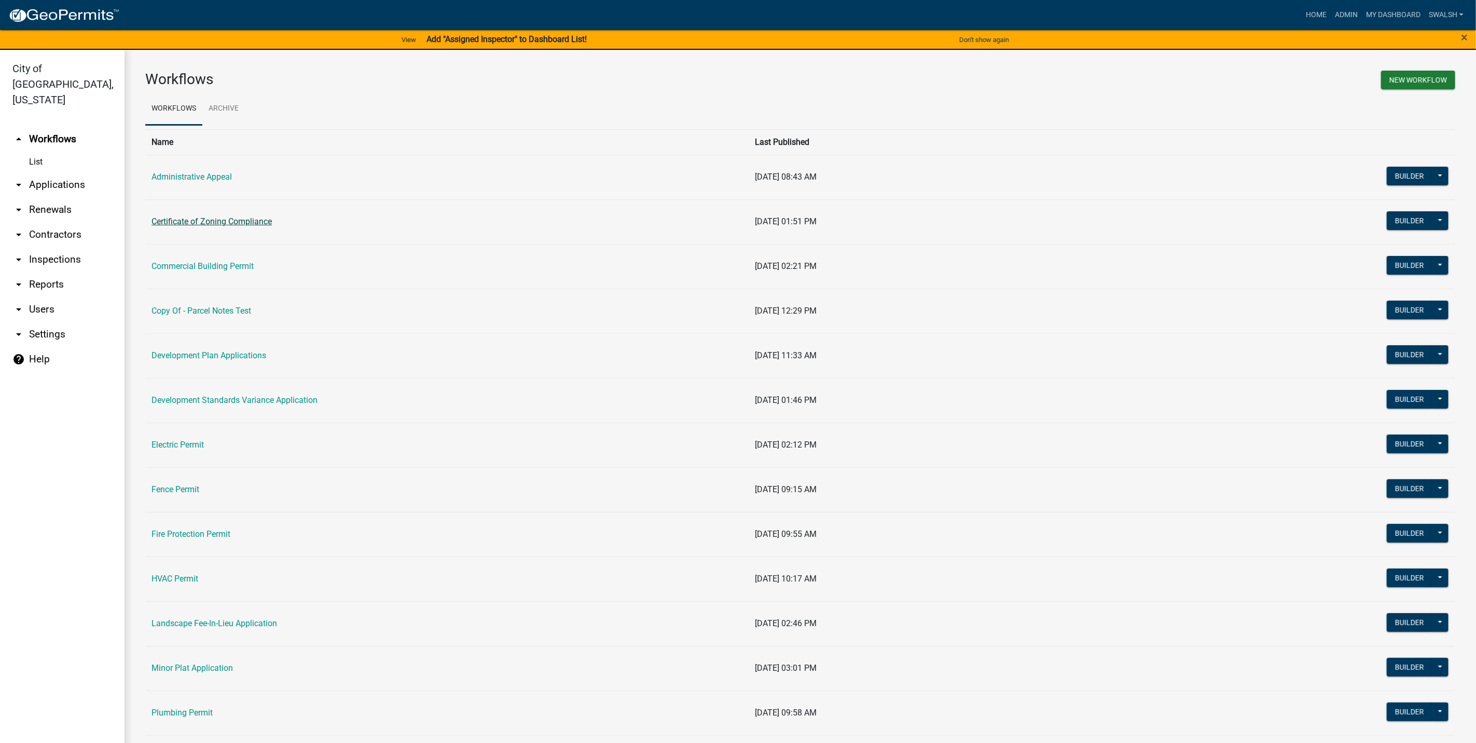
click at [232, 223] on link "Certificate of Zoning Compliance" at bounding box center [212, 221] width 120 height 10
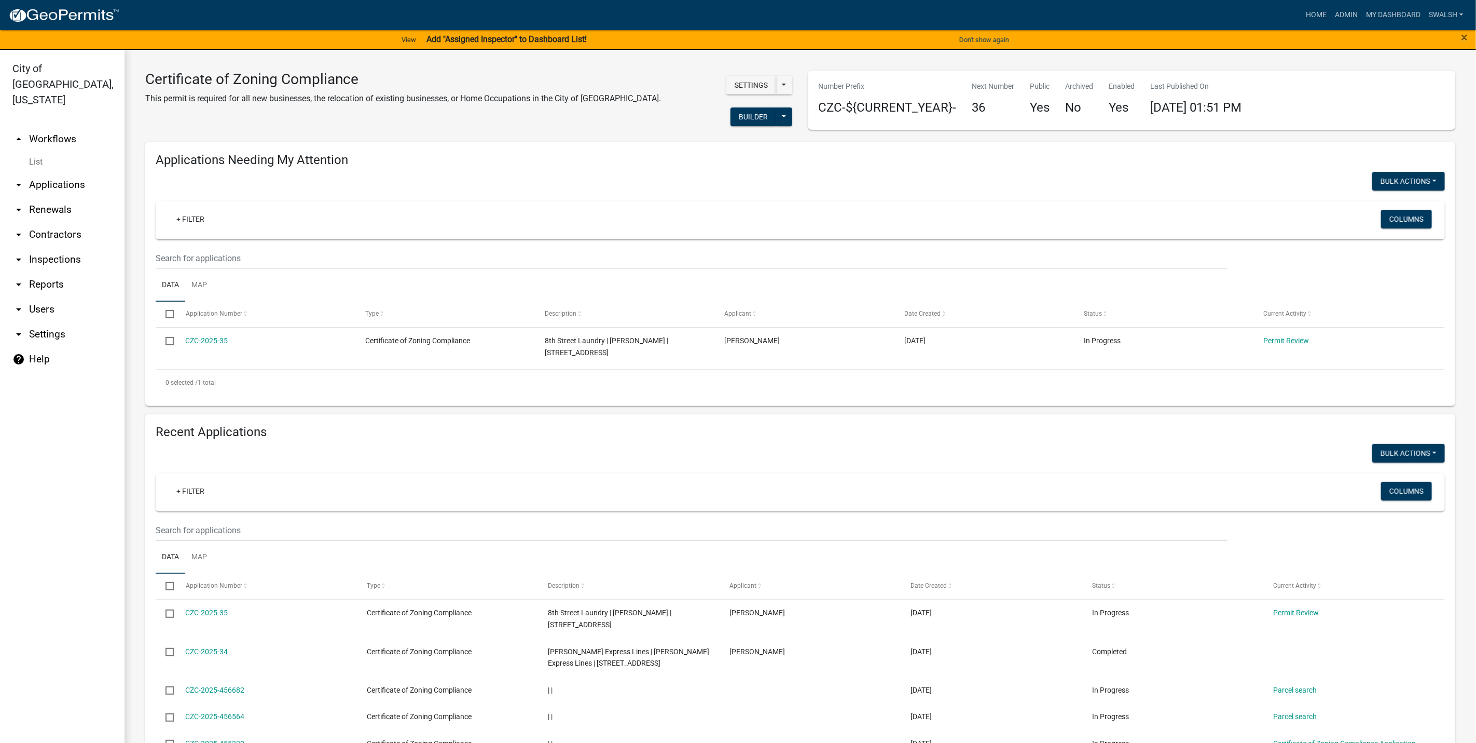
click at [55, 118] on ul "arrow_drop_up Workflows List arrow_drop_down Applications Search by Parcel Sear…" at bounding box center [62, 436] width 125 height 637
click at [48, 127] on link "arrow_drop_up Workflows" at bounding box center [62, 139] width 125 height 25
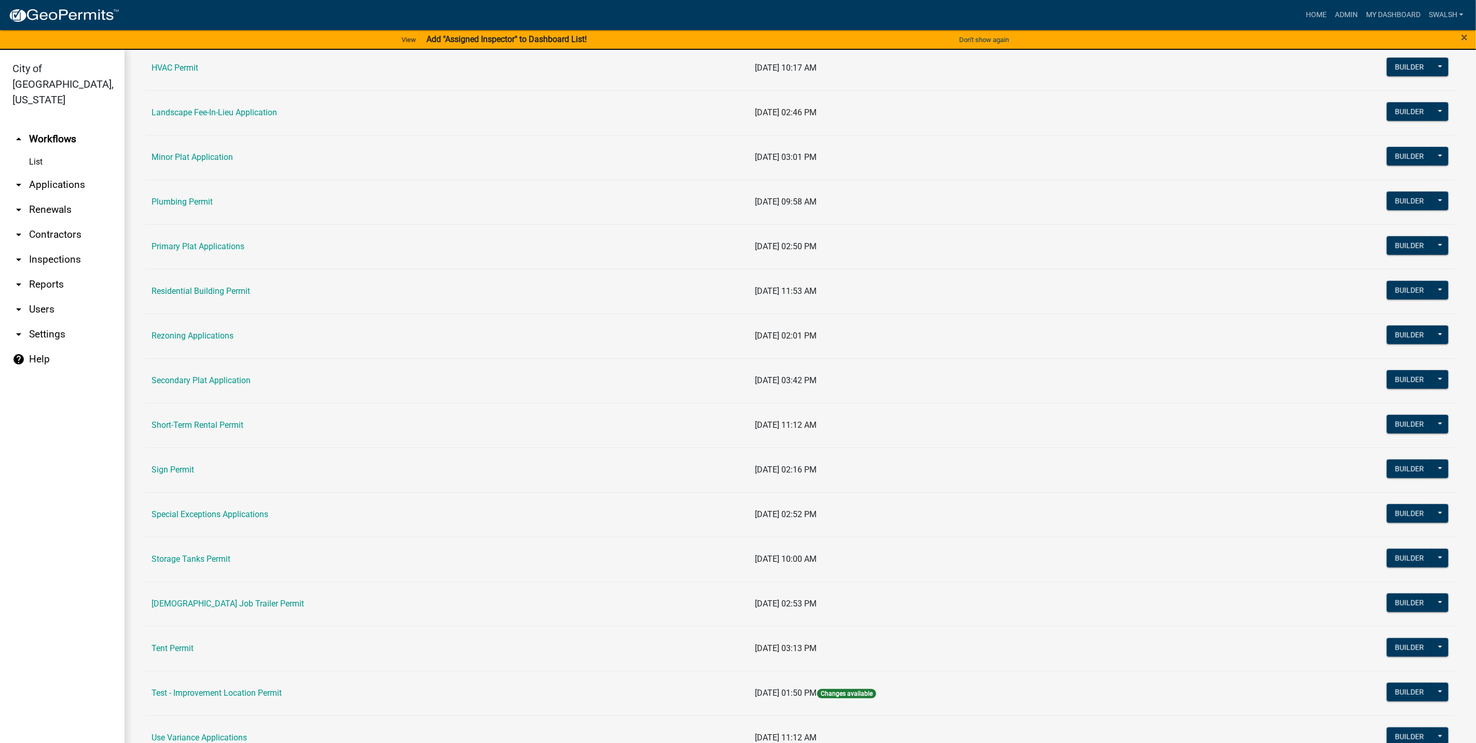
scroll to position [550, 0]
